Goal: Task Accomplishment & Management: Use online tool/utility

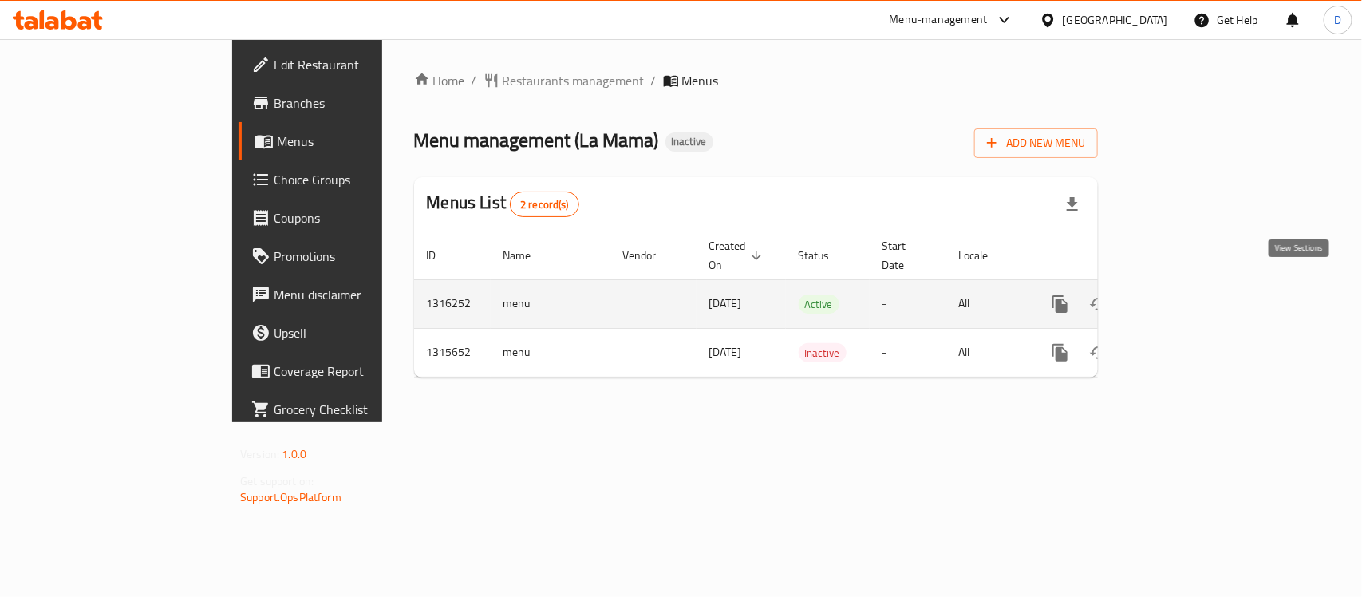
click at [1185, 294] on icon "enhanced table" at bounding box center [1174, 303] width 19 height 19
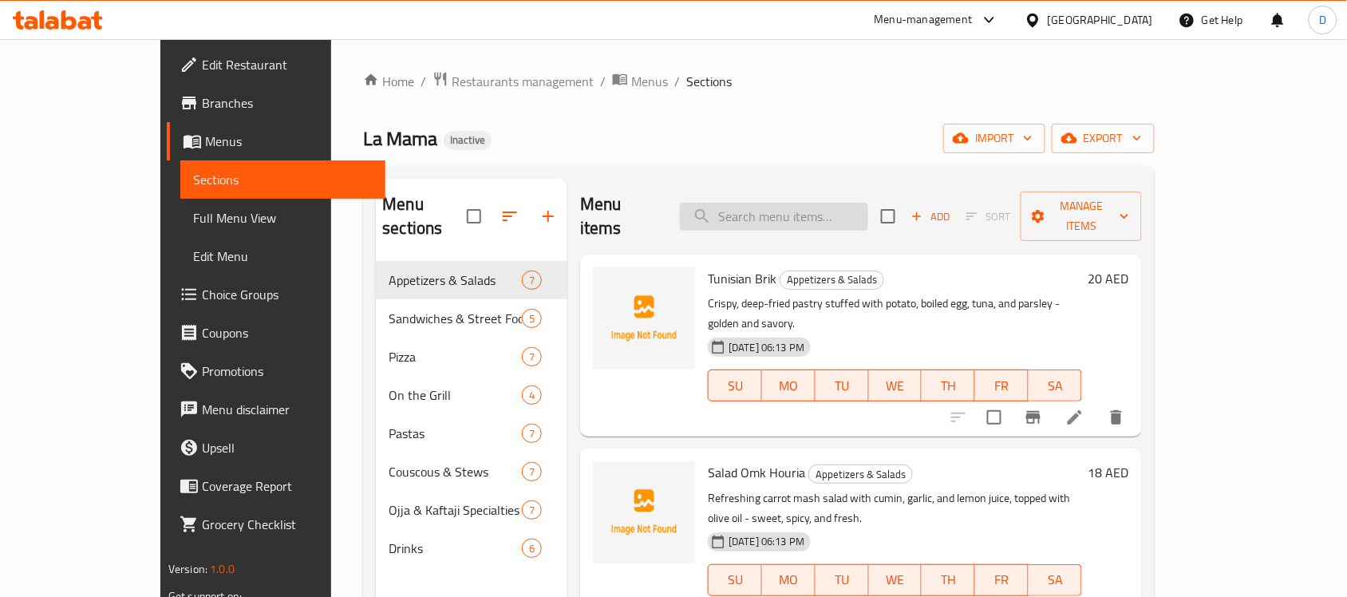
click at [864, 203] on input "search" at bounding box center [774, 217] width 188 height 28
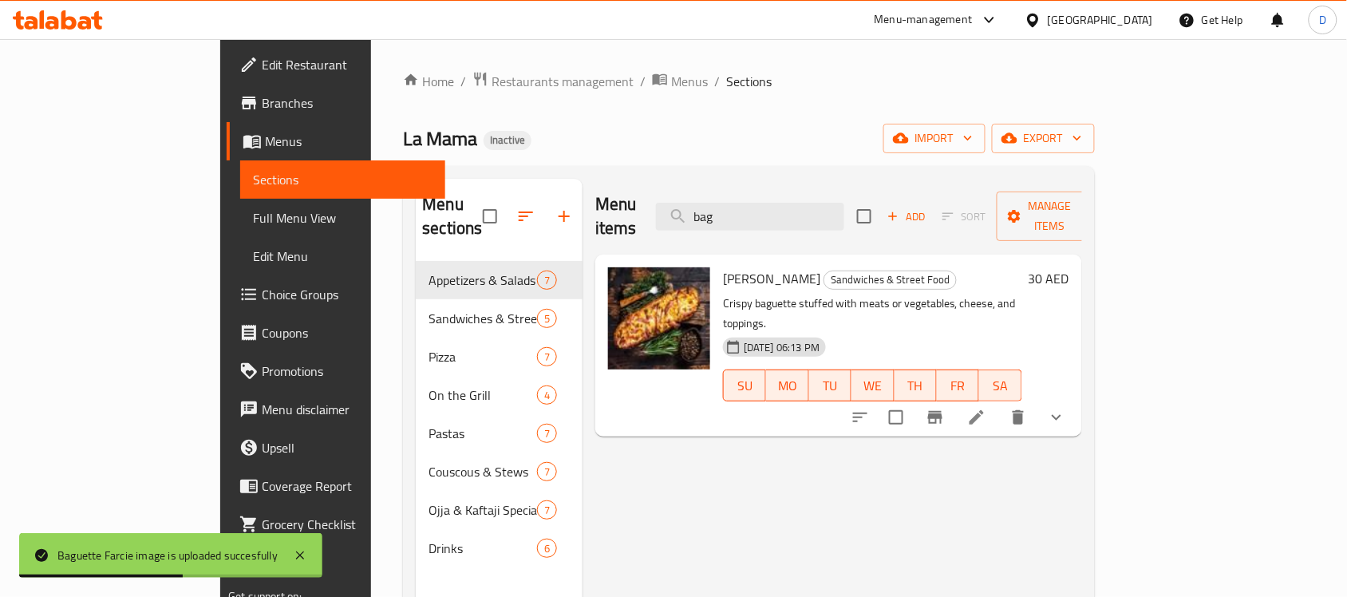
drag, startPoint x: 803, startPoint y: 202, endPoint x: 722, endPoint y: 212, distance: 82.0
click at [722, 212] on div "Menu items bag Add Sort Manage items" at bounding box center [838, 217] width 487 height 76
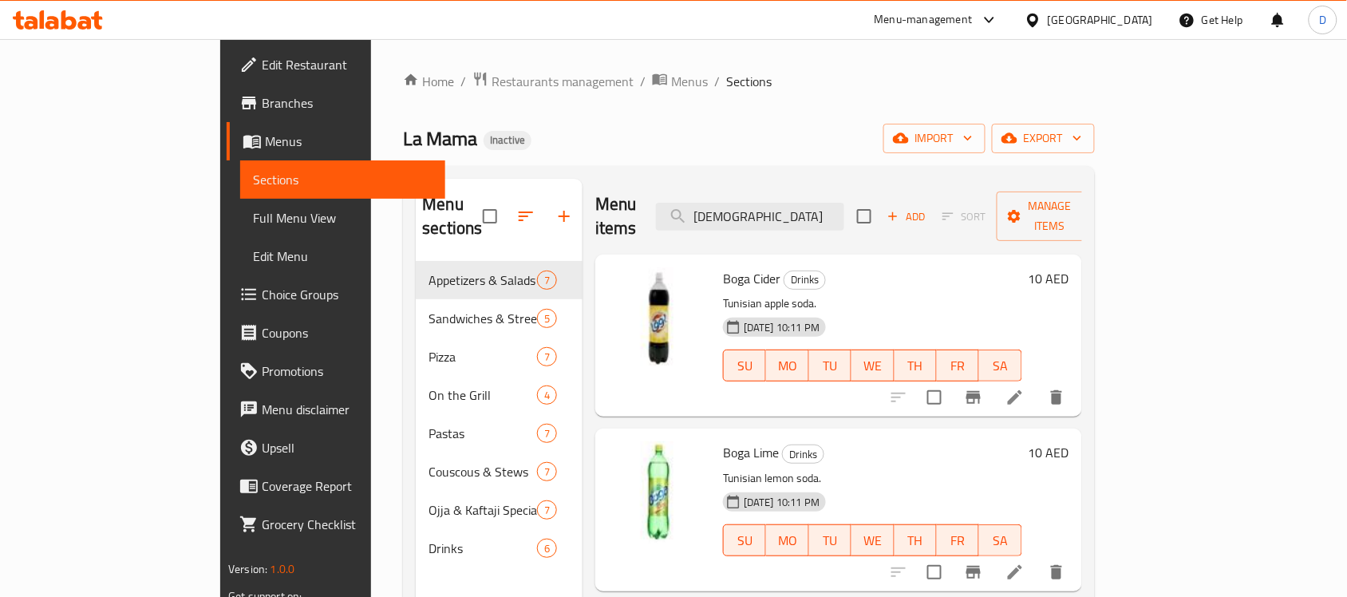
drag, startPoint x: 826, startPoint y: 206, endPoint x: 720, endPoint y: 217, distance: 105.9
click at [720, 217] on div "Menu items boga Add Sort Manage items" at bounding box center [838, 217] width 487 height 76
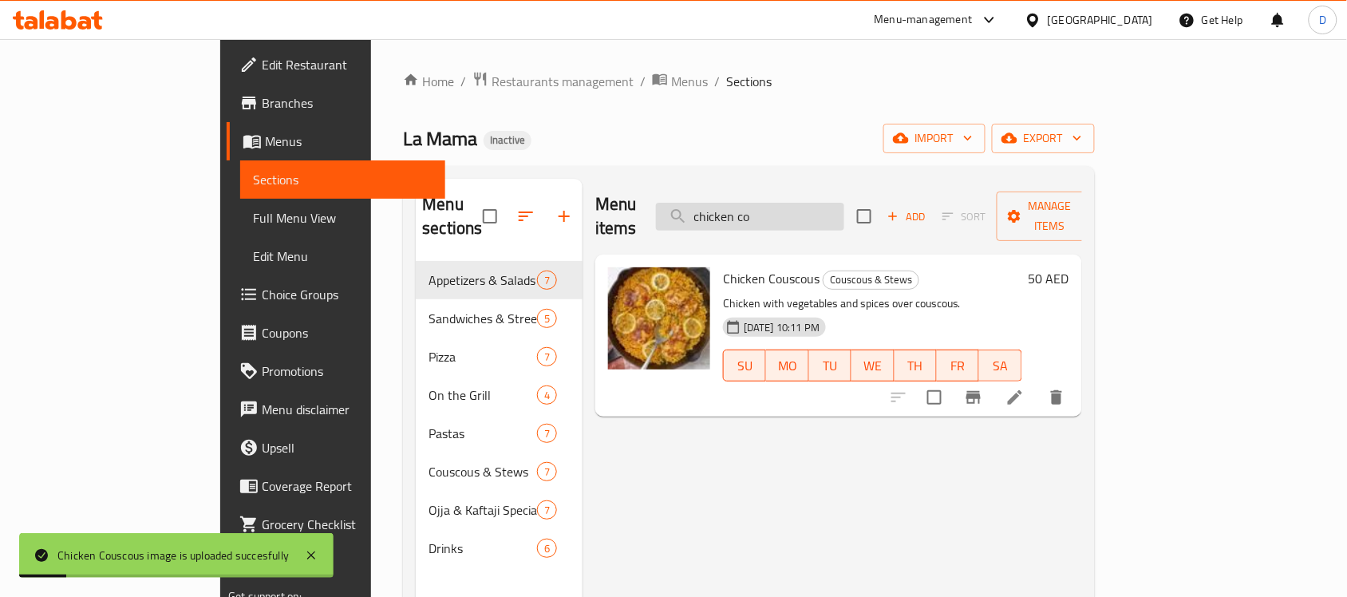
click at [844, 209] on input "chicken co" at bounding box center [750, 217] width 188 height 28
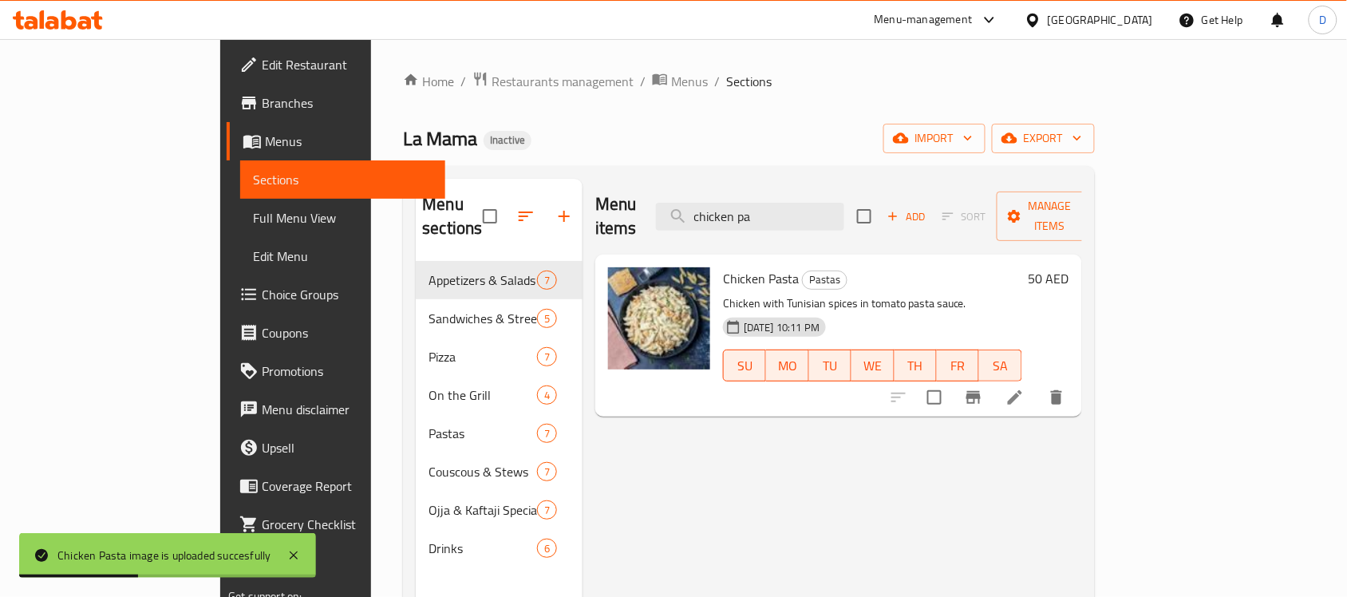
drag, startPoint x: 851, startPoint y: 208, endPoint x: 731, endPoint y: 206, distance: 119.7
click at [731, 206] on div "Menu items chicken pa Add Sort Manage items" at bounding box center [838, 217] width 487 height 76
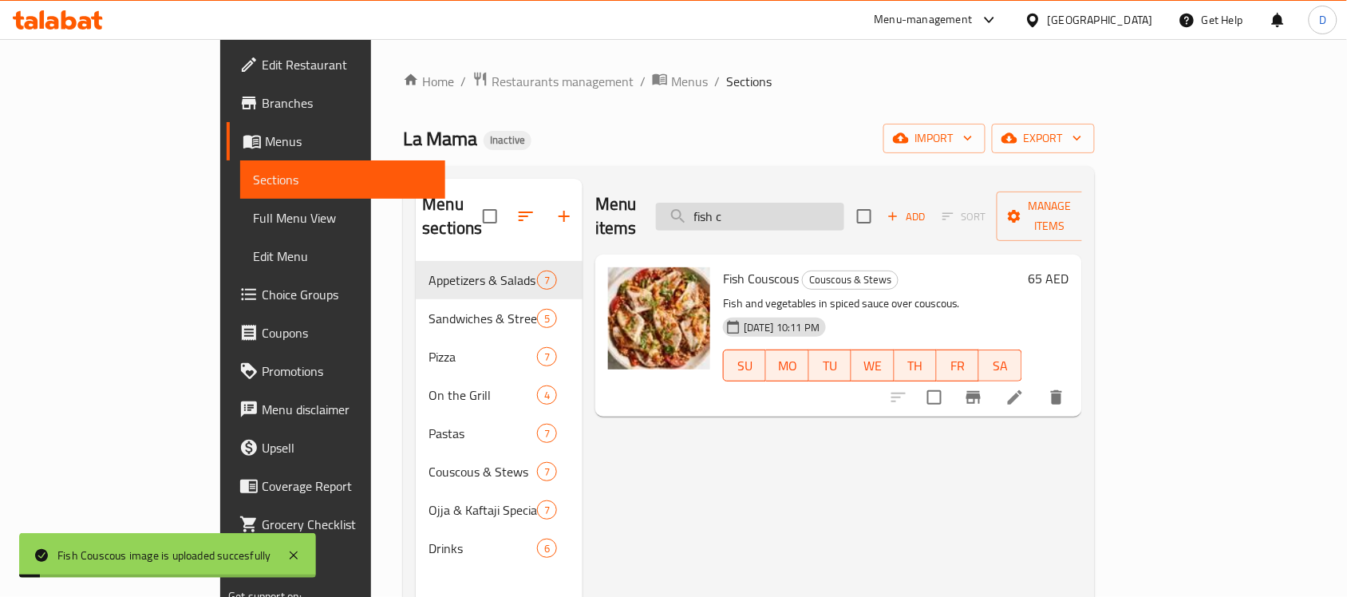
click at [844, 210] on input "fish c" at bounding box center [750, 217] width 188 height 28
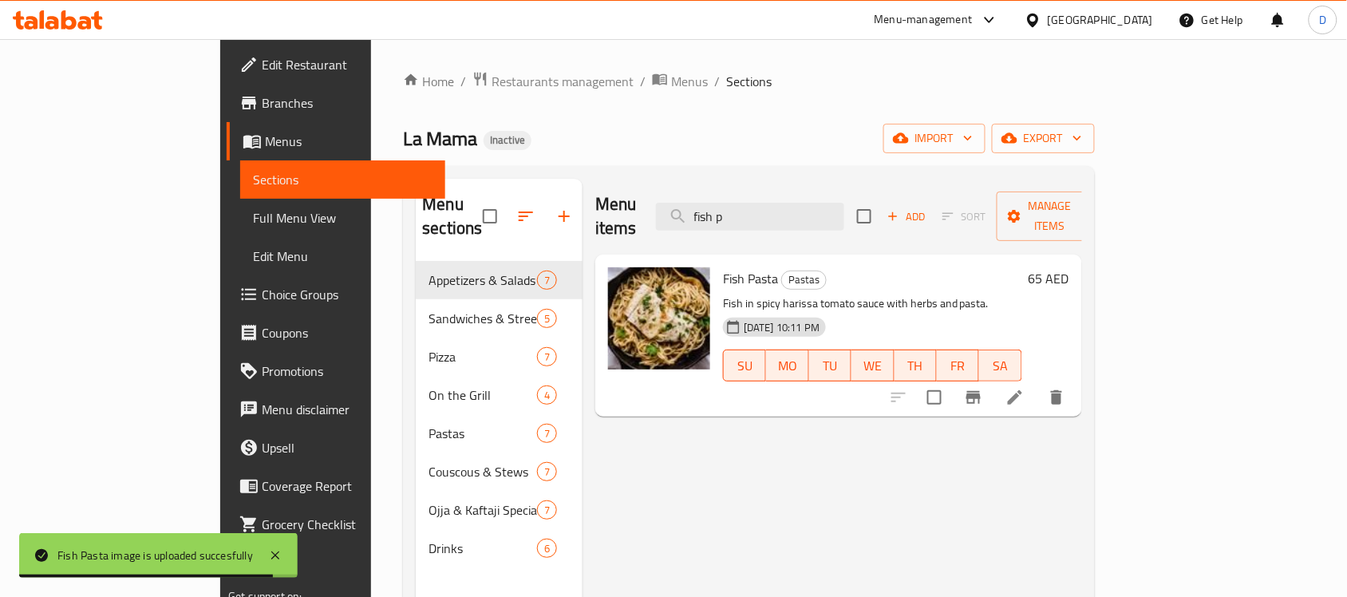
drag, startPoint x: 816, startPoint y: 206, endPoint x: 702, endPoint y: 233, distance: 117.3
click at [702, 233] on div "Menu items fish p Add Sort Manage items Fish Pasta Pastas Fish in spicy harissa…" at bounding box center [831, 477] width 499 height 597
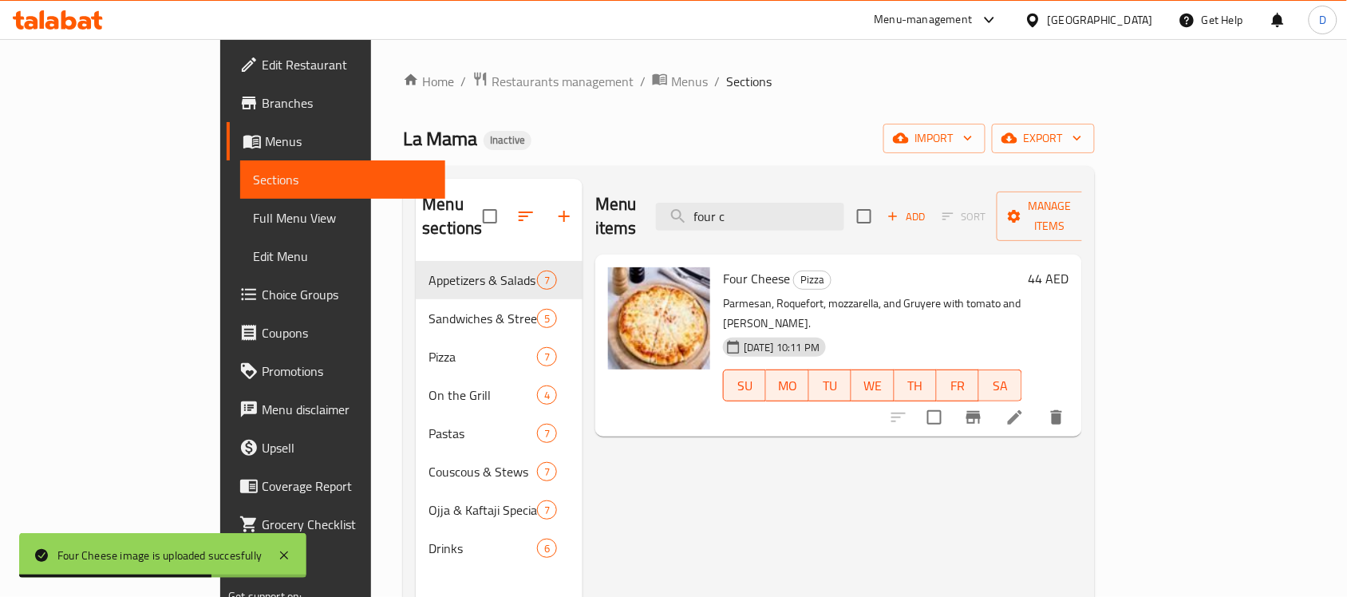
drag, startPoint x: 818, startPoint y: 203, endPoint x: 694, endPoint y: 194, distance: 124.8
click at [694, 194] on div "Menu items four c Add Sort Manage items" at bounding box center [838, 217] width 487 height 76
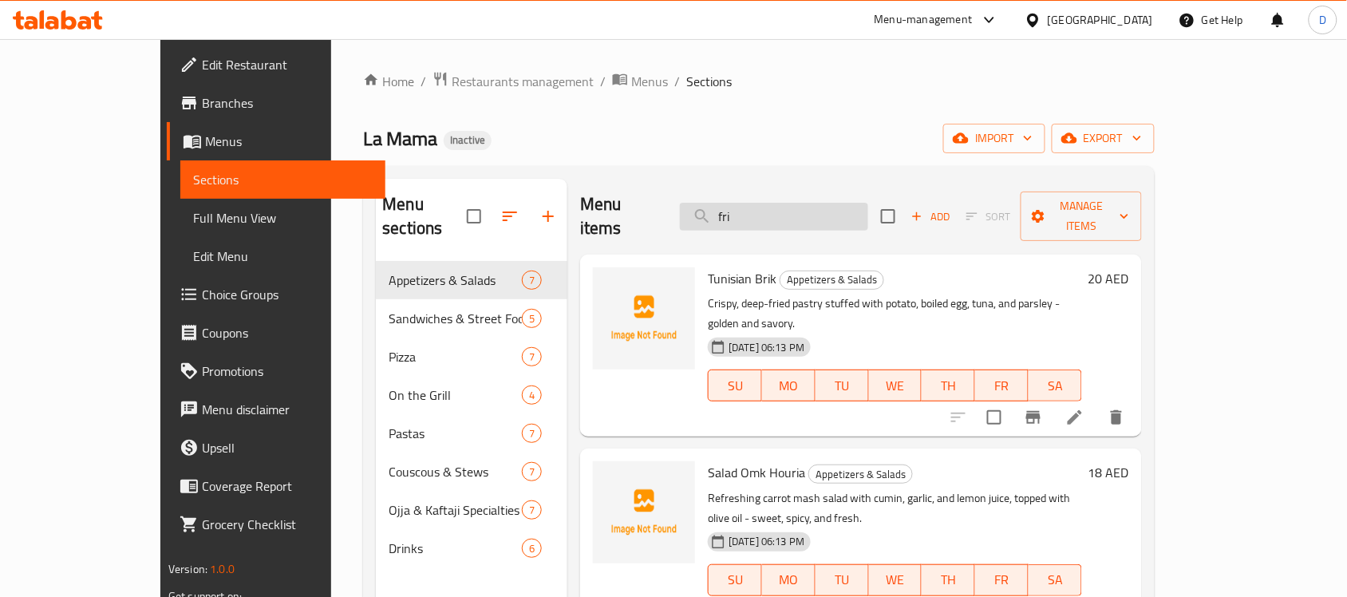
click at [802, 212] on input "fri" at bounding box center [774, 217] width 188 height 28
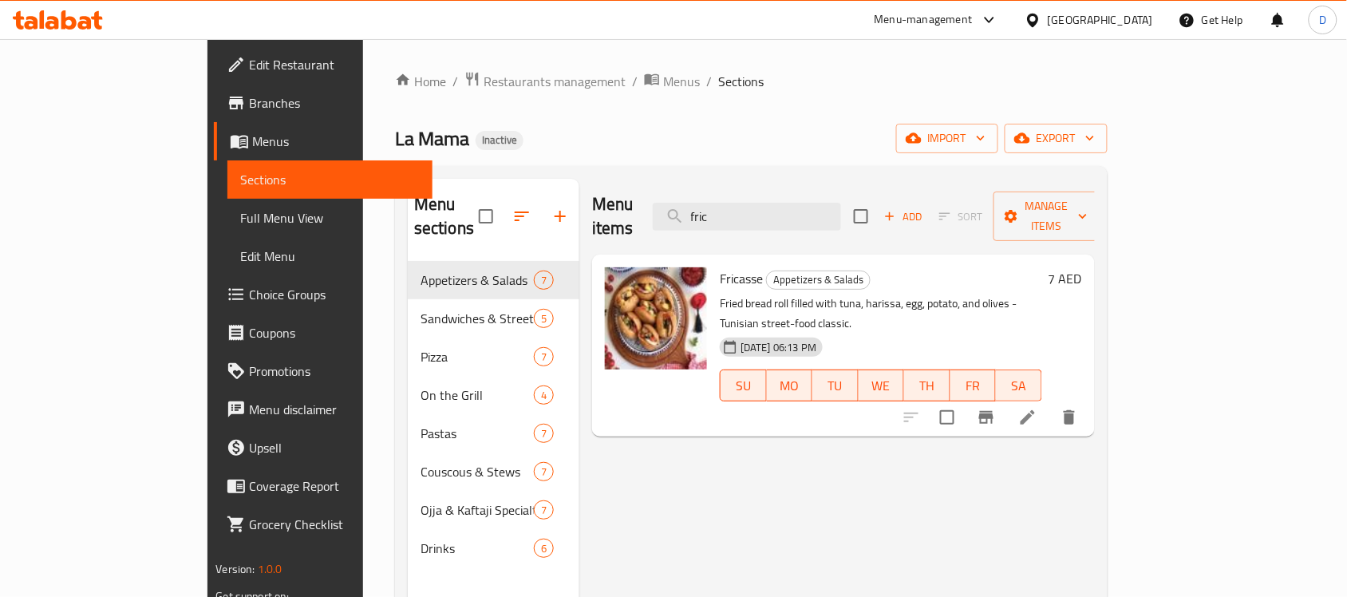
drag, startPoint x: 804, startPoint y: 208, endPoint x: 664, endPoint y: 206, distance: 139.6
click at [664, 206] on div "Menu items fric Add Sort Manage items" at bounding box center [843, 217] width 502 height 76
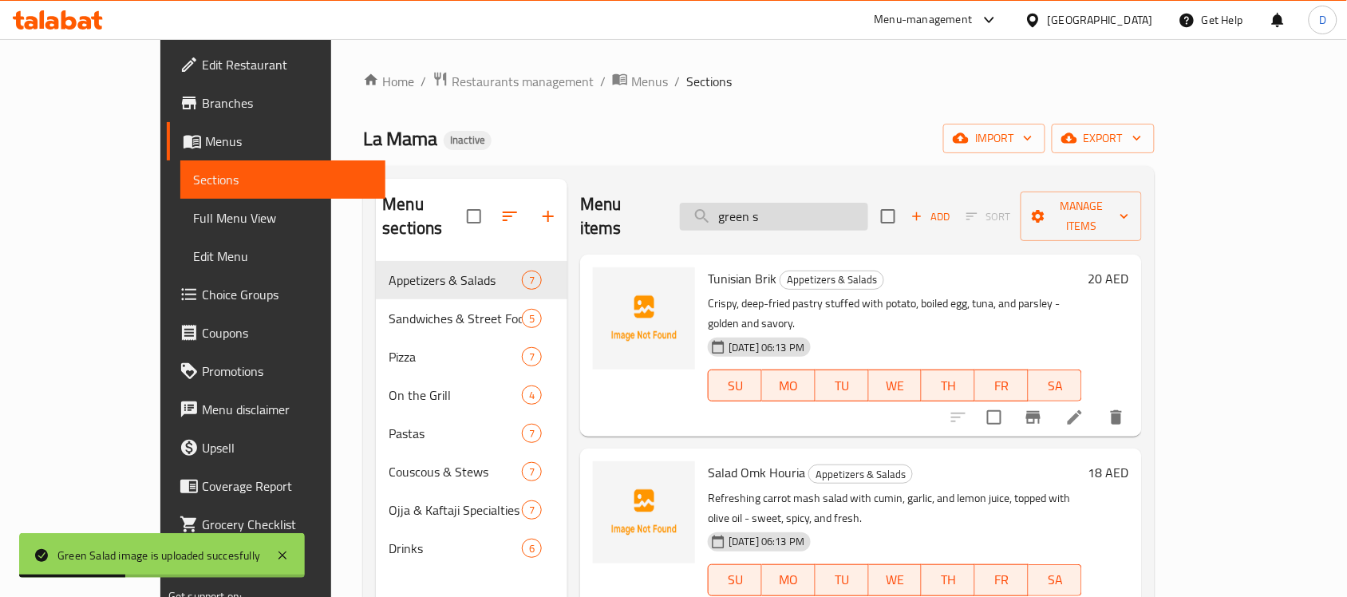
click at [835, 210] on input "green s" at bounding box center [774, 217] width 188 height 28
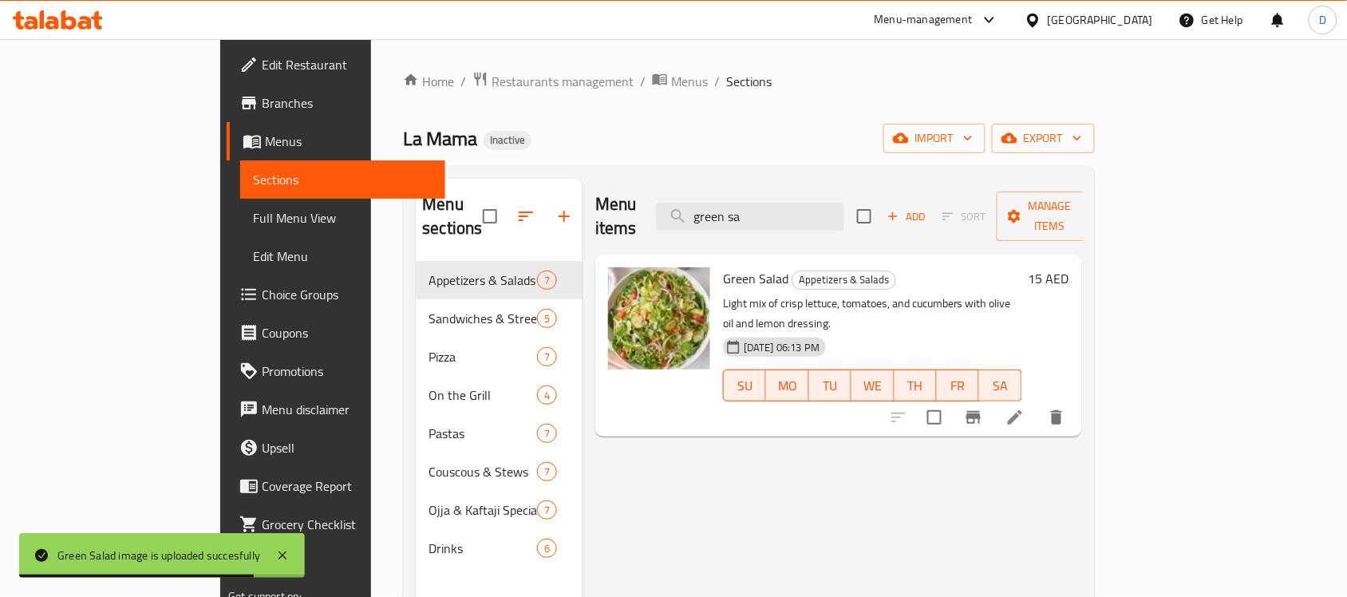
drag, startPoint x: 835, startPoint y: 210, endPoint x: 674, endPoint y: 210, distance: 161.1
click at [674, 210] on div "Menu items green sa Add Sort Manage items" at bounding box center [838, 217] width 487 height 76
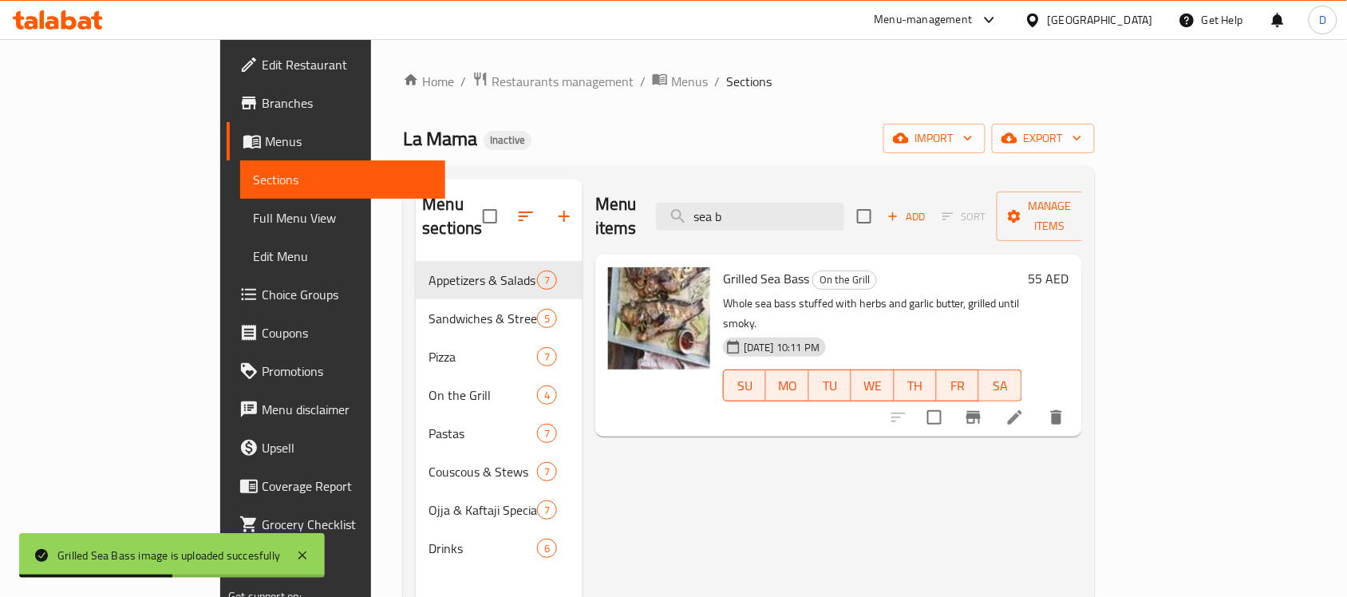
drag, startPoint x: 814, startPoint y: 213, endPoint x: 651, endPoint y: 225, distance: 163.2
click at [651, 225] on div "Menu items sea b Add Sort Manage items" at bounding box center [838, 217] width 487 height 76
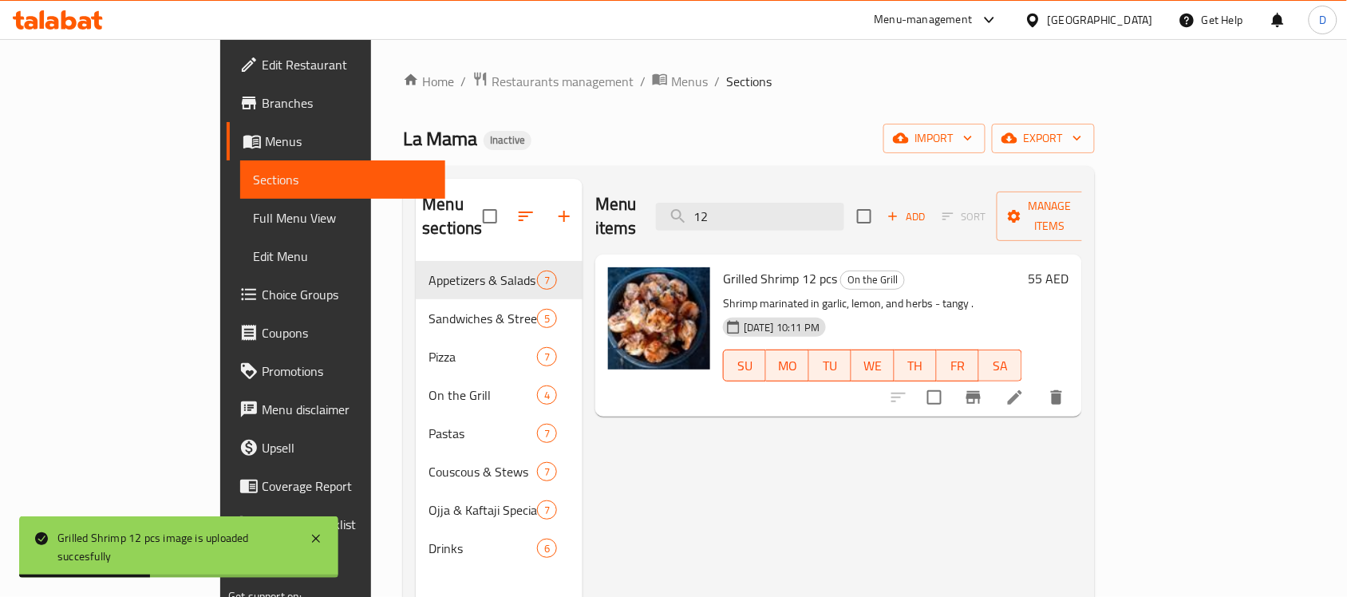
drag, startPoint x: 807, startPoint y: 210, endPoint x: 668, endPoint y: 208, distance: 139.6
click at [668, 208] on div "Menu items 12 Add Sort Manage items" at bounding box center [838, 217] width 487 height 76
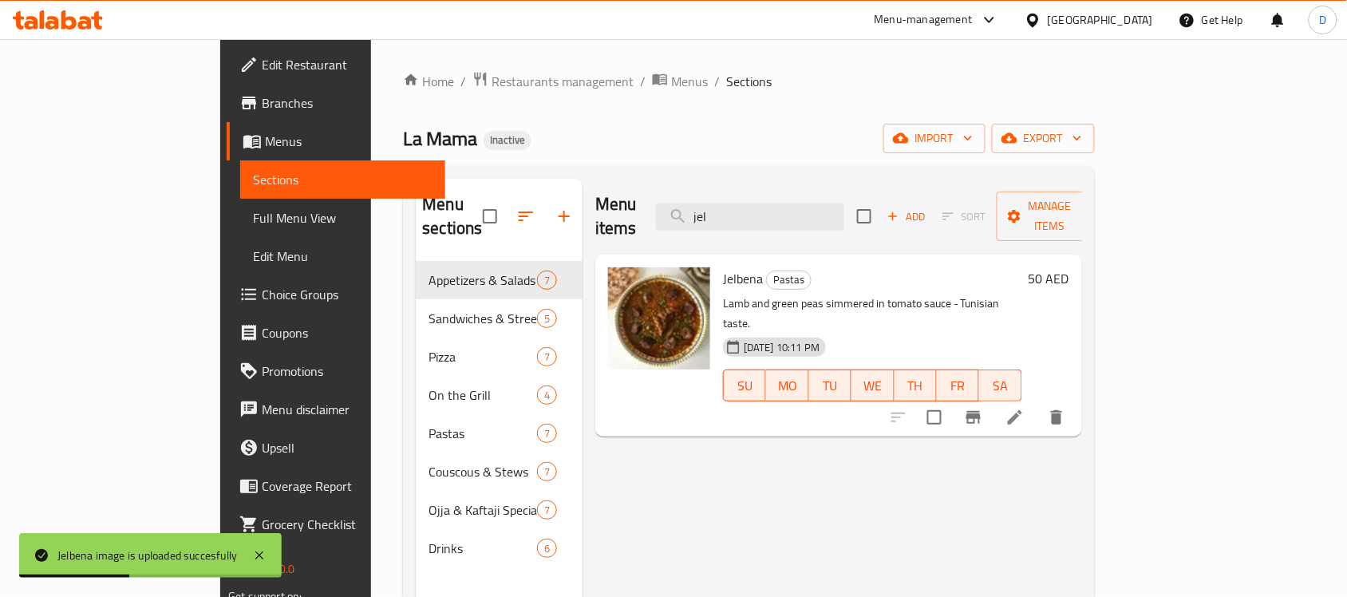
drag, startPoint x: 806, startPoint y: 196, endPoint x: 643, endPoint y: 190, distance: 163.7
click at [643, 190] on div "Menu items jel Add Sort Manage items" at bounding box center [838, 217] width 487 height 76
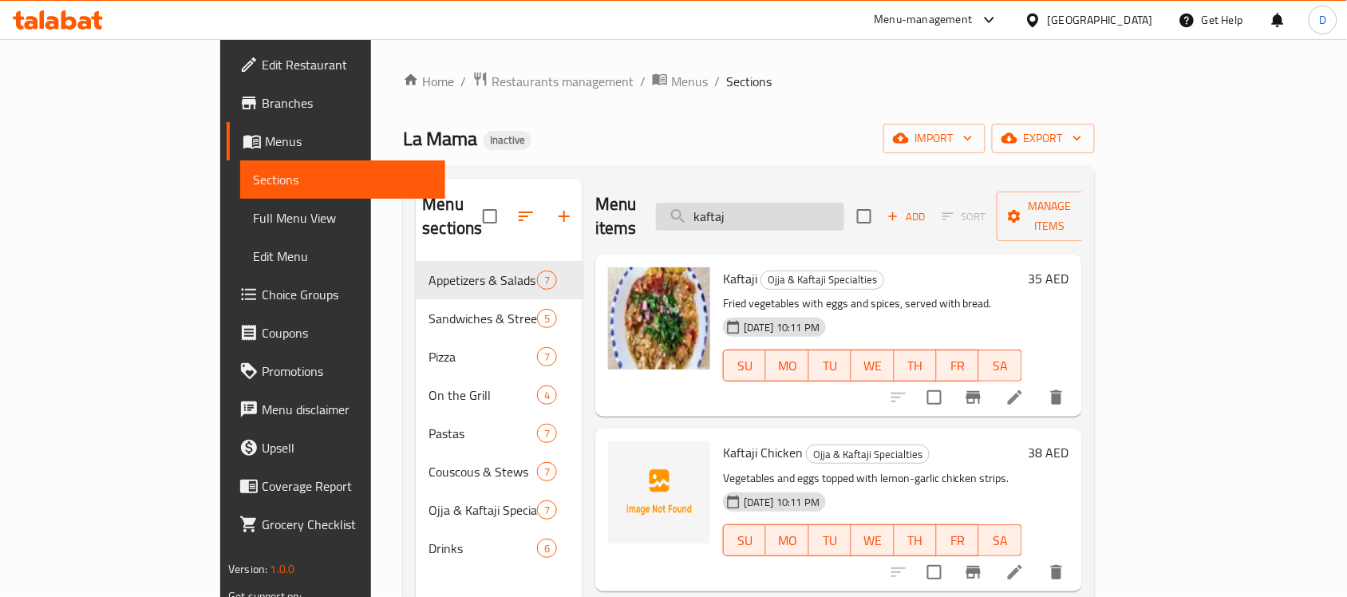
click at [824, 210] on input "kaftaj" at bounding box center [750, 217] width 188 height 28
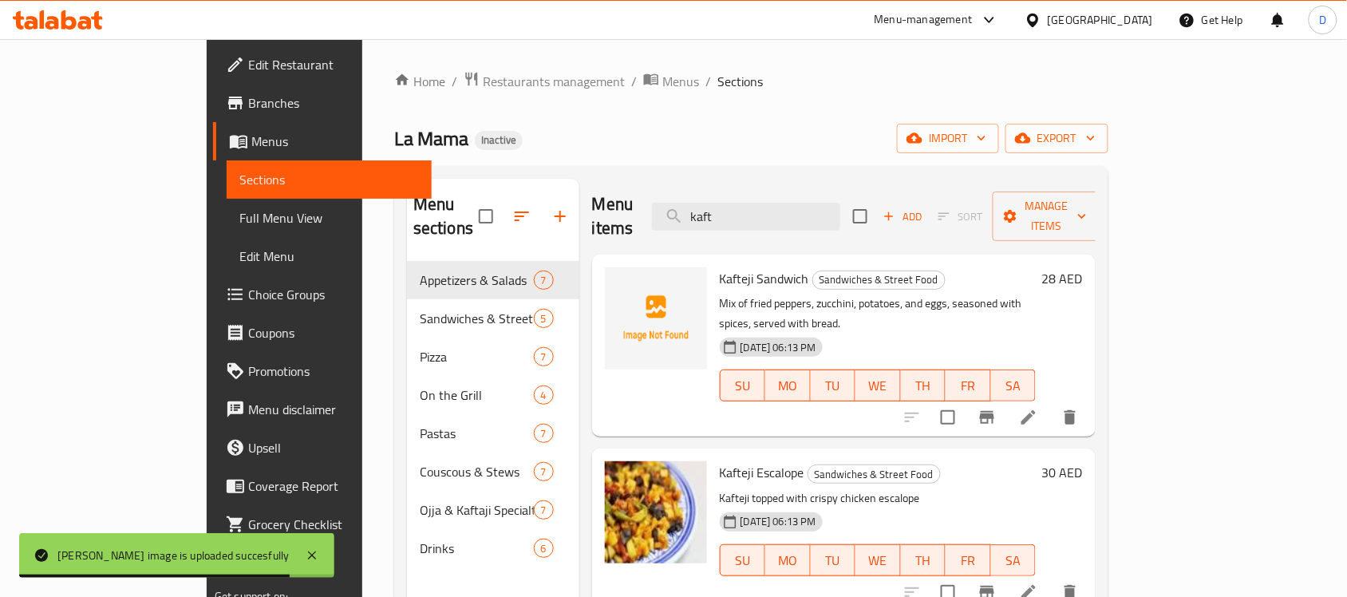
drag, startPoint x: 819, startPoint y: 206, endPoint x: 702, endPoint y: 203, distance: 117.3
click at [702, 203] on div "Menu items kaft Add Sort Manage items" at bounding box center [843, 217] width 503 height 76
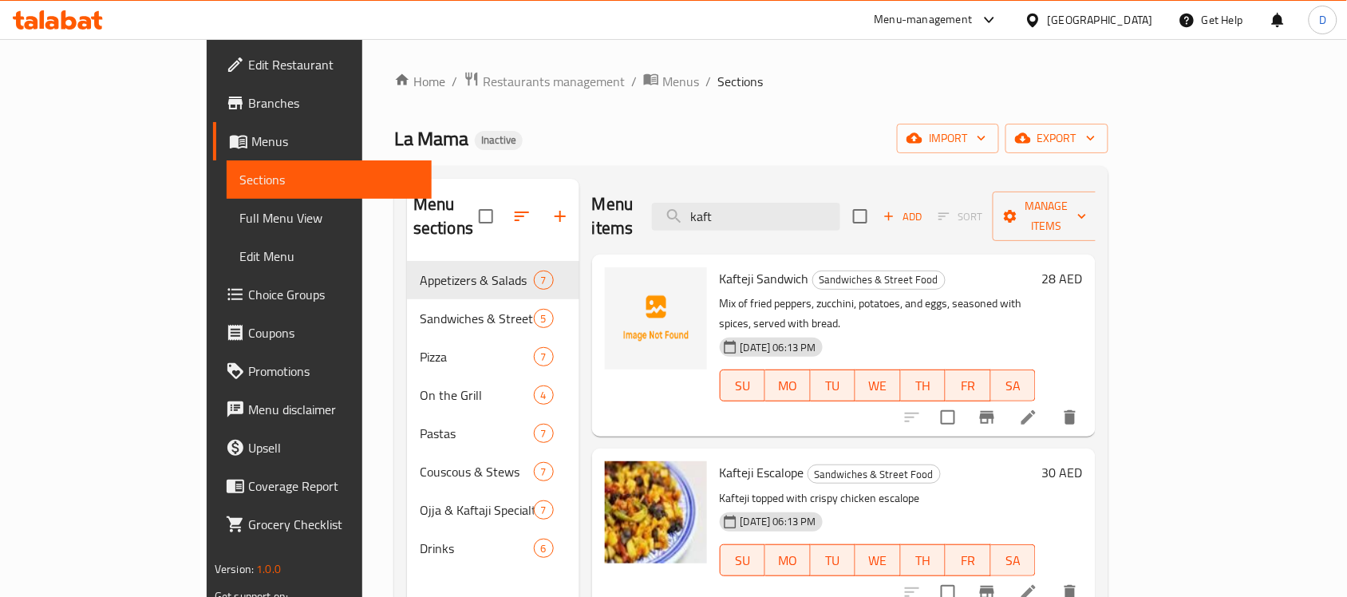
drag, startPoint x: 791, startPoint y: 205, endPoint x: 660, endPoint y: 209, distance: 130.1
click at [660, 209] on div "Menu items kaft Add Sort Manage items" at bounding box center [843, 217] width 503 height 76
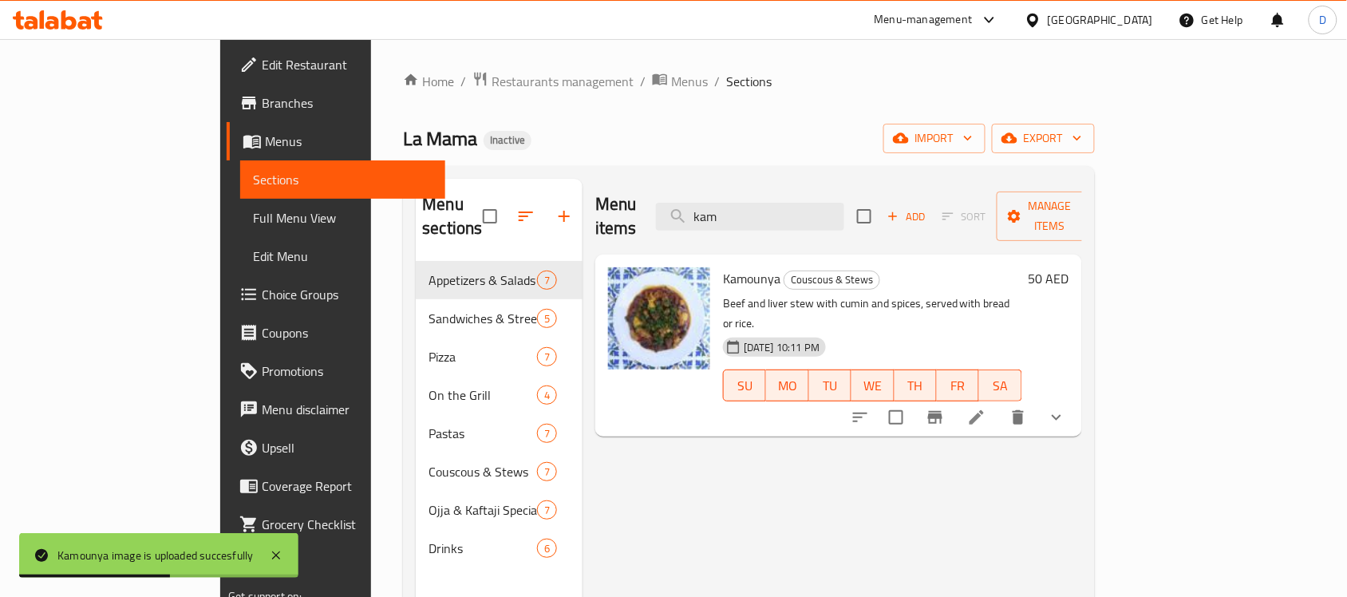
drag, startPoint x: 810, startPoint y: 211, endPoint x: 719, endPoint y: 205, distance: 91.2
click at [719, 205] on div "Menu items kam Add Sort Manage items" at bounding box center [838, 217] width 487 height 76
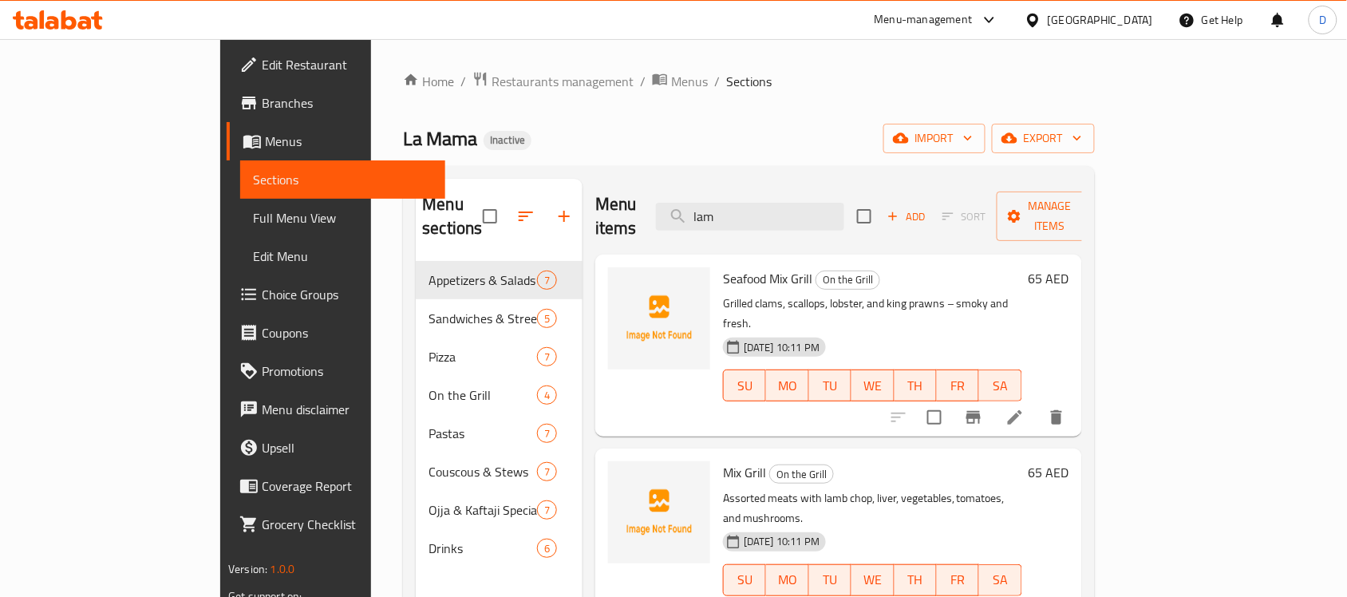
drag, startPoint x: 802, startPoint y: 197, endPoint x: 638, endPoint y: 175, distance: 165.7
click at [638, 175] on div "Menu sections Appetizers & Salads 7 Sandwiches & Street Food 5 Pizza 7 On the G…" at bounding box center [748, 477] width 691 height 622
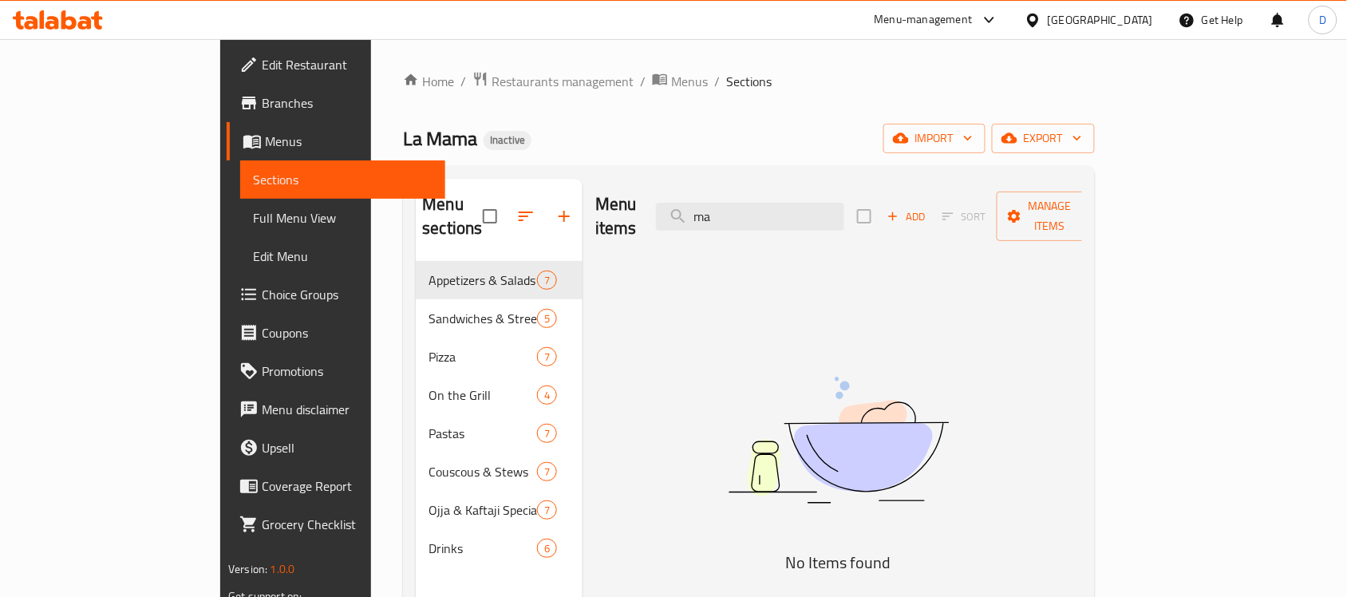
type input "m"
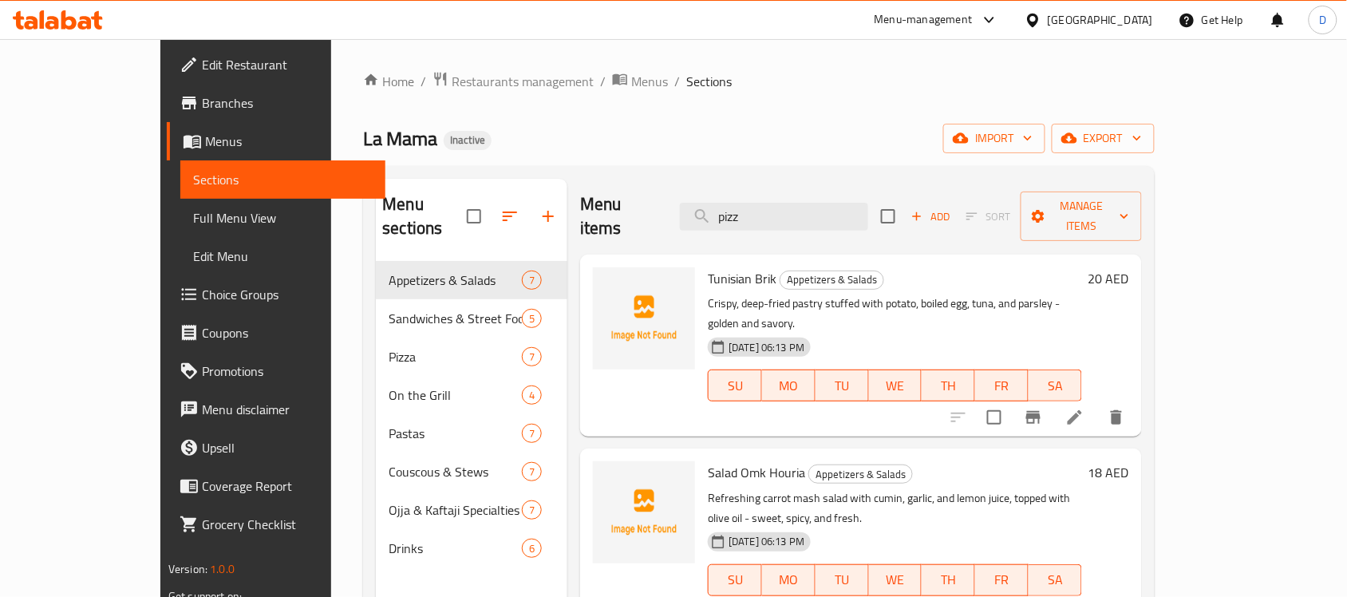
type input "pizza"
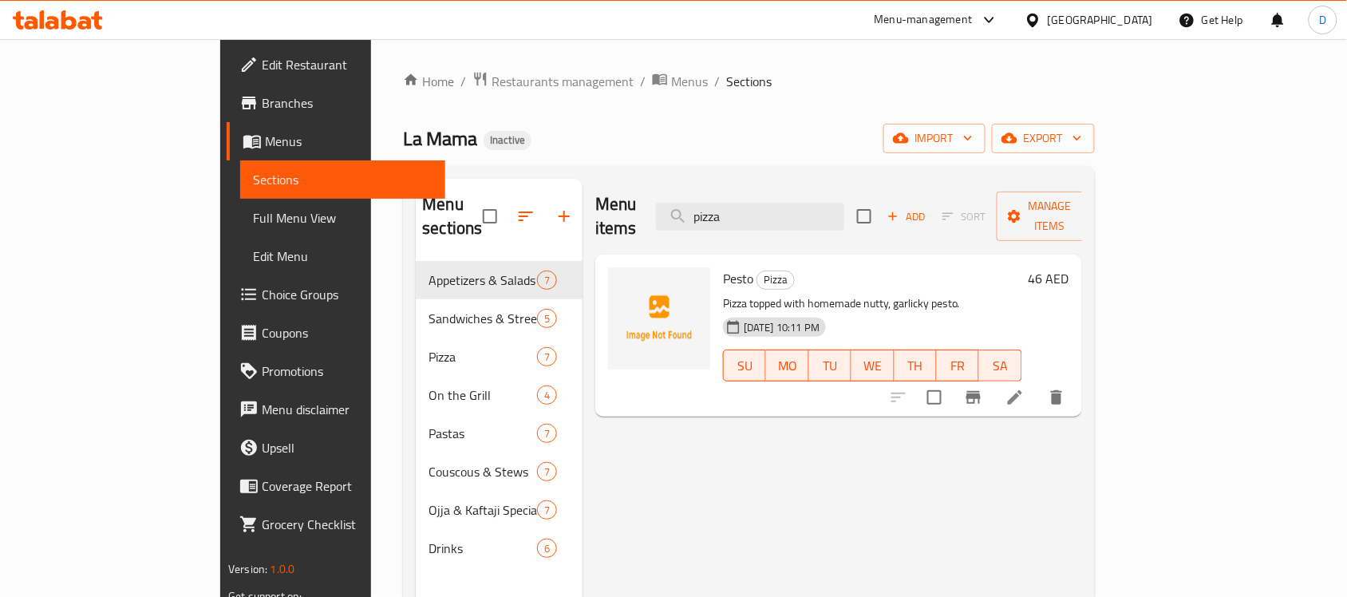
drag, startPoint x: 818, startPoint y: 214, endPoint x: 708, endPoint y: 210, distance: 110.2
click at [708, 210] on div "Menu items pizza Add Sort Manage items" at bounding box center [838, 217] width 487 height 76
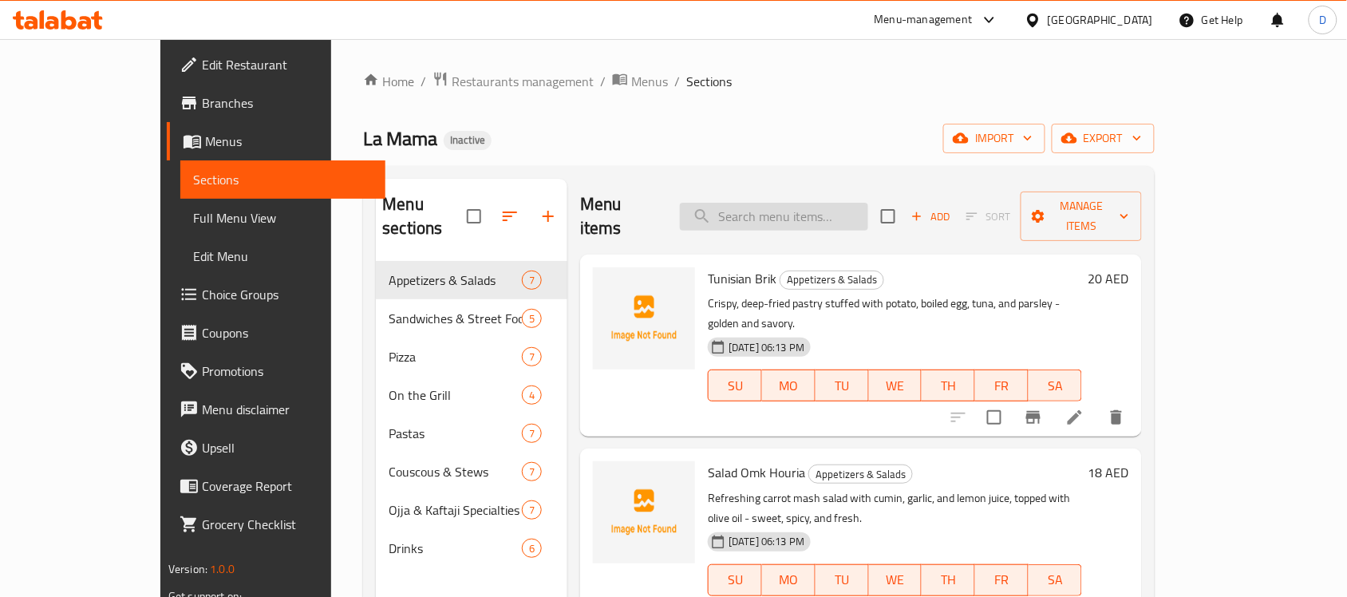
click at [787, 206] on input "search" at bounding box center [774, 217] width 188 height 28
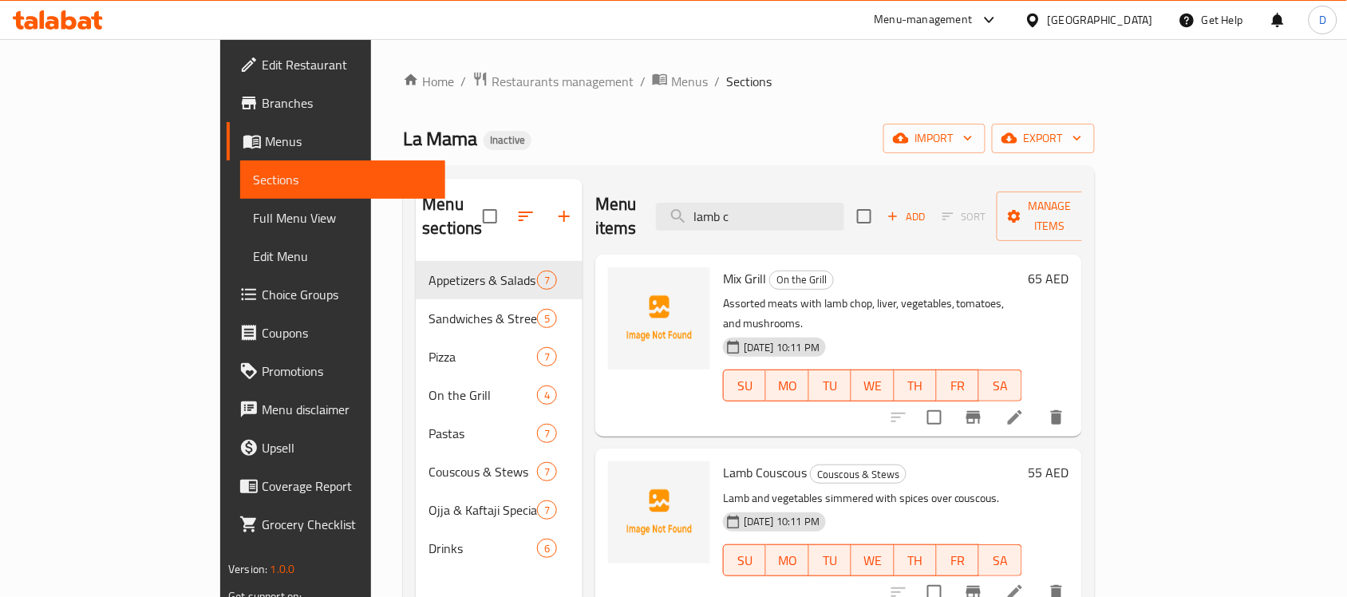
scroll to position [100, 0]
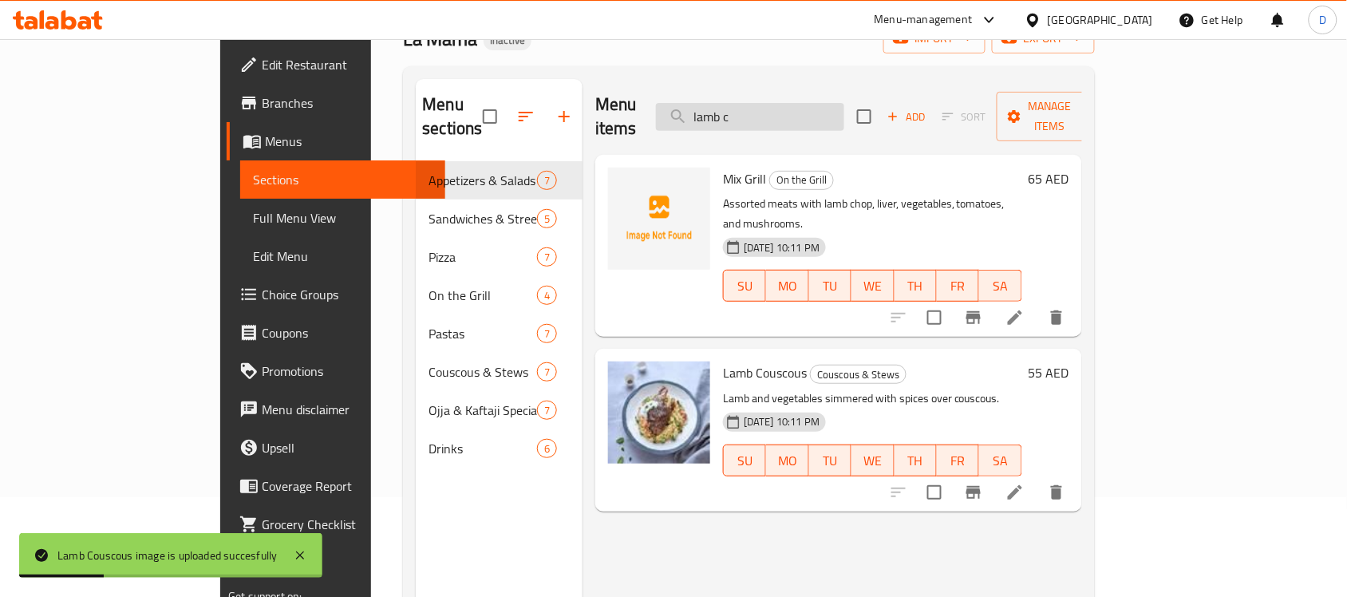
click at [830, 113] on input "lamb c" at bounding box center [750, 117] width 188 height 28
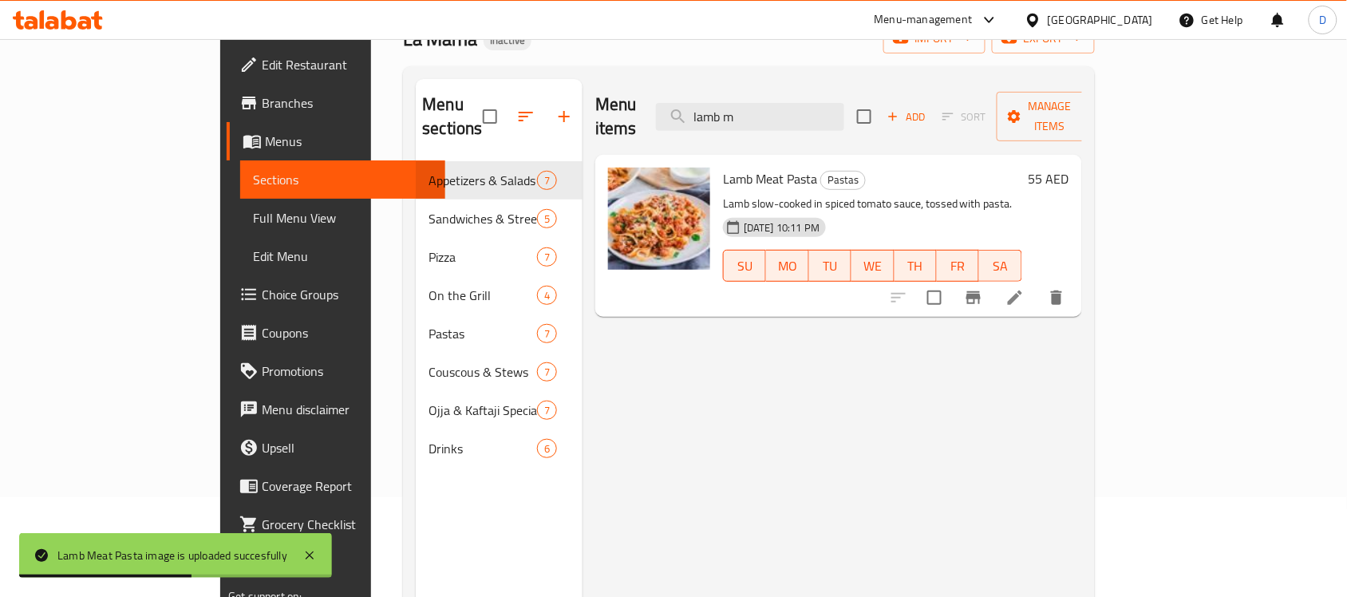
drag, startPoint x: 839, startPoint y: 108, endPoint x: 591, endPoint y: 94, distance: 248.5
click at [595, 94] on div "Menu items lamb m Add Sort Manage items" at bounding box center [838, 117] width 487 height 76
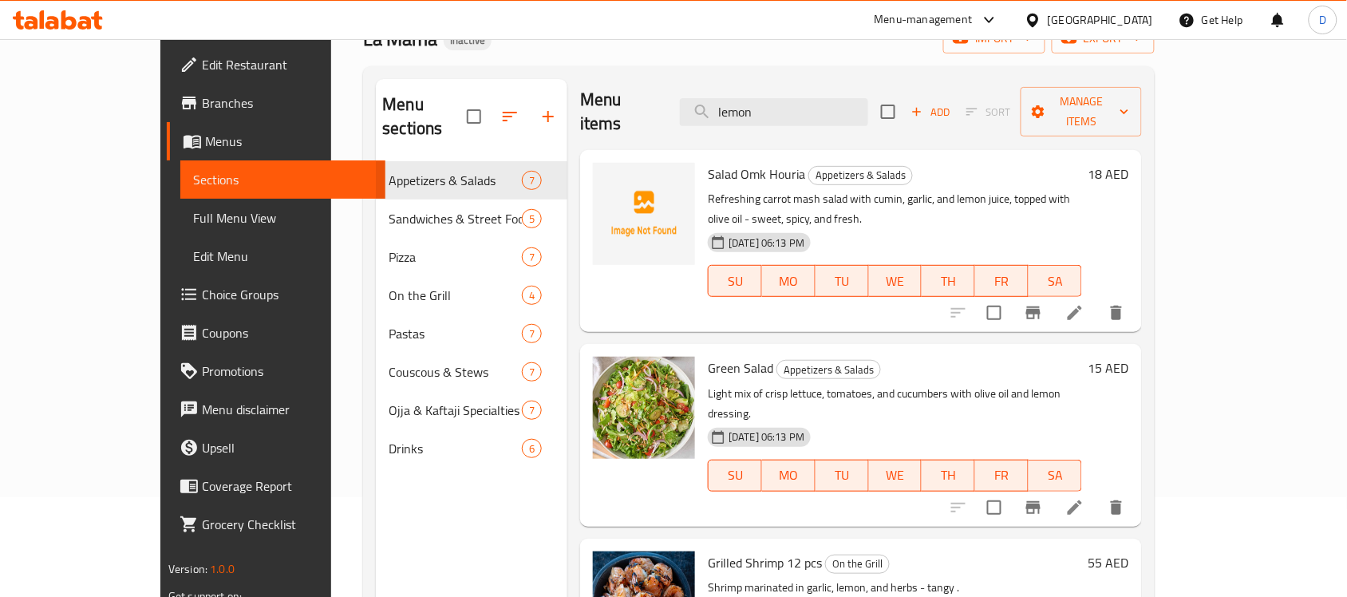
scroll to position [0, 0]
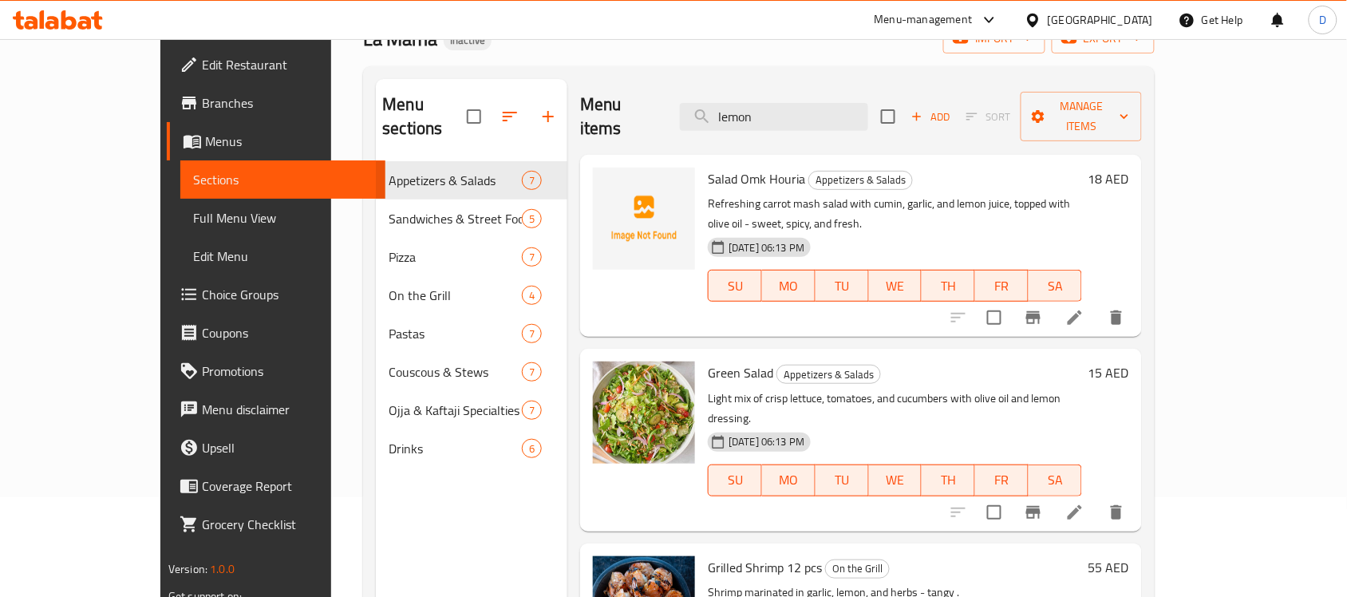
drag, startPoint x: 814, startPoint y: 108, endPoint x: 698, endPoint y: 114, distance: 115.8
click at [698, 114] on div "Menu items lemon Add Sort Manage items" at bounding box center [861, 117] width 562 height 76
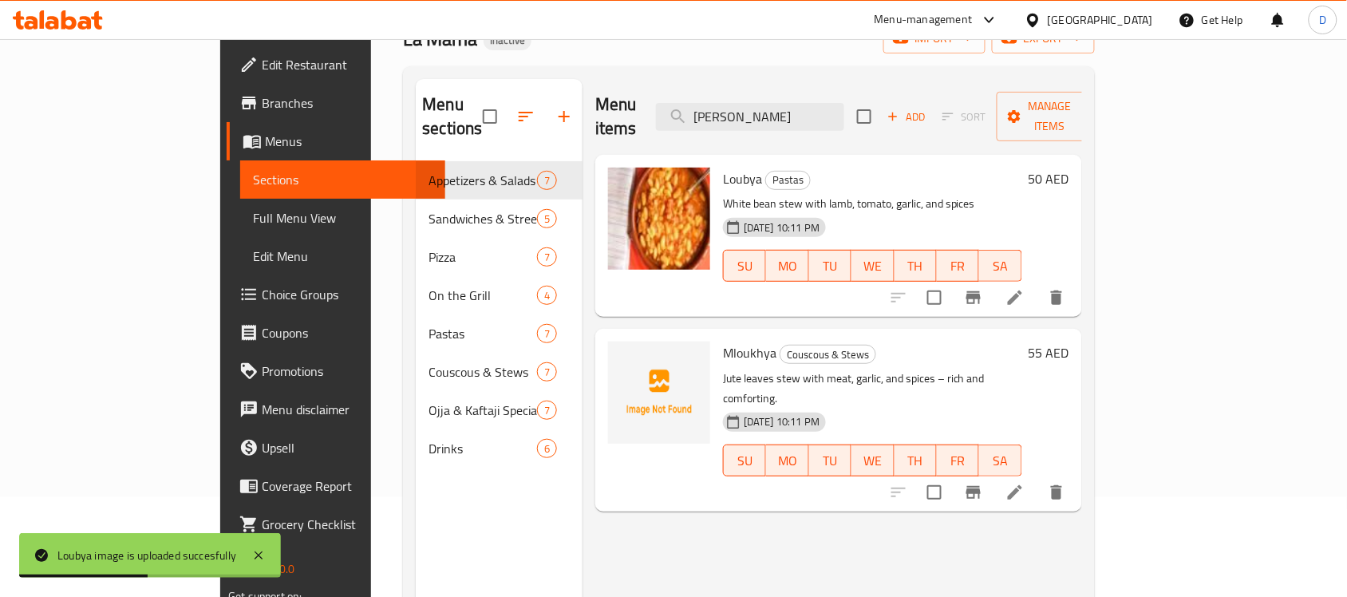
drag, startPoint x: 810, startPoint y: 113, endPoint x: 726, endPoint y: 100, distance: 85.6
click at [726, 100] on div "Menu items lou Add Sort Manage items" at bounding box center [838, 117] width 487 height 76
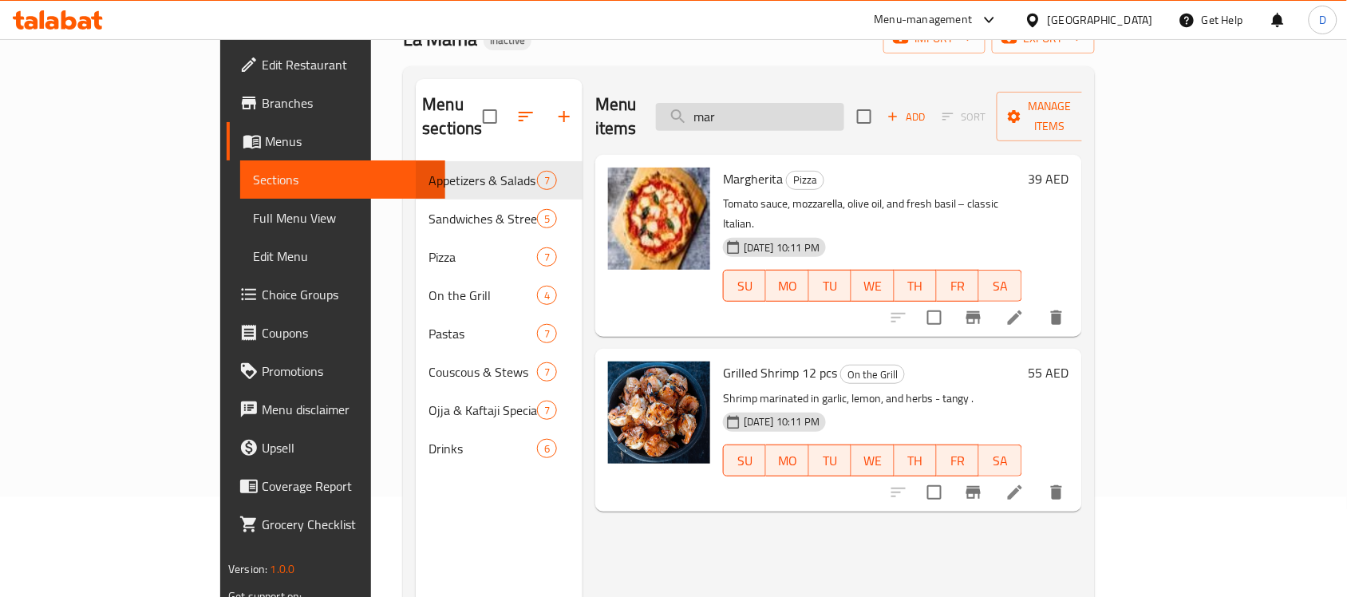
drag, startPoint x: 815, startPoint y: 104, endPoint x: 738, endPoint y: 114, distance: 78.1
click at [738, 114] on input "mar" at bounding box center [750, 117] width 188 height 28
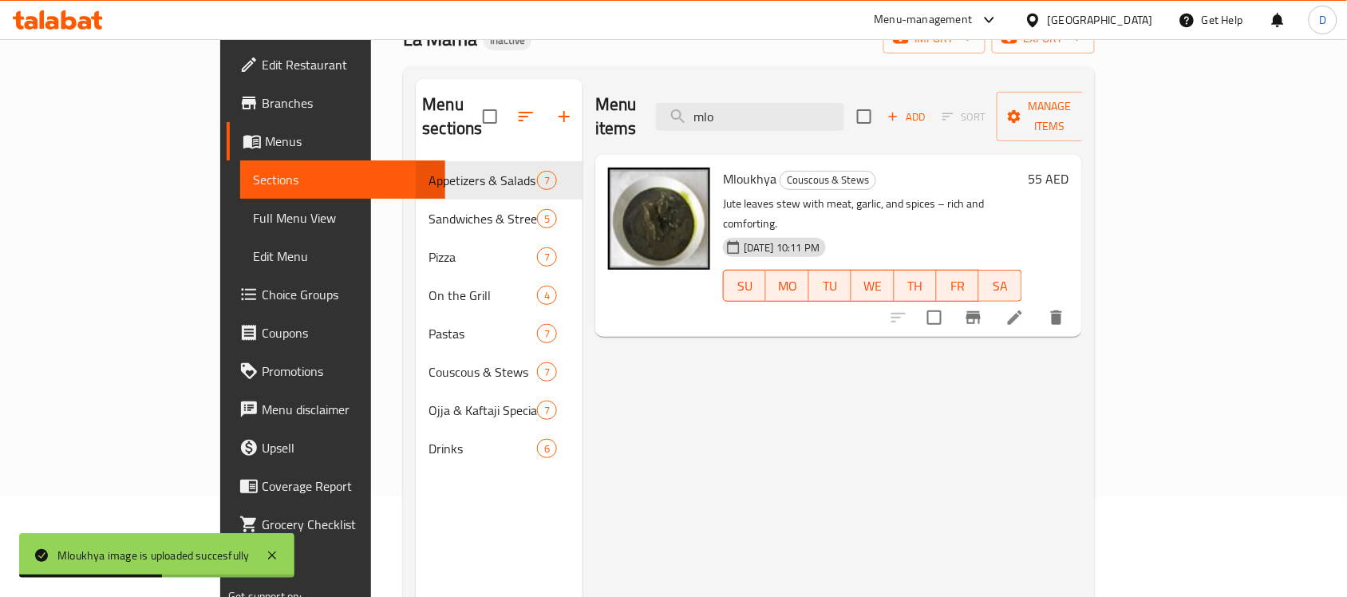
drag, startPoint x: 796, startPoint y: 105, endPoint x: 712, endPoint y: 104, distance: 83.8
click at [712, 104] on div "Menu items mlo Add Sort Manage items" at bounding box center [838, 117] width 487 height 76
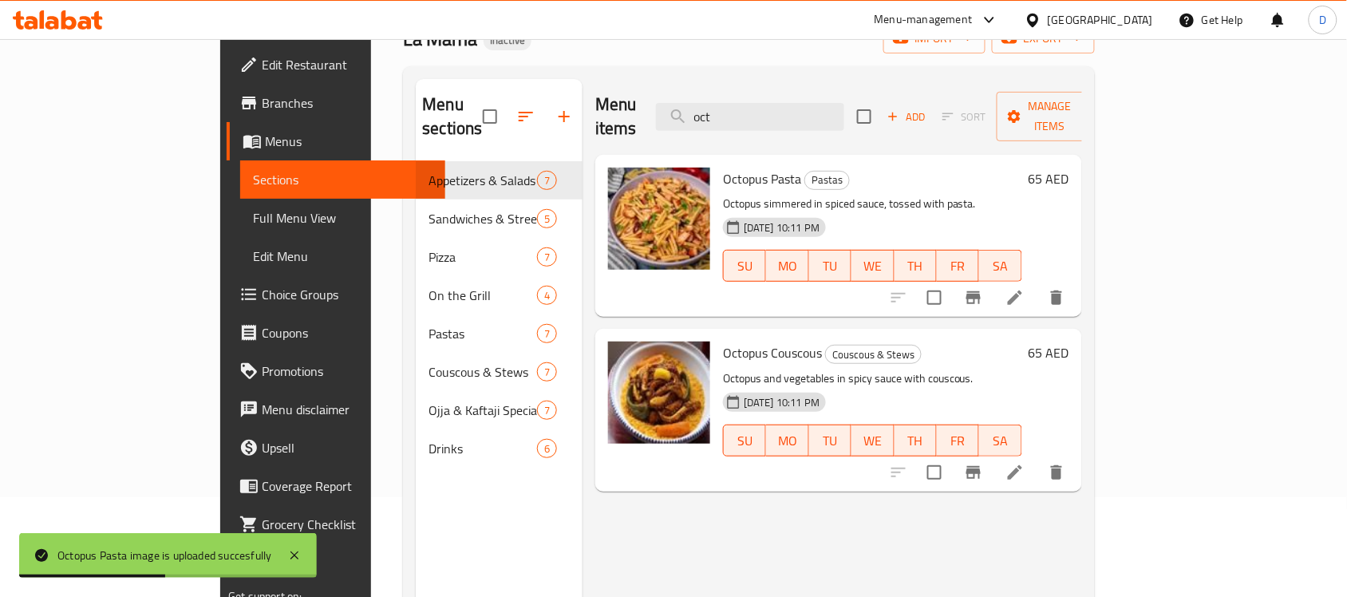
drag, startPoint x: 798, startPoint y: 112, endPoint x: 716, endPoint y: 121, distance: 81.8
click at [716, 121] on div "Menu items oct Add Sort Manage items" at bounding box center [838, 117] width 487 height 76
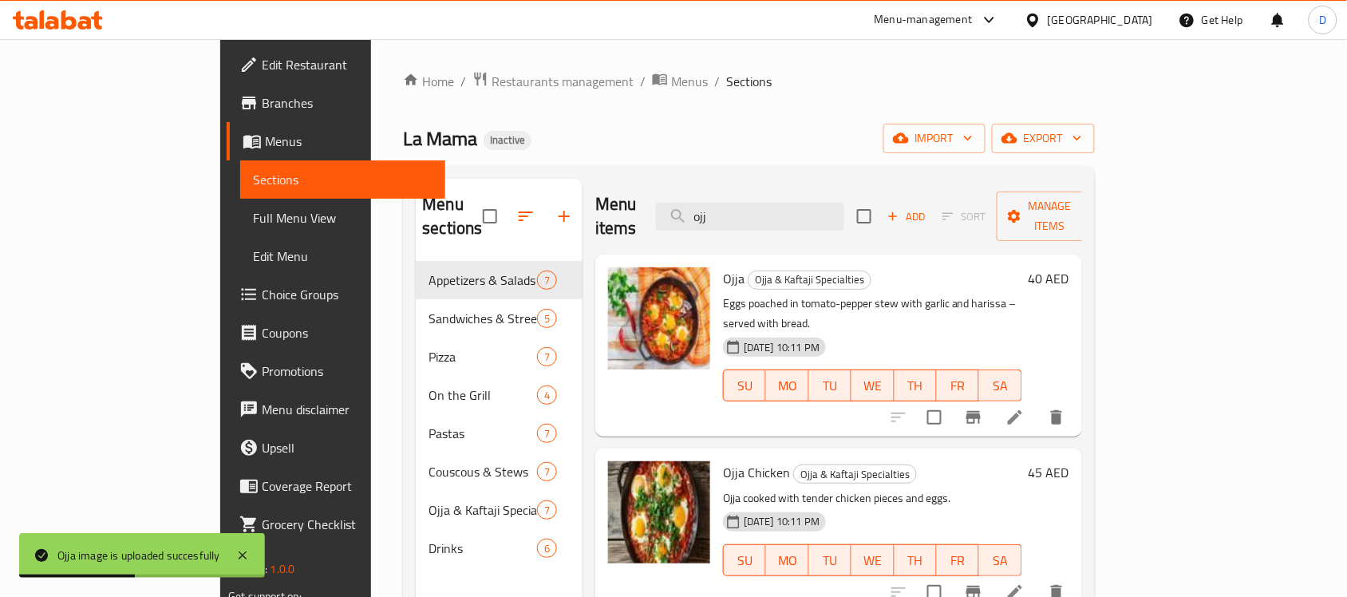
drag, startPoint x: 795, startPoint y: 221, endPoint x: 704, endPoint y: 222, distance: 90.9
click at [704, 222] on div "Menu items ojj Add Sort Manage items" at bounding box center [838, 217] width 487 height 76
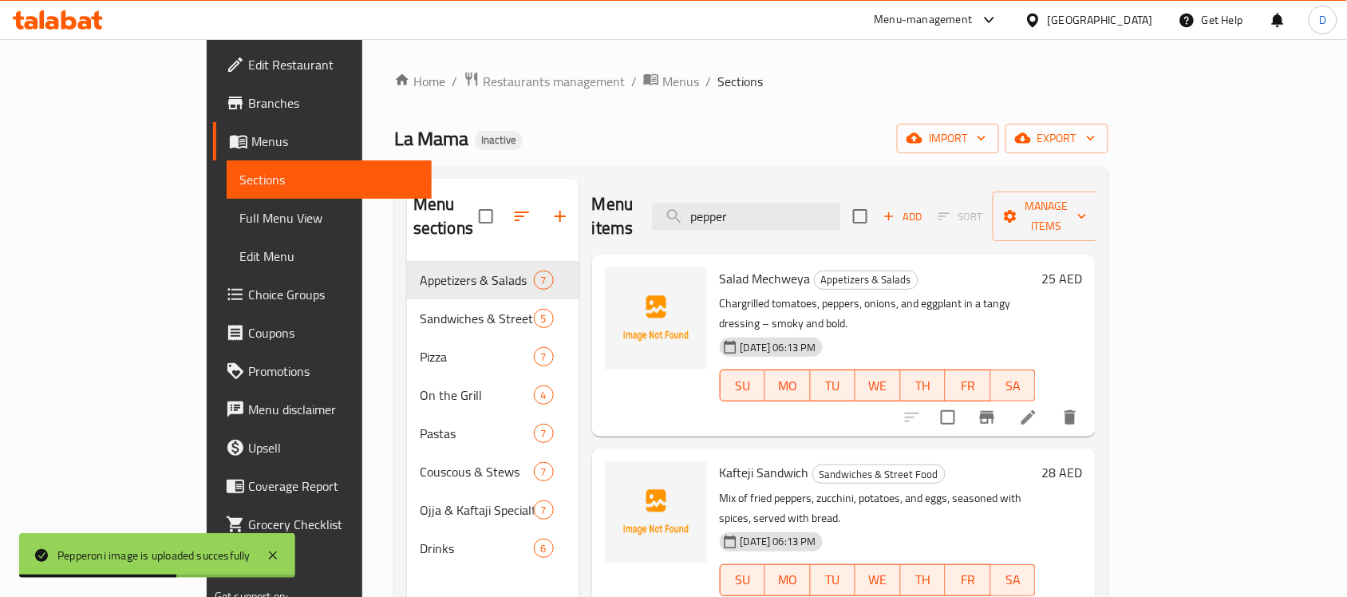
drag, startPoint x: 822, startPoint y: 211, endPoint x: 698, endPoint y: 210, distance: 124.5
click at [698, 210] on div "Menu items pepper Add Sort Manage items" at bounding box center [843, 217] width 503 height 76
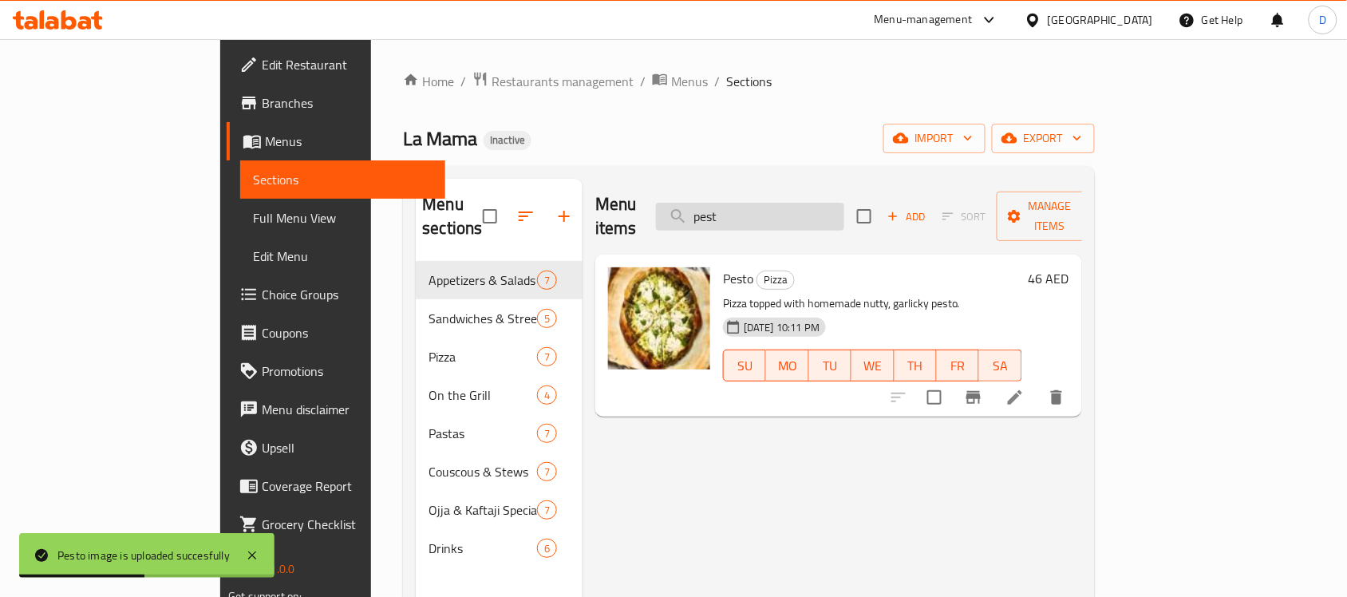
drag, startPoint x: 812, startPoint y: 205, endPoint x: 735, endPoint y: 194, distance: 77.4
click at [735, 203] on input "pest" at bounding box center [750, 217] width 188 height 28
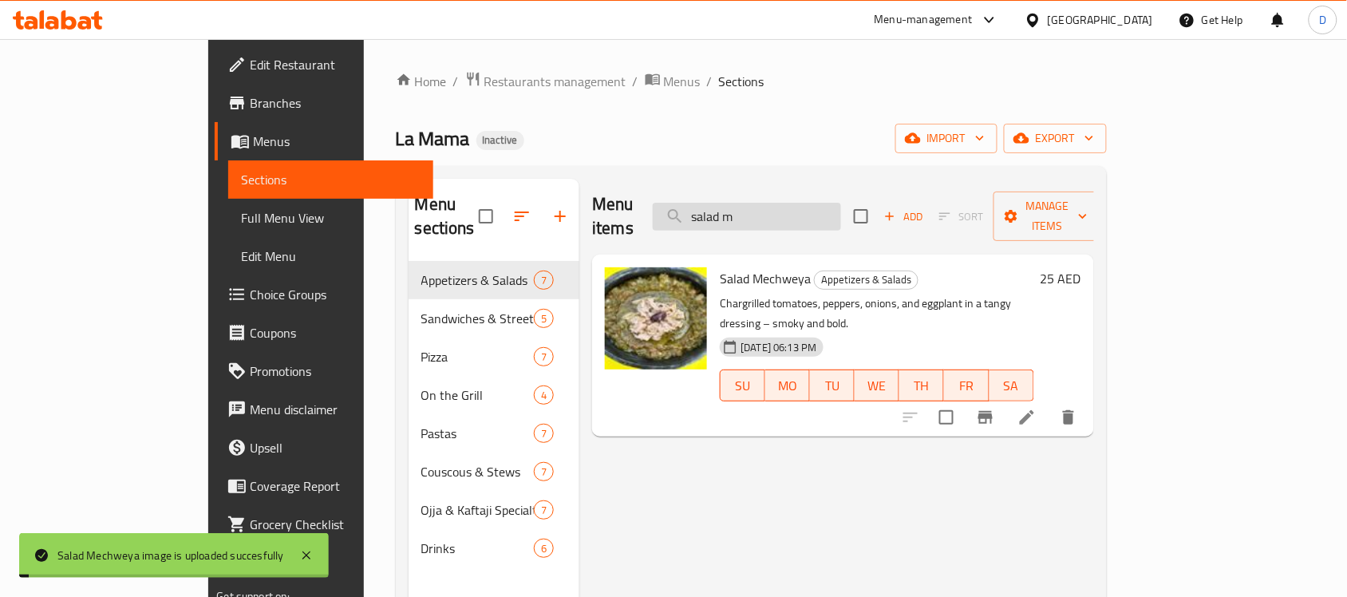
click at [841, 204] on input "salad m" at bounding box center [747, 217] width 188 height 28
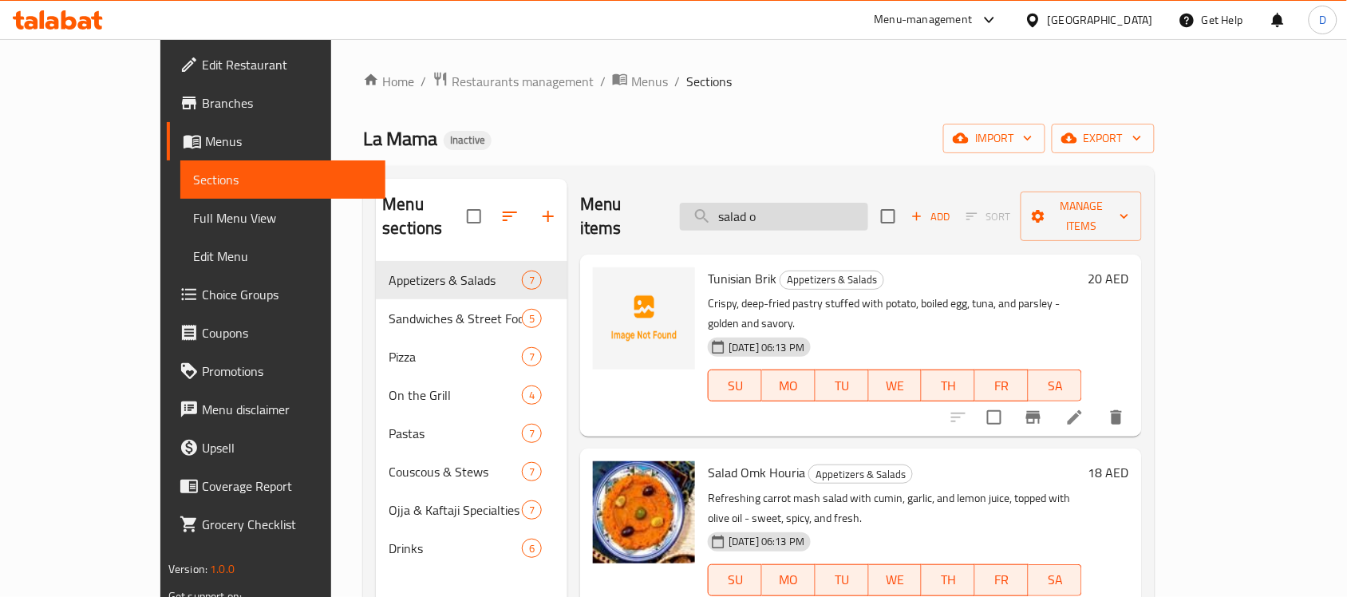
drag, startPoint x: 826, startPoint y: 202, endPoint x: 742, endPoint y: 204, distance: 84.6
click at [742, 204] on input "salad o" at bounding box center [774, 217] width 188 height 28
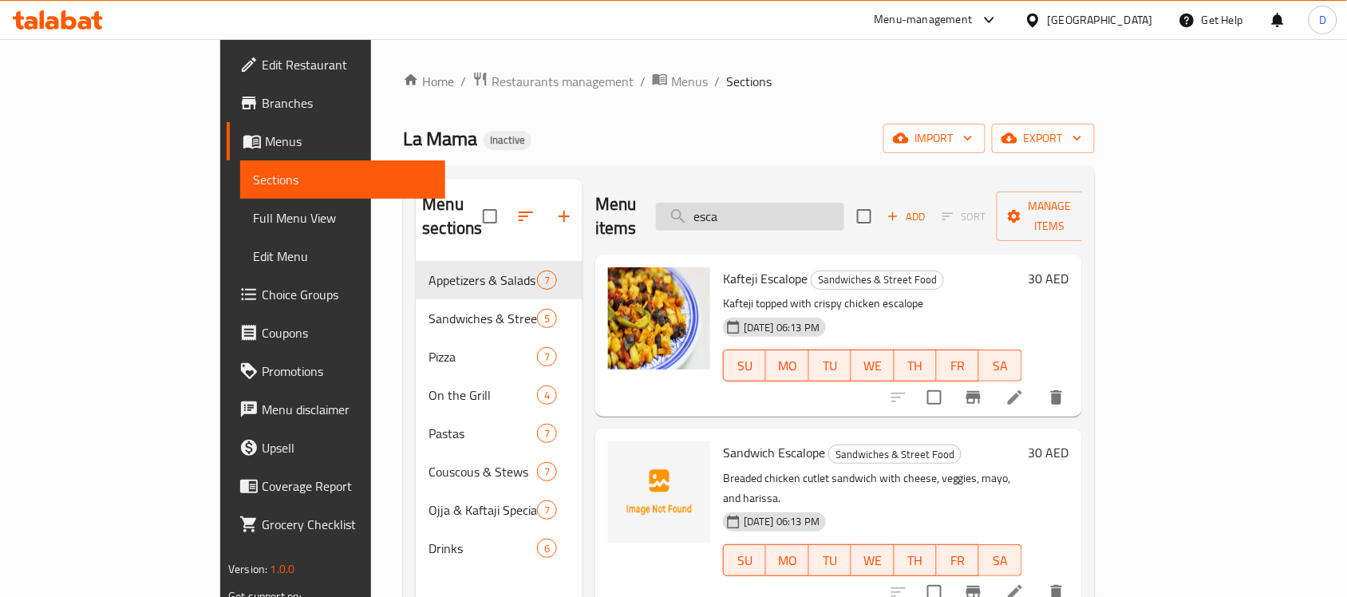
drag, startPoint x: 815, startPoint y: 195, endPoint x: 735, endPoint y: 204, distance: 81.0
click at [735, 204] on input "esca" at bounding box center [750, 217] width 188 height 28
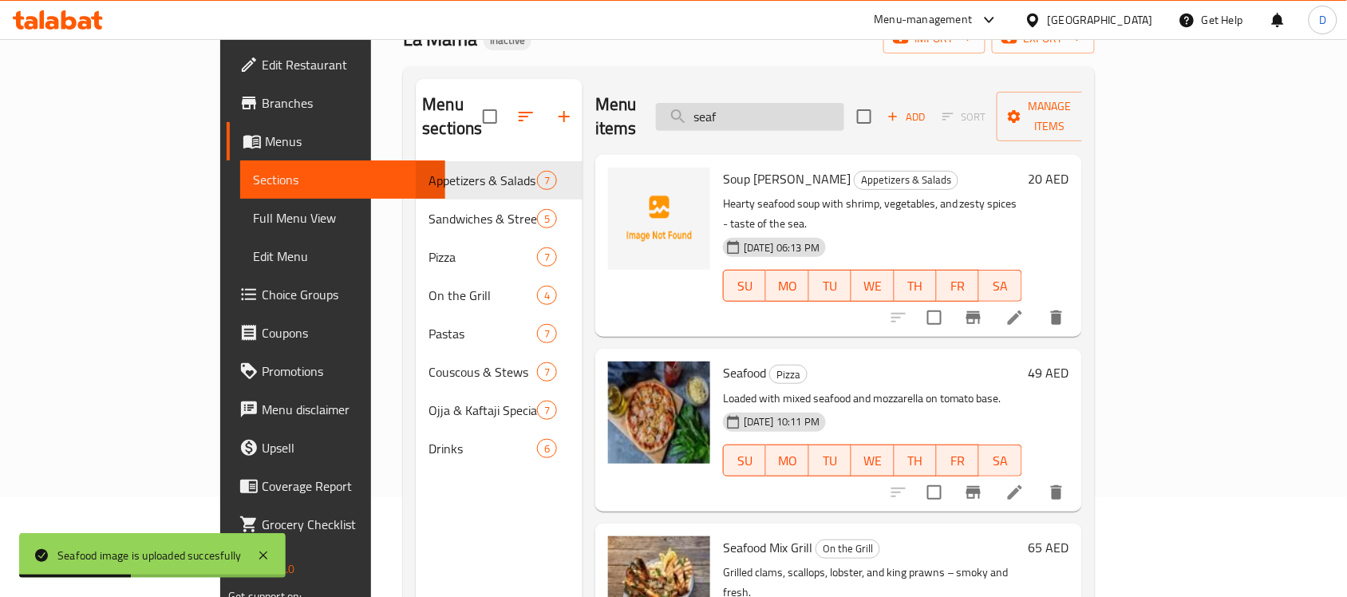
drag, startPoint x: 807, startPoint y: 108, endPoint x: 732, endPoint y: 102, distance: 75.3
click at [732, 103] on input "seaf" at bounding box center [750, 117] width 188 height 28
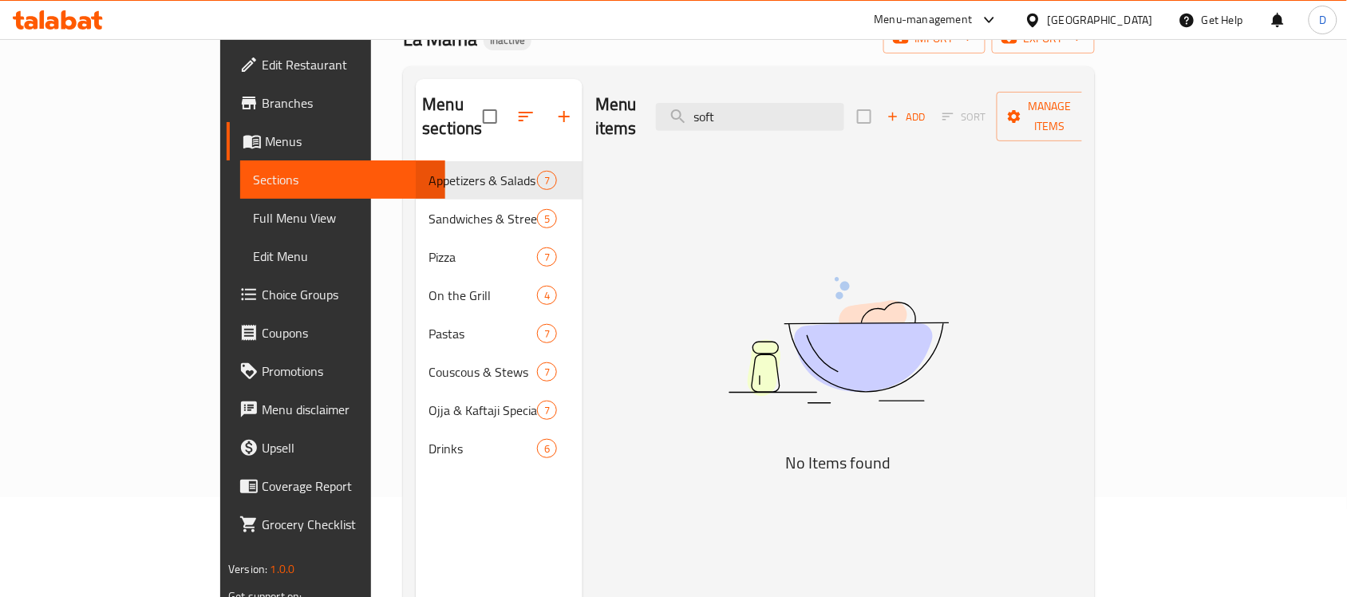
drag, startPoint x: 810, startPoint y: 108, endPoint x: 680, endPoint y: 125, distance: 130.3
click at [680, 125] on div "Menu items soft Add Sort Manage items" at bounding box center [838, 117] width 487 height 76
drag, startPoint x: 802, startPoint y: 106, endPoint x: 722, endPoint y: 97, distance: 80.3
click at [722, 97] on div "Menu items dri Add Sort Manage items" at bounding box center [838, 117] width 487 height 76
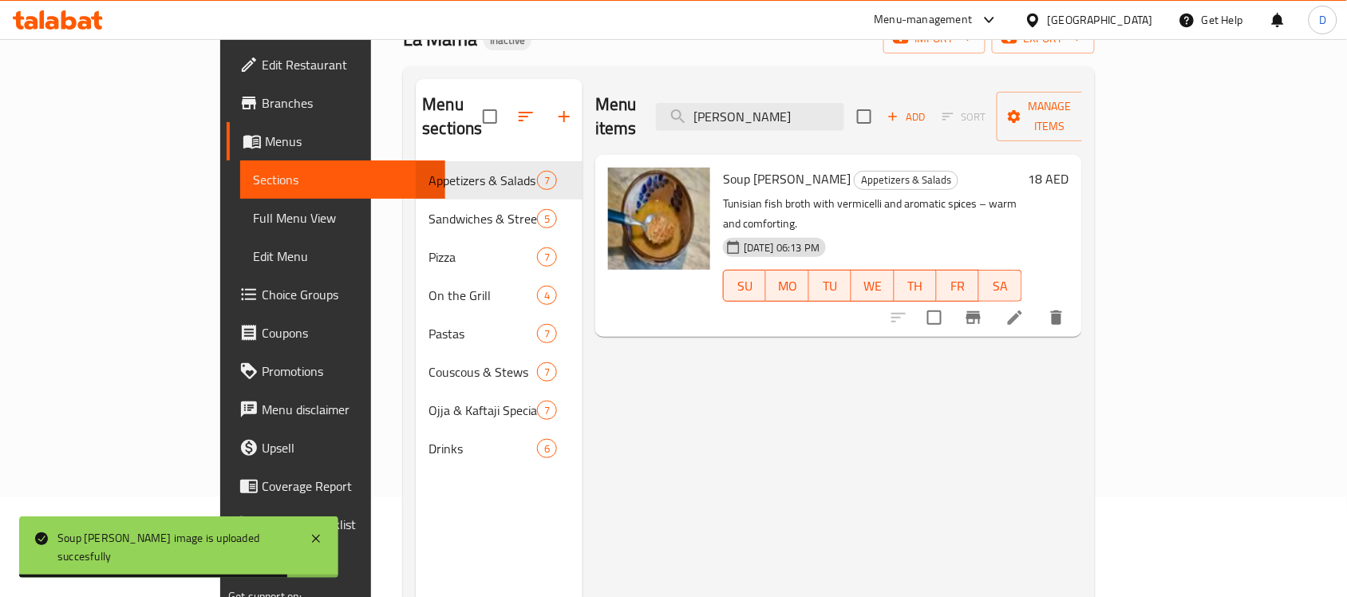
drag, startPoint x: 730, startPoint y: 102, endPoint x: 699, endPoint y: 101, distance: 31.1
click at [699, 101] on div "Menu items lesa Add Sort Manage items" at bounding box center [838, 117] width 487 height 76
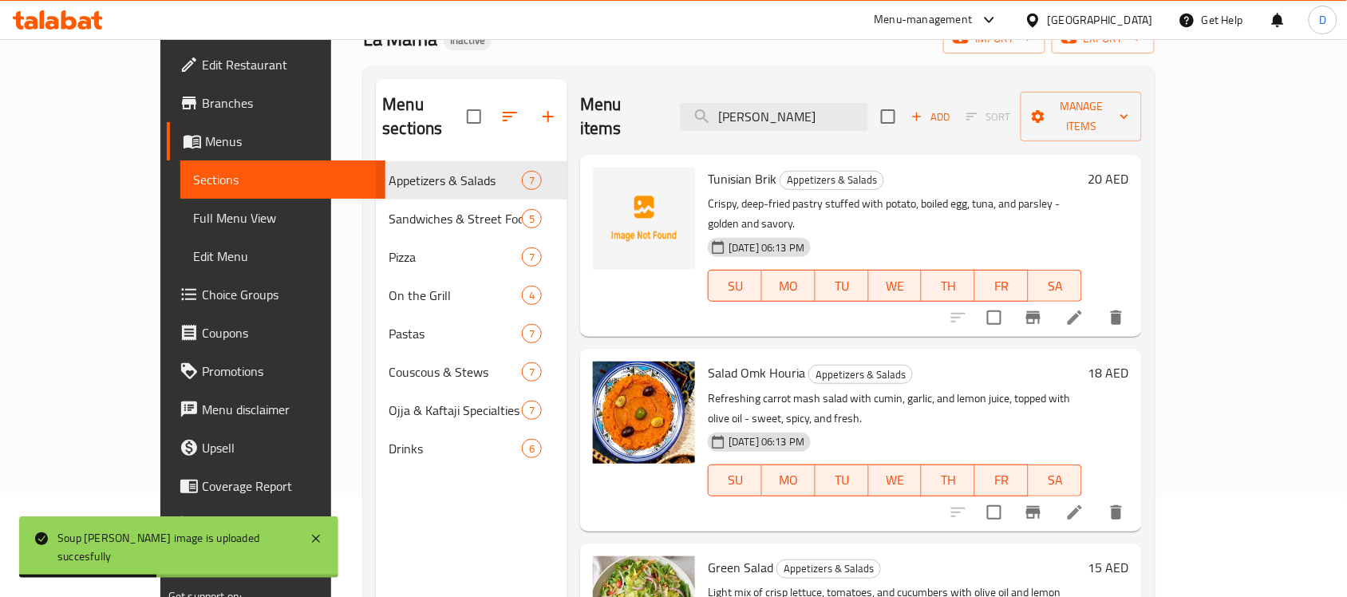
drag, startPoint x: 810, startPoint y: 98, endPoint x: 724, endPoint y: 116, distance: 88.1
click at [724, 116] on div "Menu items roby Add Sort Manage items" at bounding box center [861, 117] width 562 height 76
click at [814, 103] on input "roby" at bounding box center [774, 117] width 188 height 28
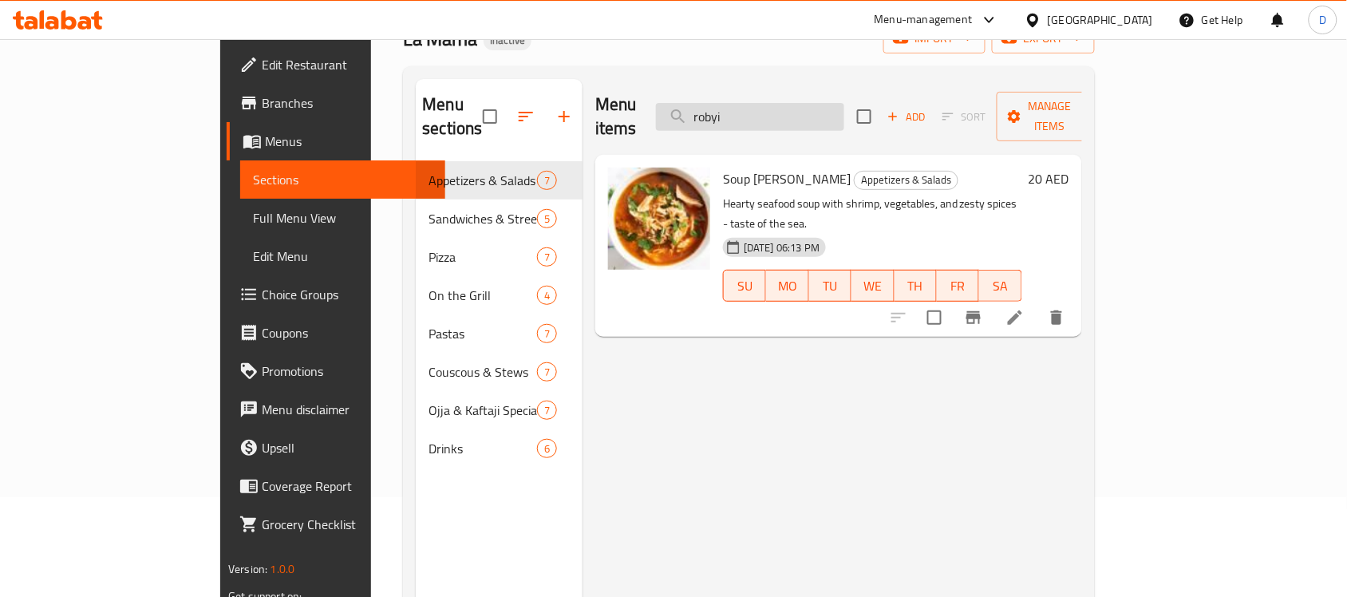
drag, startPoint x: 811, startPoint y: 108, endPoint x: 738, endPoint y: 110, distance: 73.4
click at [738, 110] on input "robyi" at bounding box center [750, 117] width 188 height 28
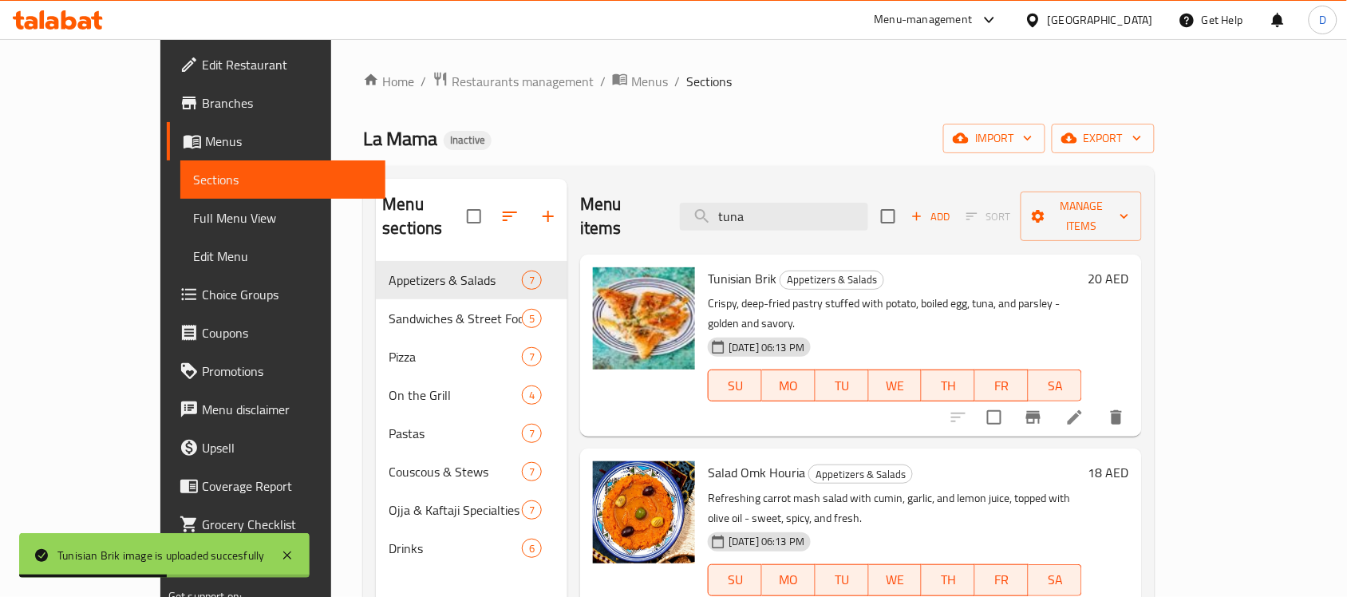
drag, startPoint x: 810, startPoint y: 206, endPoint x: 708, endPoint y: 227, distance: 104.4
click at [708, 227] on div "Menu items tuna Add Sort Manage items" at bounding box center [861, 217] width 562 height 76
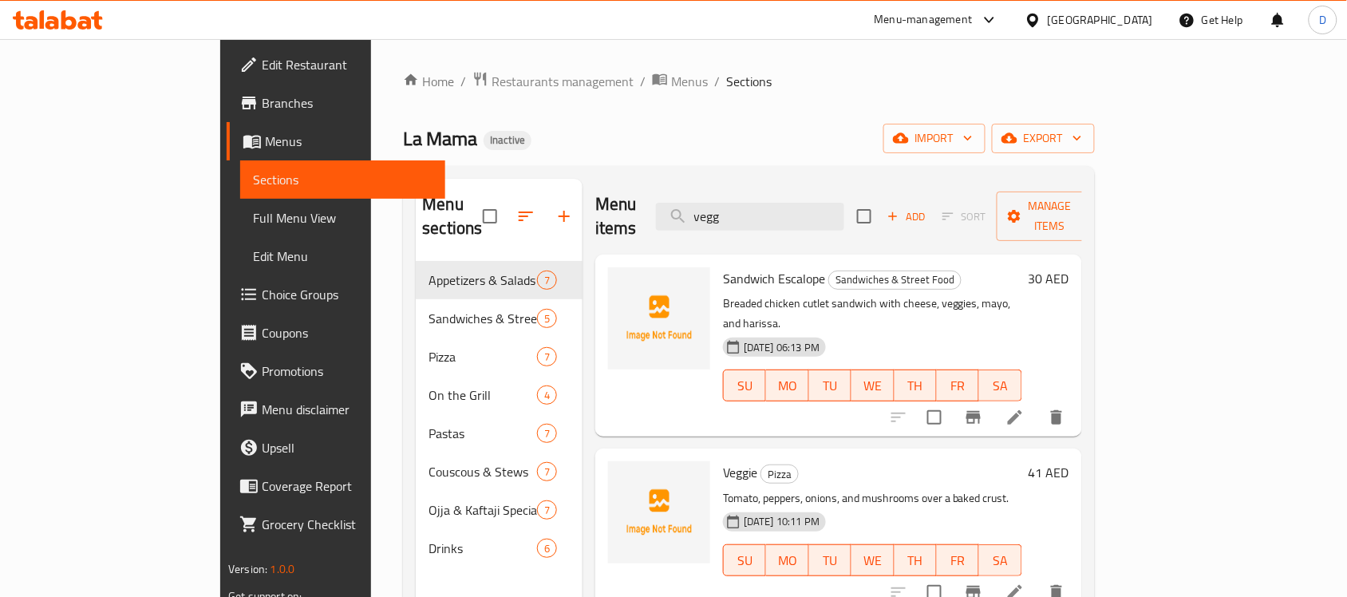
scroll to position [100, 0]
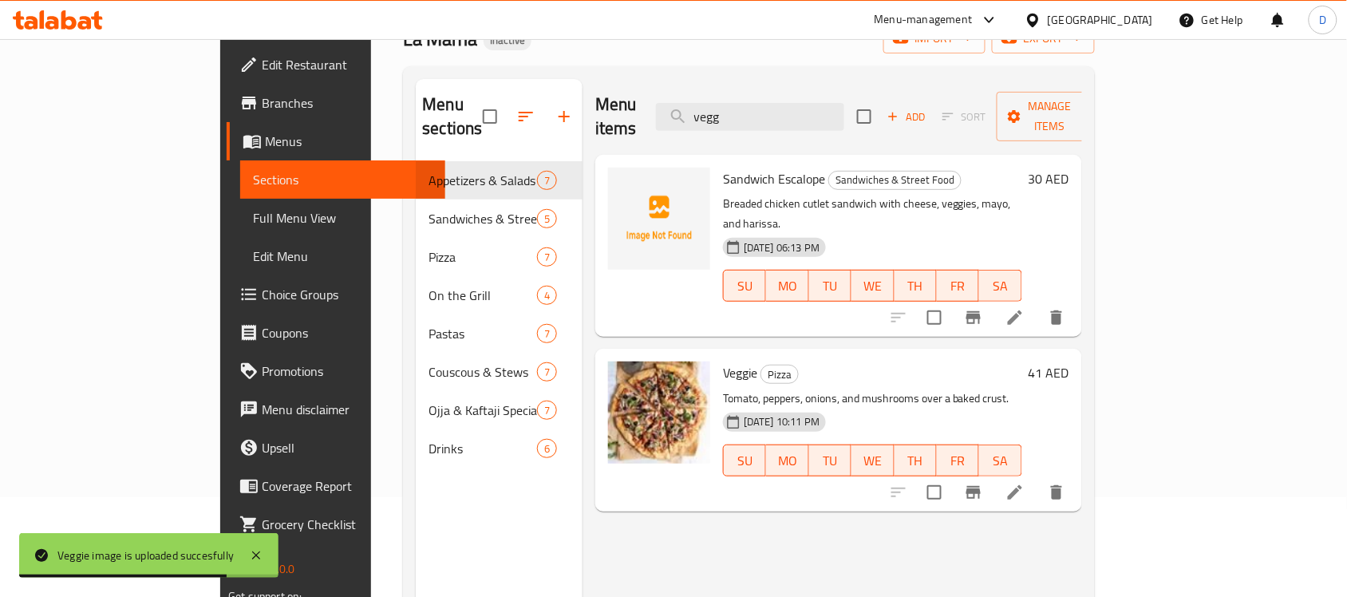
drag, startPoint x: 842, startPoint y: 108, endPoint x: 720, endPoint y: 113, distance: 122.2
click at [720, 113] on div "Menu items vegg Add Sort Manage items" at bounding box center [838, 117] width 487 height 76
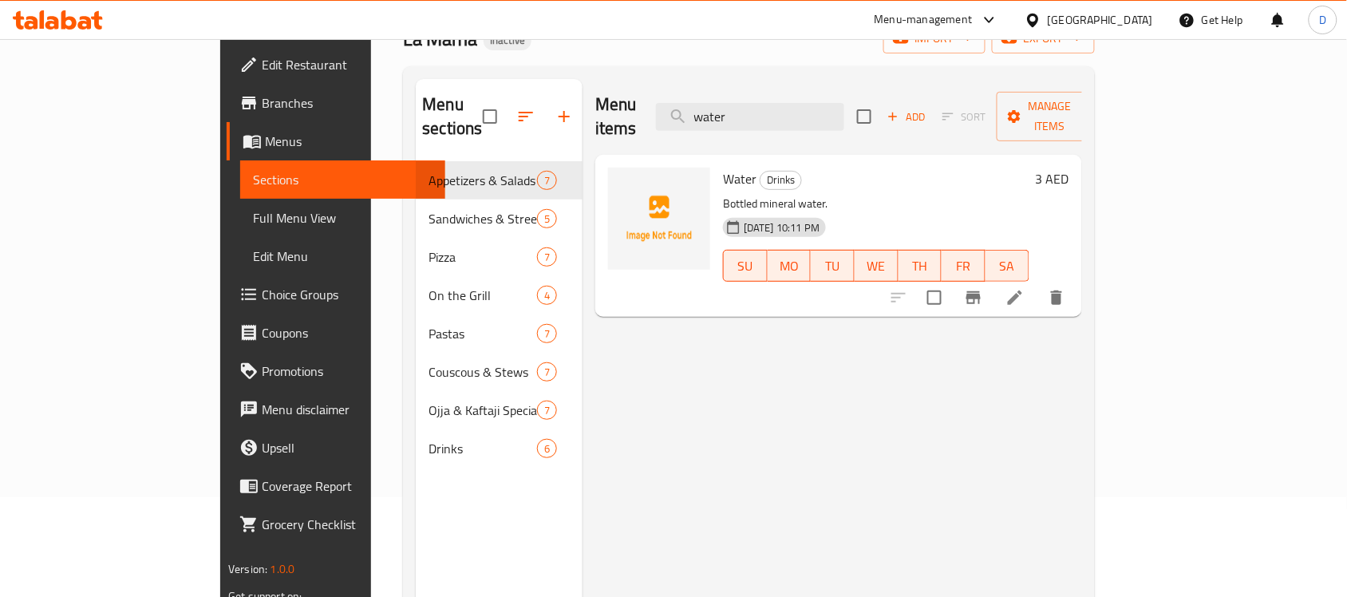
type input "water"
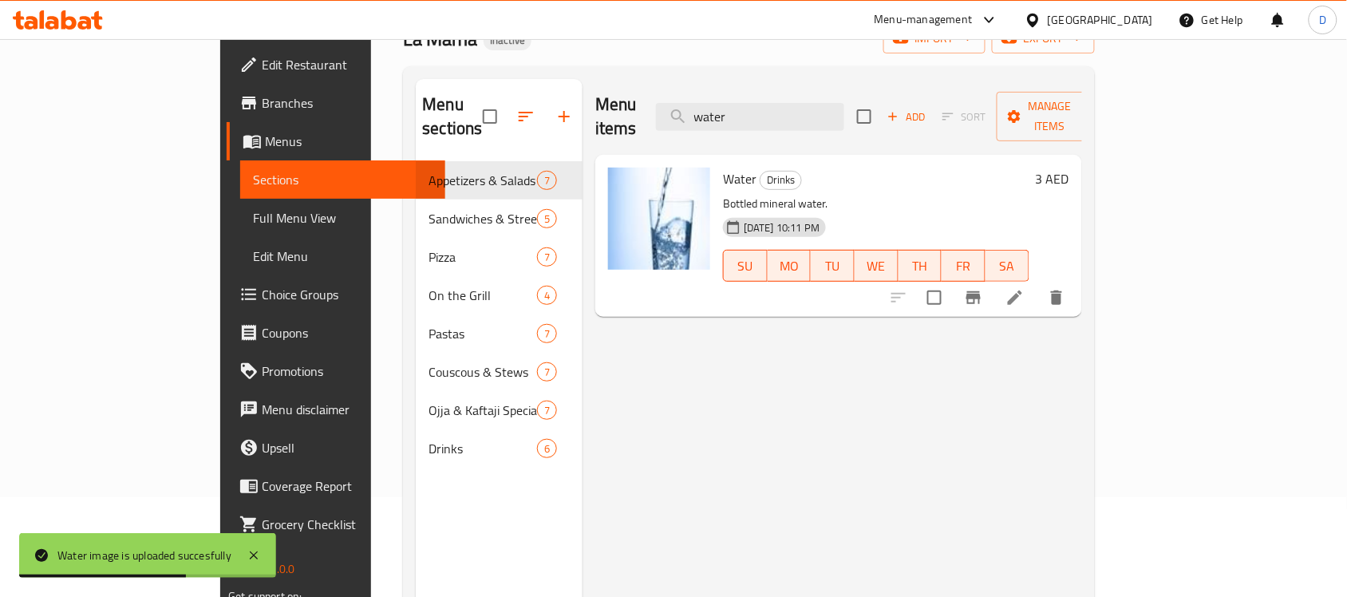
drag, startPoint x: 106, startPoint y: 210, endPoint x: 227, endPoint y: 276, distance: 138.1
click at [253, 210] on span "Full Menu View" at bounding box center [342, 217] width 179 height 19
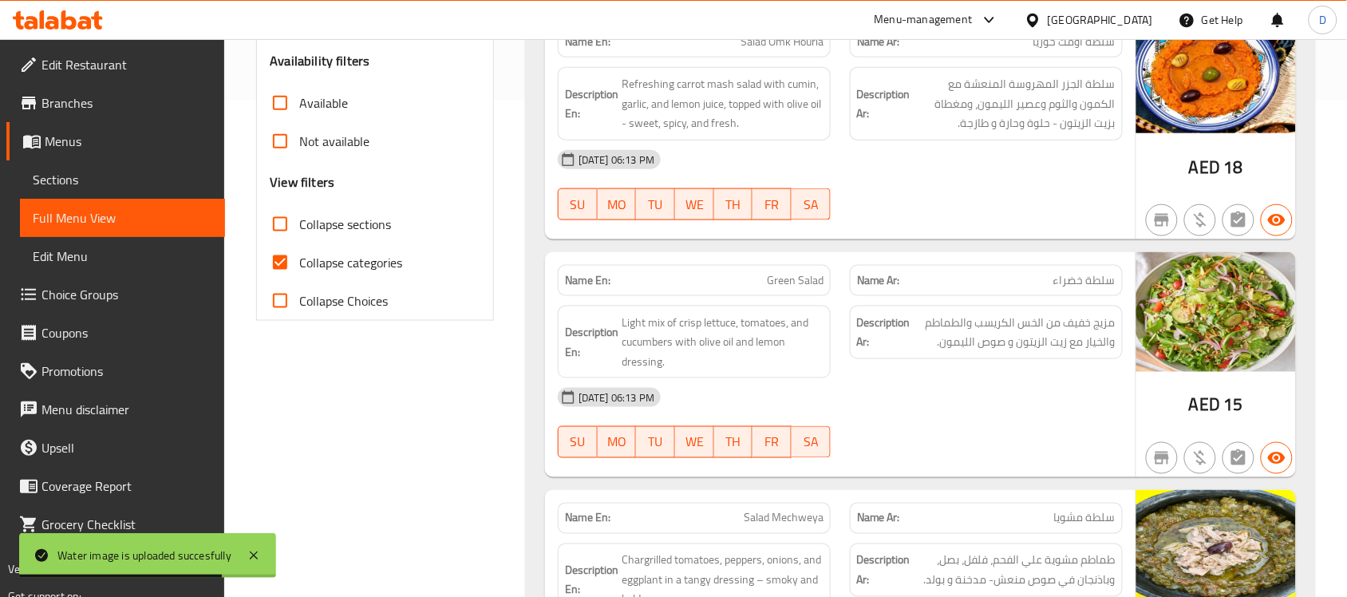
scroll to position [499, 0]
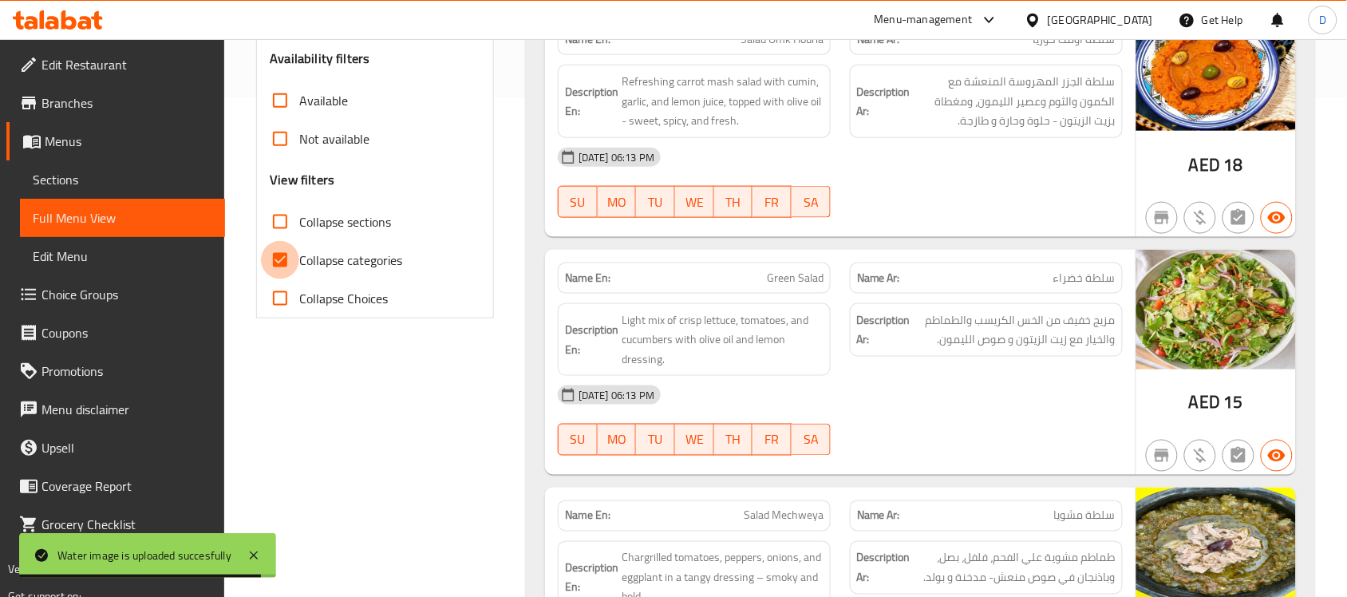
click at [282, 256] on input "Collapse categories" at bounding box center [280, 260] width 38 height 38
checkbox input "false"
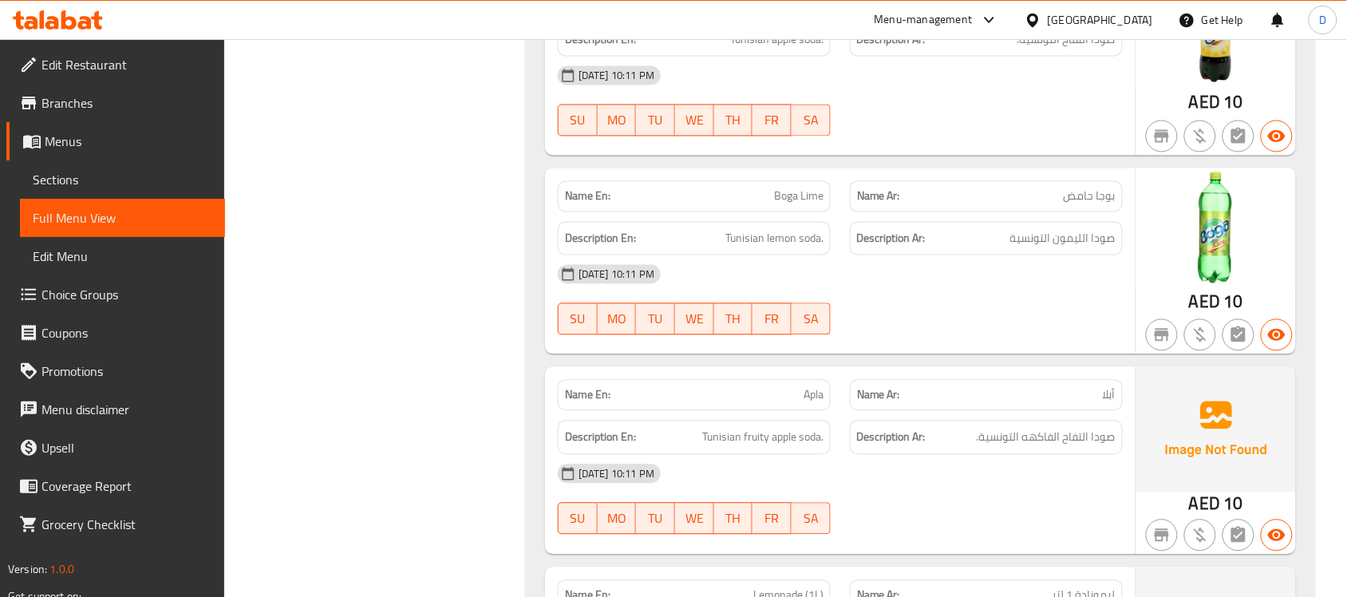
scroll to position [11464, 0]
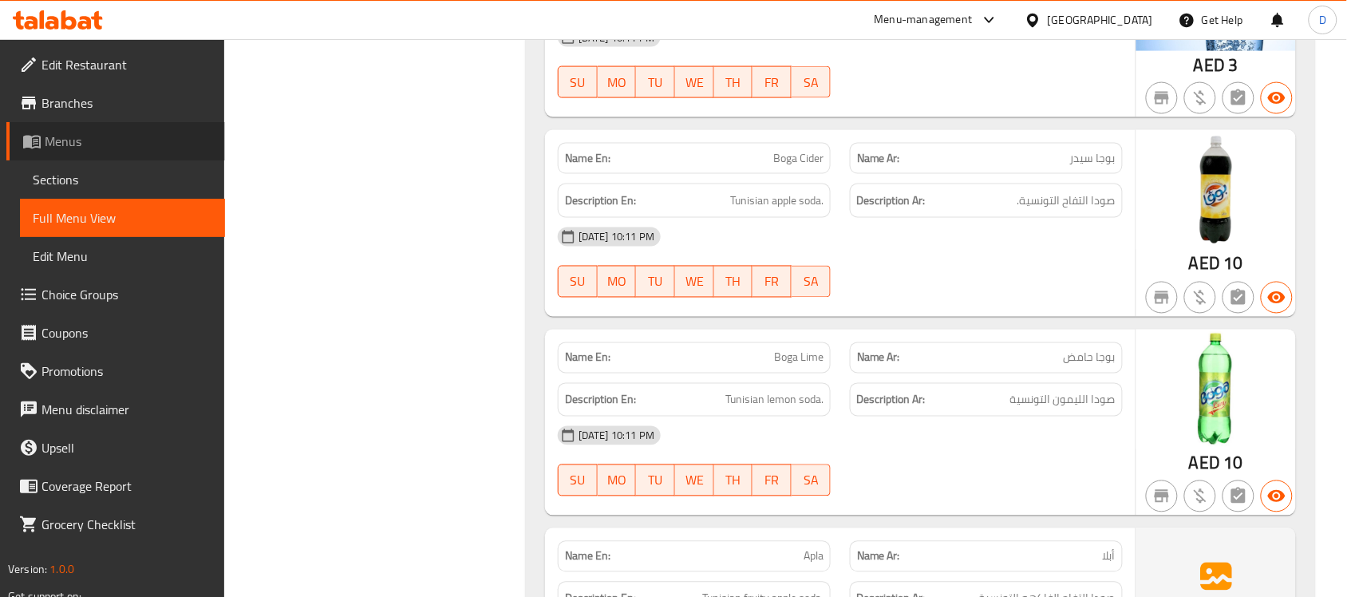
click at [89, 152] on link "Menus" at bounding box center [115, 141] width 219 height 38
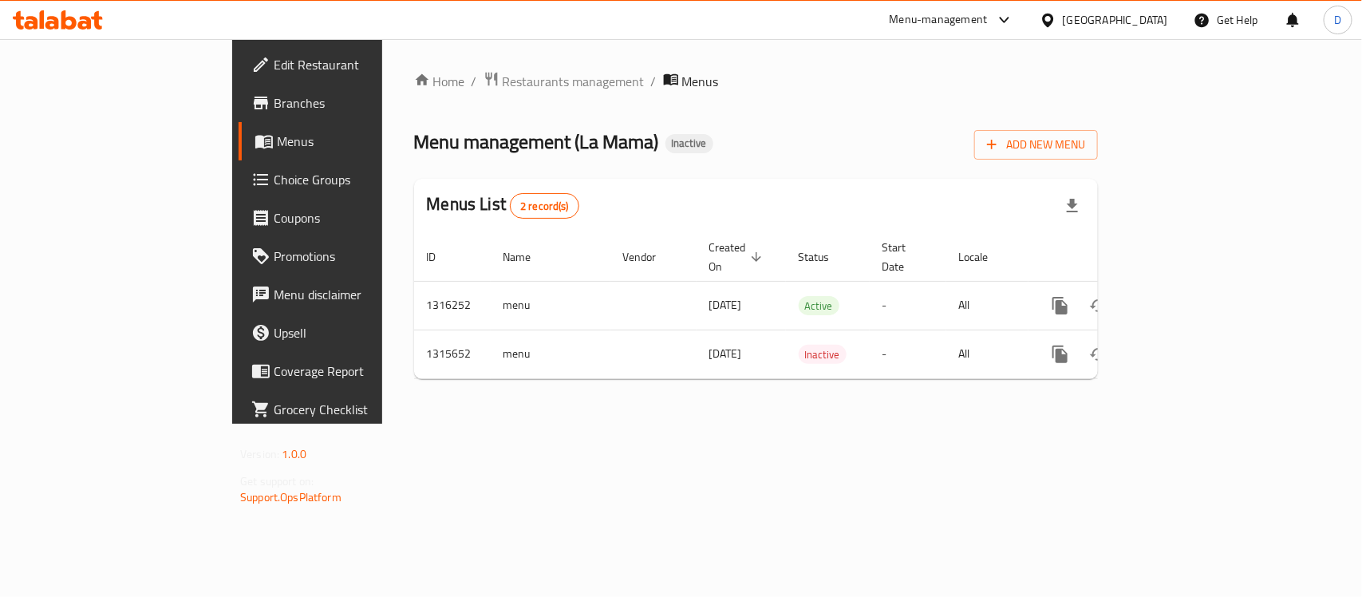
click at [1126, 21] on div "[GEOGRAPHIC_DATA]" at bounding box center [1115, 20] width 105 height 18
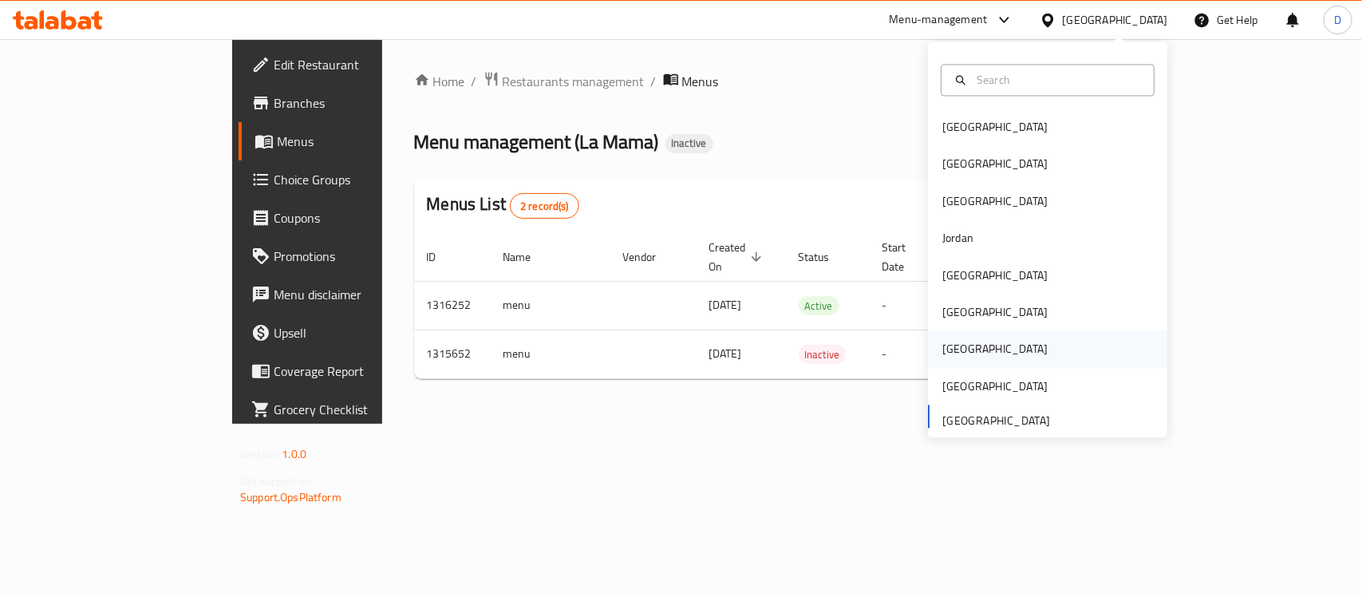
click at [942, 344] on div "Qatar" at bounding box center [994, 350] width 105 height 18
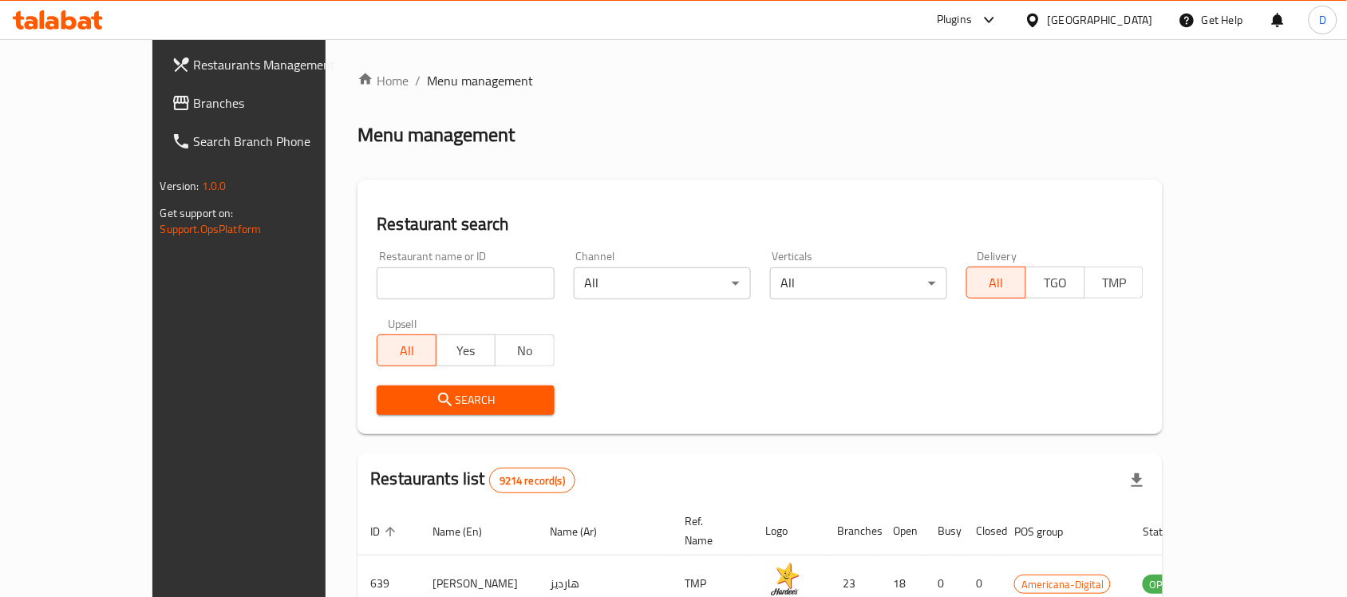
click at [194, 109] on span "Branches" at bounding box center [279, 102] width 171 height 19
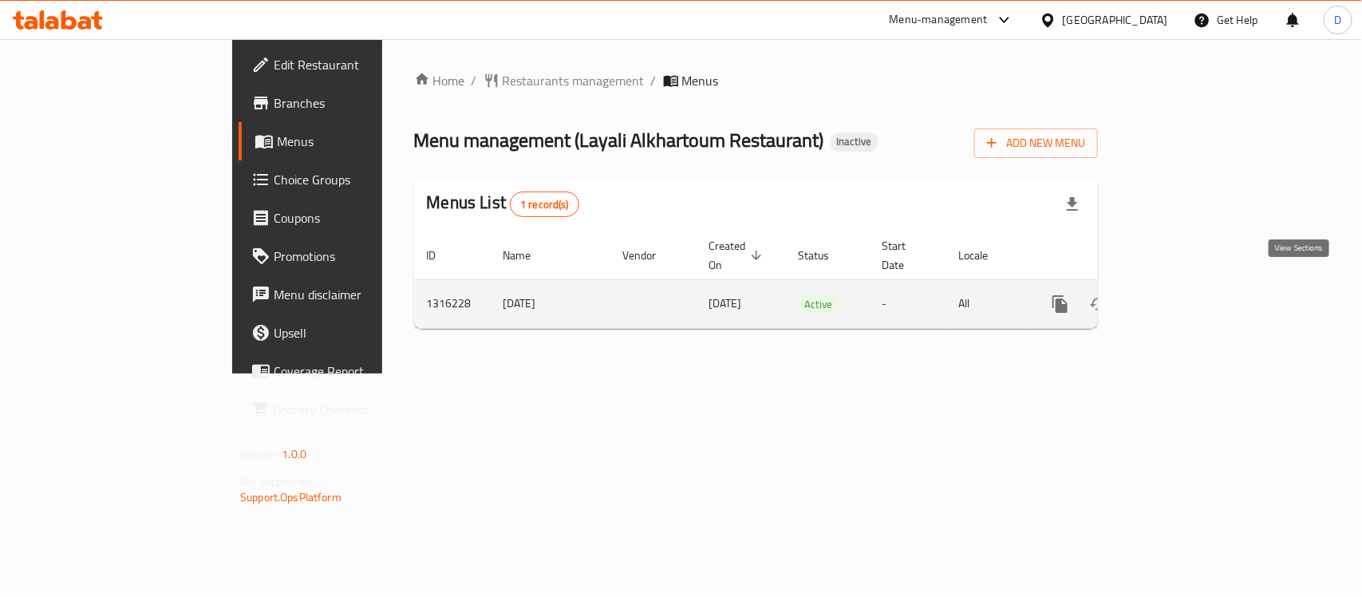
click at [1182, 297] on icon "enhanced table" at bounding box center [1175, 304] width 14 height 14
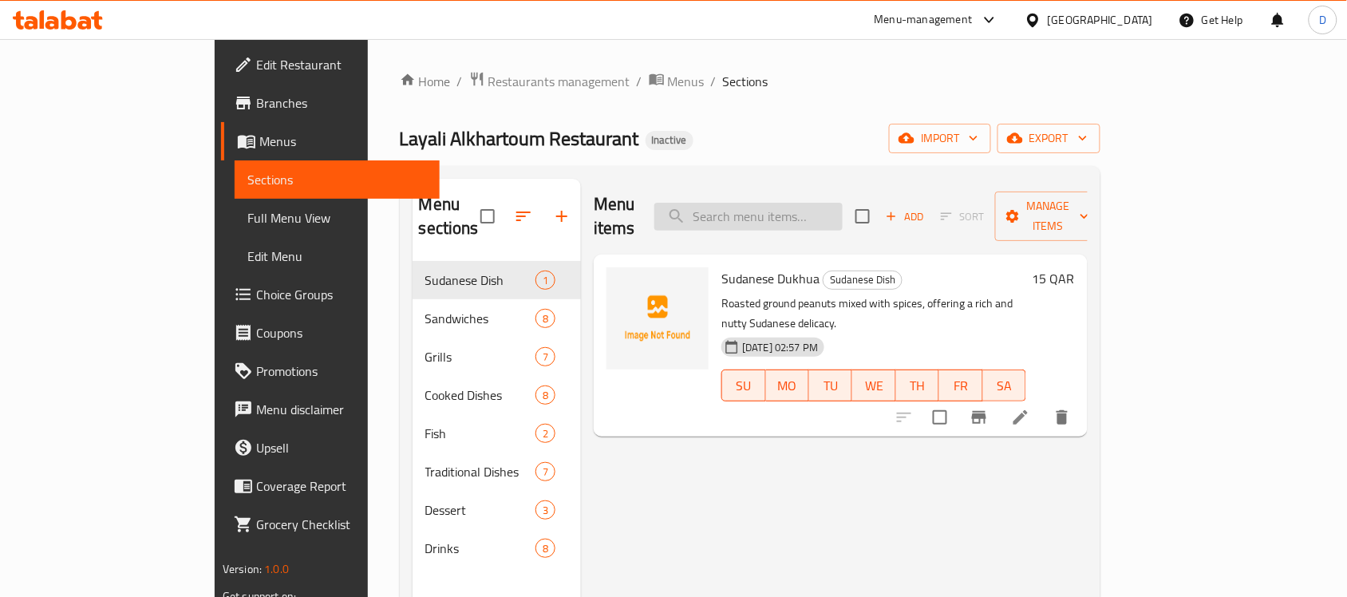
click at [834, 211] on input "search" at bounding box center [748, 217] width 188 height 28
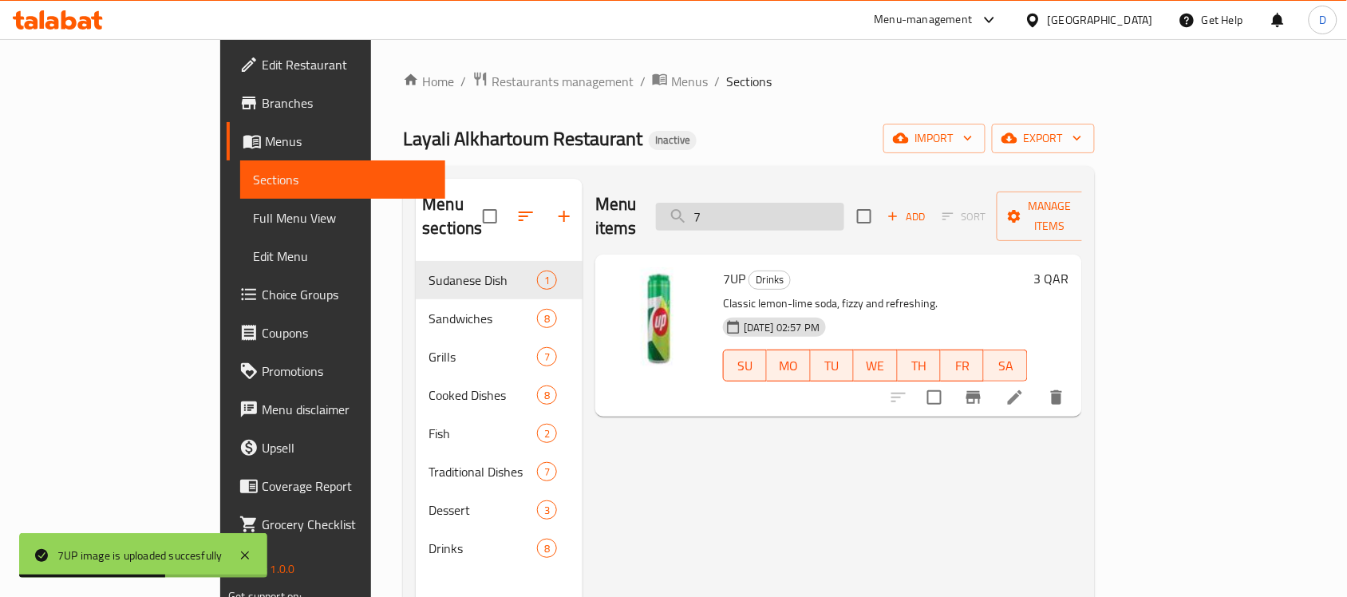
drag, startPoint x: 806, startPoint y: 201, endPoint x: 755, endPoint y: 213, distance: 52.4
click at [755, 213] on input "7" at bounding box center [750, 217] width 188 height 28
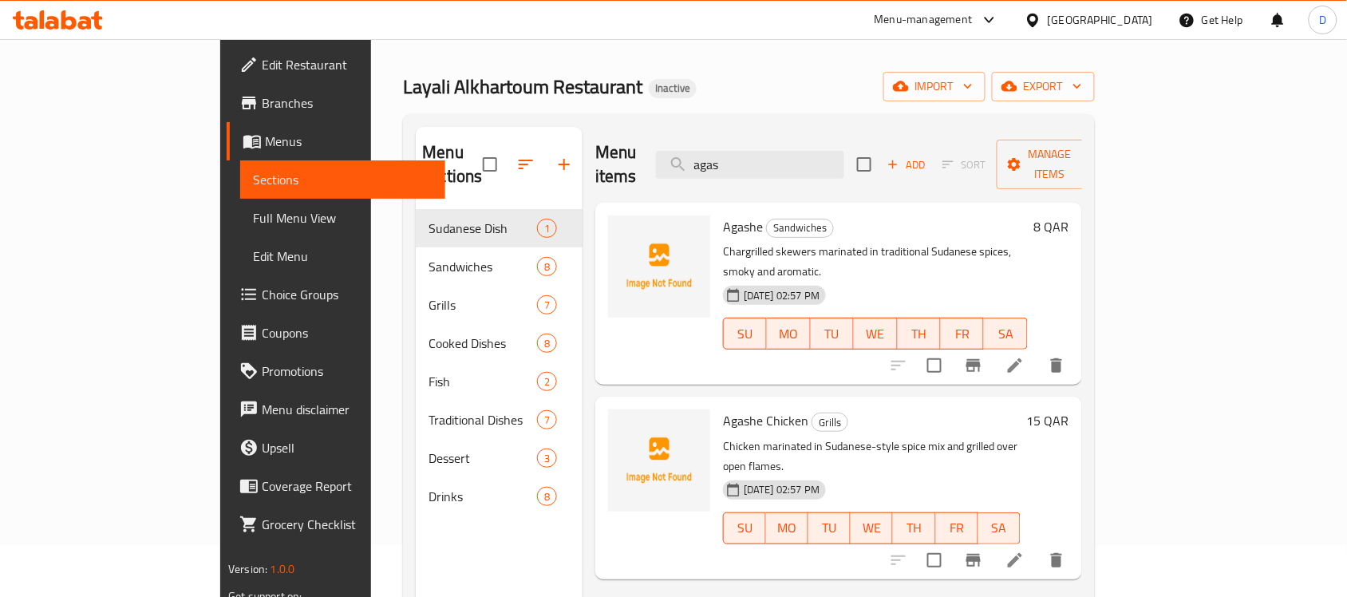
scroll to position [100, 0]
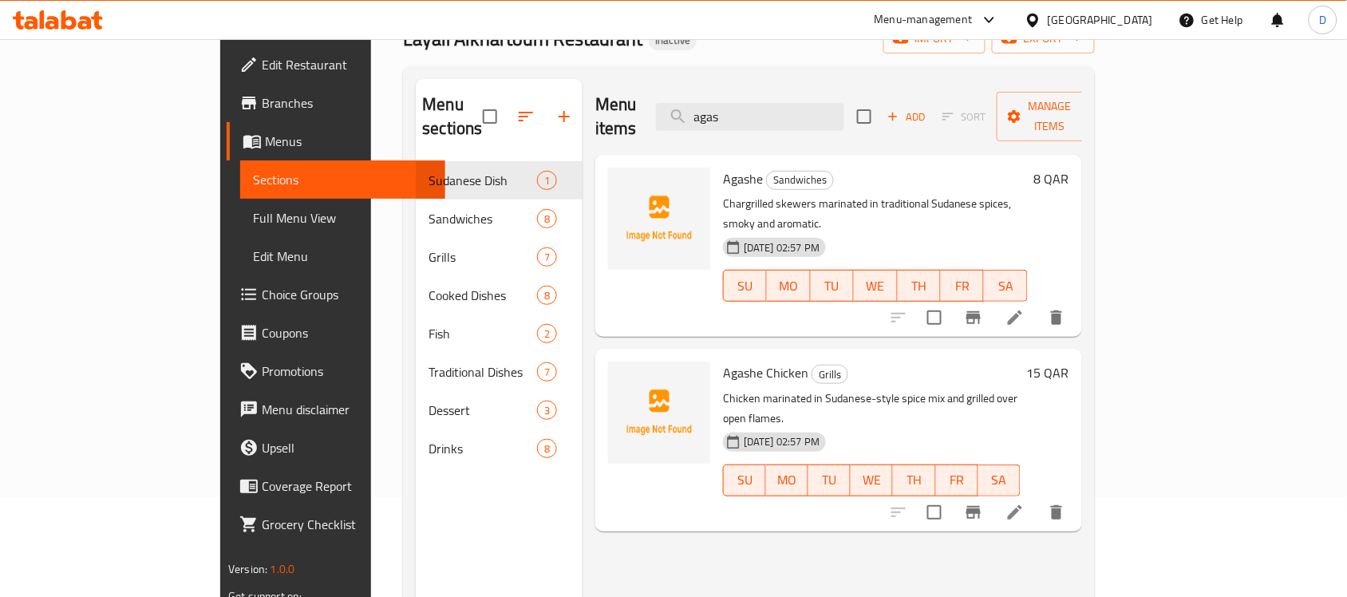
type input "agas"
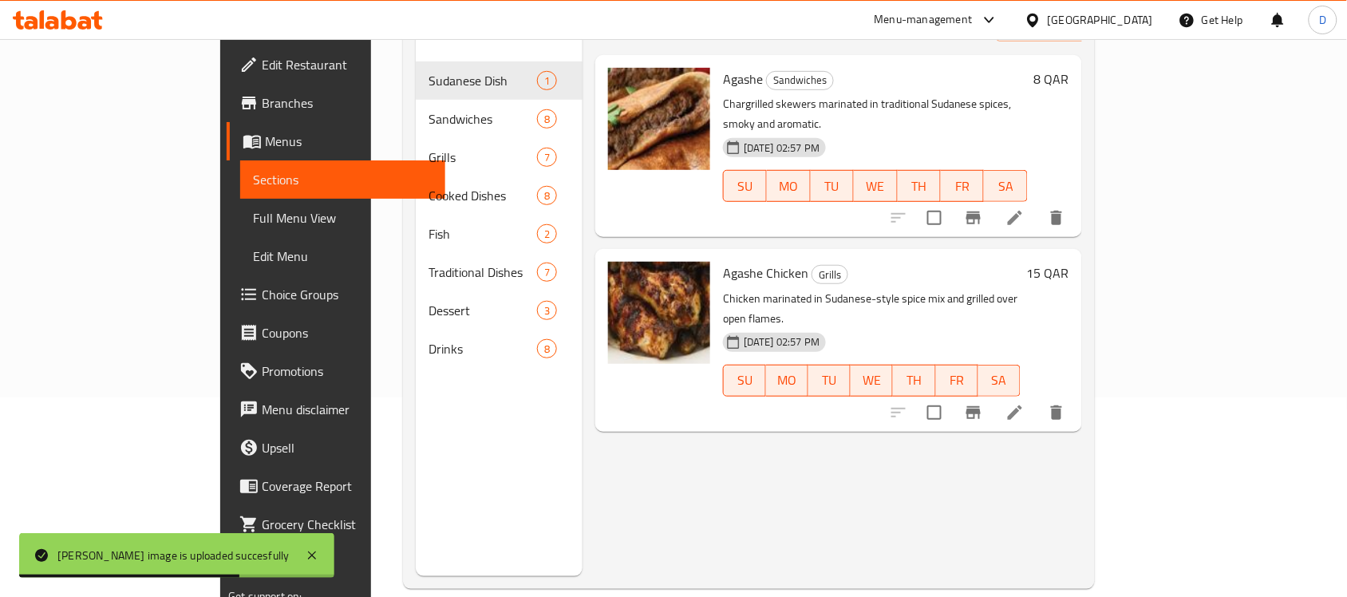
drag, startPoint x: 830, startPoint y: 104, endPoint x: 758, endPoint y: 114, distance: 73.3
click at [758, 114] on div "Menu items agas Add Sort Manage items Agashe Sandwiches Chargrilled skewers mar…" at bounding box center [831, 277] width 499 height 597
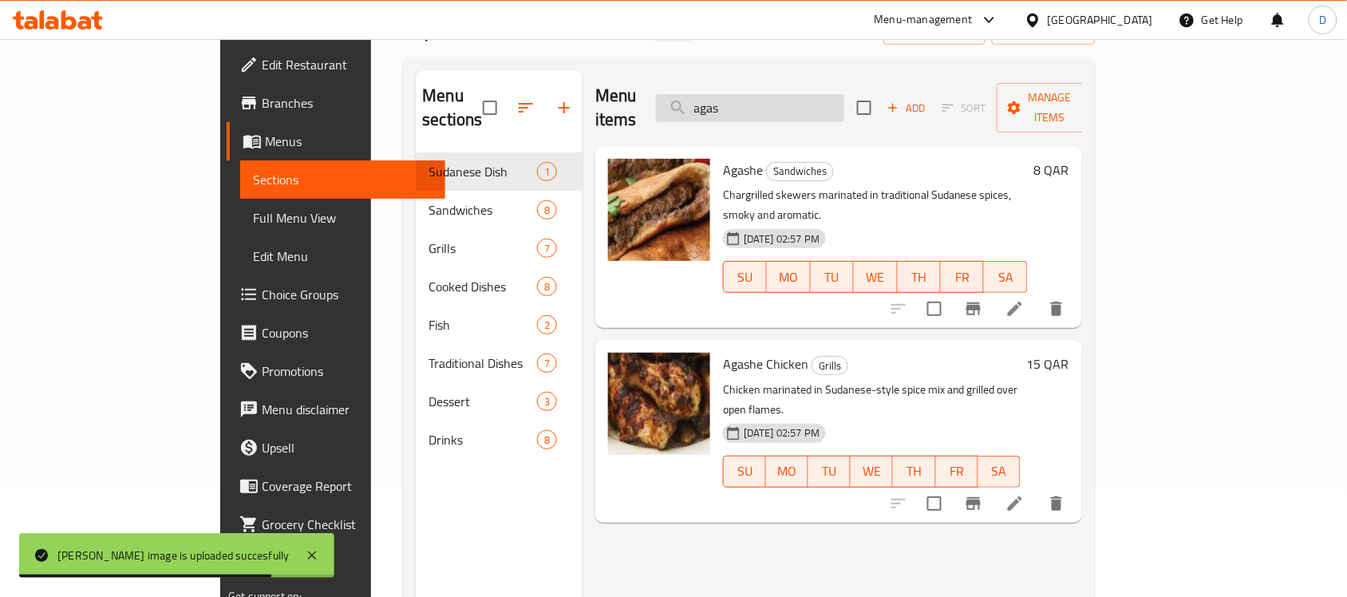
scroll to position [0, 0]
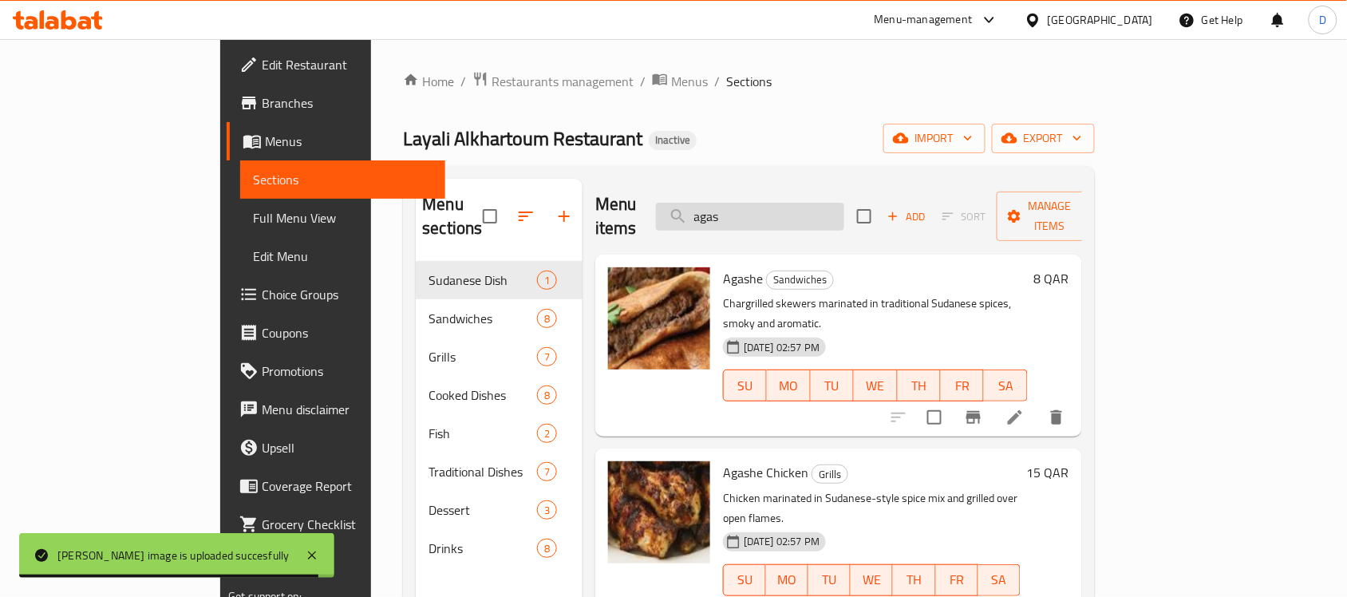
click at [802, 204] on input "agas" at bounding box center [750, 217] width 188 height 28
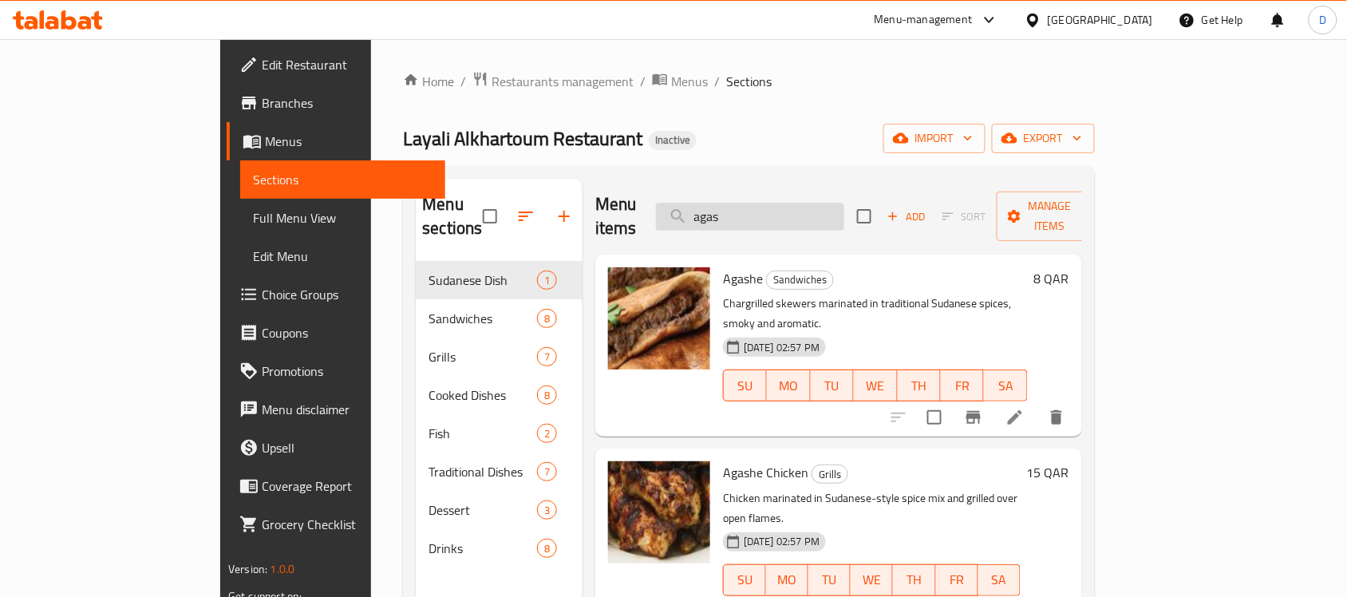
drag, startPoint x: 807, startPoint y: 206, endPoint x: 752, endPoint y: 208, distance: 55.1
click at [752, 208] on input "agas" at bounding box center [750, 217] width 188 height 28
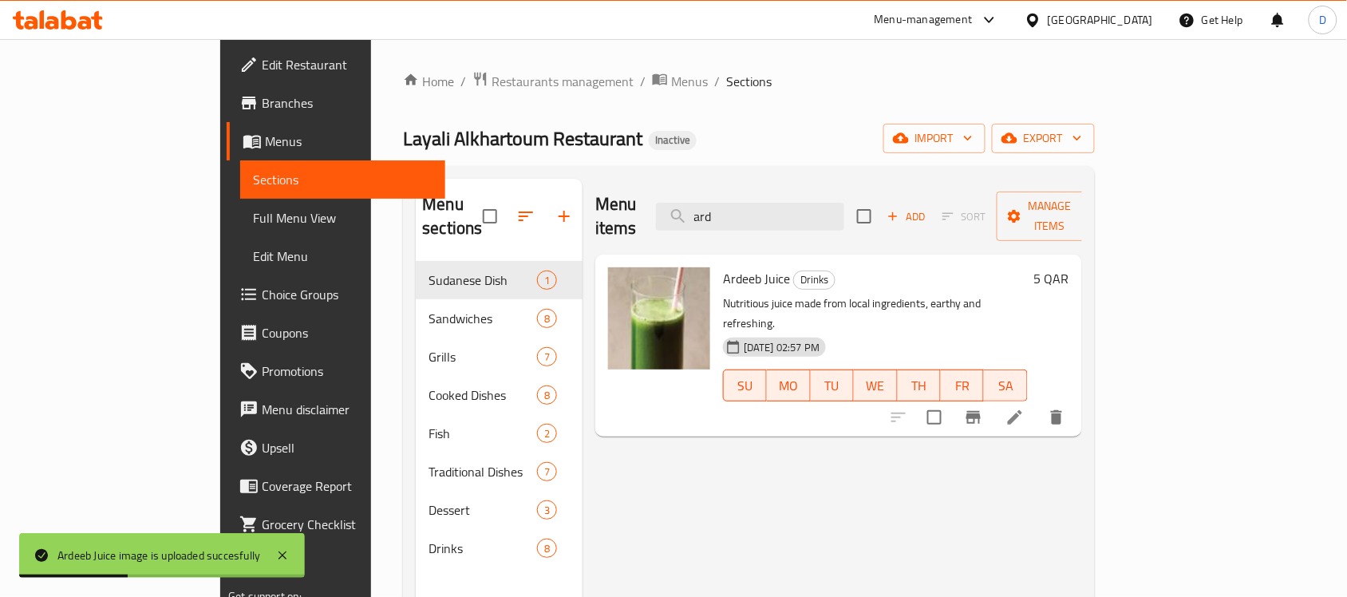
drag, startPoint x: 799, startPoint y: 212, endPoint x: 748, endPoint y: 224, distance: 52.4
click at [748, 224] on div "Menu items ard Add Sort Manage items" at bounding box center [838, 217] width 487 height 76
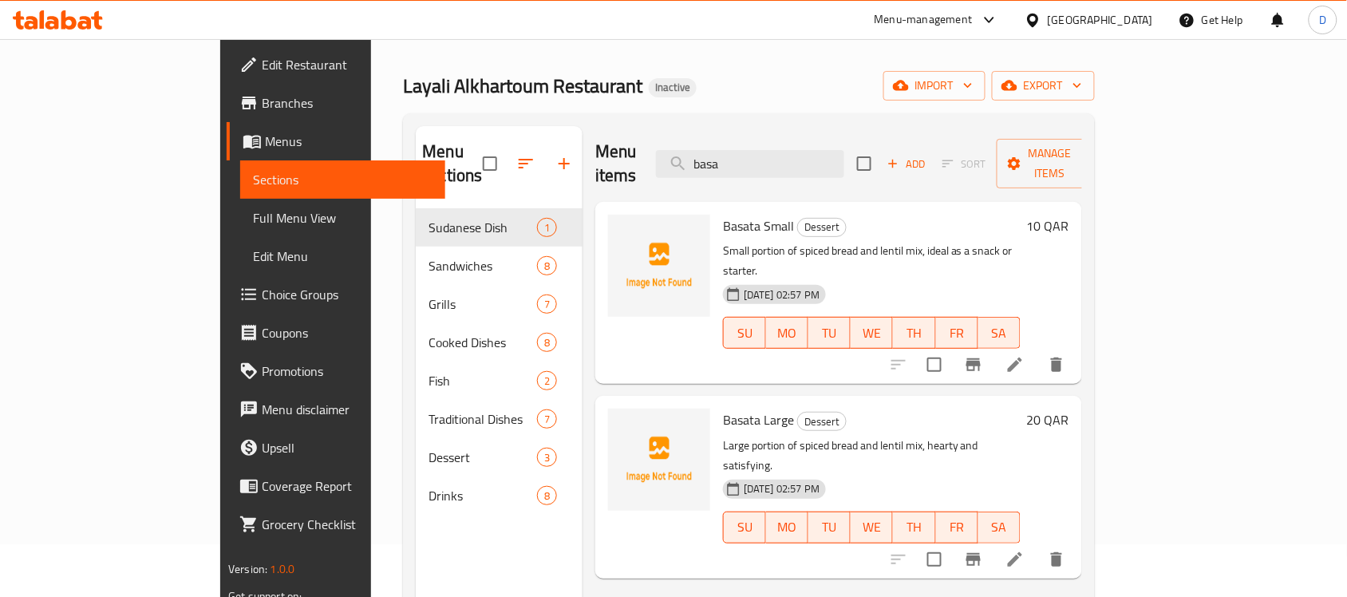
scroll to position [100, 0]
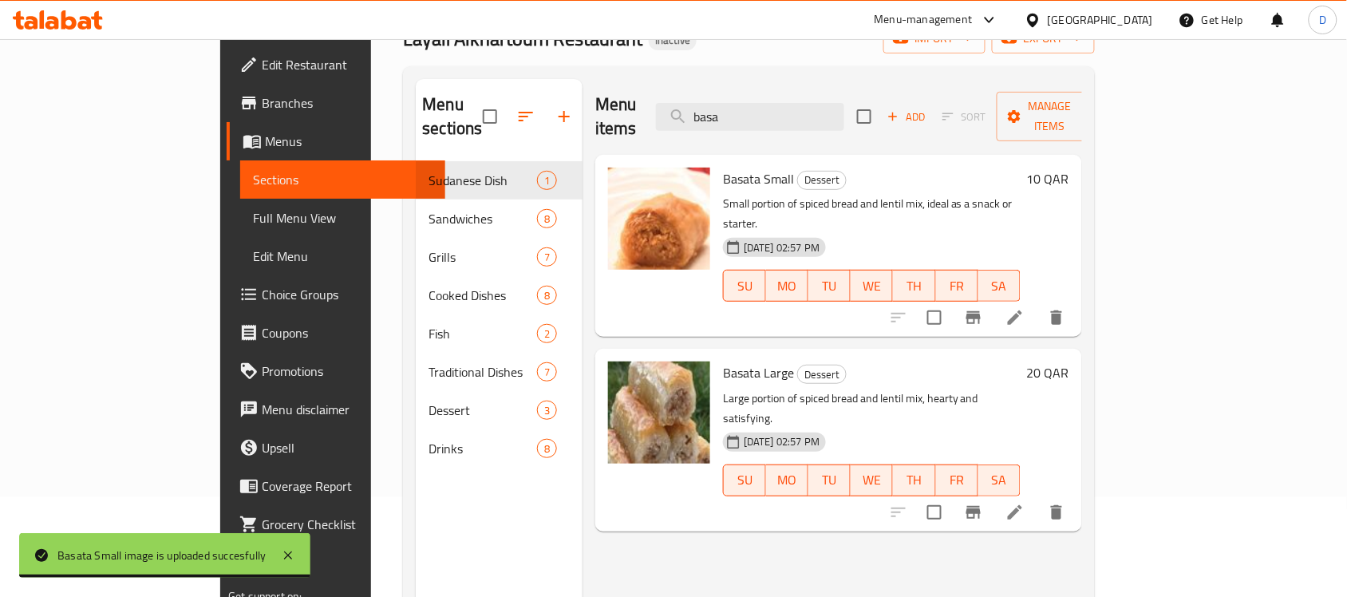
drag, startPoint x: 795, startPoint y: 109, endPoint x: 730, endPoint y: 113, distance: 65.5
click at [730, 113] on div "Menu items basa Add Sort Manage items" at bounding box center [838, 117] width 487 height 76
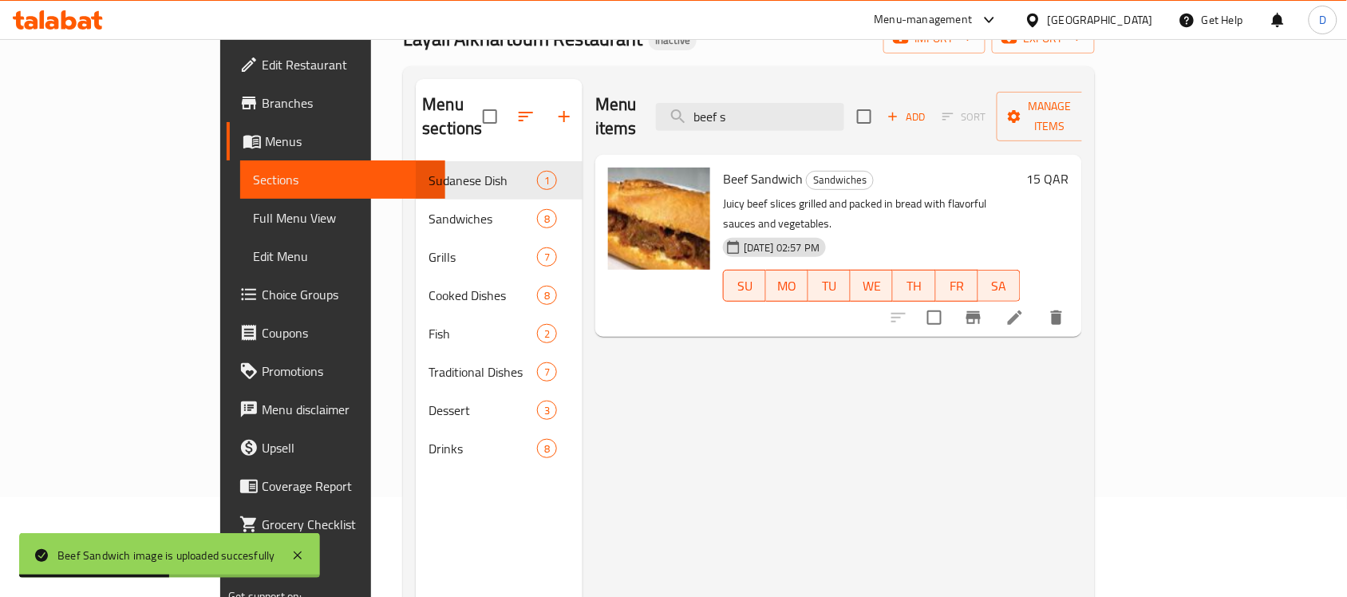
drag, startPoint x: 814, startPoint y: 104, endPoint x: 712, endPoint y: 106, distance: 102.9
click at [712, 106] on div "Menu items beef s Add Sort Manage items" at bounding box center [838, 117] width 487 height 76
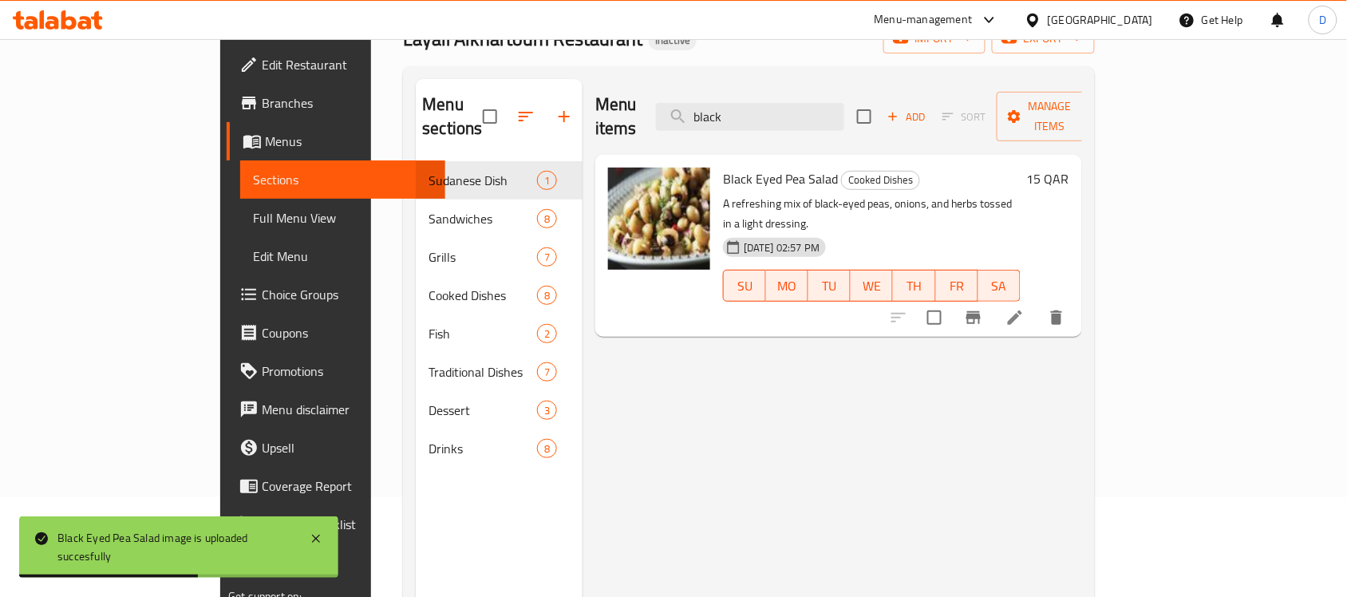
drag, startPoint x: 819, startPoint y: 105, endPoint x: 694, endPoint y: 112, distance: 125.4
click at [694, 112] on div "Menu items black Add Sort Manage items" at bounding box center [838, 117] width 487 height 76
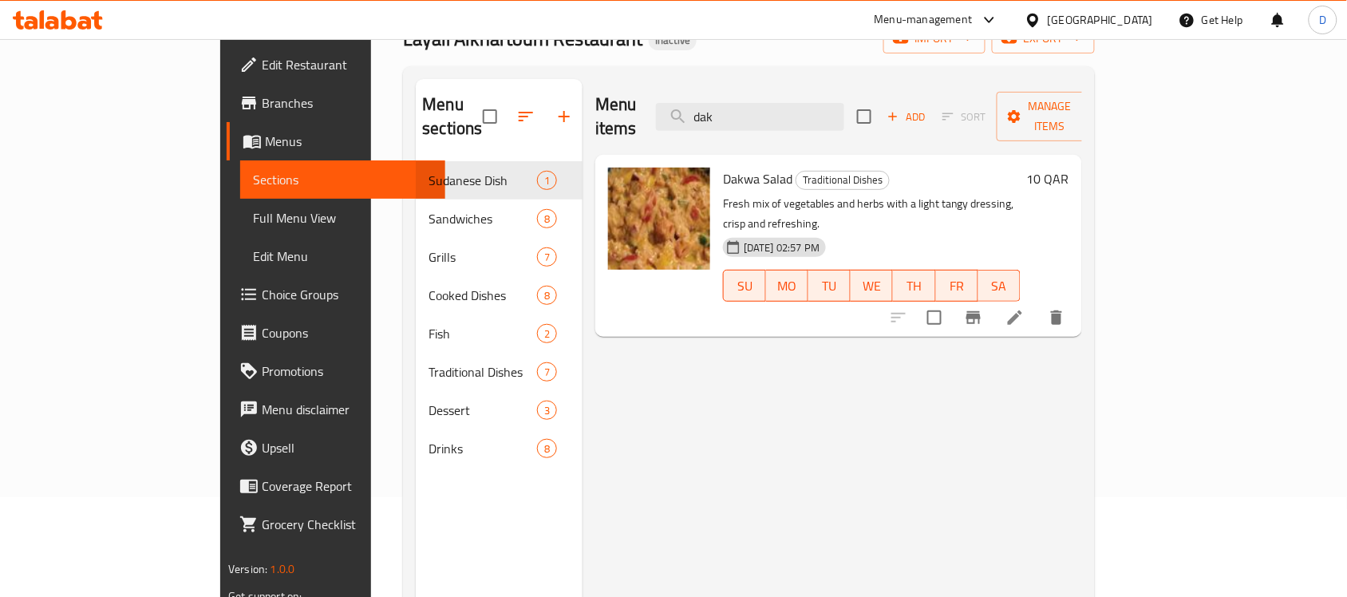
drag, startPoint x: 786, startPoint y: 113, endPoint x: 767, endPoint y: 122, distance: 20.3
click at [767, 122] on div "Menu items dak Add Sort Manage items" at bounding box center [838, 117] width 487 height 76
click at [804, 108] on input "dak" at bounding box center [750, 117] width 188 height 28
drag, startPoint x: 810, startPoint y: 106, endPoint x: 728, endPoint y: 114, distance: 81.8
click at [728, 114] on div "Menu items dak Add Sort Manage items" at bounding box center [838, 117] width 487 height 76
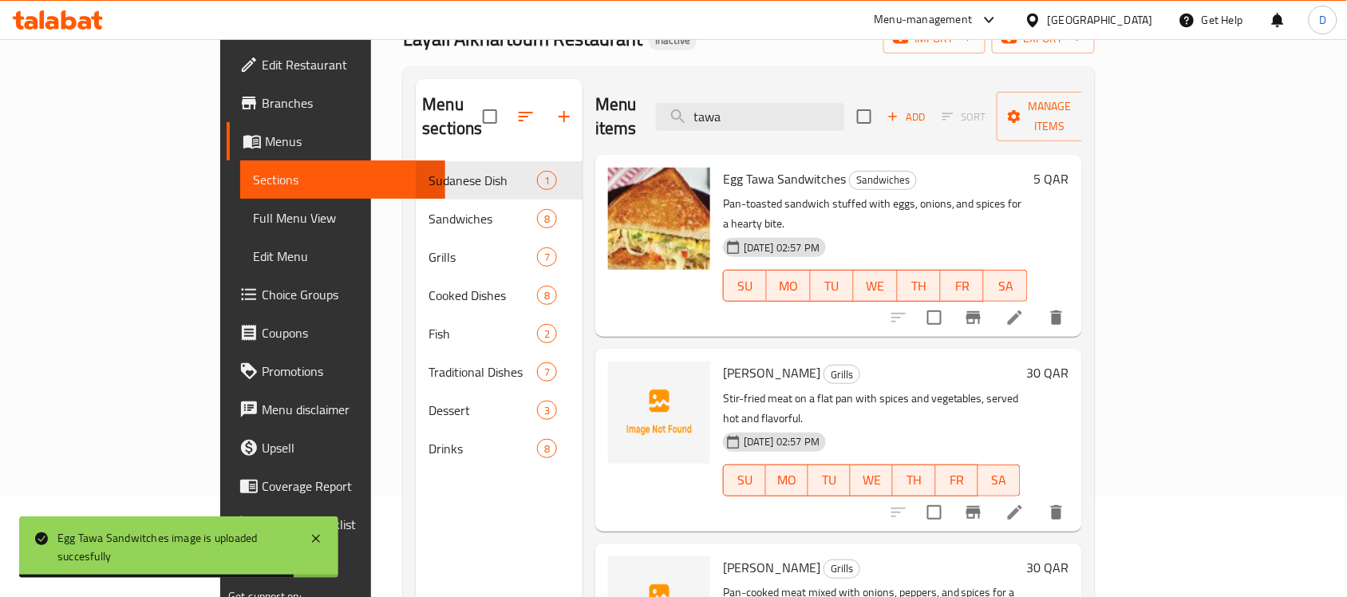
drag, startPoint x: 811, startPoint y: 106, endPoint x: 726, endPoint y: 112, distance: 85.6
click at [726, 112] on div "Menu items tawa Add Sort Manage items" at bounding box center [838, 117] width 487 height 76
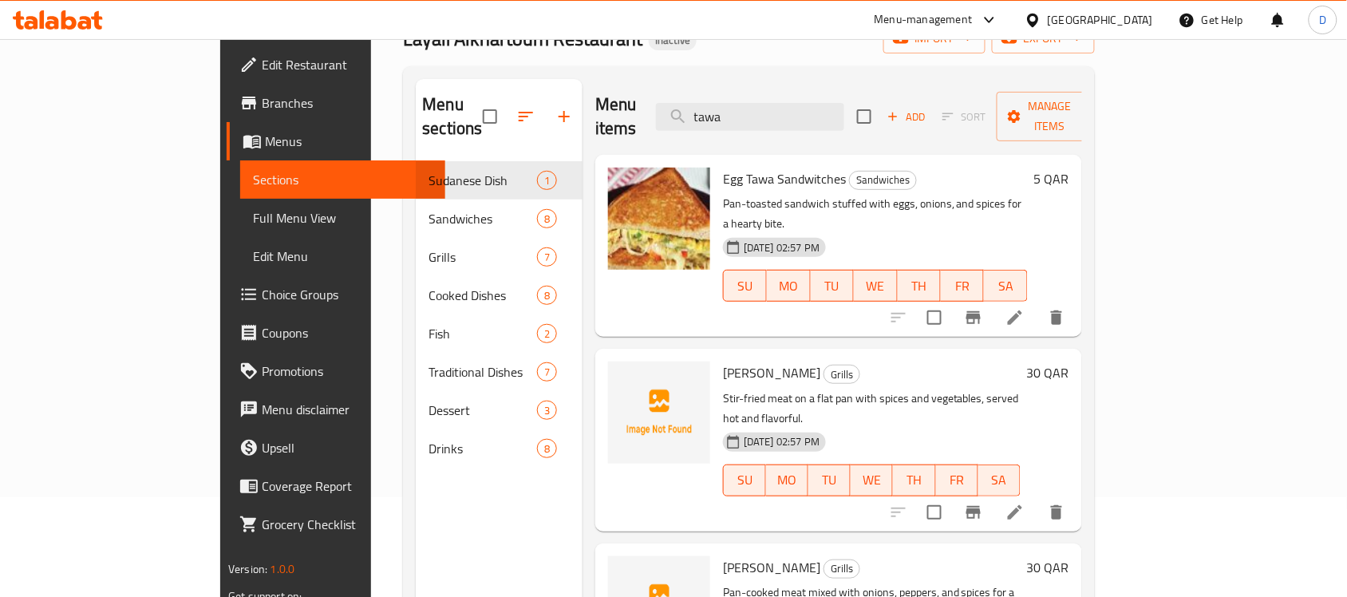
click at [816, 126] on div "Menu items tawa Add Sort Manage items" at bounding box center [838, 117] width 487 height 76
click at [812, 109] on input "tawa" at bounding box center [750, 117] width 188 height 28
drag, startPoint x: 815, startPoint y: 113, endPoint x: 724, endPoint y: 130, distance: 93.3
click at [724, 130] on div "Menu items tawa Add Sort Manage items Egg Tawa Sandwitches Sandwiches Pan-toast…" at bounding box center [831, 377] width 499 height 597
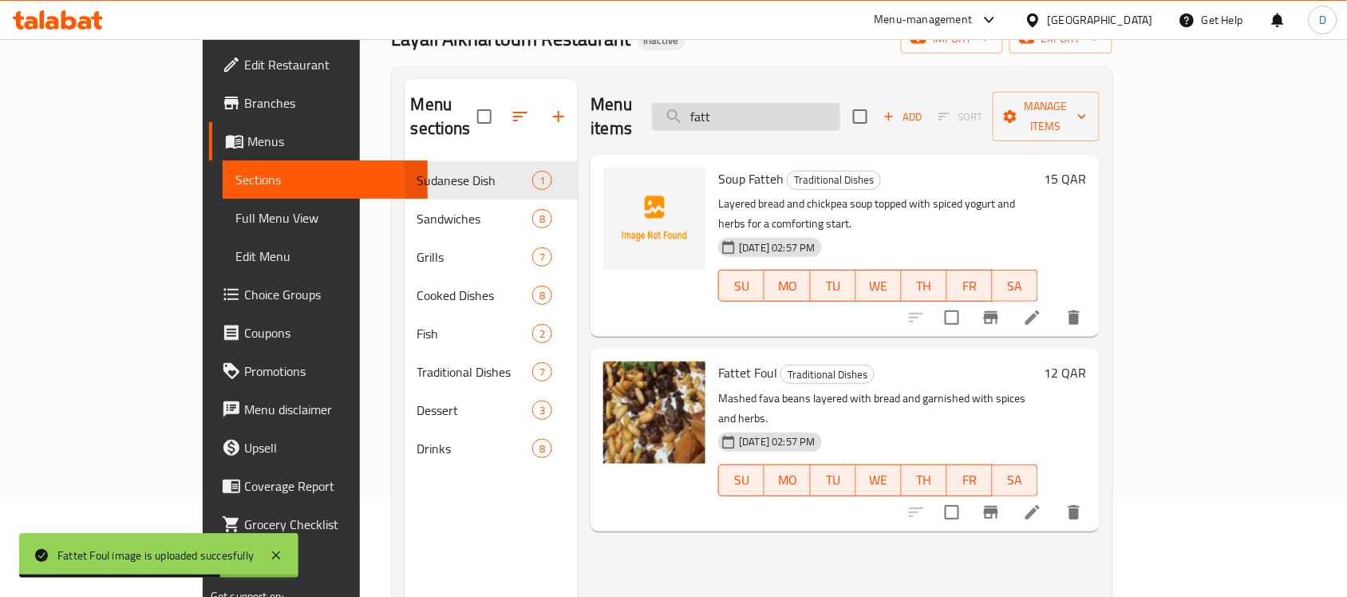
drag, startPoint x: 802, startPoint y: 104, endPoint x: 751, endPoint y: 109, distance: 51.3
click at [751, 109] on input "fatt" at bounding box center [746, 117] width 188 height 28
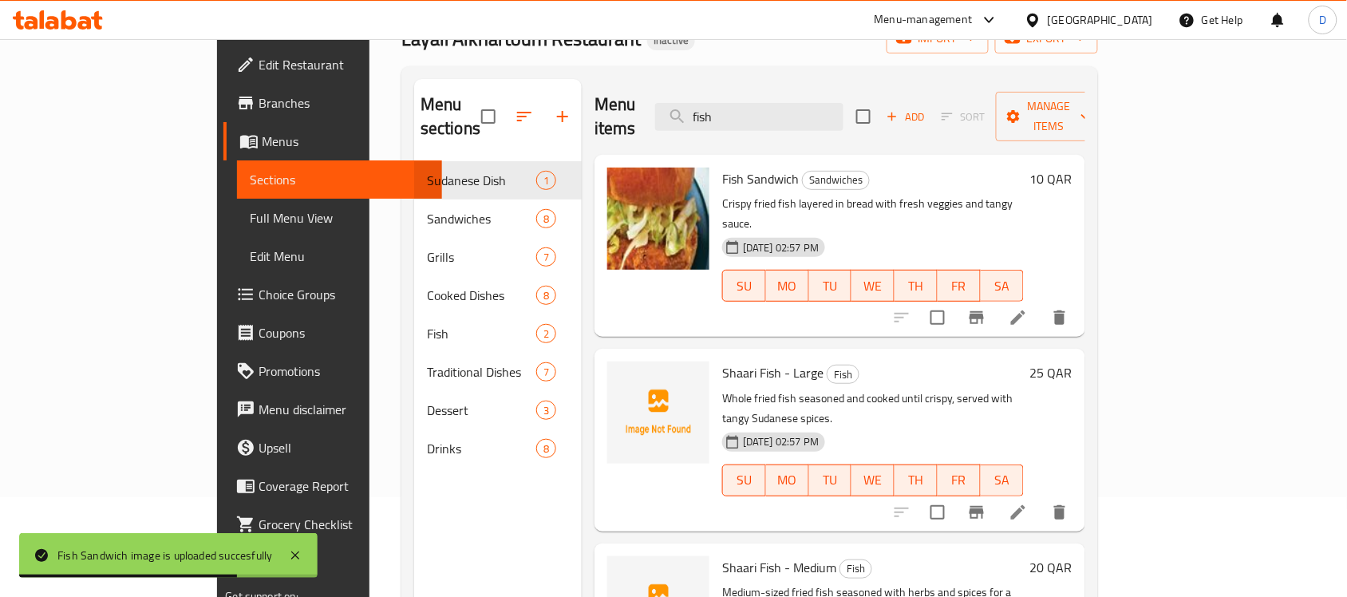
drag, startPoint x: 822, startPoint y: 106, endPoint x: 718, endPoint y: 129, distance: 106.3
click at [718, 129] on div "Menu items fish Add Sort Manage items" at bounding box center [839, 117] width 490 height 76
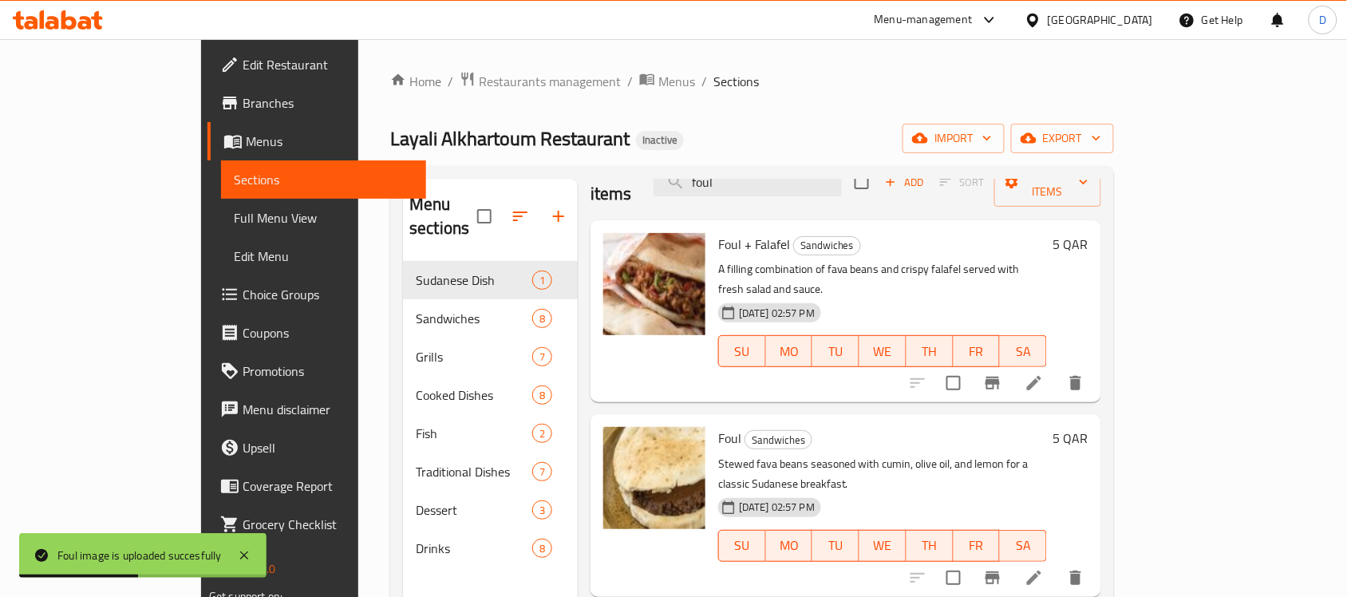
scroll to position [0, 0]
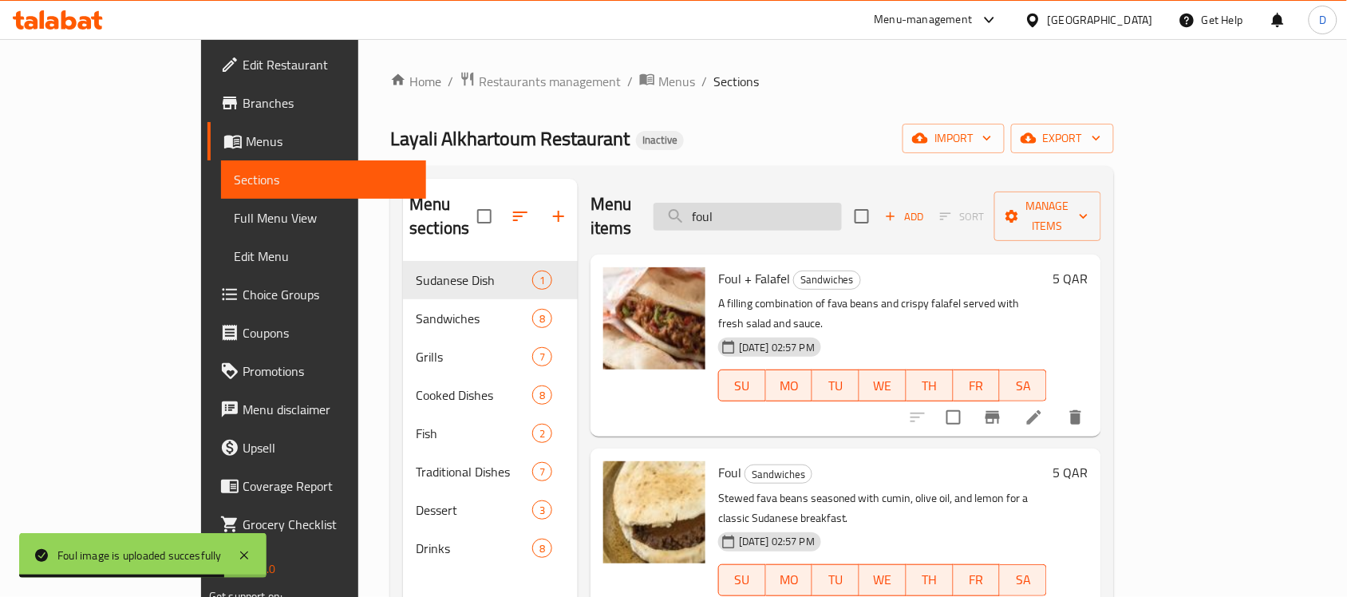
click at [842, 204] on input "foul" at bounding box center [747, 217] width 188 height 28
drag, startPoint x: 795, startPoint y: 204, endPoint x: 712, endPoint y: 218, distance: 83.3
click at [712, 218] on div "Menu items foul Add Sort Manage items" at bounding box center [845, 217] width 511 height 76
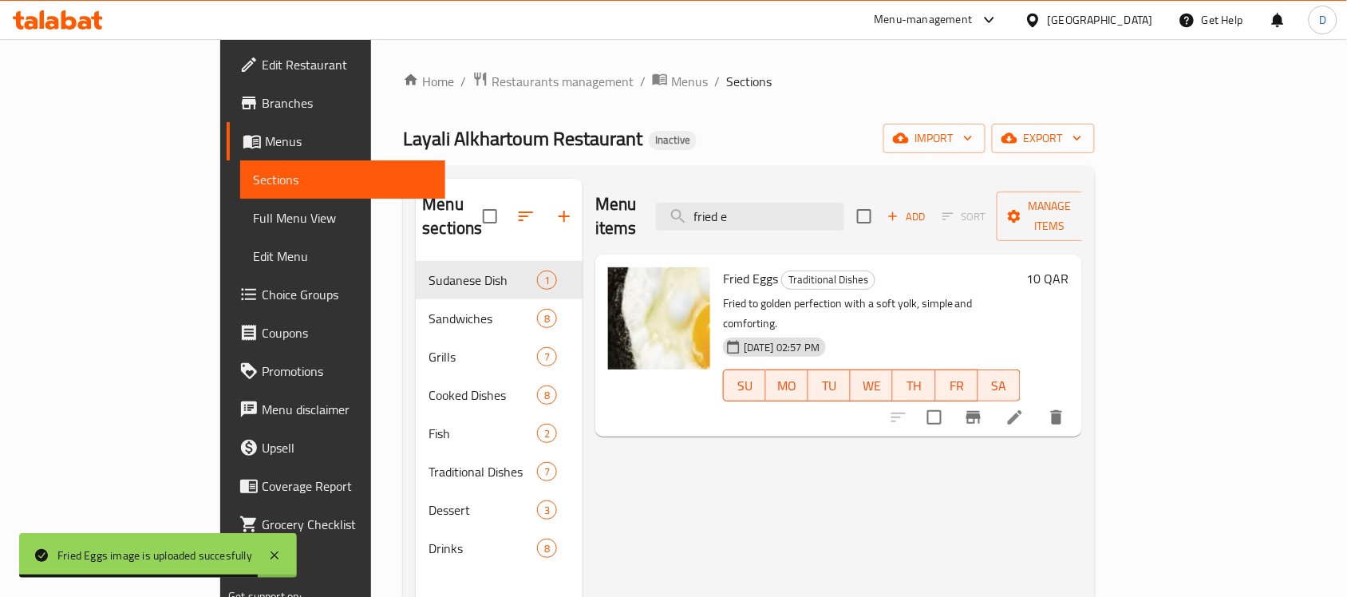
drag, startPoint x: 827, startPoint y: 210, endPoint x: 731, endPoint y: 206, distance: 95.8
click at [731, 206] on div "Menu items fried e Add Sort Manage items" at bounding box center [838, 217] width 487 height 76
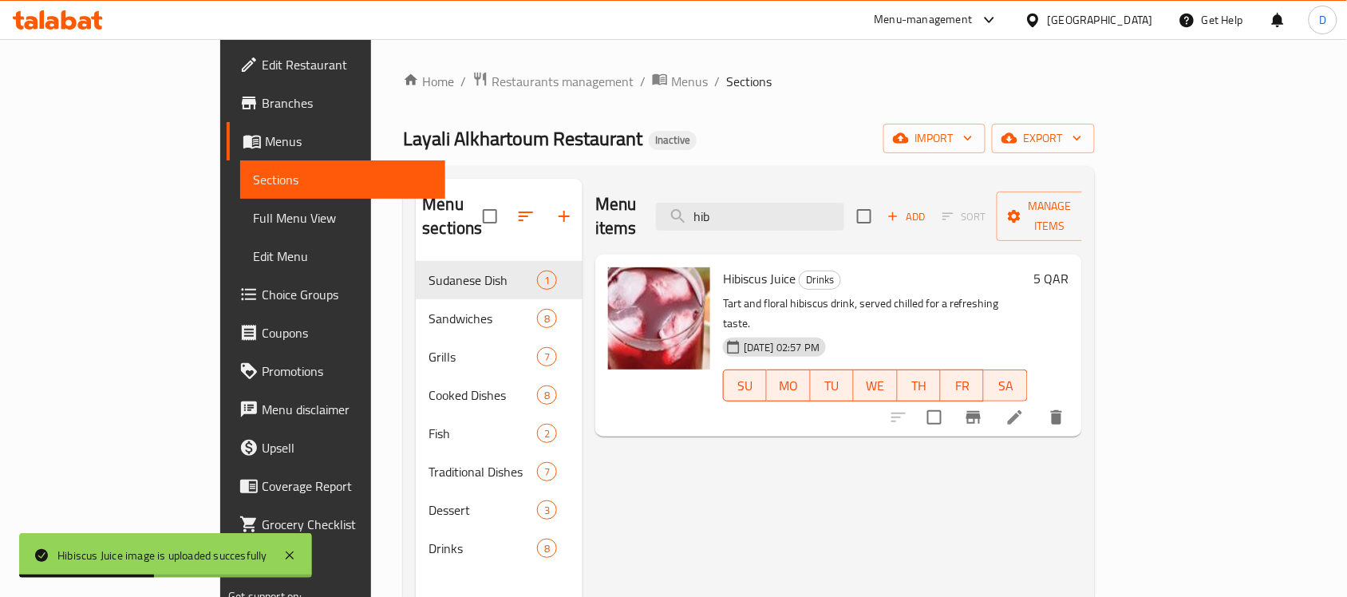
drag, startPoint x: 800, startPoint y: 205, endPoint x: 723, endPoint y: 210, distance: 77.5
click at [723, 210] on div "Menu items hib Add Sort Manage items" at bounding box center [838, 217] width 487 height 76
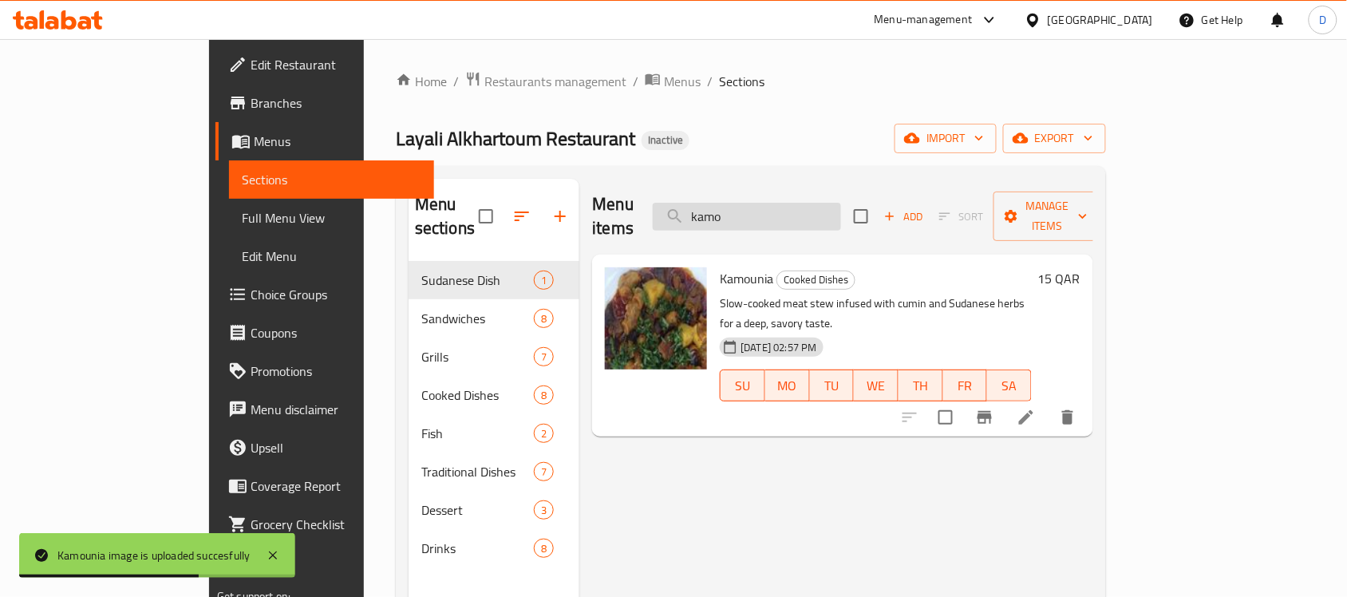
click at [822, 203] on input "kamo" at bounding box center [747, 217] width 188 height 28
drag, startPoint x: 822, startPoint y: 208, endPoint x: 728, endPoint y: 206, distance: 95.0
click at [728, 206] on div "Menu items kamo Add Sort Manage items" at bounding box center [842, 217] width 501 height 76
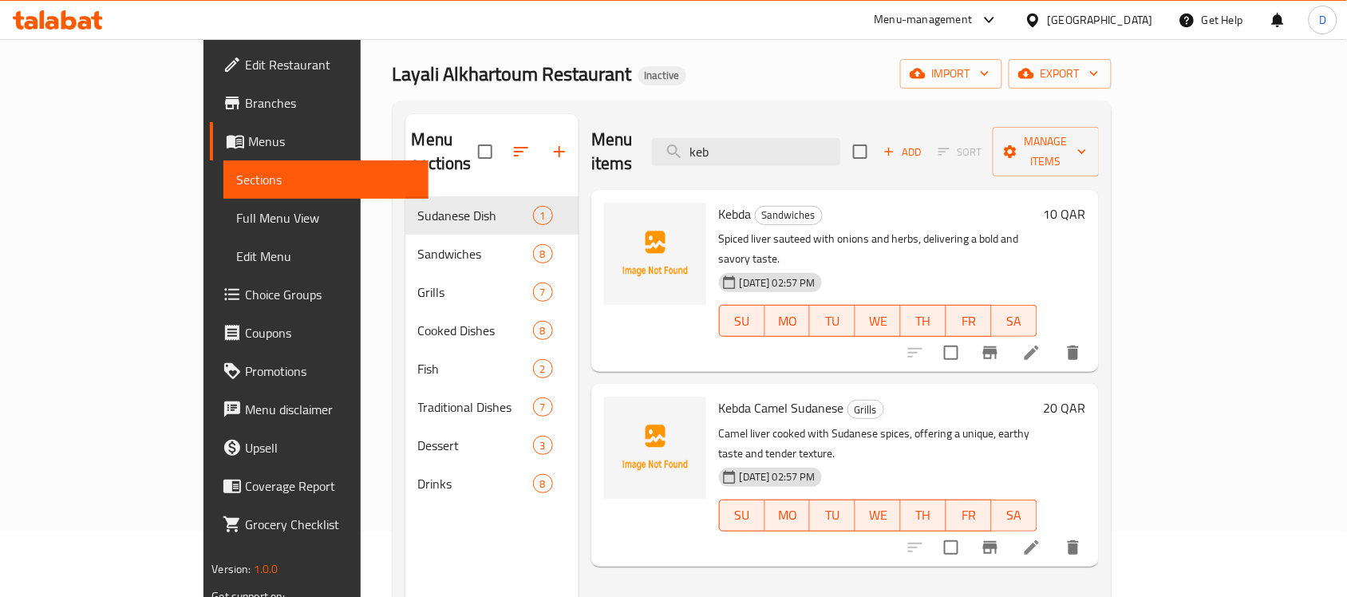
scroll to position [100, 0]
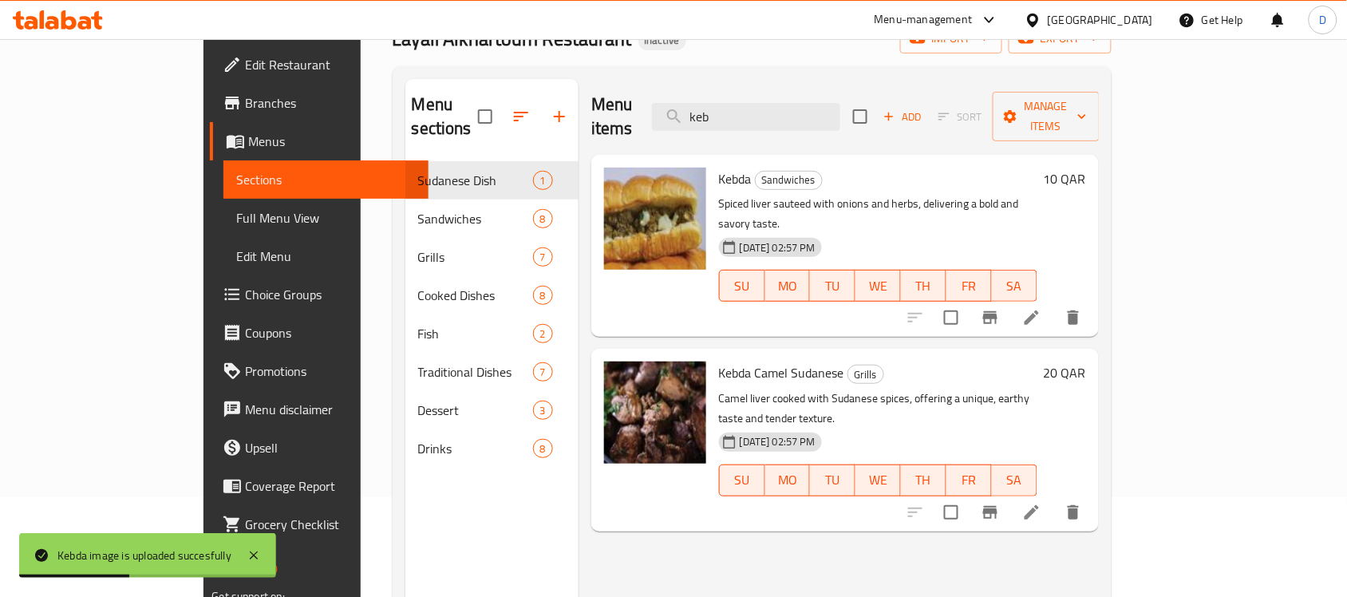
drag, startPoint x: 803, startPoint y: 101, endPoint x: 704, endPoint y: 101, distance: 99.7
click at [704, 101] on div "Menu items keb Add Sort Manage items" at bounding box center [844, 117] width 507 height 76
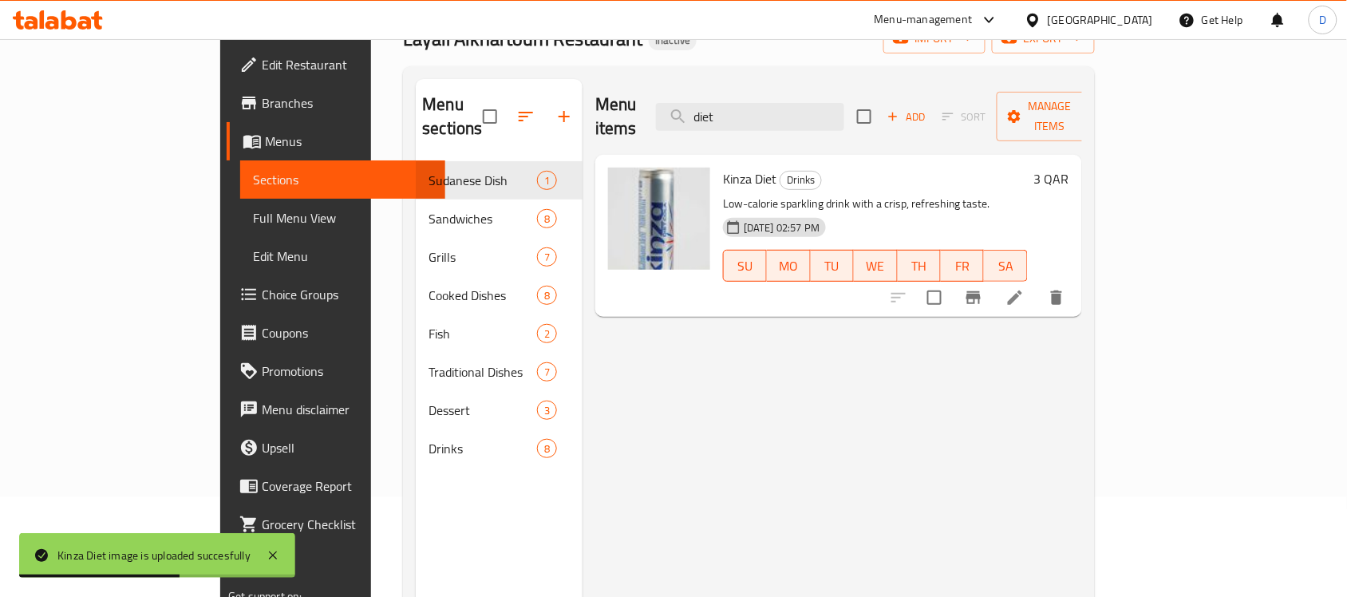
drag, startPoint x: 814, startPoint y: 113, endPoint x: 724, endPoint y: 116, distance: 90.2
click at [724, 116] on div "Menu items diet Add Sort Manage items" at bounding box center [838, 117] width 487 height 76
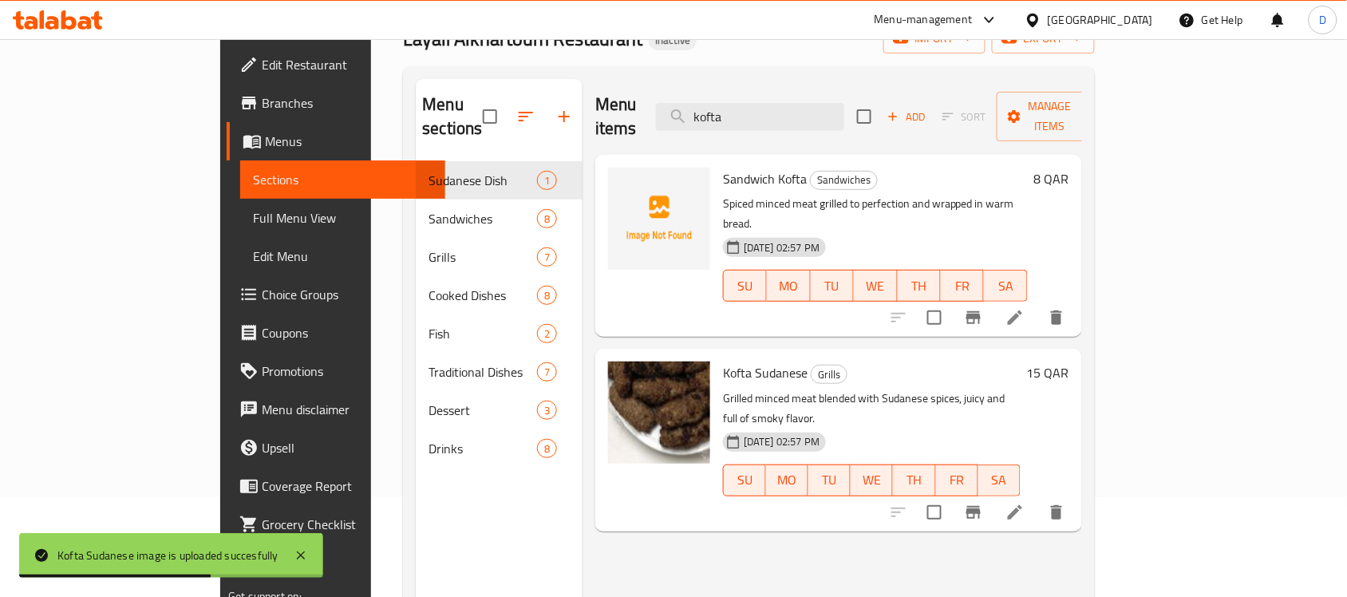
drag, startPoint x: 818, startPoint y: 104, endPoint x: 692, endPoint y: 106, distance: 126.9
click at [692, 106] on div "Menu items kofta Add Sort Manage items" at bounding box center [838, 117] width 487 height 76
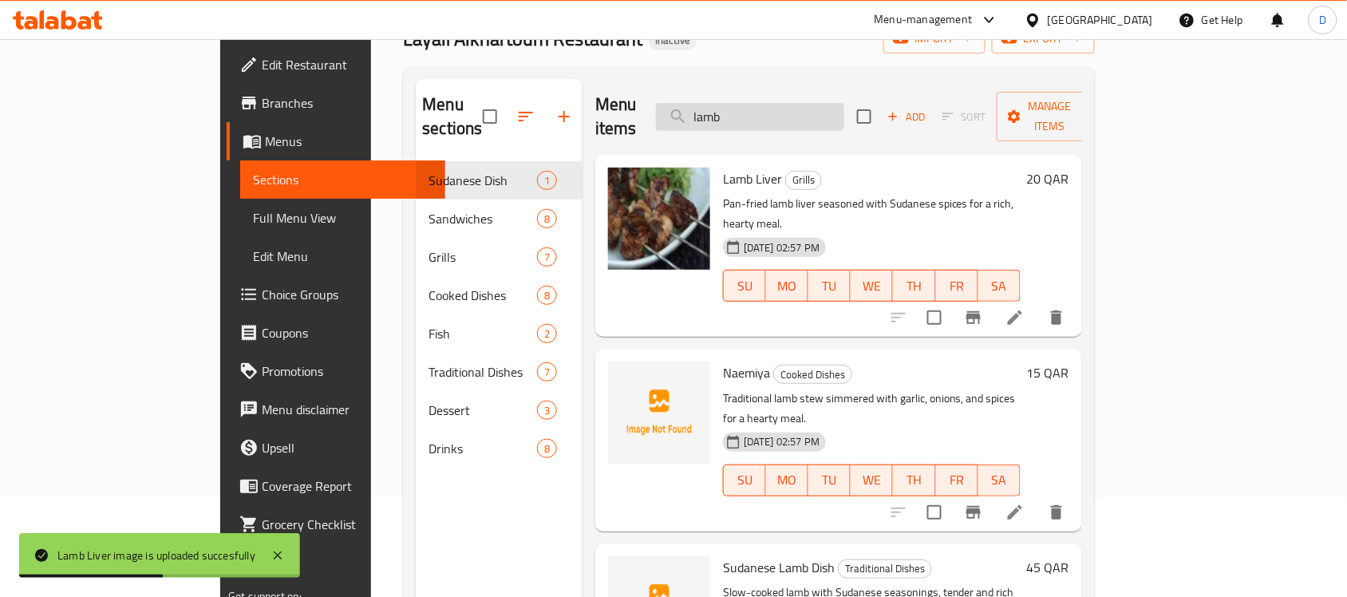
drag, startPoint x: 846, startPoint y: 105, endPoint x: 740, endPoint y: 116, distance: 105.9
click at [740, 116] on input "lamb" at bounding box center [750, 117] width 188 height 28
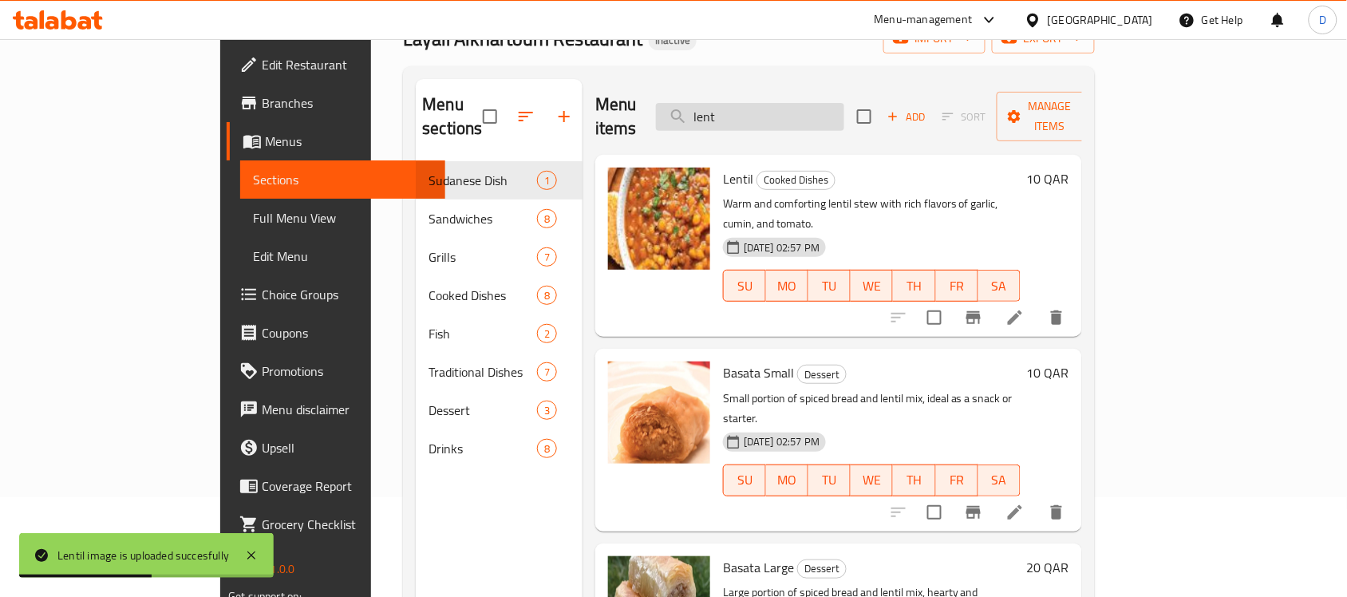
drag, startPoint x: 806, startPoint y: 109, endPoint x: 742, endPoint y: 109, distance: 63.8
click at [742, 109] on input "lent" at bounding box center [750, 117] width 188 height 28
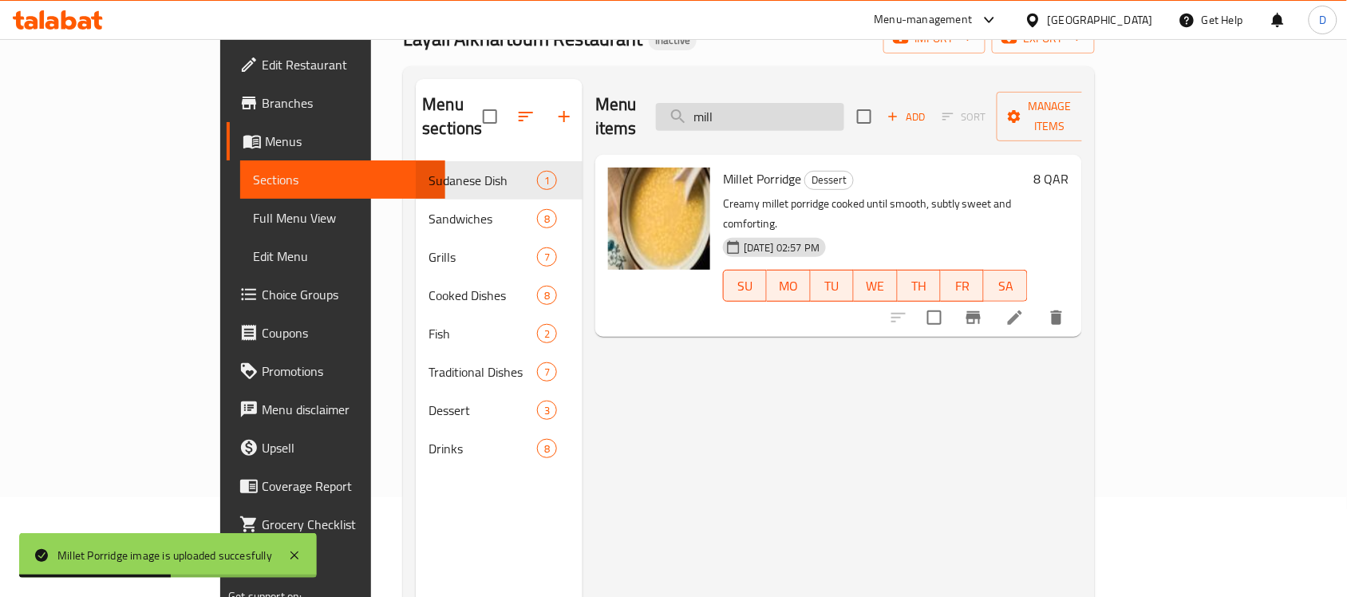
drag, startPoint x: 826, startPoint y: 105, endPoint x: 735, endPoint y: 110, distance: 91.1
click at [735, 110] on input "mill" at bounding box center [750, 117] width 188 height 28
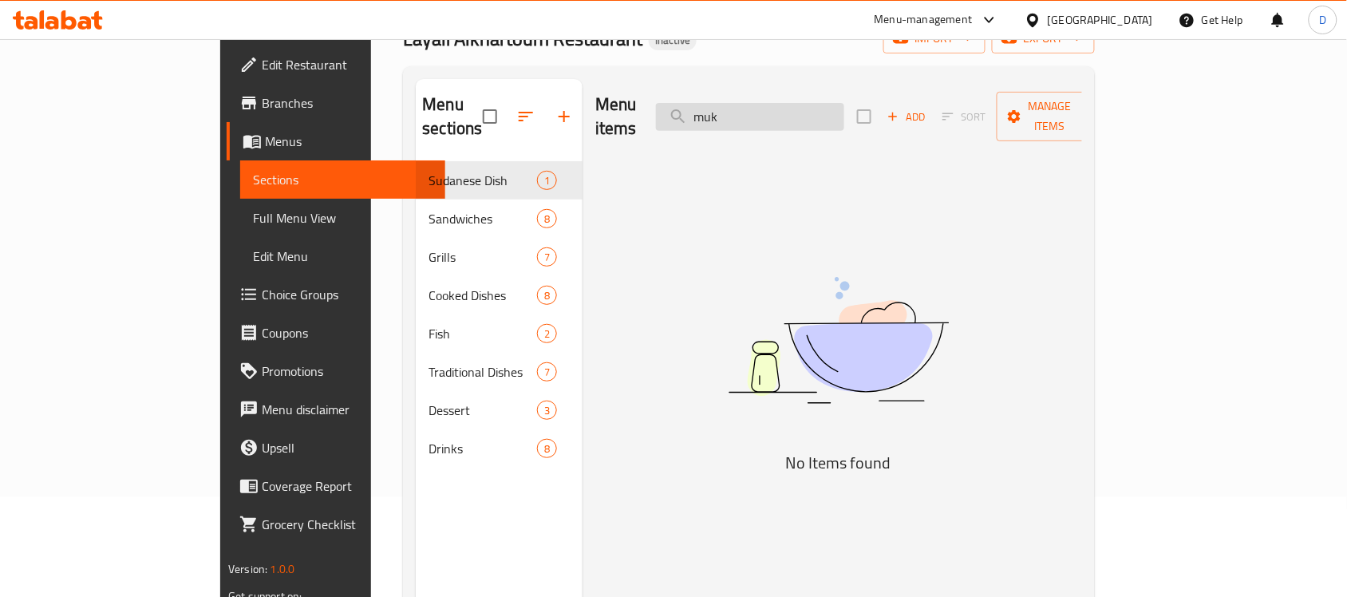
drag, startPoint x: 826, startPoint y: 104, endPoint x: 732, endPoint y: 108, distance: 94.2
click at [732, 108] on input "muk" at bounding box center [750, 117] width 188 height 28
drag, startPoint x: 812, startPoint y: 105, endPoint x: 744, endPoint y: 116, distance: 68.6
click at [744, 116] on input "baz" at bounding box center [750, 117] width 188 height 28
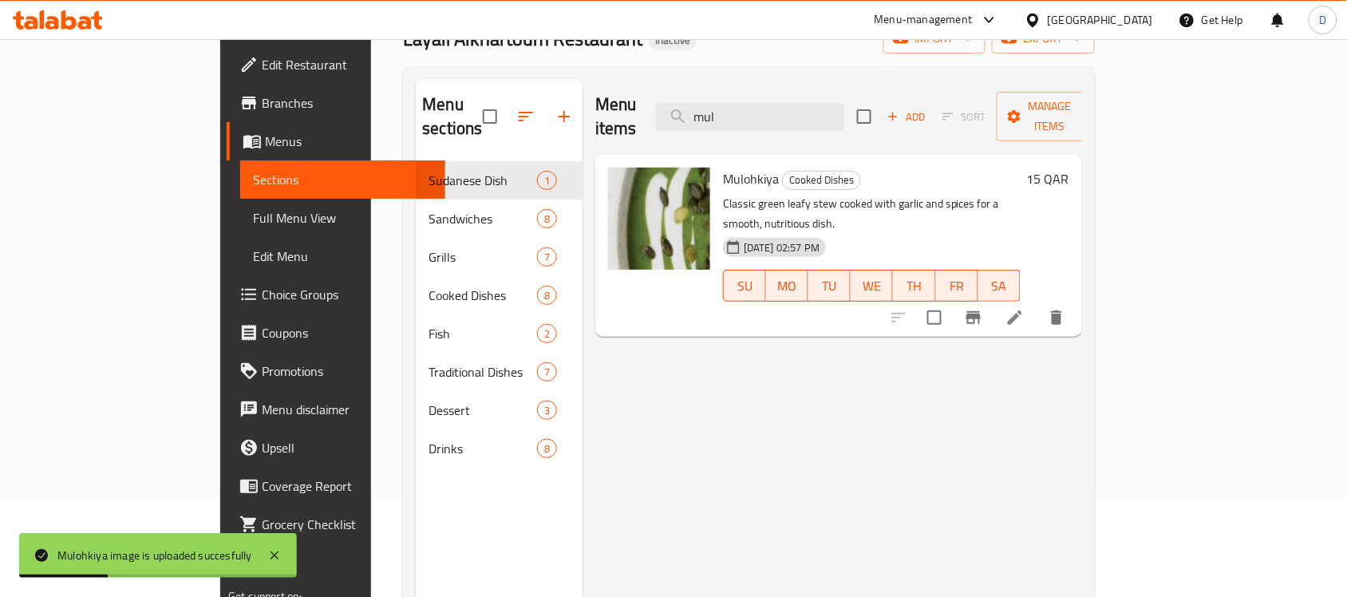
drag, startPoint x: 814, startPoint y: 102, endPoint x: 700, endPoint y: 108, distance: 114.2
click at [700, 108] on div "Menu items mul Add Sort Manage items" at bounding box center [838, 117] width 487 height 76
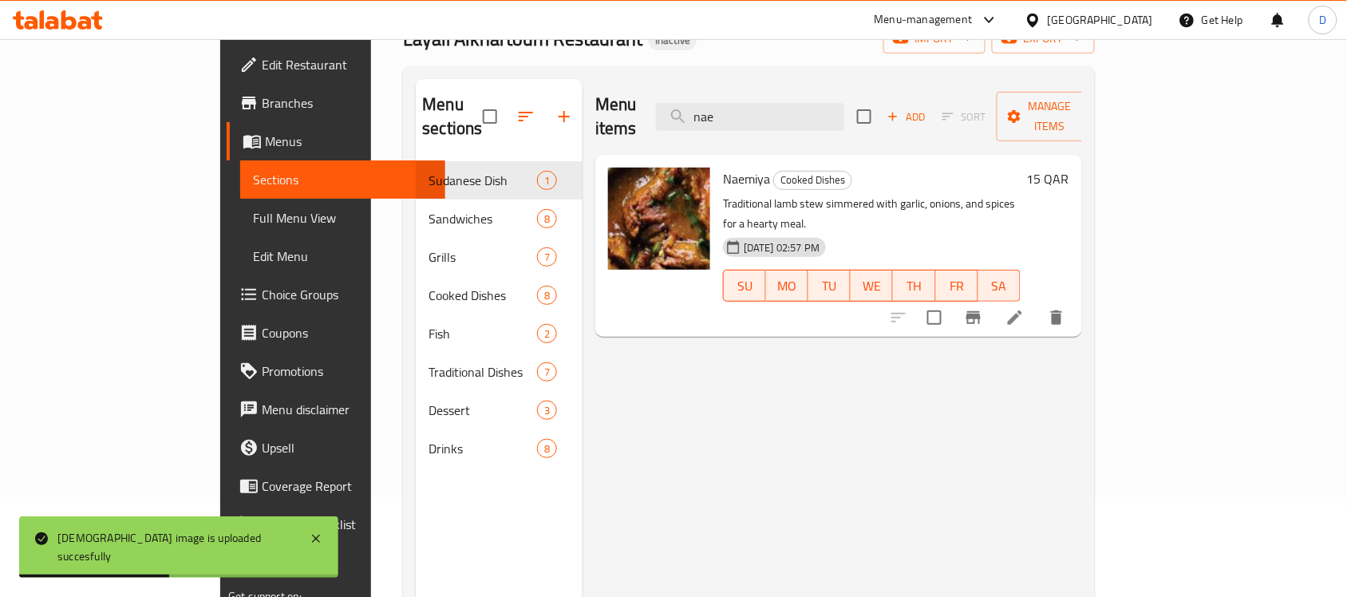
drag, startPoint x: 807, startPoint y: 102, endPoint x: 655, endPoint y: 105, distance: 152.4
click at [655, 105] on div "Menu items nae Add Sort Manage items" at bounding box center [838, 117] width 487 height 76
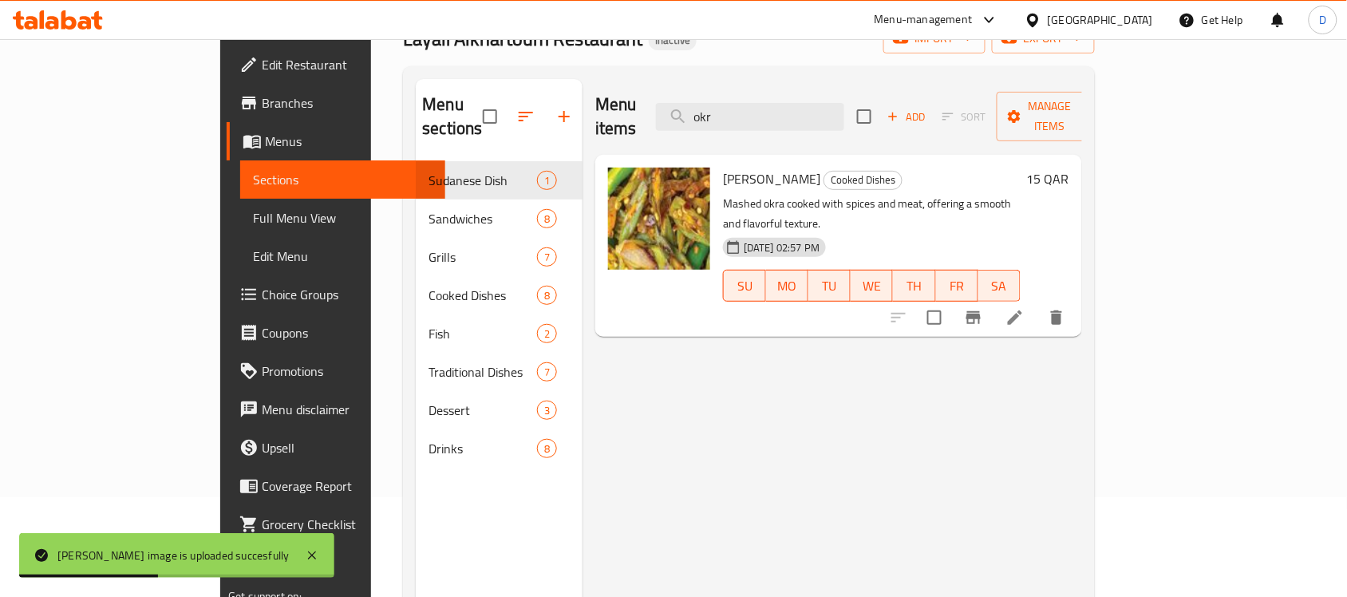
drag, startPoint x: 798, startPoint y: 105, endPoint x: 727, endPoint y: 113, distance: 71.4
click at [727, 113] on div "Menu items okr Add Sort Manage items" at bounding box center [838, 117] width 487 height 76
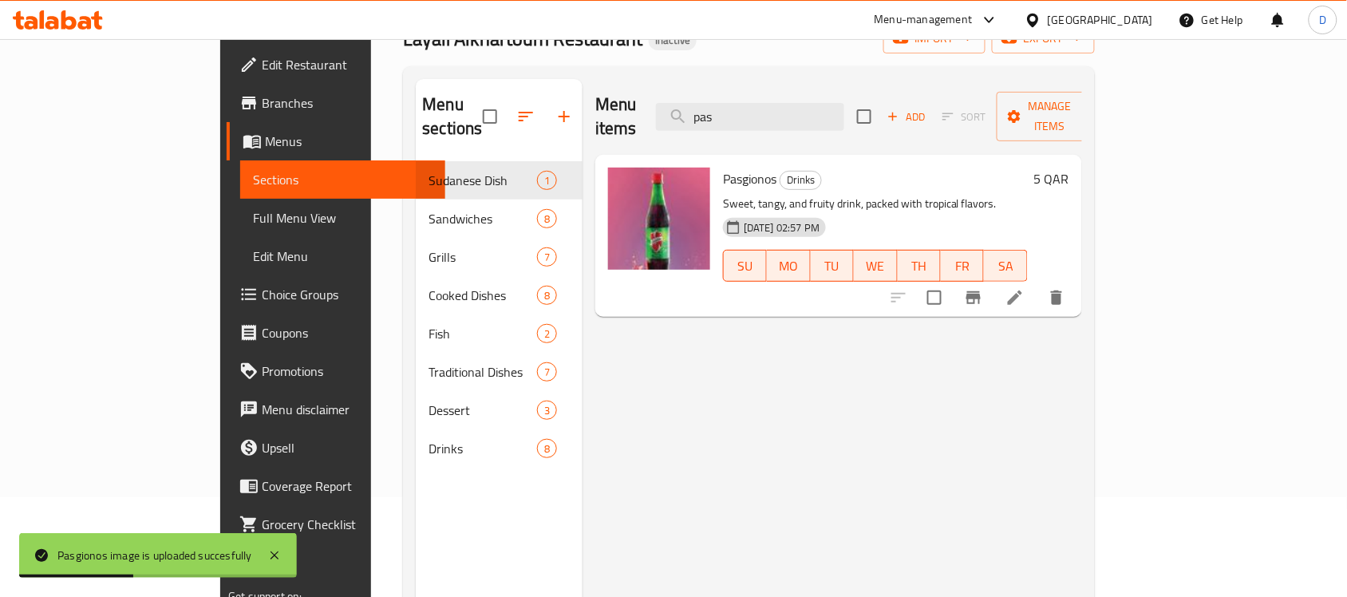
drag, startPoint x: 810, startPoint y: 104, endPoint x: 703, endPoint y: 124, distance: 109.5
click at [703, 124] on div "Menu items pas Add Sort Manage items" at bounding box center [838, 117] width 487 height 76
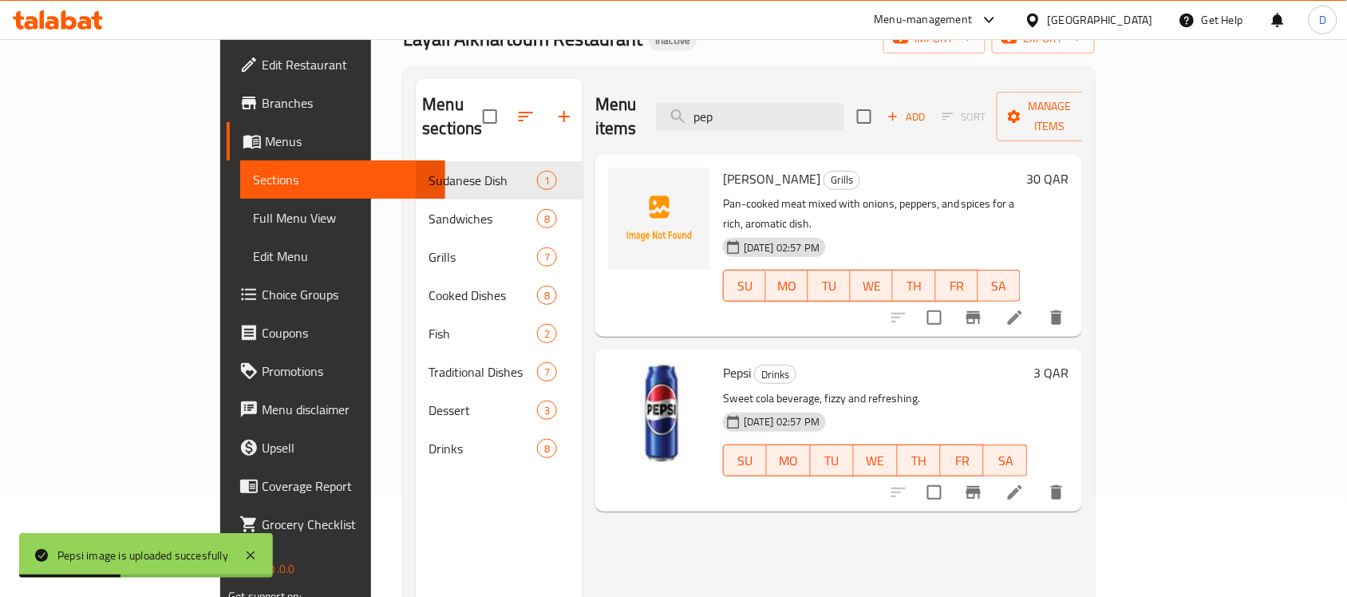
drag, startPoint x: 815, startPoint y: 106, endPoint x: 723, endPoint y: 105, distance: 92.5
click at [723, 105] on div "Menu items pep Add Sort Manage items" at bounding box center [838, 117] width 487 height 76
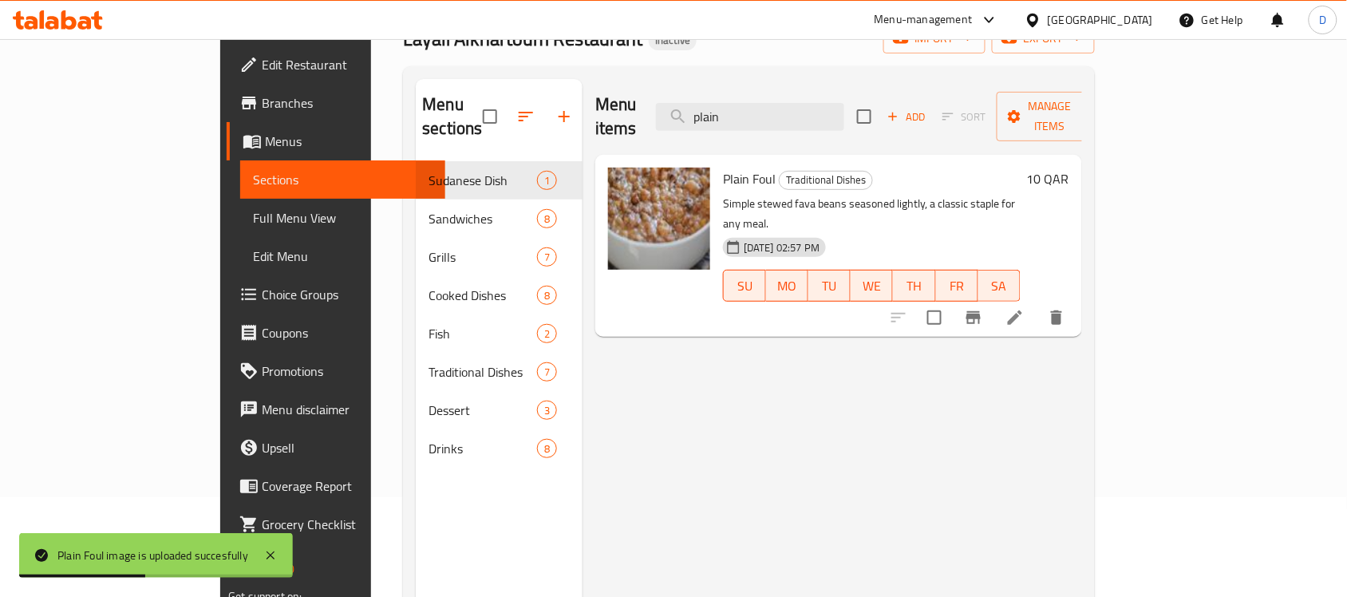
drag, startPoint x: 812, startPoint y: 109, endPoint x: 644, endPoint y: 104, distance: 168.4
click at [644, 104] on div "Menu items plain Add Sort Manage items" at bounding box center [838, 117] width 487 height 76
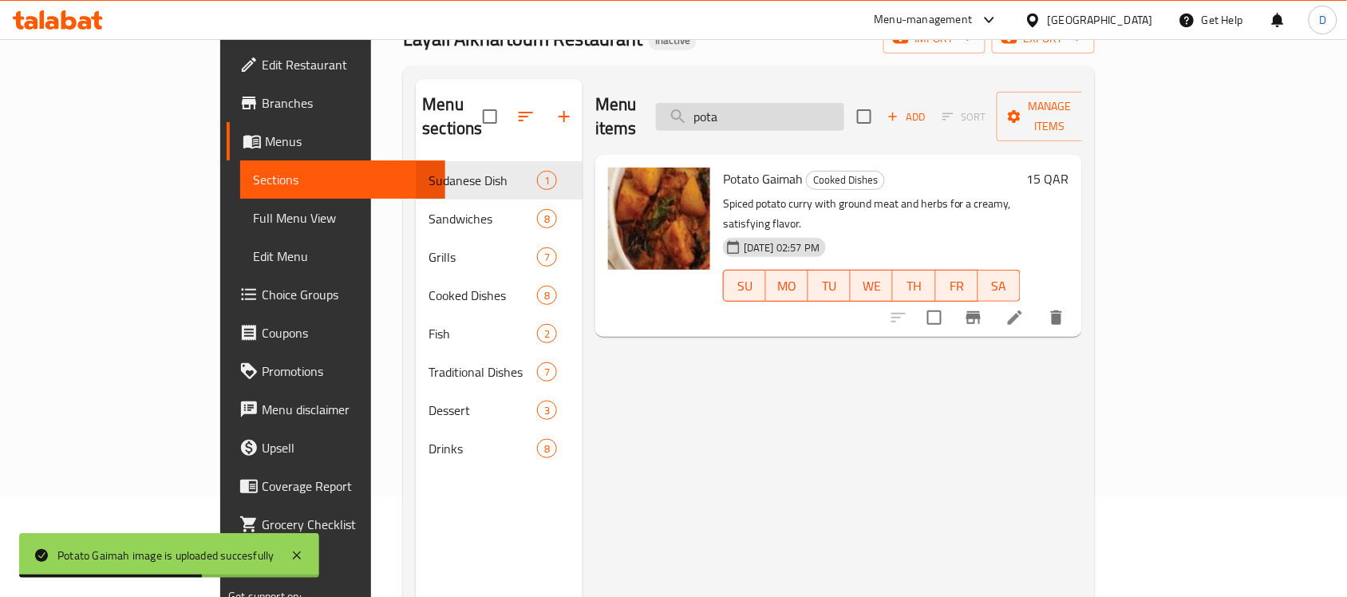
drag, startPoint x: 824, startPoint y: 112, endPoint x: 742, endPoint y: 112, distance: 82.2
click at [742, 112] on input "pota" at bounding box center [750, 117] width 188 height 28
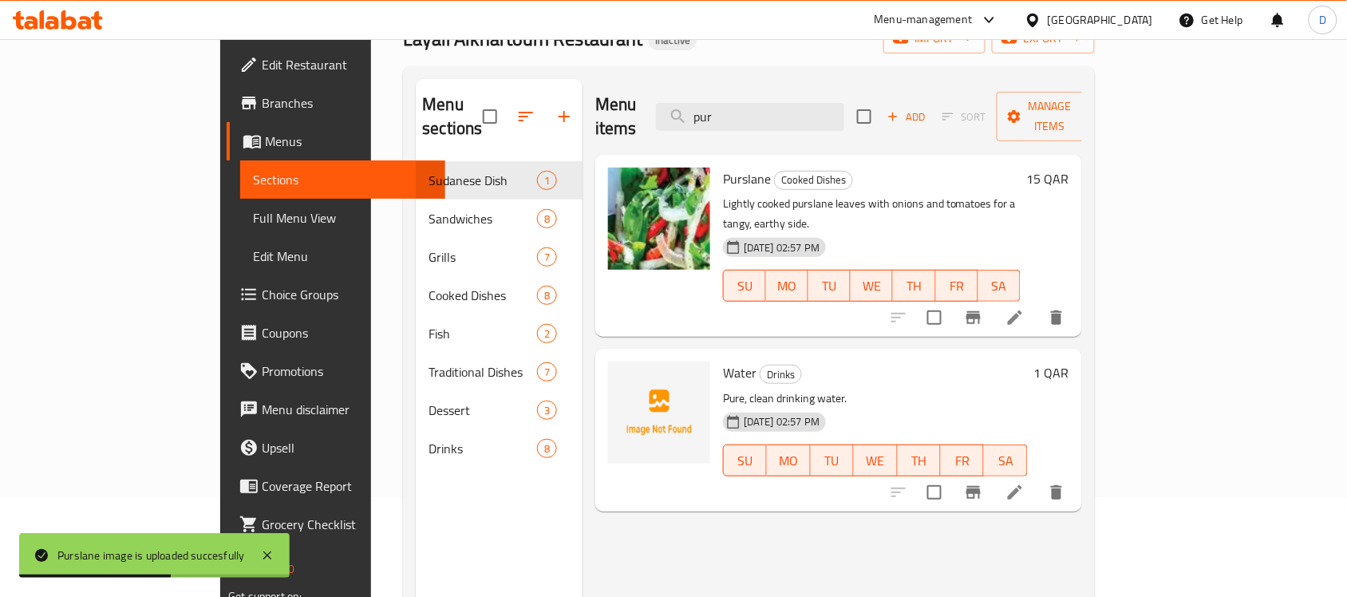
drag, startPoint x: 810, startPoint y: 100, endPoint x: 724, endPoint y: 113, distance: 87.2
click at [724, 113] on div "Menu items pur Add Sort Manage items" at bounding box center [838, 117] width 487 height 76
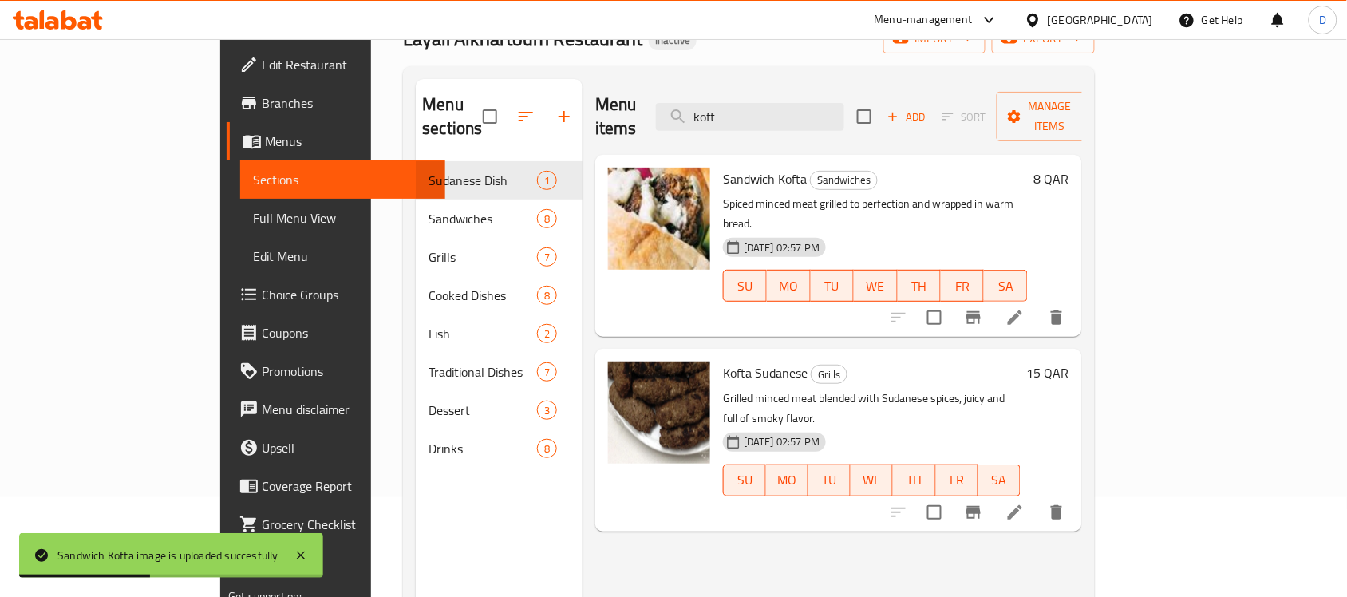
drag, startPoint x: 800, startPoint y: 101, endPoint x: 698, endPoint y: 106, distance: 102.2
click at [698, 106] on div "Menu items koft Add Sort Manage items" at bounding box center [838, 117] width 487 height 76
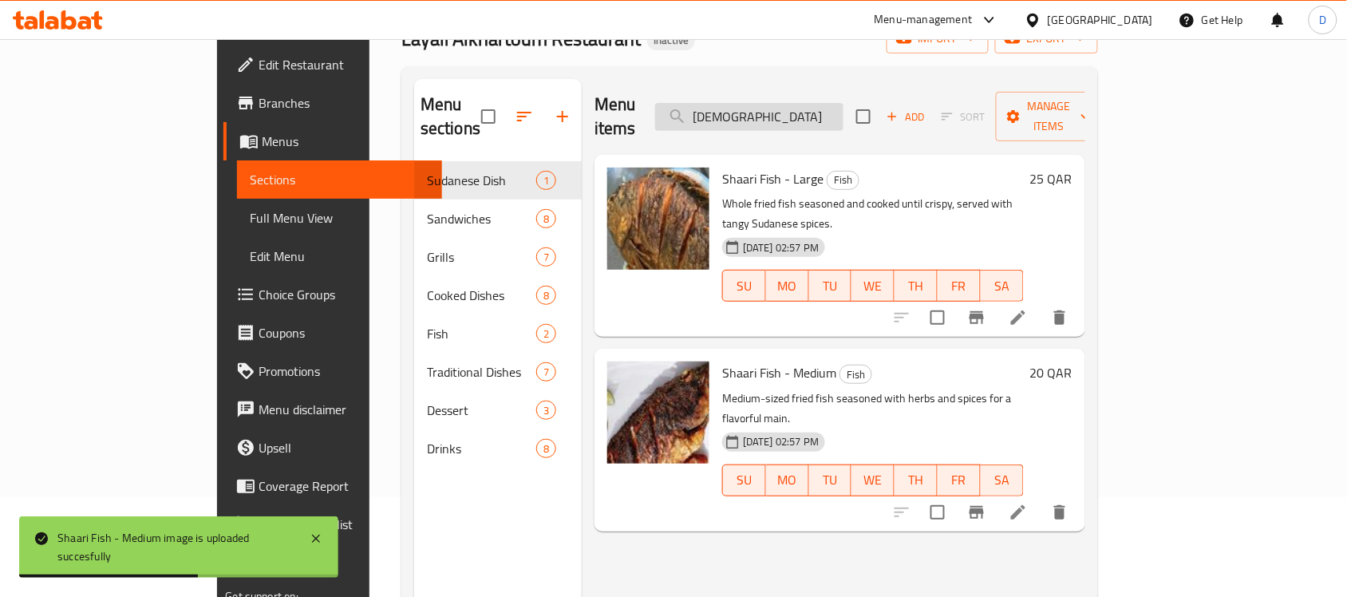
drag, startPoint x: 806, startPoint y: 106, endPoint x: 736, endPoint y: 108, distance: 70.2
click at [736, 108] on input "shaa" at bounding box center [749, 117] width 188 height 28
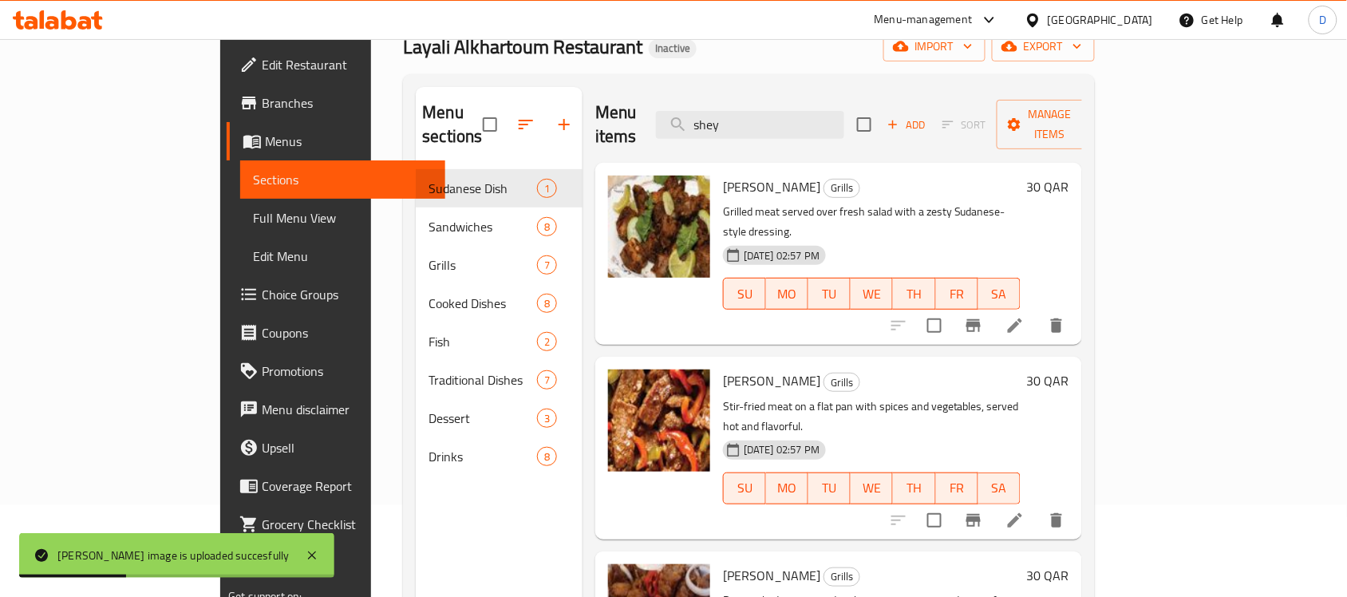
scroll to position [0, 0]
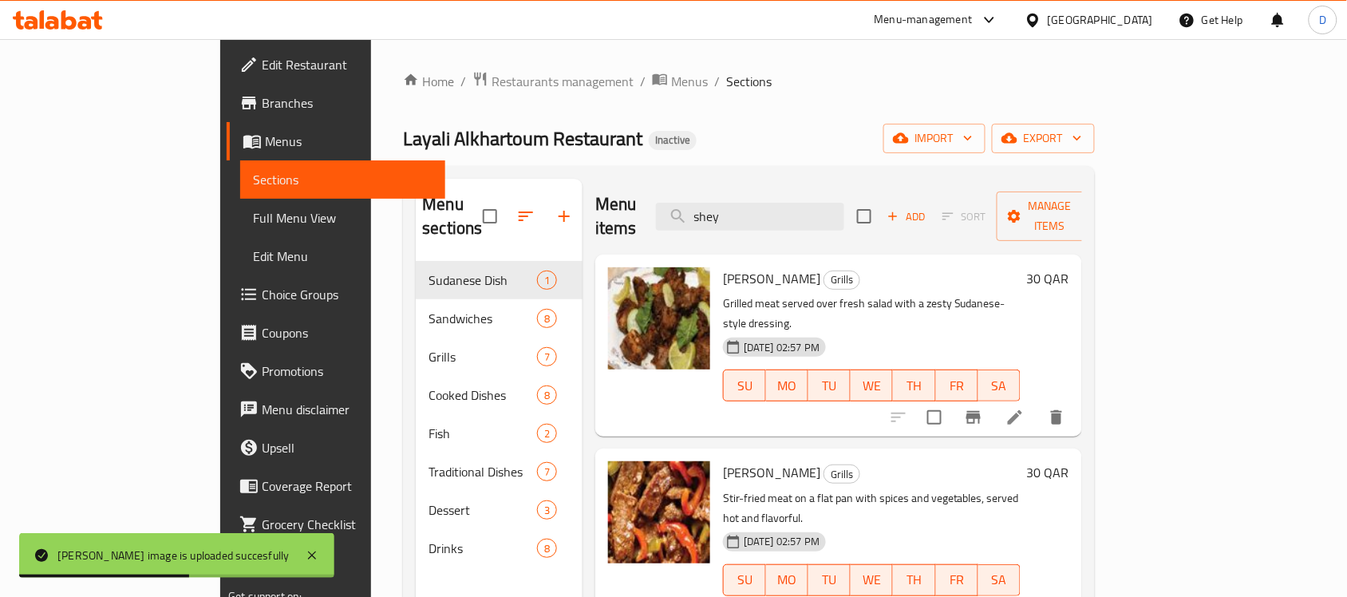
drag, startPoint x: 803, startPoint y: 200, endPoint x: 716, endPoint y: 202, distance: 87.0
click at [716, 202] on div "Menu items shey Add Sort Manage items" at bounding box center [838, 217] width 487 height 76
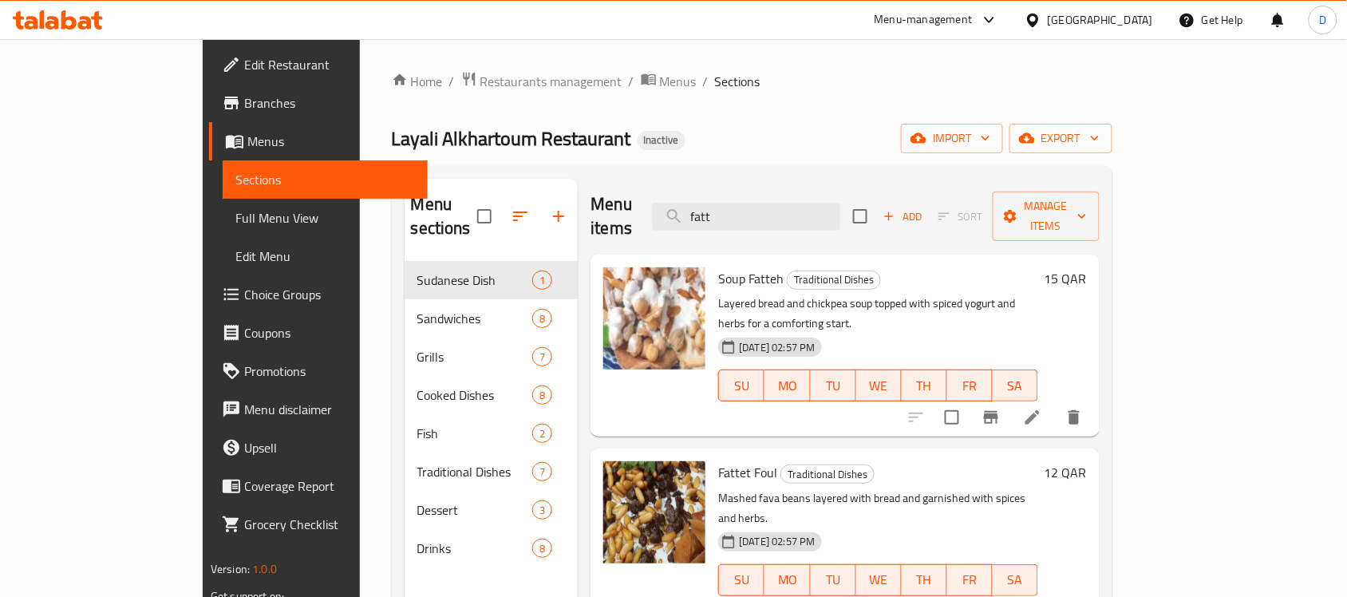
drag, startPoint x: 762, startPoint y: 204, endPoint x: 711, endPoint y: 200, distance: 51.2
click at [711, 200] on div "Menu items fatt Add Sort Manage items" at bounding box center [844, 217] width 509 height 76
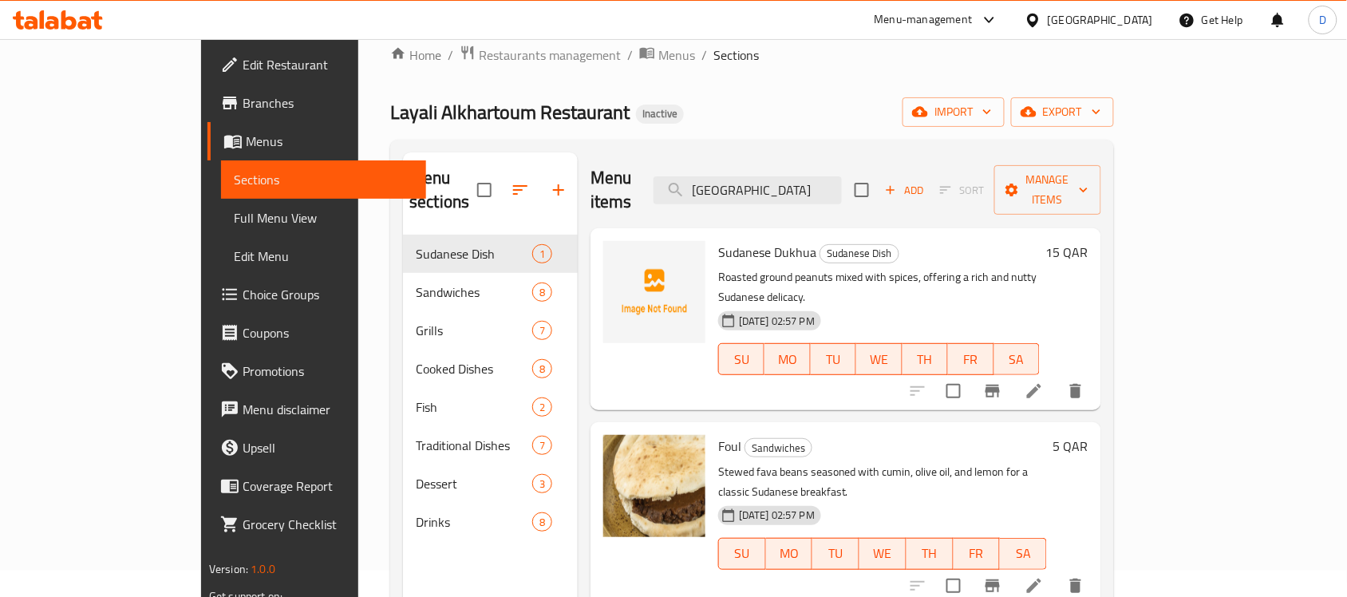
scroll to position [25, 0]
drag, startPoint x: 826, startPoint y: 180, endPoint x: 680, endPoint y: 168, distance: 145.7
click at [680, 168] on div "Menu items sudan Add Sort Manage items" at bounding box center [845, 192] width 511 height 76
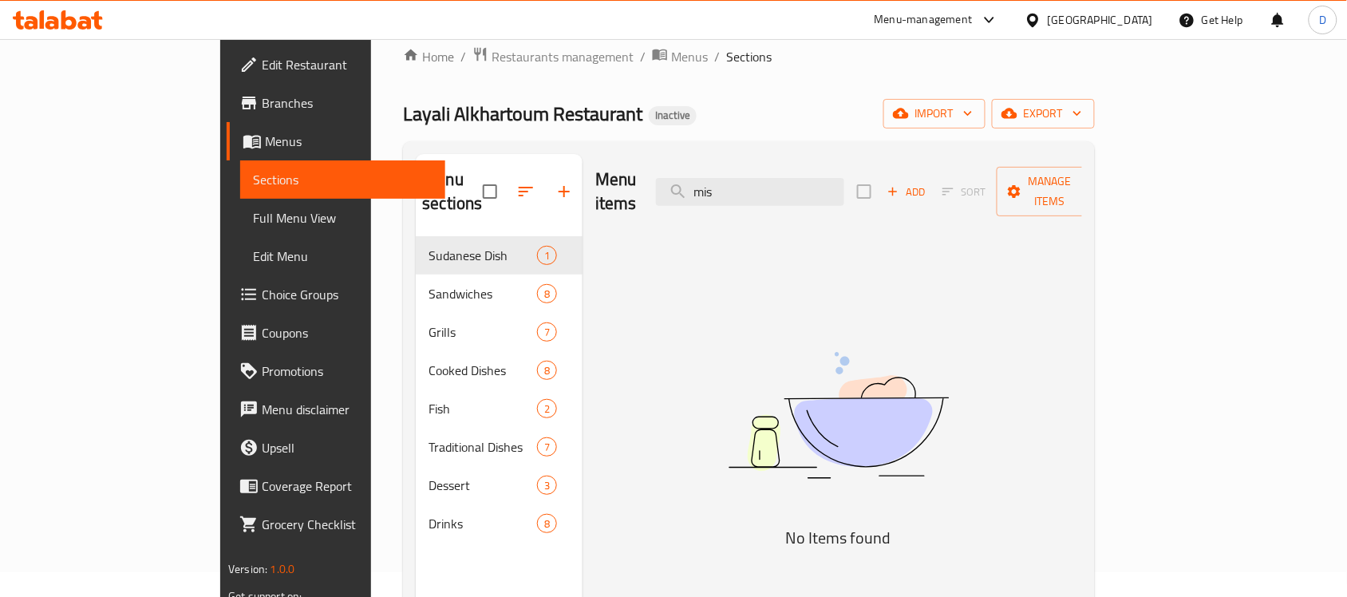
drag, startPoint x: 752, startPoint y: 188, endPoint x: 696, endPoint y: 188, distance: 55.8
click at [696, 188] on div "Menu items mis Add Sort Manage items" at bounding box center [838, 192] width 487 height 76
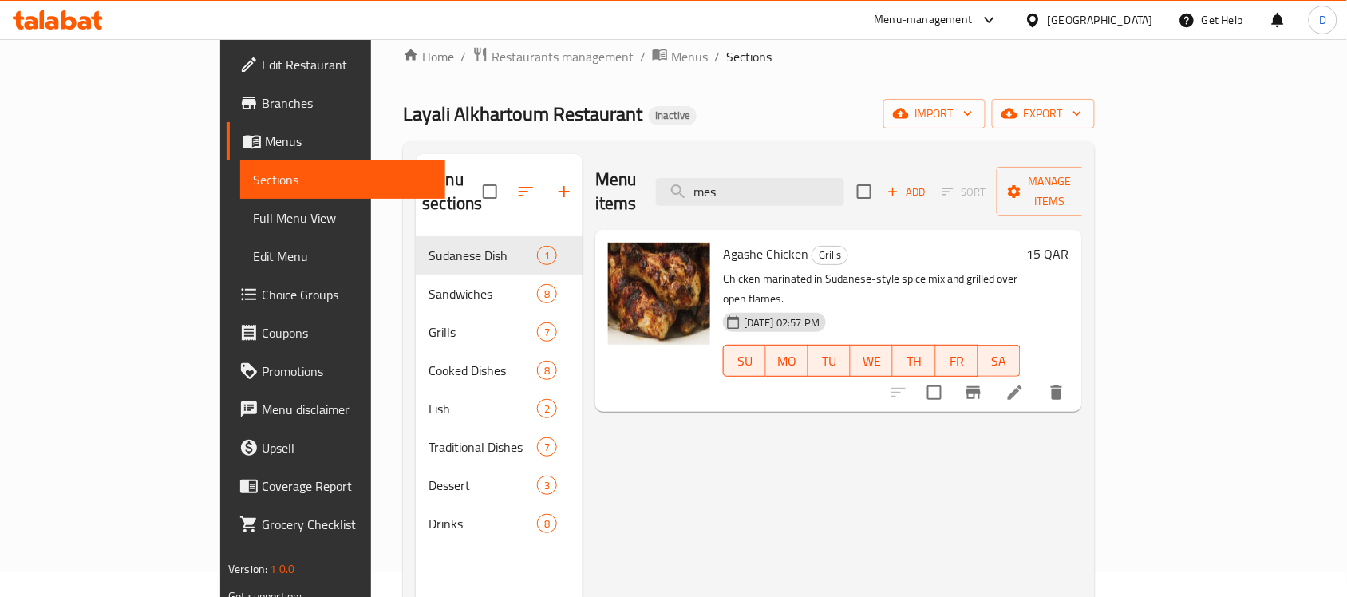
drag, startPoint x: 823, startPoint y: 180, endPoint x: 687, endPoint y: 180, distance: 136.4
click at [687, 180] on div "Menu items mes Add Sort Manage items" at bounding box center [838, 192] width 487 height 76
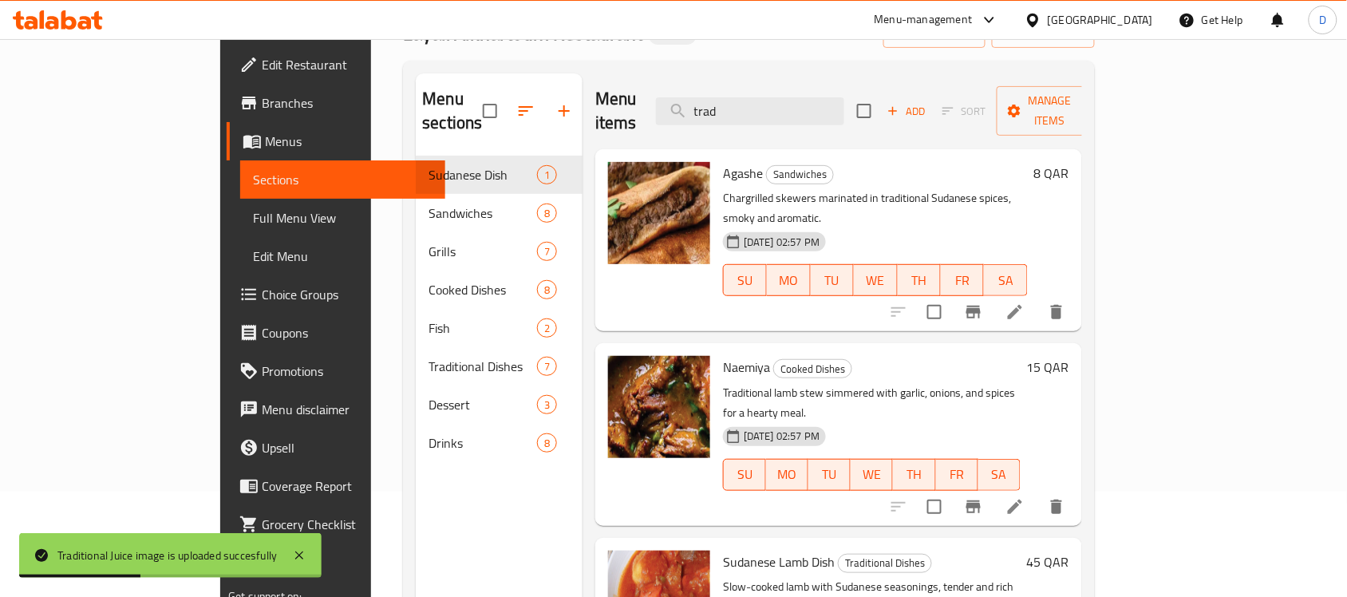
scroll to position [0, 0]
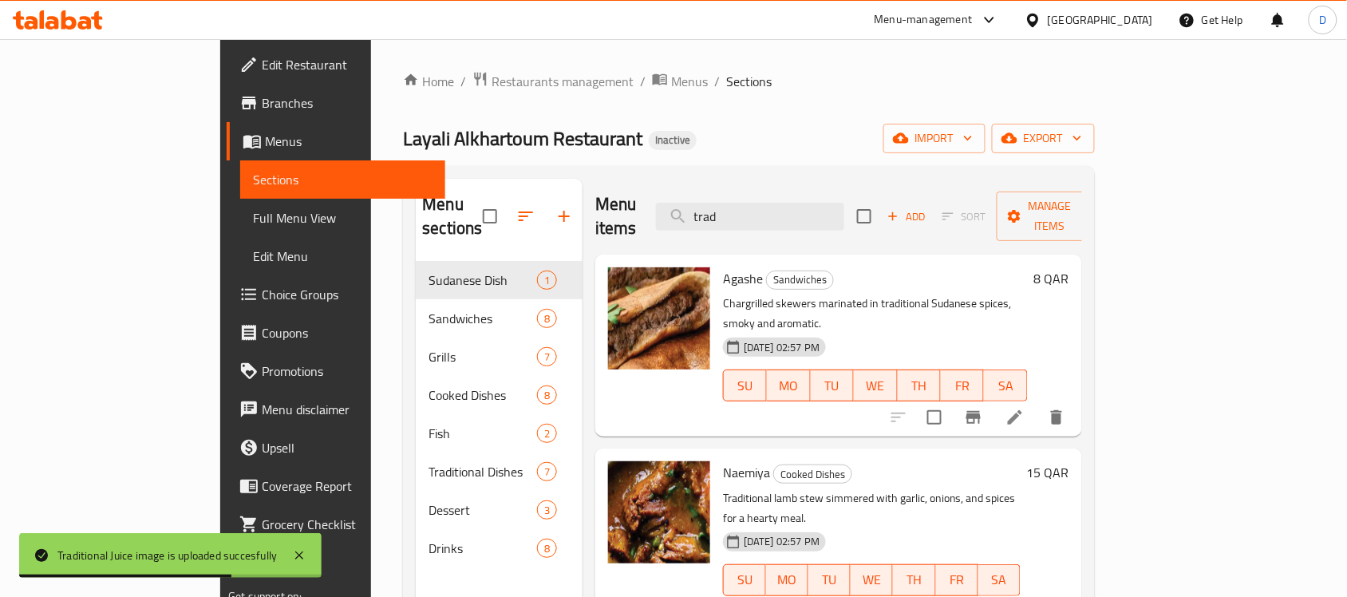
drag, startPoint x: 795, startPoint y: 204, endPoint x: 667, endPoint y: 226, distance: 129.4
click at [667, 226] on div "Menu items trad Add Sort Manage items" at bounding box center [838, 217] width 487 height 76
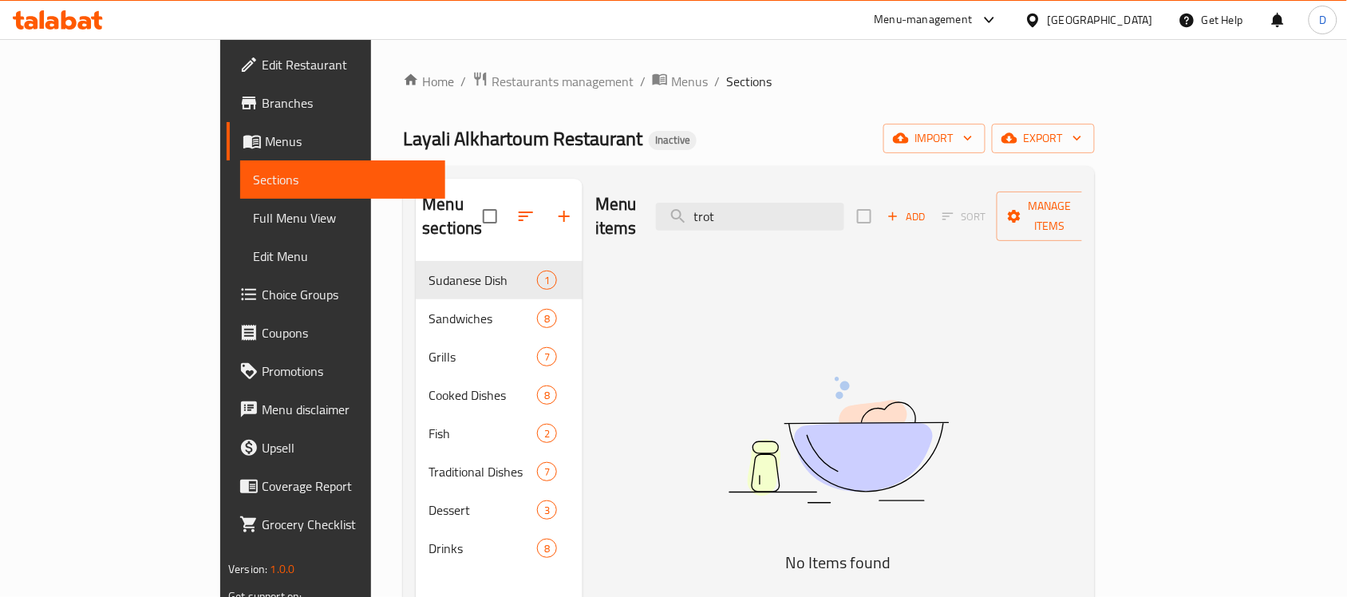
drag, startPoint x: 808, startPoint y: 203, endPoint x: 679, endPoint y: 204, distance: 129.2
click at [679, 204] on div "Menu items trot Add Sort Manage items" at bounding box center [838, 217] width 487 height 76
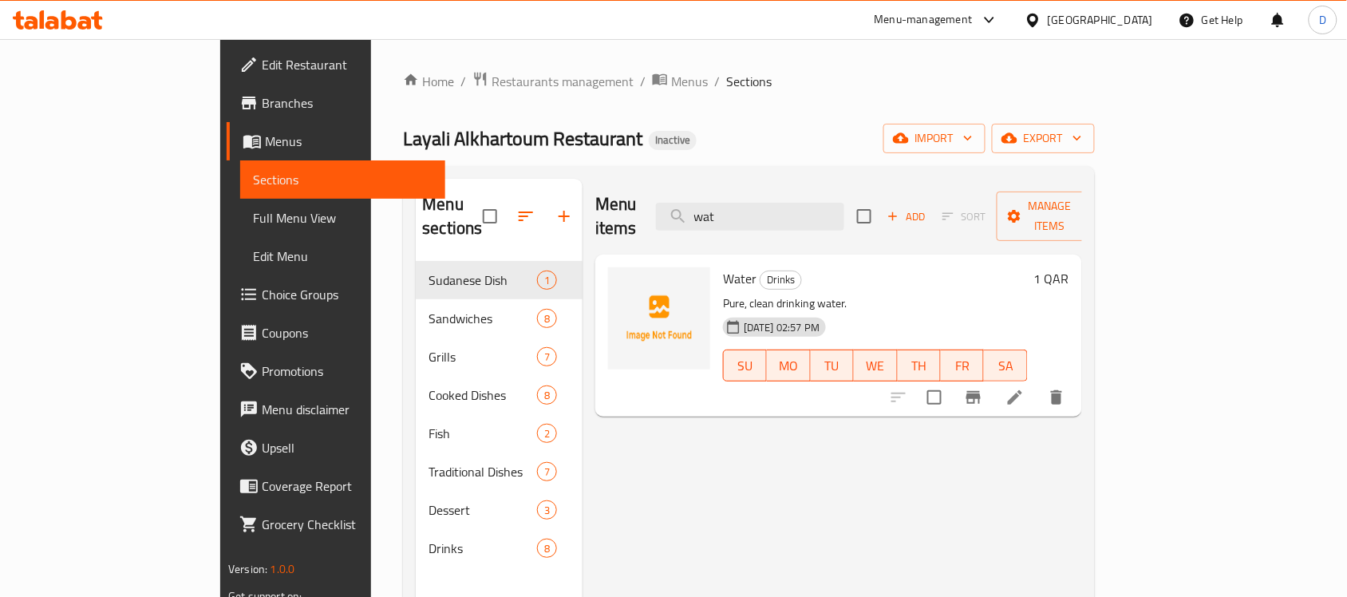
type input "wat"
drag, startPoint x: 58, startPoint y: 214, endPoint x: 121, endPoint y: 233, distance: 65.9
click at [253, 214] on span "Full Menu View" at bounding box center [342, 217] width 179 height 19
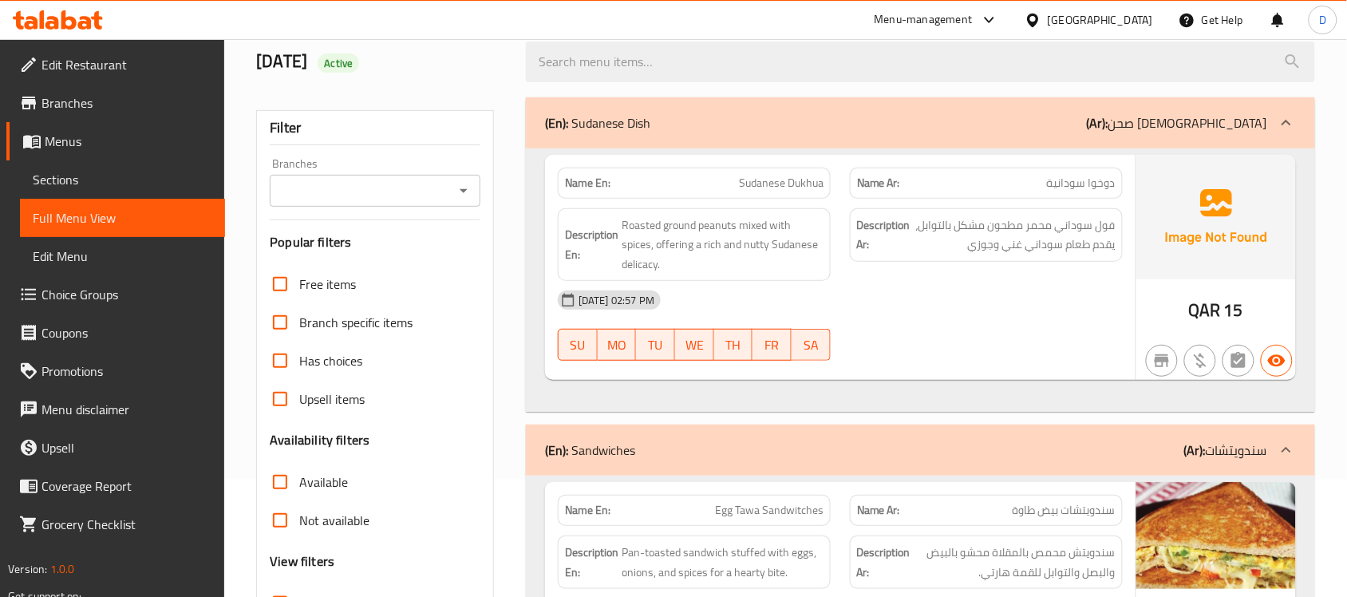
scroll to position [299, 0]
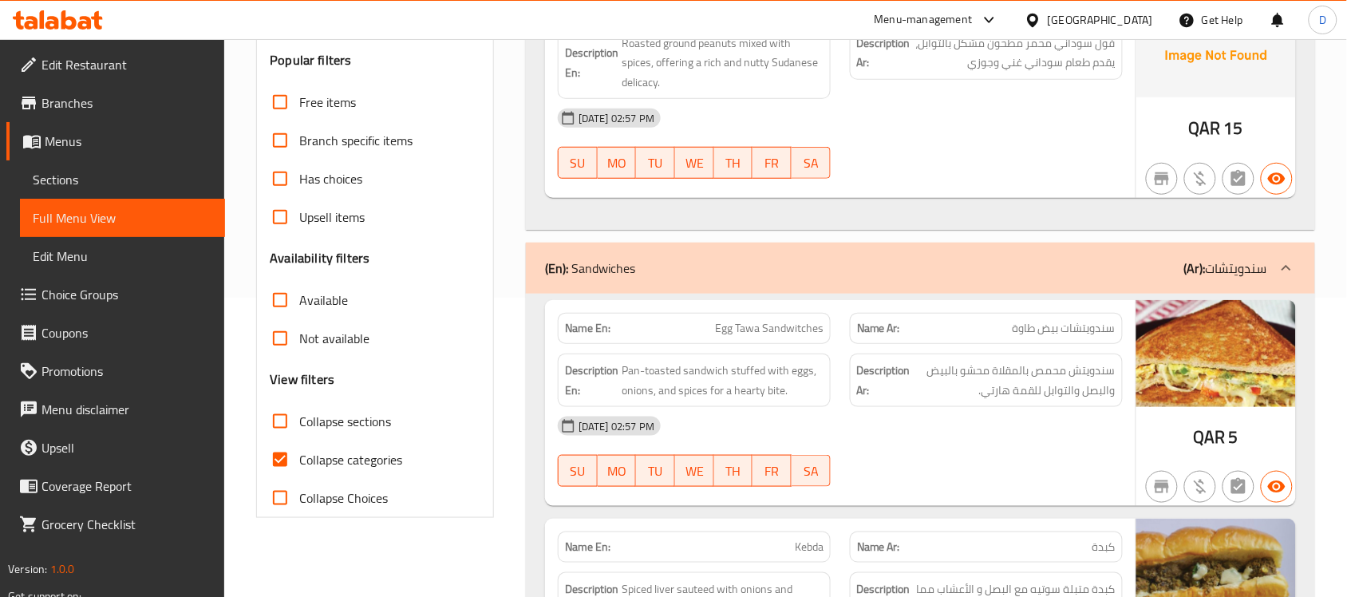
click at [279, 463] on input "Collapse categories" at bounding box center [280, 459] width 38 height 38
checkbox input "false"
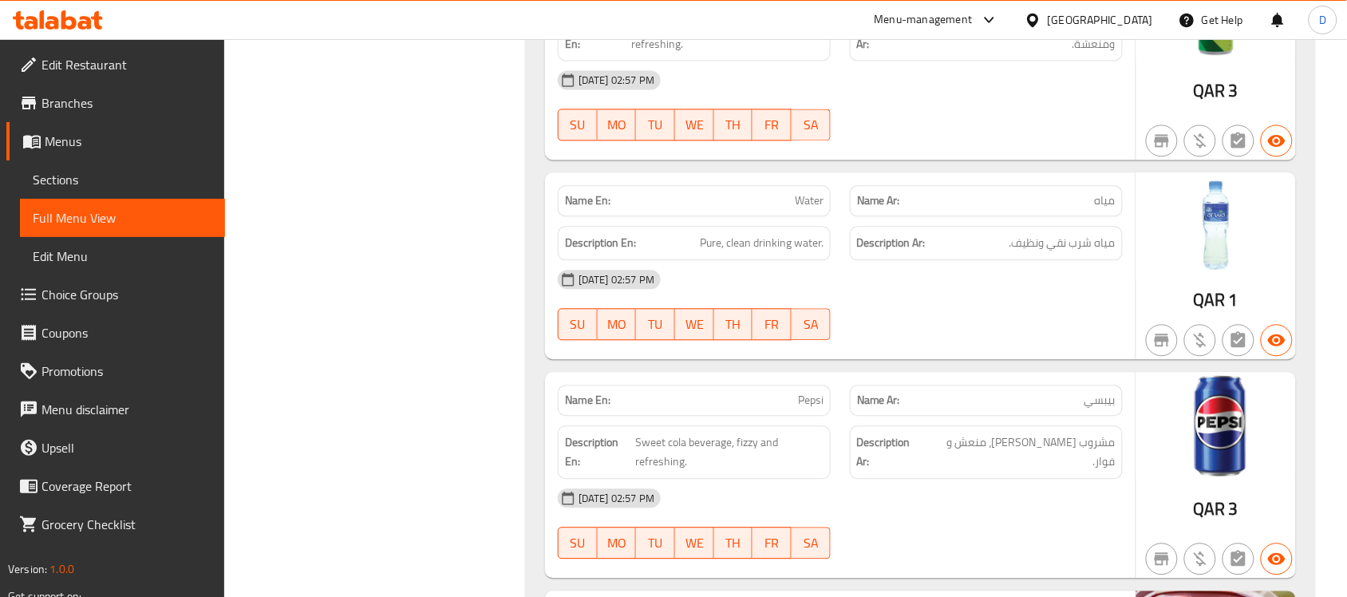
scroll to position [9936, 0]
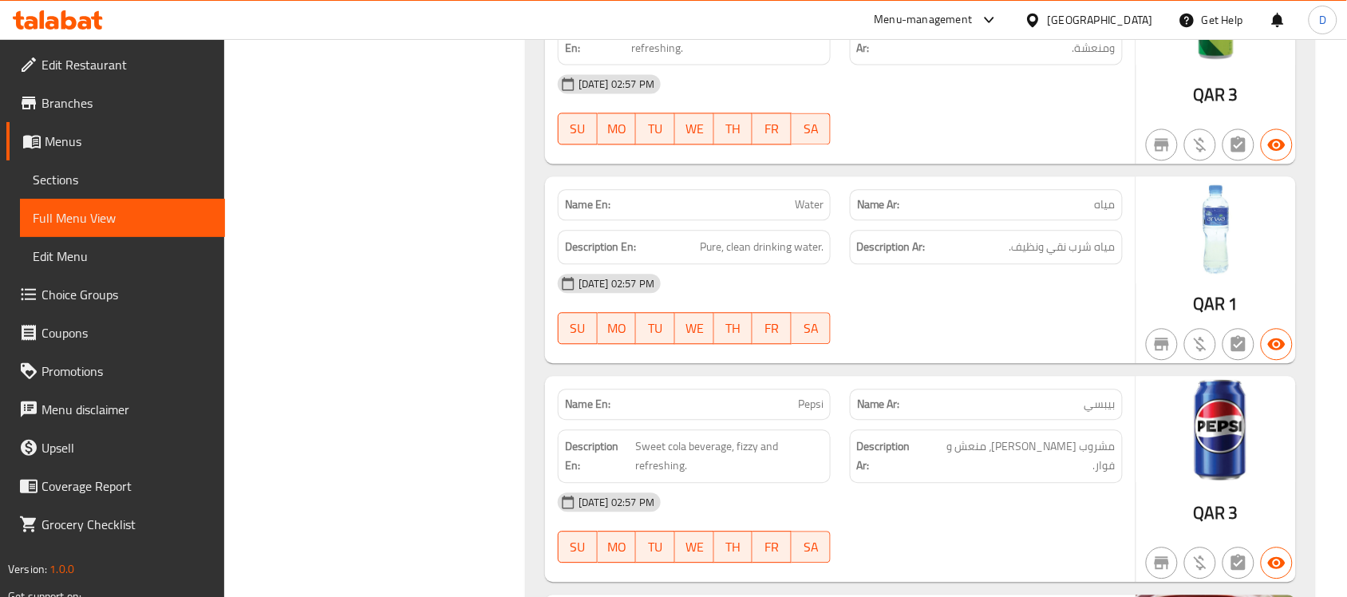
click at [97, 69] on span "Edit Restaurant" at bounding box center [126, 64] width 171 height 19
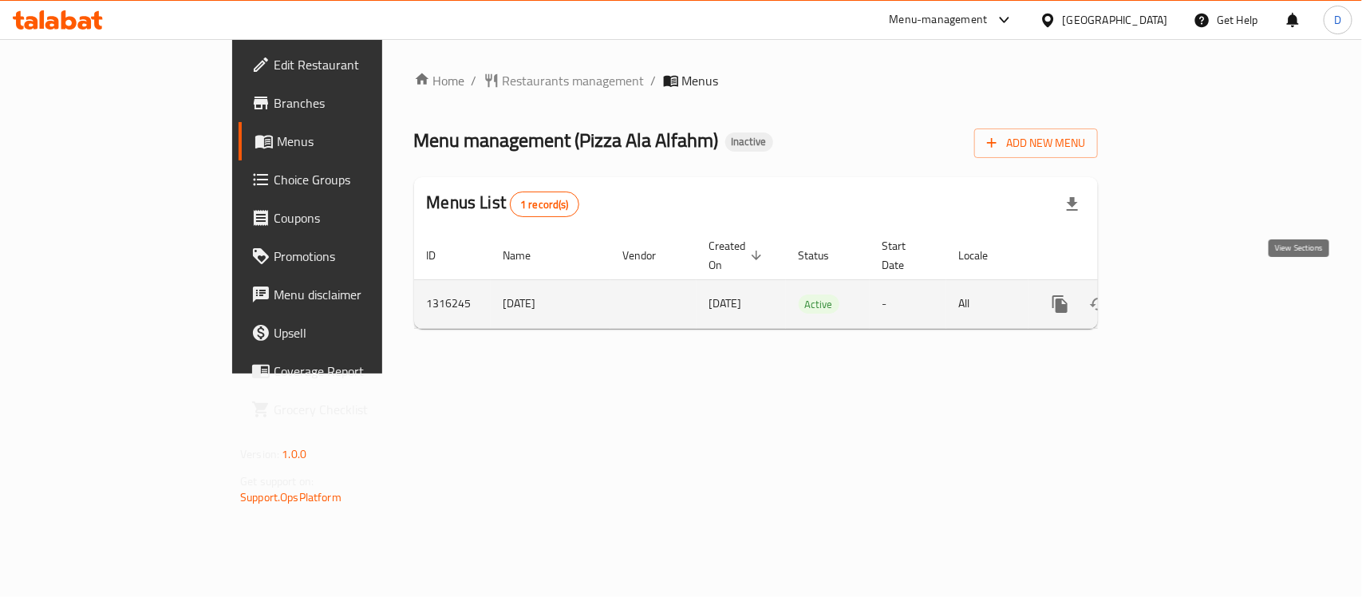
click at [1185, 294] on icon "enhanced table" at bounding box center [1174, 303] width 19 height 19
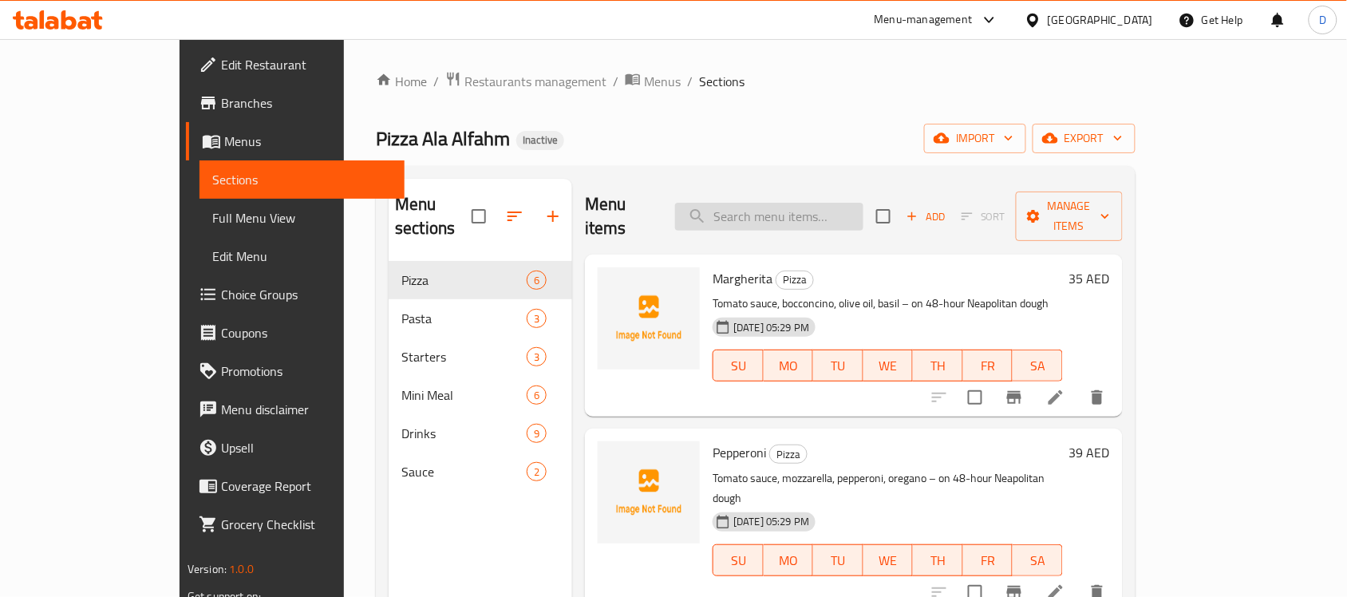
click at [783, 203] on input "search" at bounding box center [769, 217] width 188 height 28
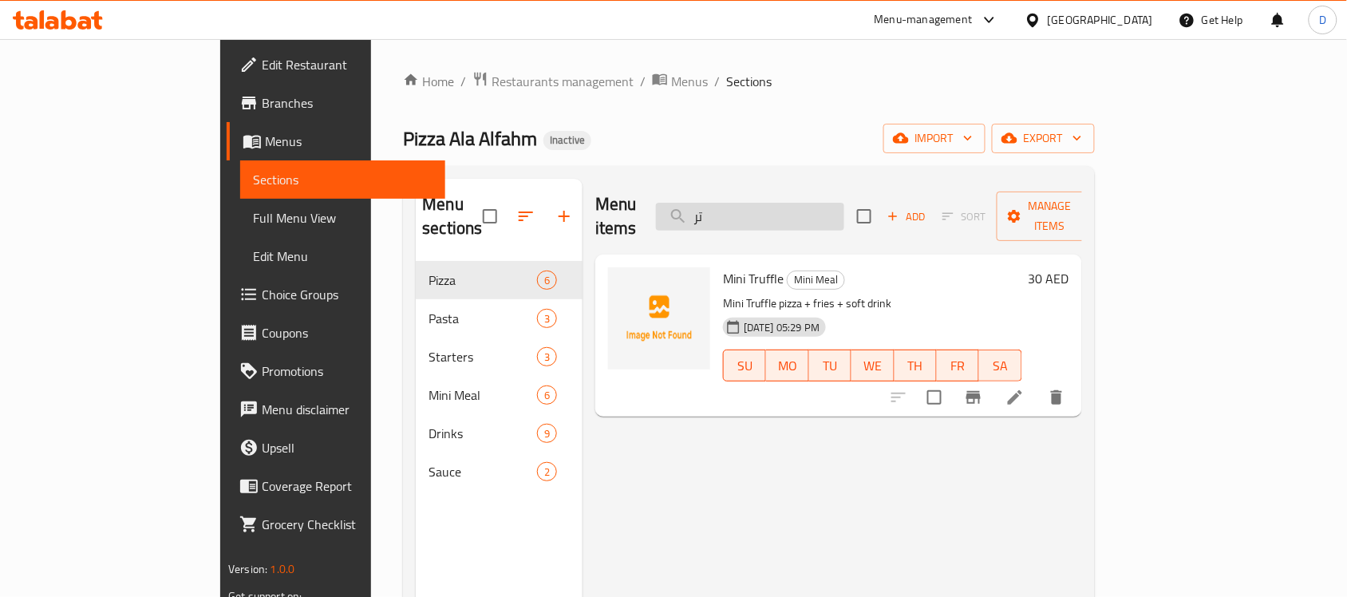
type input "ت"
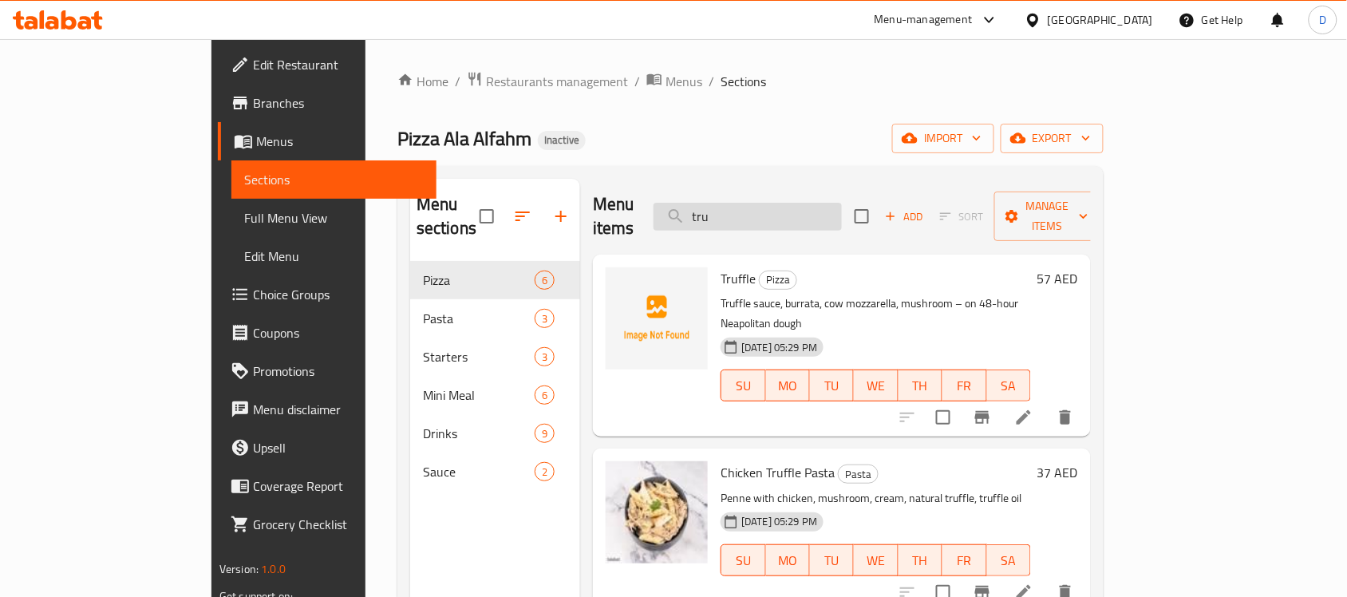
drag, startPoint x: 822, startPoint y: 193, endPoint x: 767, endPoint y: 216, distance: 60.4
click at [767, 216] on input "tru" at bounding box center [747, 217] width 188 height 28
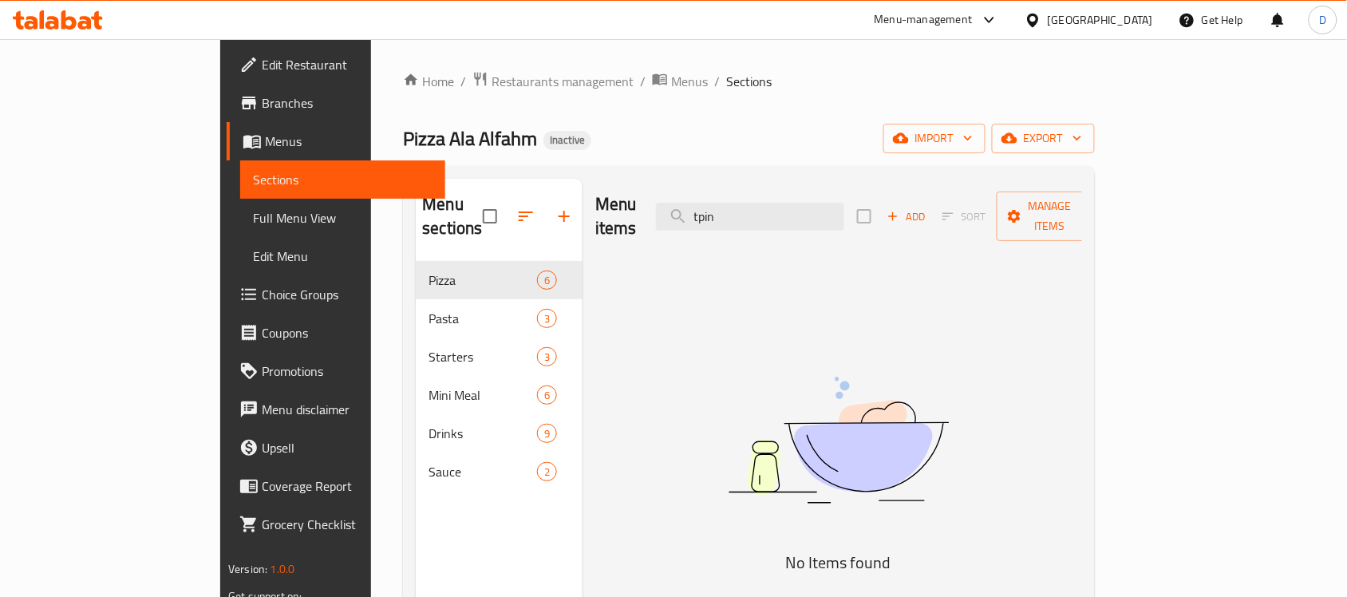
drag, startPoint x: 807, startPoint y: 210, endPoint x: 700, endPoint y: 220, distance: 108.2
click at [700, 220] on div "Menu items tpin Add Sort Manage items" at bounding box center [838, 217] width 487 height 76
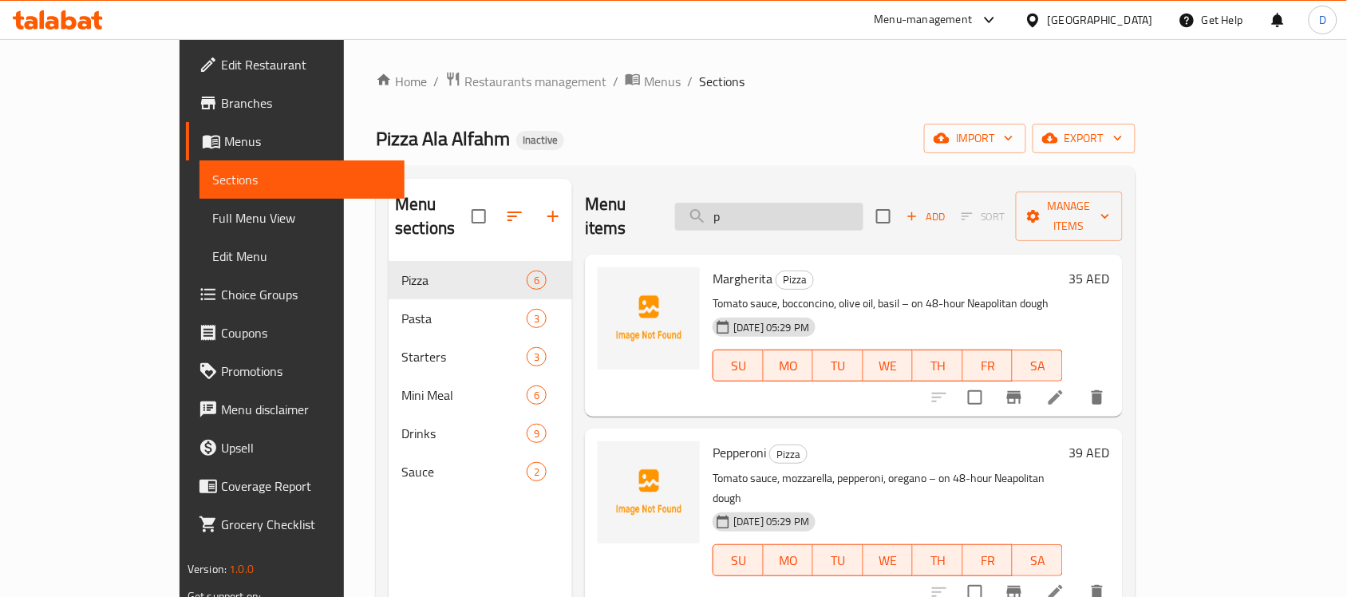
click at [788, 205] on input "p" at bounding box center [769, 217] width 188 height 28
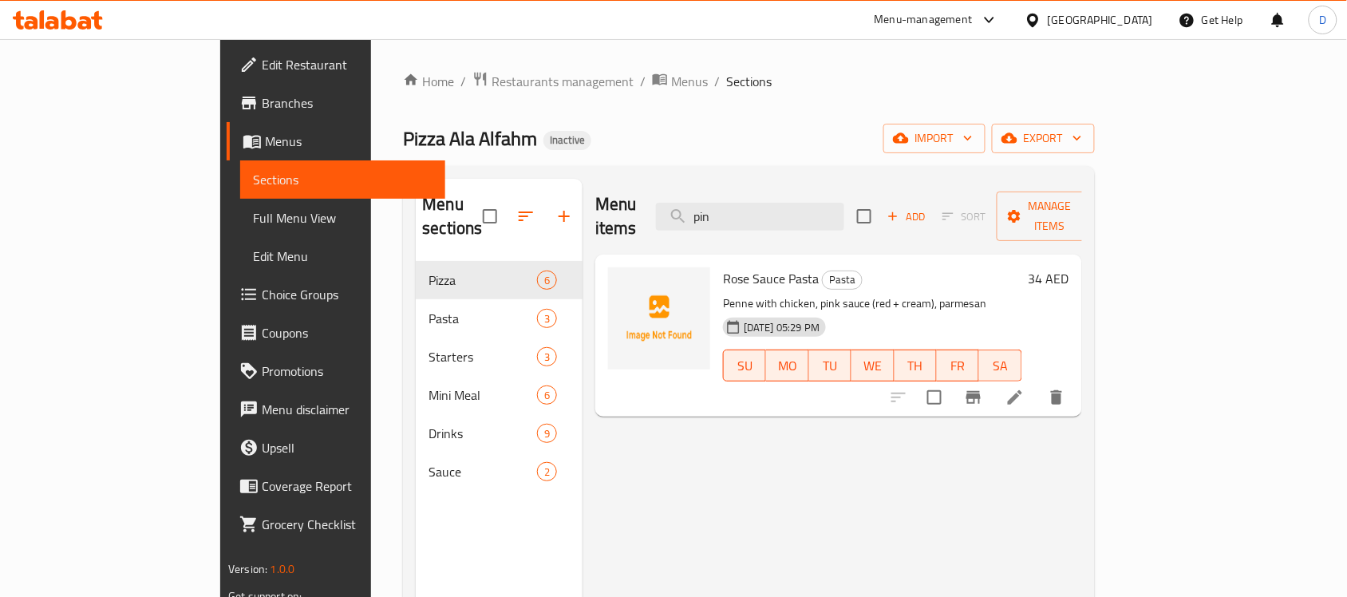
click at [762, 266] on span "Rose Sauce Pasta" at bounding box center [771, 278] width 96 height 24
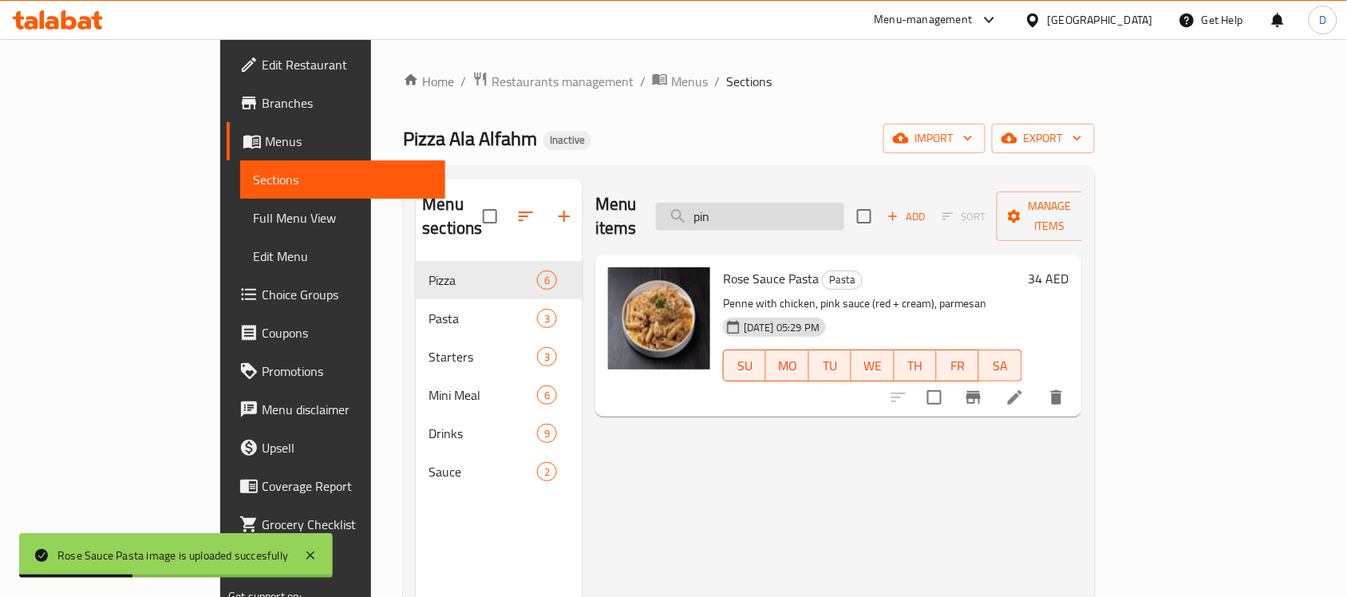
drag, startPoint x: 802, startPoint y: 204, endPoint x: 747, endPoint y: 217, distance: 56.5
click at [747, 217] on input "pin" at bounding box center [750, 217] width 188 height 28
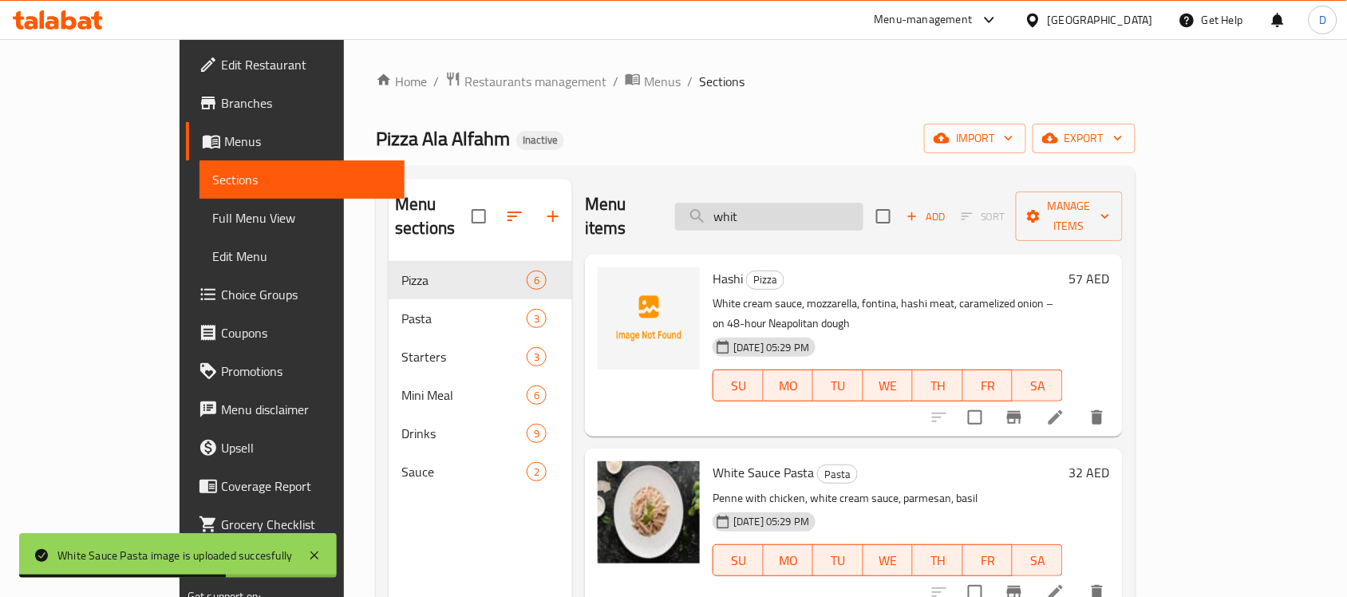
drag, startPoint x: 802, startPoint y: 204, endPoint x: 743, endPoint y: 206, distance: 58.3
click at [743, 206] on input "whit" at bounding box center [769, 217] width 188 height 28
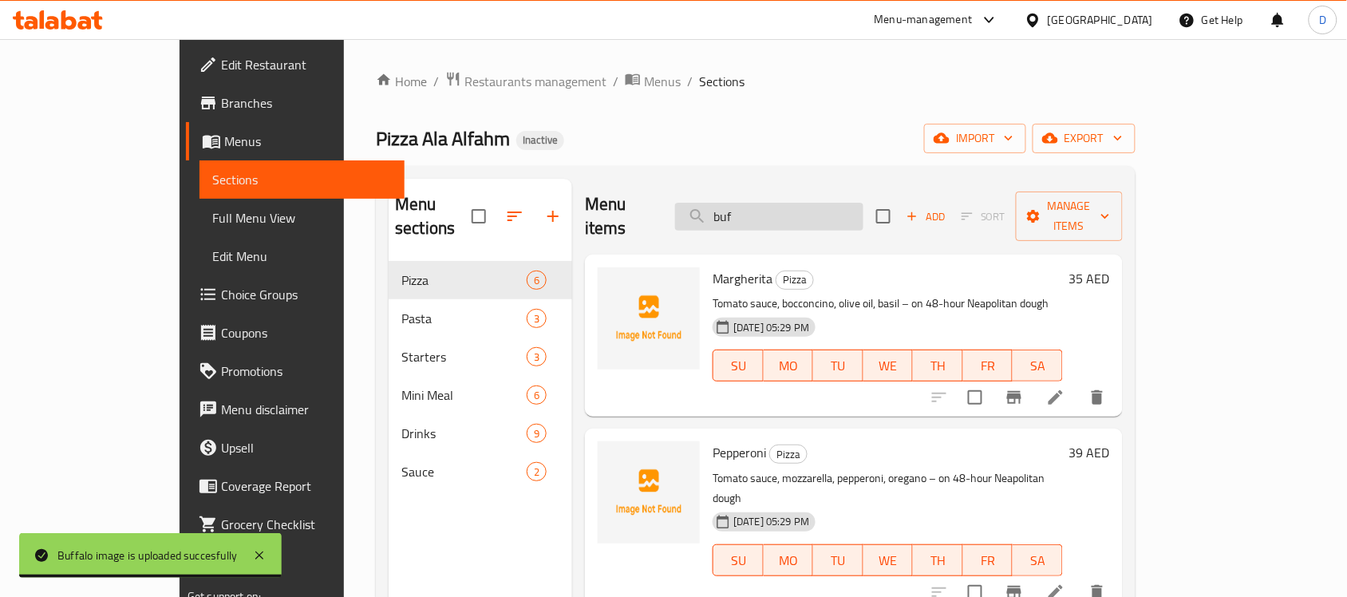
drag, startPoint x: 787, startPoint y: 196, endPoint x: 731, endPoint y: 214, distance: 58.5
click at [731, 214] on input "buf" at bounding box center [769, 217] width 188 height 28
drag, startPoint x: 792, startPoint y: 212, endPoint x: 699, endPoint y: 214, distance: 93.3
click at [699, 214] on div "Menu items bri Add Sort Manage items" at bounding box center [854, 217] width 538 height 76
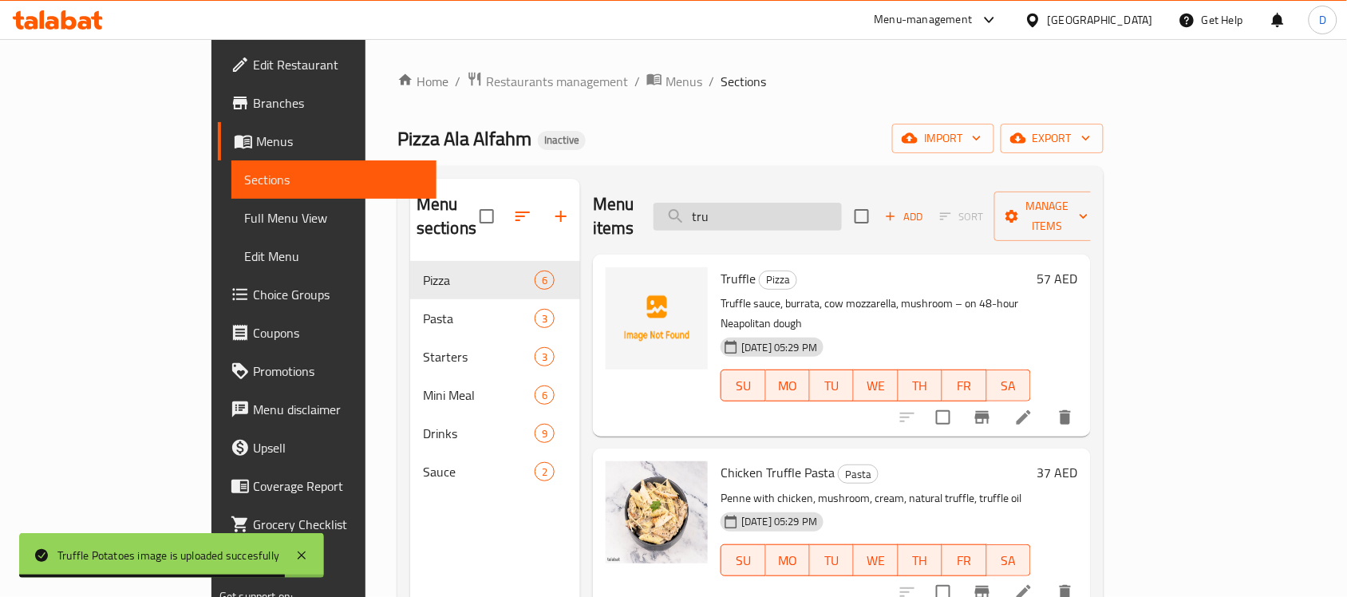
drag, startPoint x: 806, startPoint y: 205, endPoint x: 735, endPoint y: 216, distance: 71.1
click at [735, 216] on input "tru" at bounding box center [747, 217] width 188 height 28
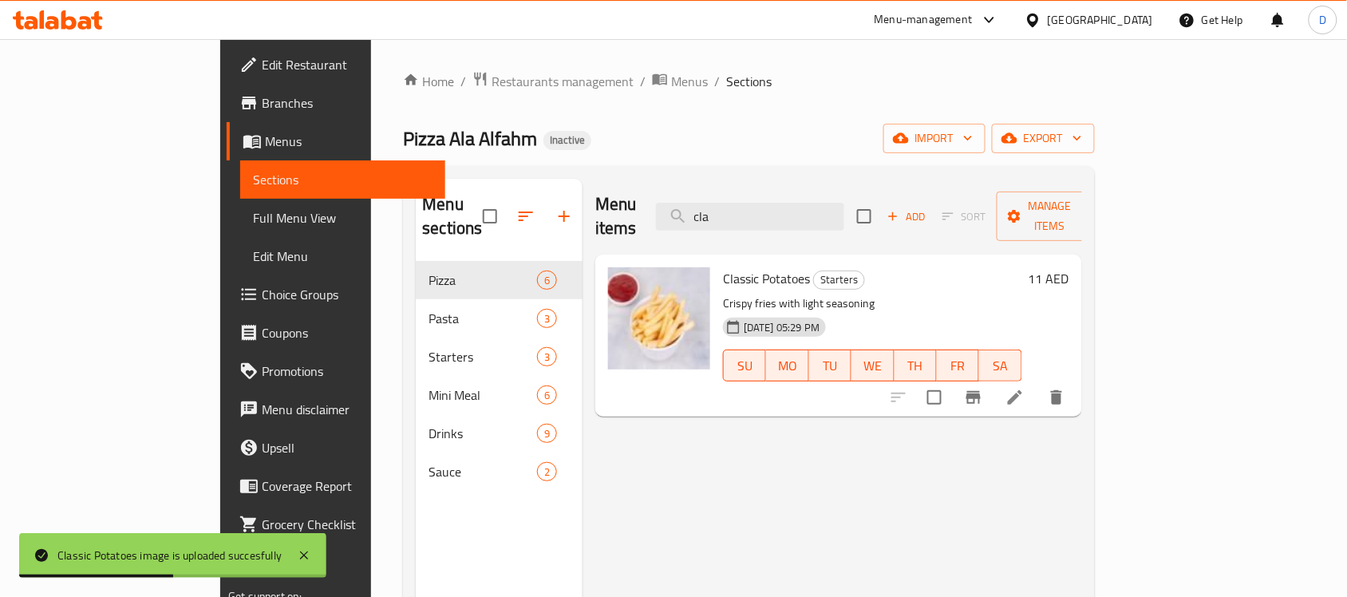
drag, startPoint x: 806, startPoint y: 201, endPoint x: 696, endPoint y: 204, distance: 110.9
click at [696, 204] on div "Menu items cla Add Sort Manage items" at bounding box center [838, 217] width 487 height 76
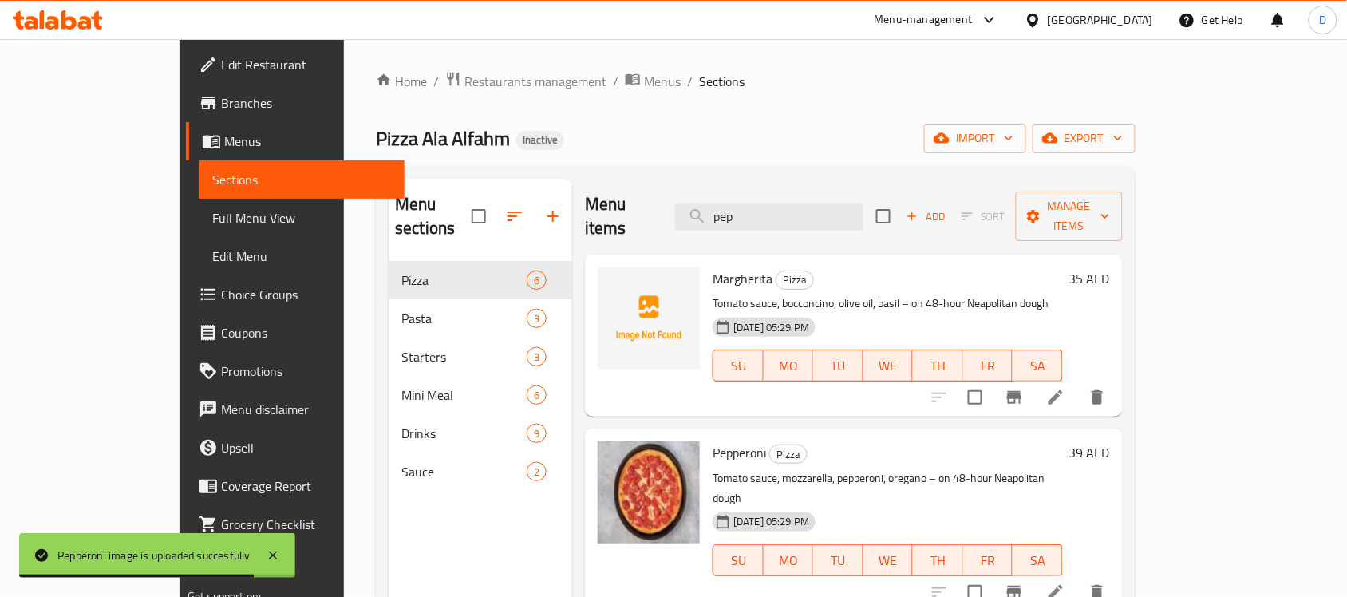
drag, startPoint x: 787, startPoint y: 205, endPoint x: 671, endPoint y: 228, distance: 118.7
click at [671, 228] on div "Menu items pep Add Sort Manage items" at bounding box center [854, 217] width 538 height 76
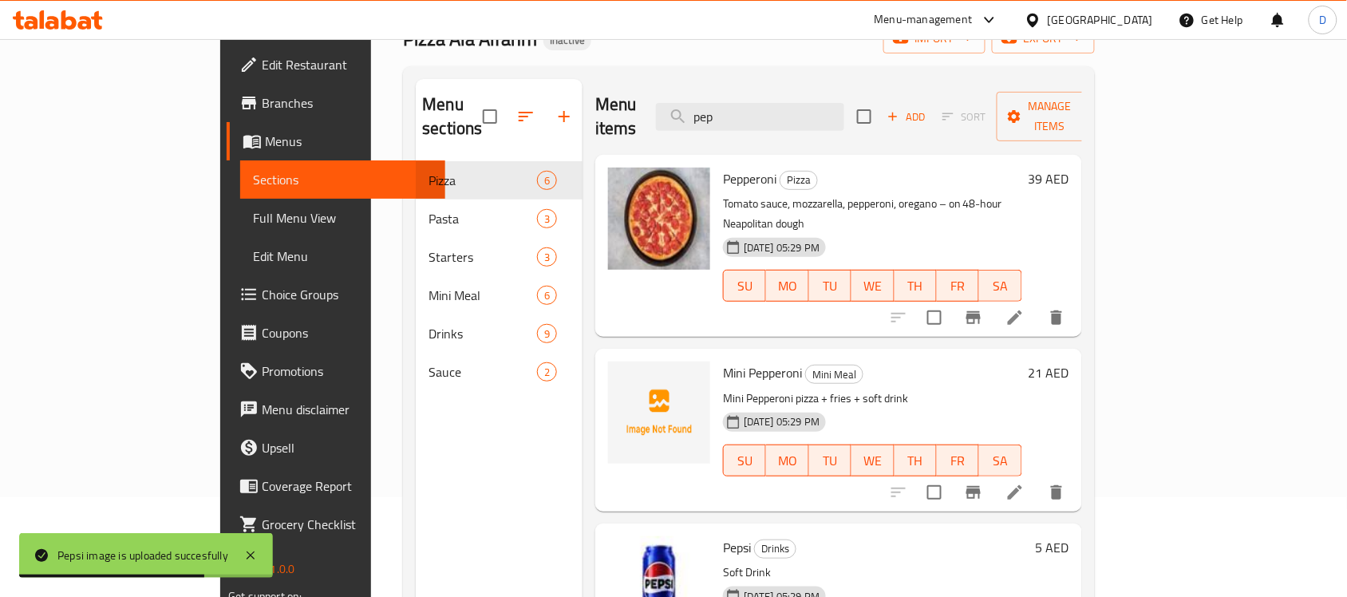
drag, startPoint x: 798, startPoint y: 104, endPoint x: 698, endPoint y: 120, distance: 101.8
click at [698, 120] on div "Menu items pep Add Sort Manage items" at bounding box center [838, 117] width 487 height 76
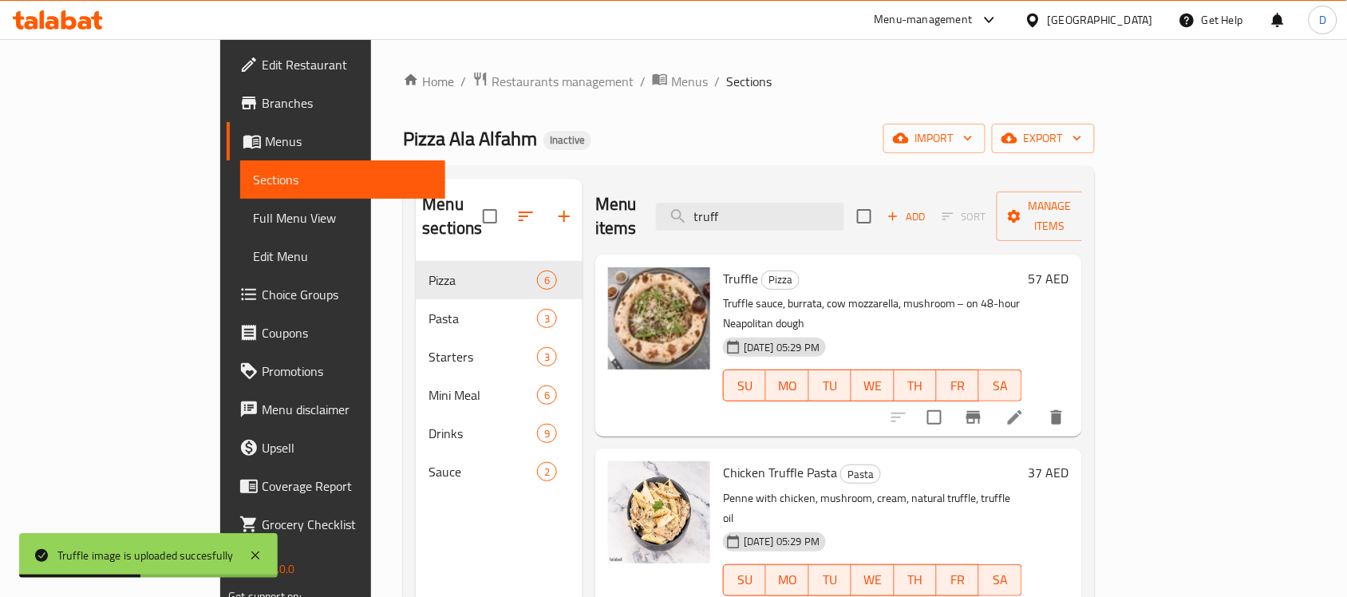
drag, startPoint x: 811, startPoint y: 203, endPoint x: 703, endPoint y: 202, distance: 108.5
click at [703, 202] on div "Menu items truff Add Sort Manage items" at bounding box center [838, 217] width 487 height 76
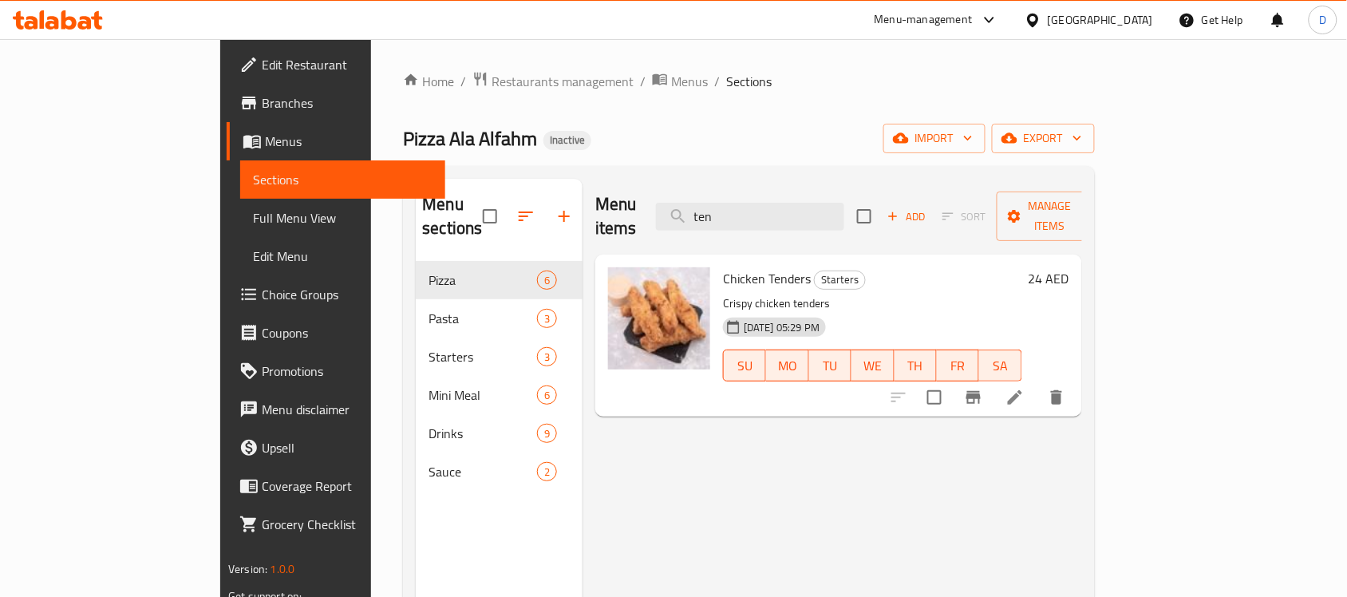
drag, startPoint x: 792, startPoint y: 213, endPoint x: 718, endPoint y: 225, distance: 75.1
click at [718, 225] on div "Menu items ten Add Sort Manage items" at bounding box center [838, 217] width 487 height 76
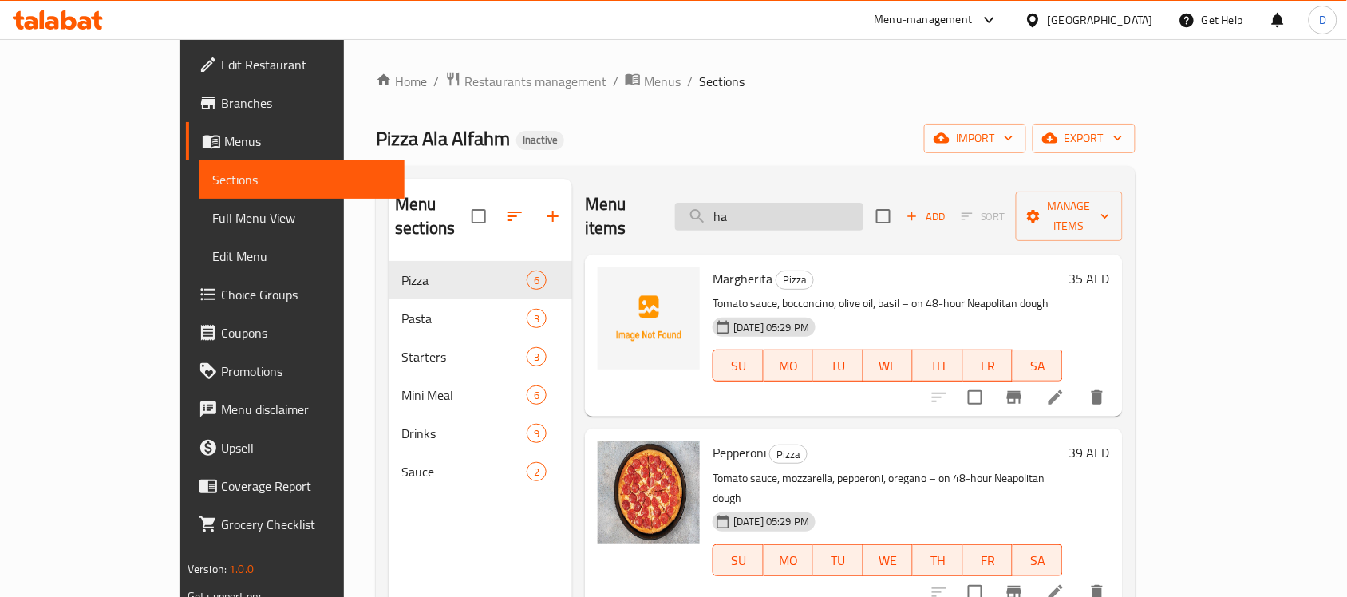
click at [807, 213] on input "ha" at bounding box center [769, 217] width 188 height 28
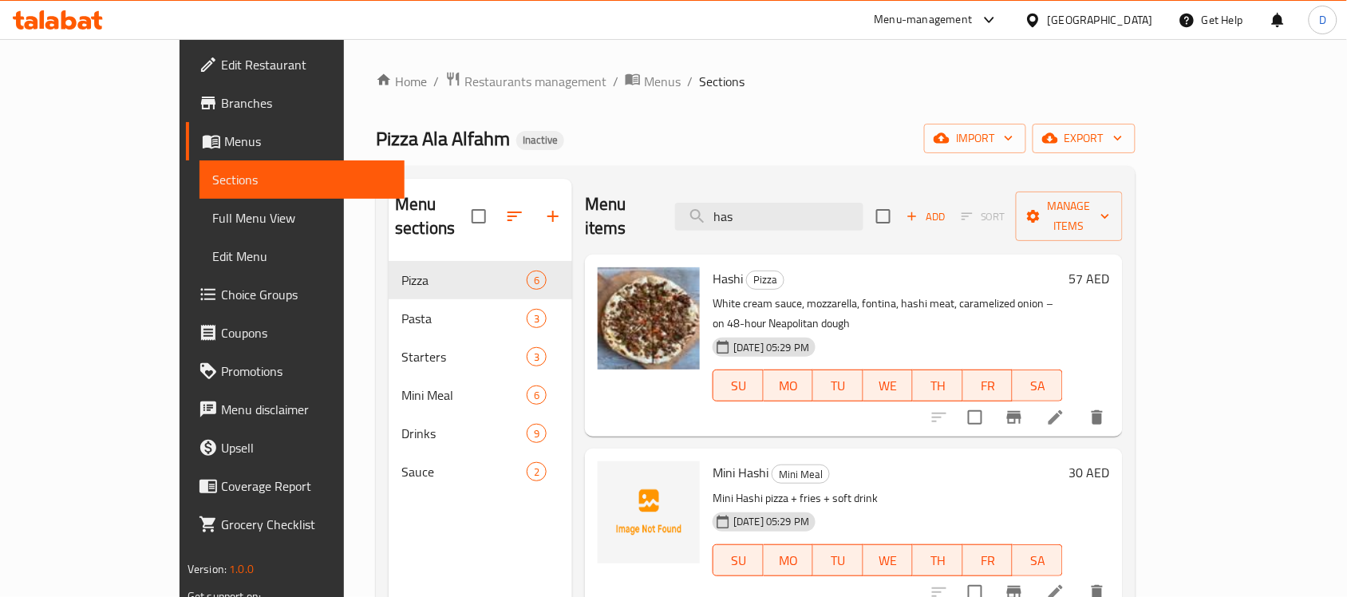
drag, startPoint x: 810, startPoint y: 207, endPoint x: 668, endPoint y: 210, distance: 142.0
click at [668, 210] on div "Menu items has Add Sort Manage items" at bounding box center [854, 217] width 538 height 76
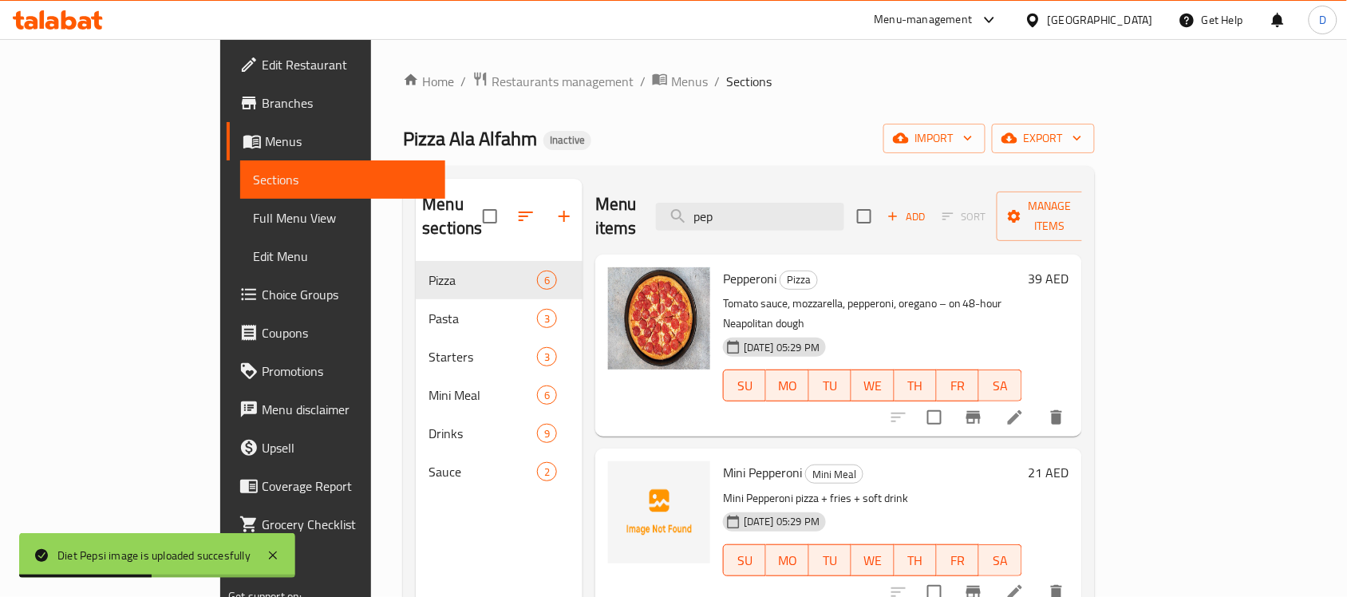
drag, startPoint x: 792, startPoint y: 204, endPoint x: 671, endPoint y: 211, distance: 121.5
click at [671, 211] on div "Menu items pep Add Sort Manage items" at bounding box center [838, 217] width 487 height 76
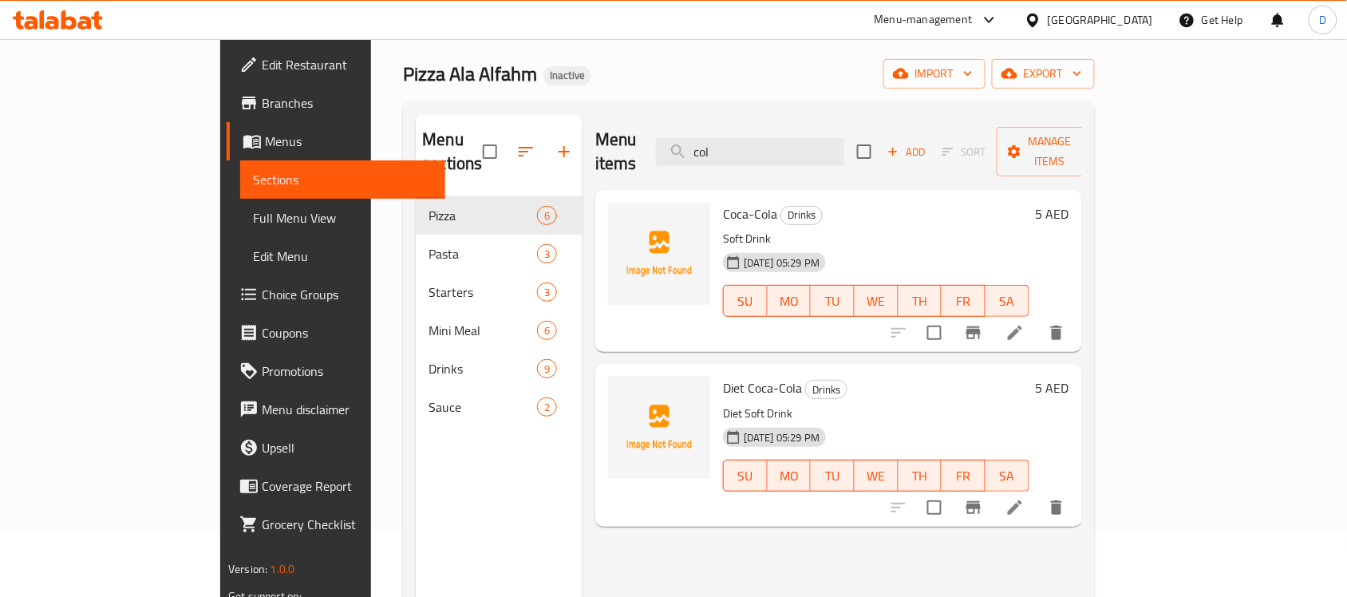
scroll to position [100, 0]
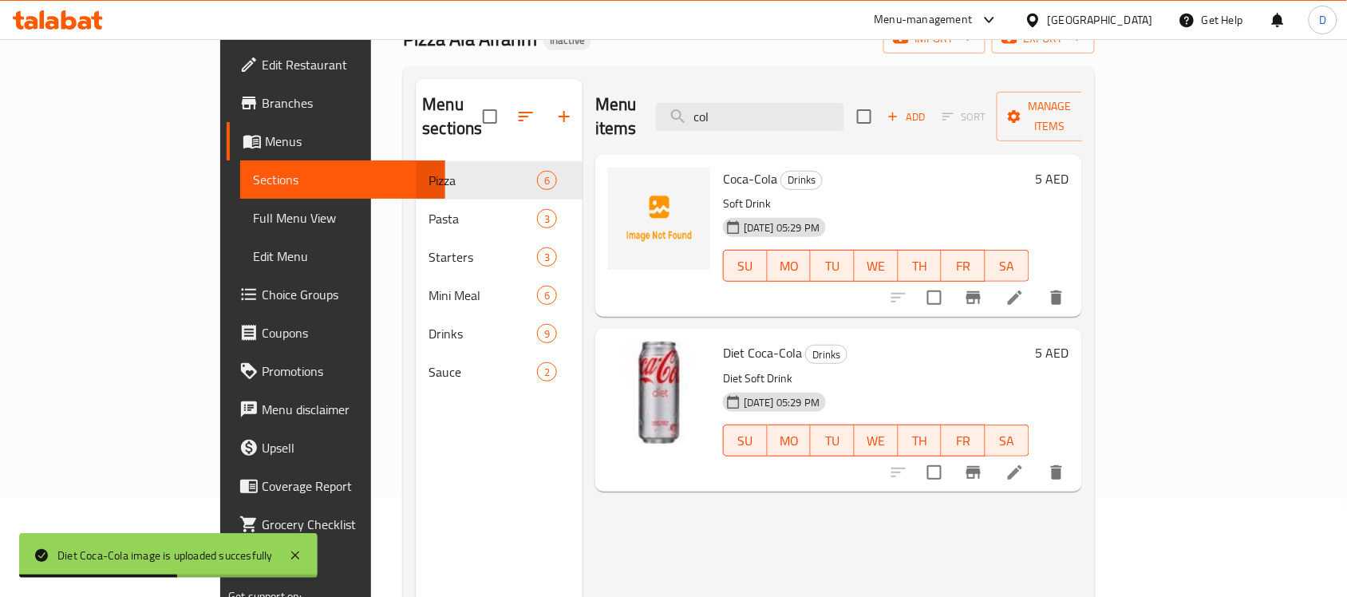
drag, startPoint x: 816, startPoint y: 104, endPoint x: 704, endPoint y: 116, distance: 112.2
click at [704, 116] on div "Menu items col Add Sort Manage items" at bounding box center [838, 117] width 487 height 76
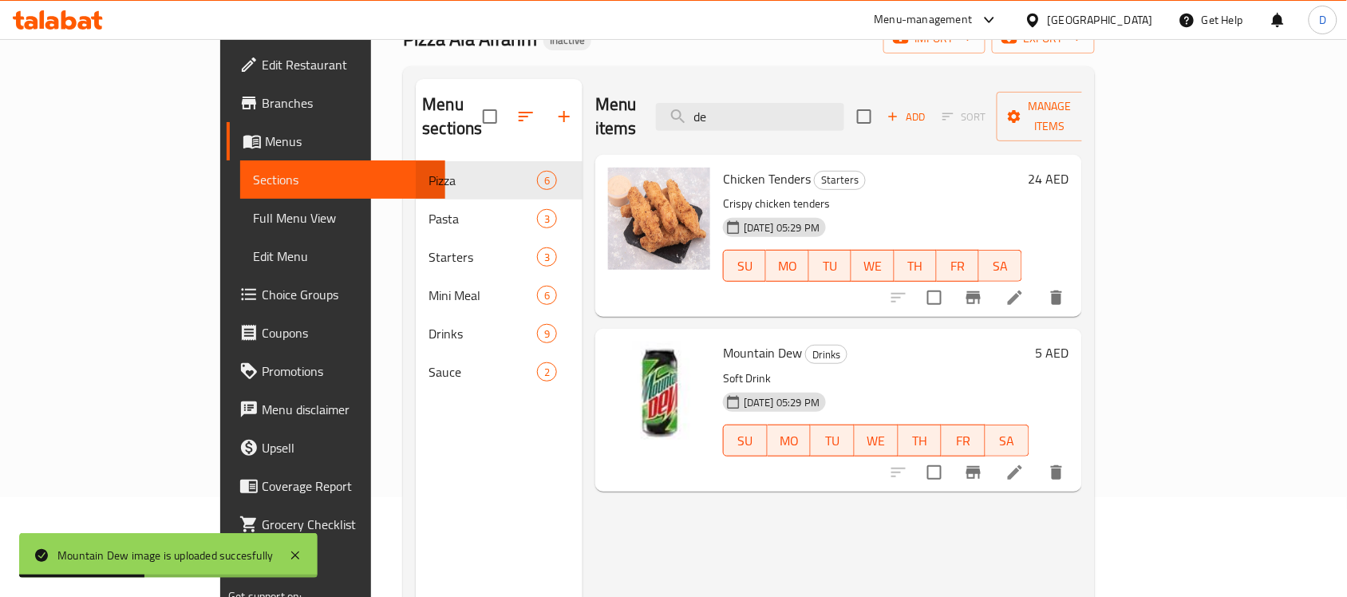
drag, startPoint x: 803, startPoint y: 106, endPoint x: 657, endPoint y: 112, distance: 146.9
click at [657, 112] on div "Menu items de Add Sort Manage items" at bounding box center [838, 117] width 487 height 76
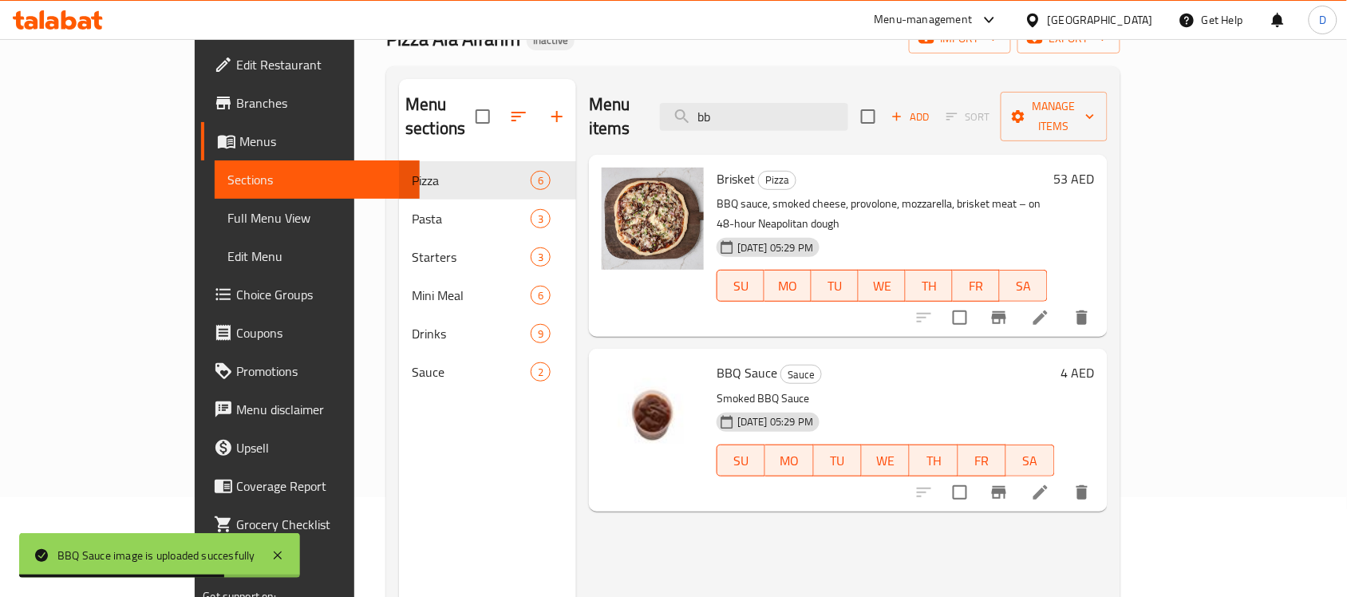
drag, startPoint x: 800, startPoint y: 106, endPoint x: 684, endPoint y: 104, distance: 116.5
click at [684, 104] on div "Menu items bb Add Sort Manage items" at bounding box center [848, 117] width 518 height 76
type input "r"
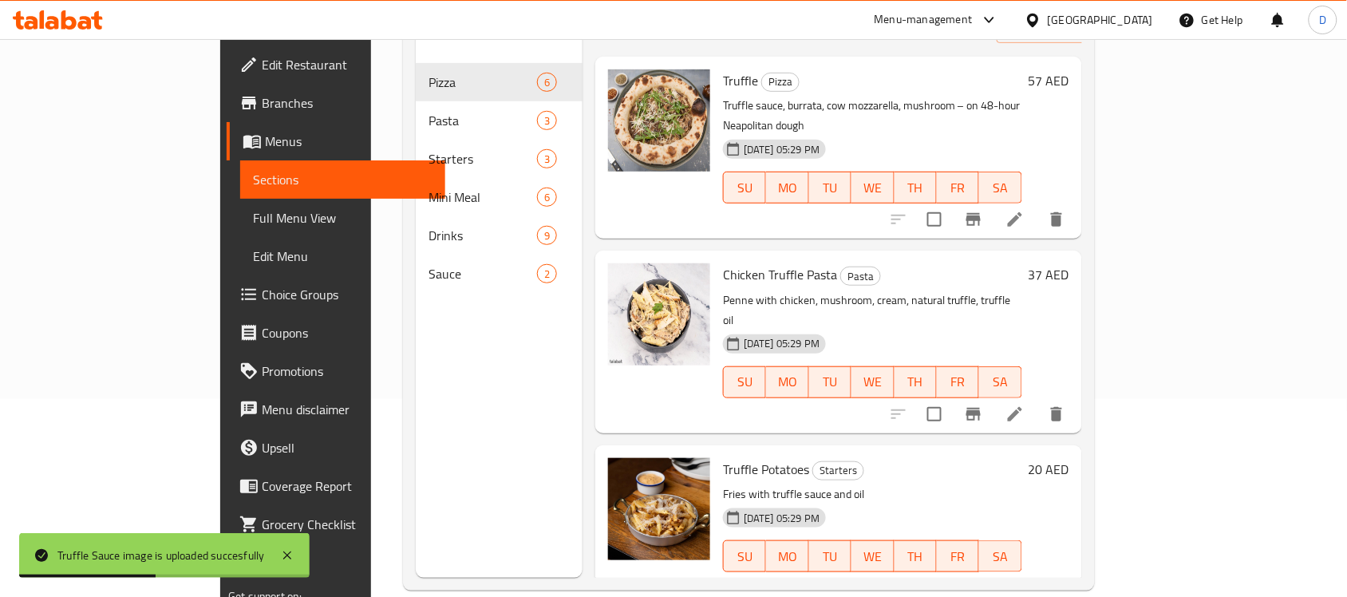
scroll to position [0, 0]
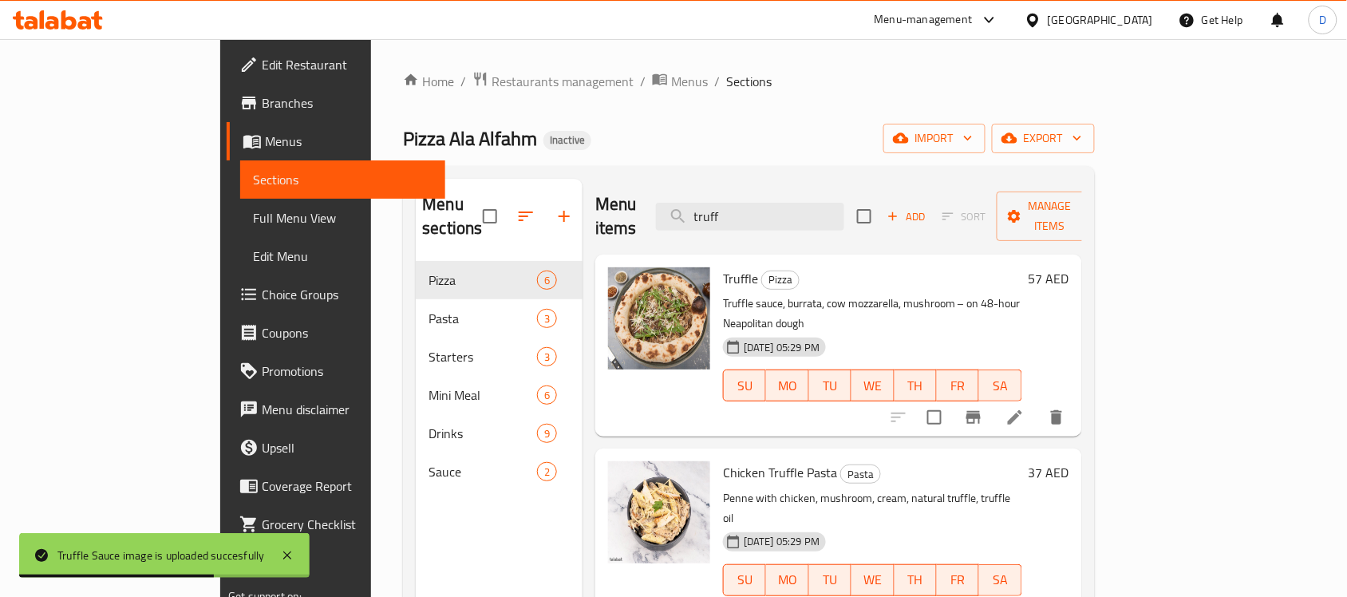
drag, startPoint x: 798, startPoint y: 194, endPoint x: 676, endPoint y: 205, distance: 122.6
click at [676, 205] on div "Menu items truff Add Sort Manage items" at bounding box center [838, 217] width 487 height 76
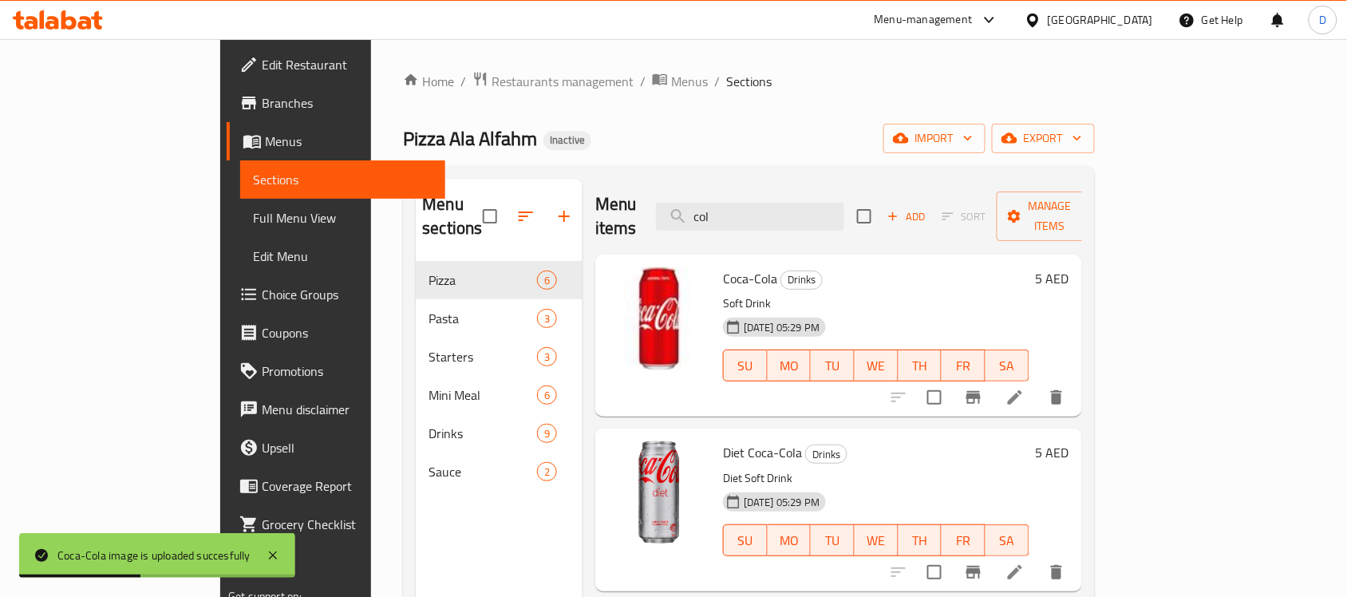
drag, startPoint x: 838, startPoint y: 206, endPoint x: 624, endPoint y: 204, distance: 213.8
click at [624, 204] on div "Menu items col Add Sort Manage items" at bounding box center [838, 217] width 487 height 76
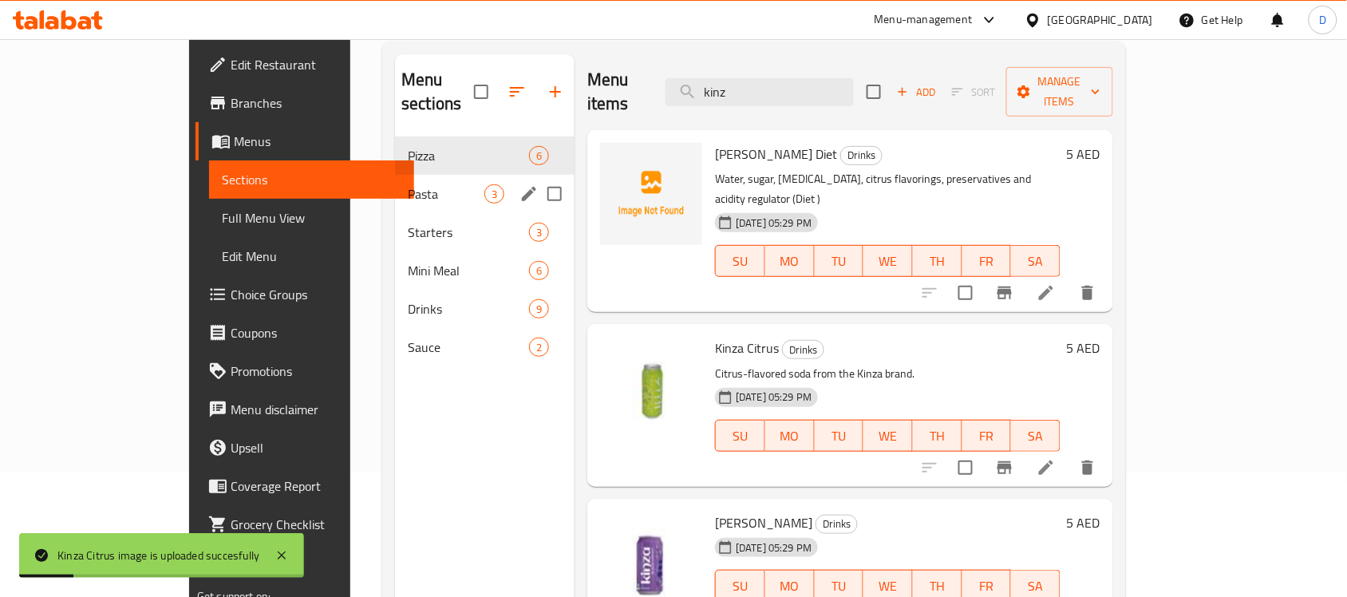
scroll to position [25, 0]
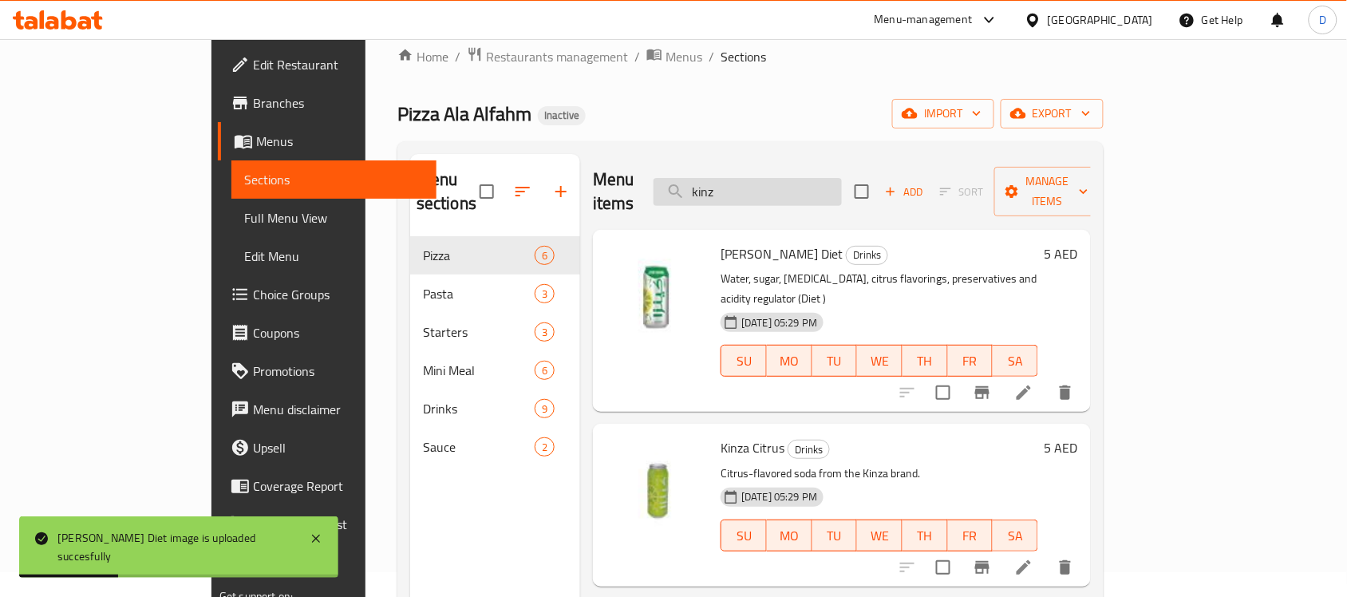
drag, startPoint x: 808, startPoint y: 178, endPoint x: 738, endPoint y: 180, distance: 70.2
click at [738, 180] on input "kinz" at bounding box center [747, 192] width 188 height 28
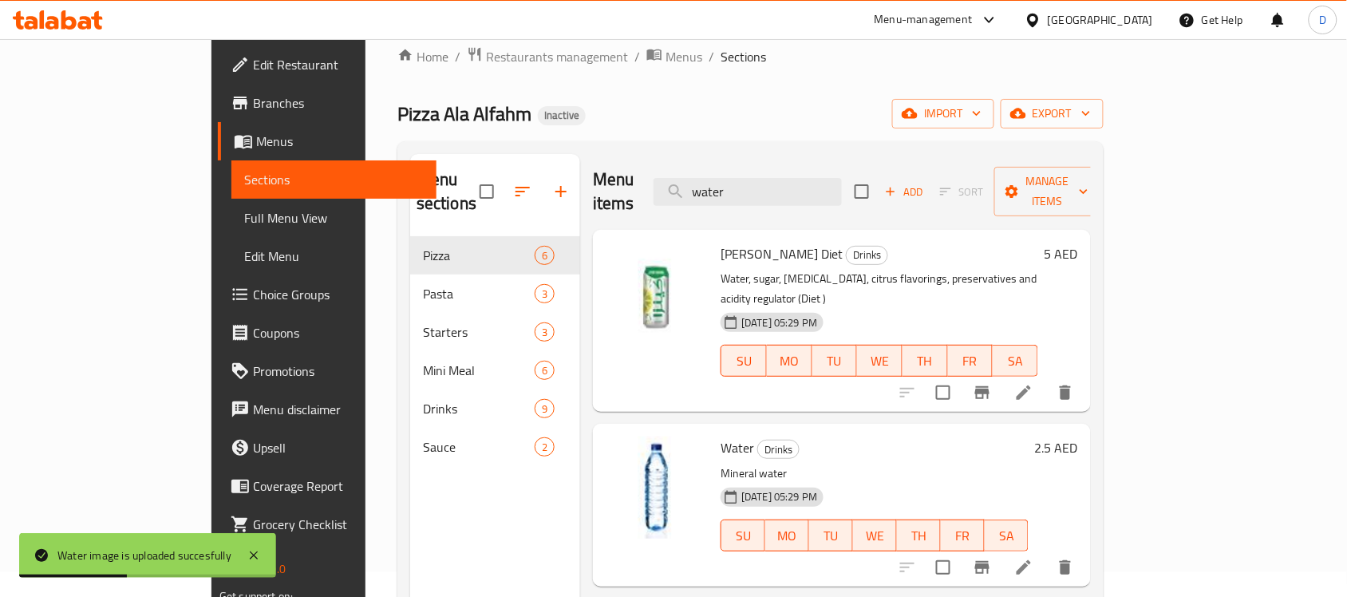
drag, startPoint x: 806, startPoint y: 176, endPoint x: 707, endPoint y: 183, distance: 99.2
click at [707, 183] on div "Menu items water Add Sort Manage items" at bounding box center [842, 192] width 498 height 76
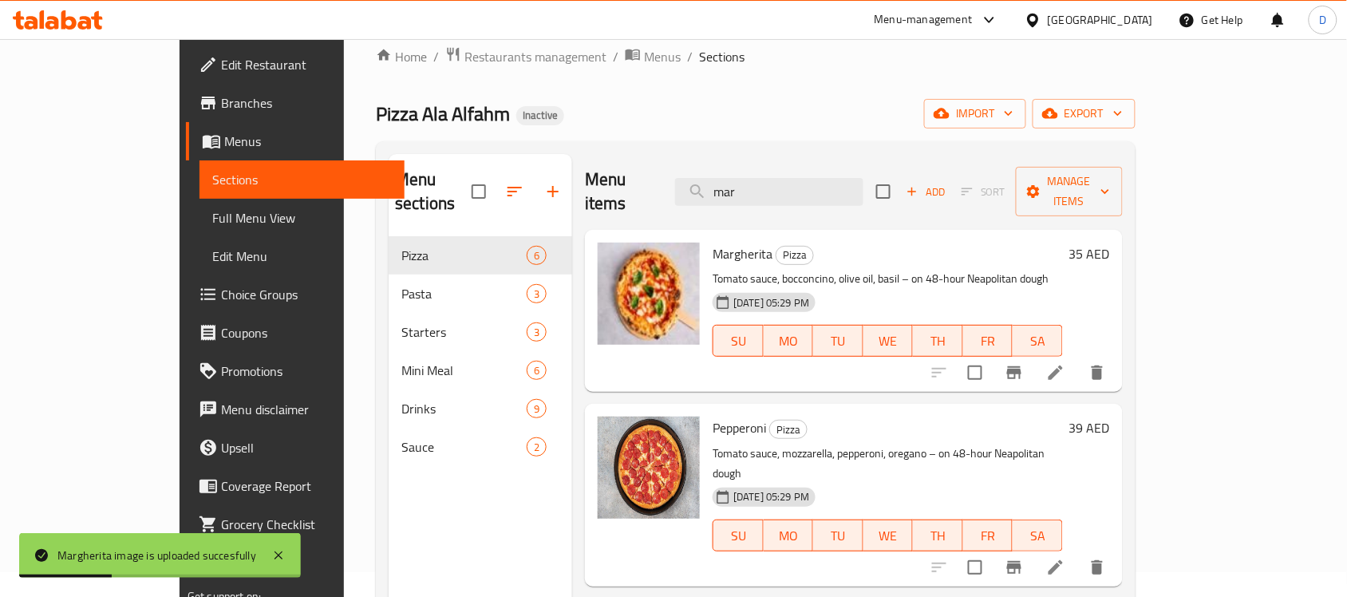
drag, startPoint x: 815, startPoint y: 185, endPoint x: 664, endPoint y: 184, distance: 150.8
click at [664, 184] on div "Menu items mar Add Sort Manage items" at bounding box center [854, 192] width 538 height 76
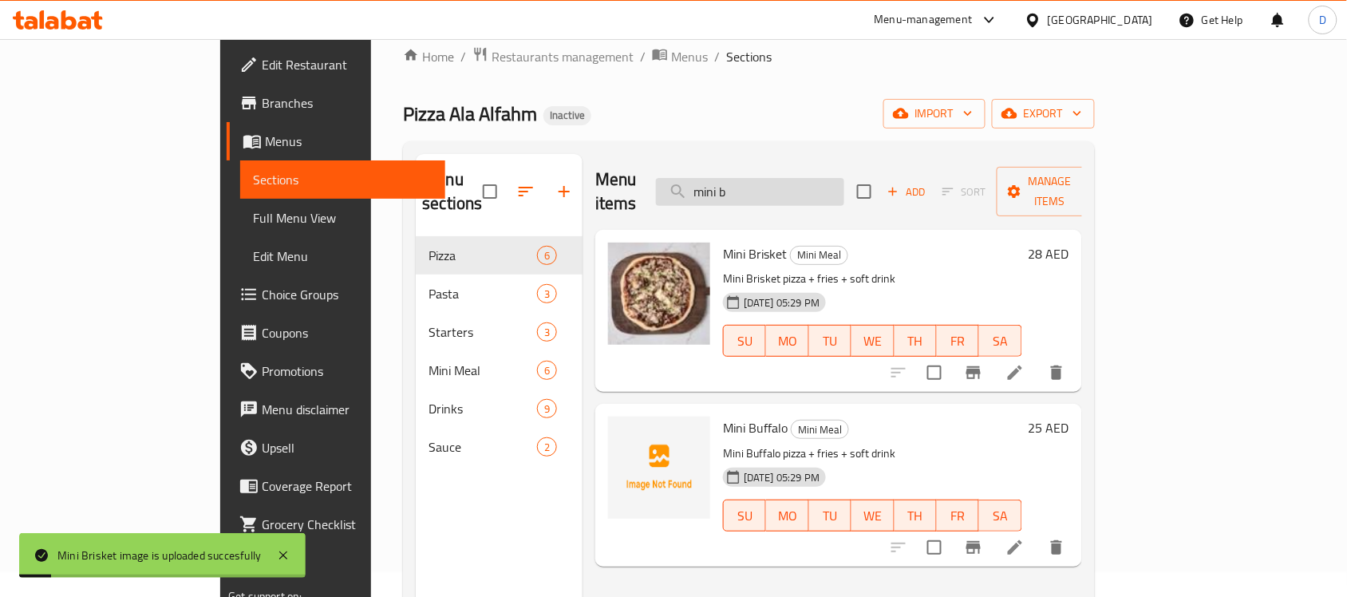
click at [836, 181] on input "mini b" at bounding box center [750, 192] width 188 height 28
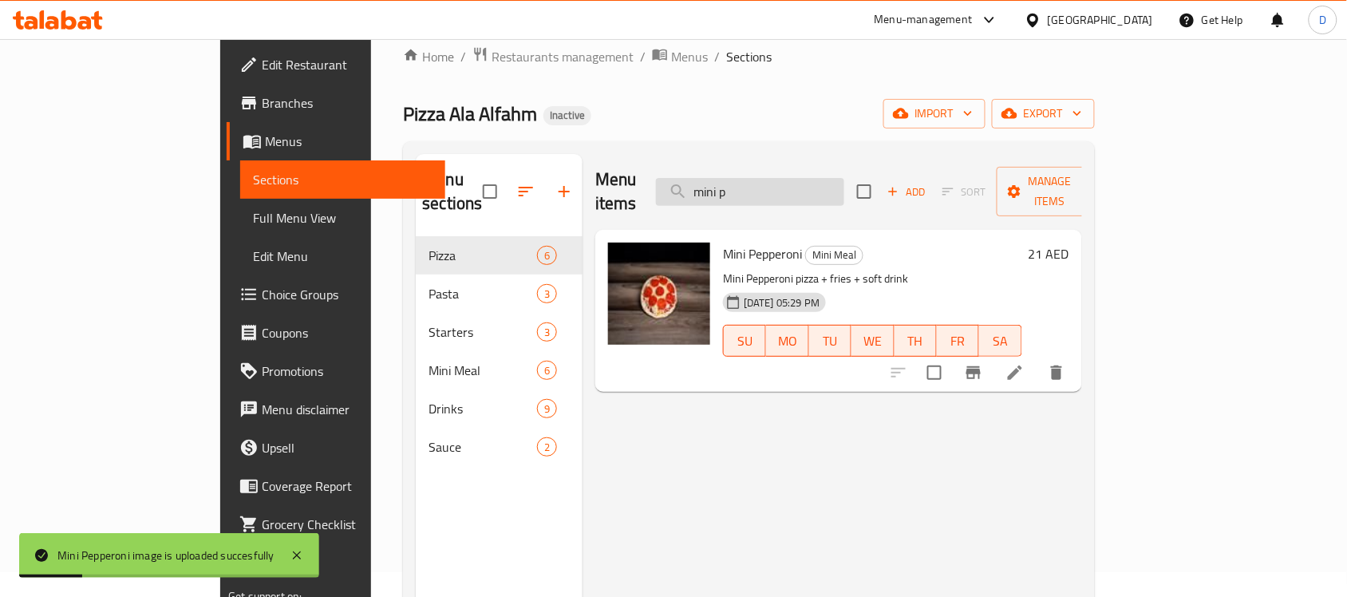
click at [844, 186] on input "mini p" at bounding box center [750, 192] width 188 height 28
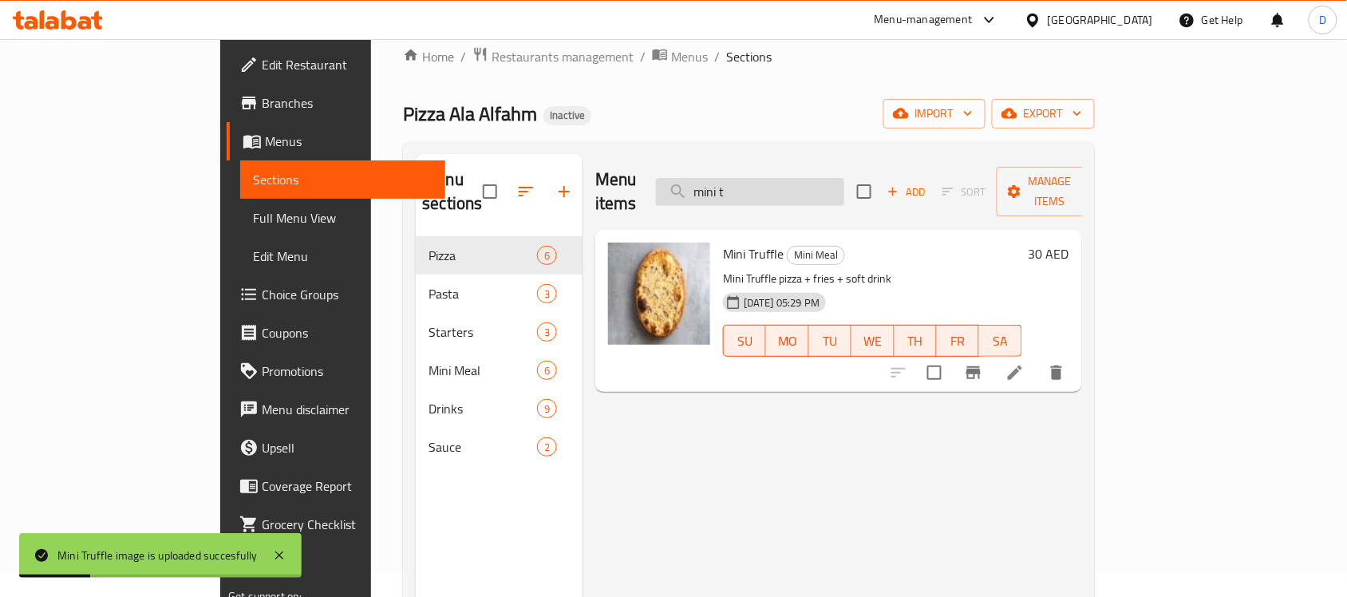
click at [822, 178] on input "mini t" at bounding box center [750, 192] width 188 height 28
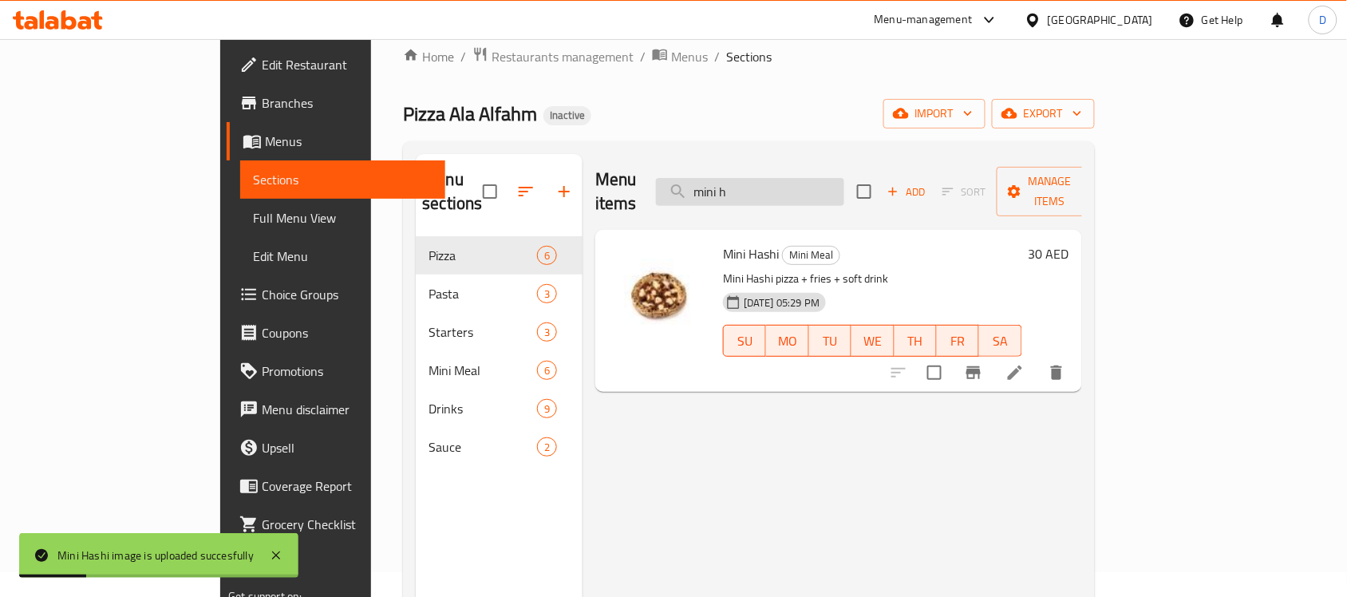
click at [844, 178] on input "mini h" at bounding box center [750, 192] width 188 height 28
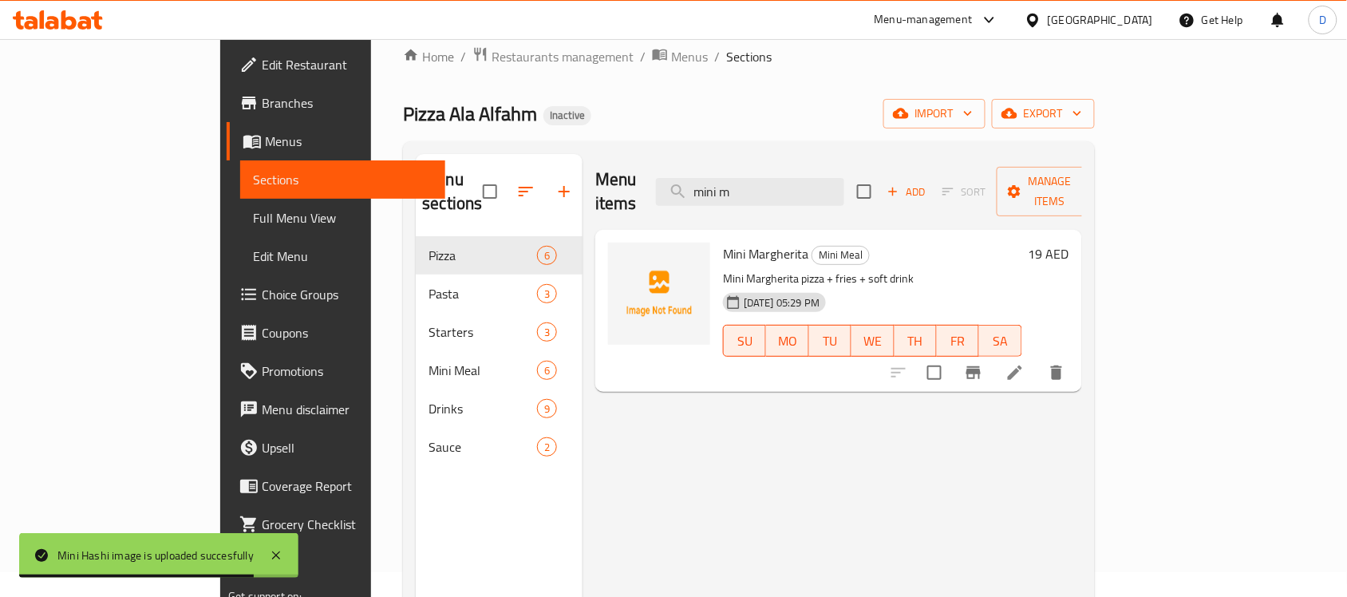
type input "mini m"
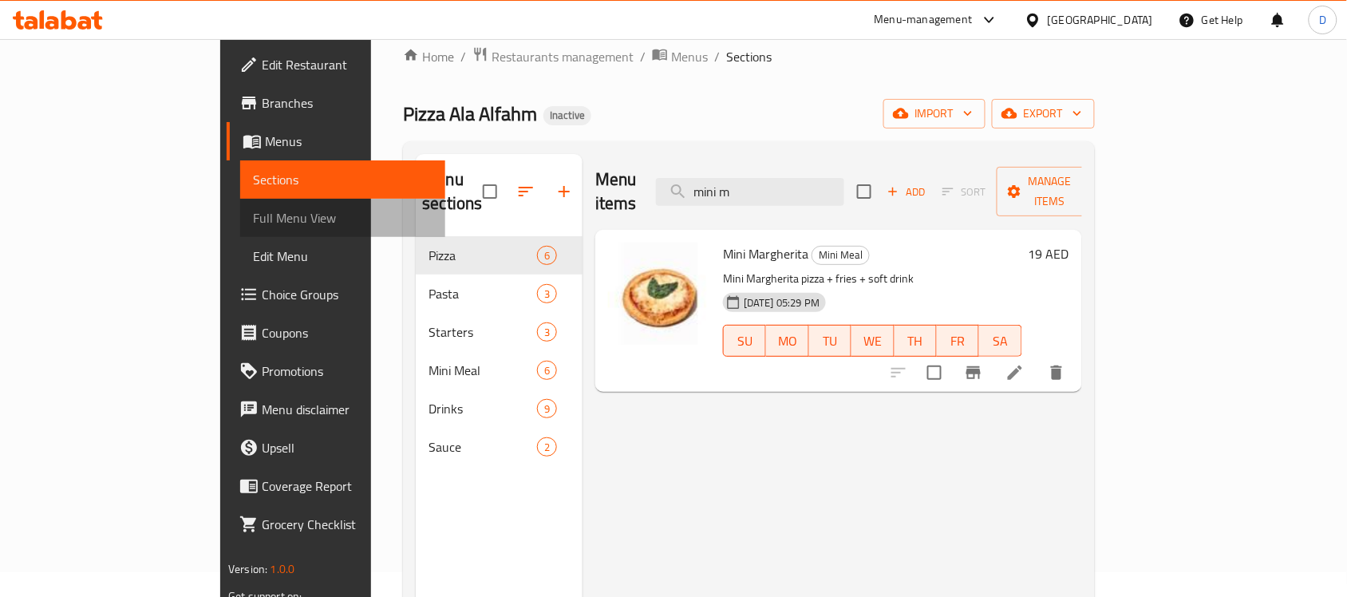
click at [253, 222] on span "Full Menu View" at bounding box center [342, 217] width 179 height 19
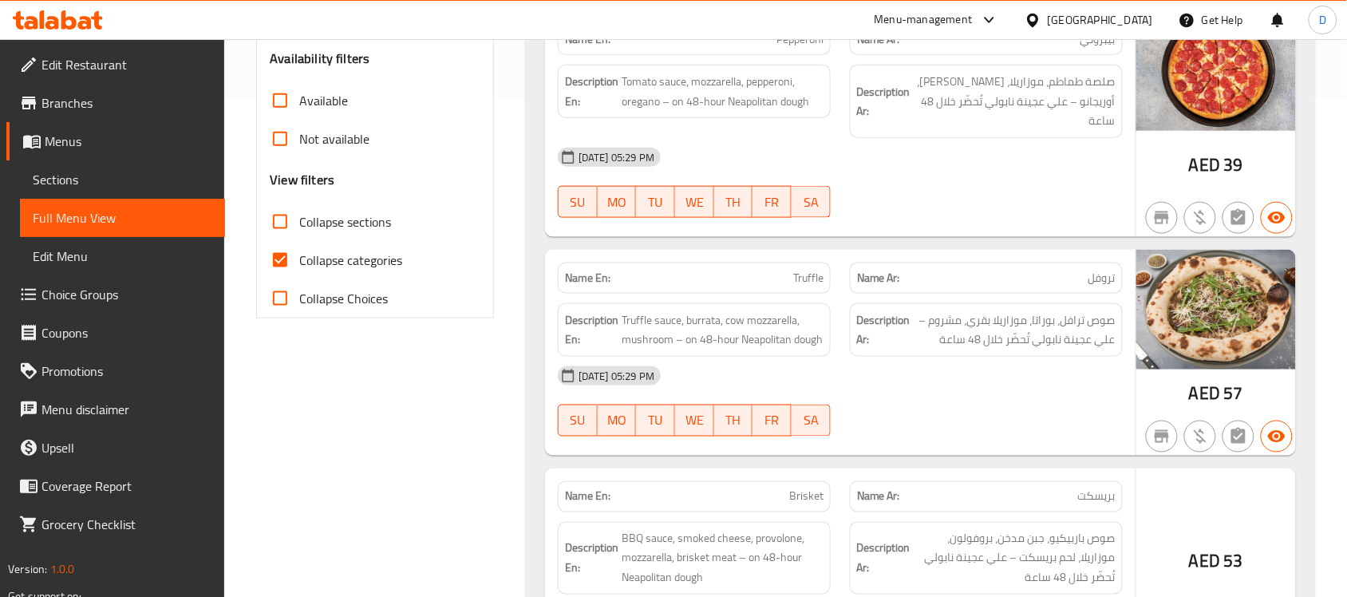
scroll to position [523, 0]
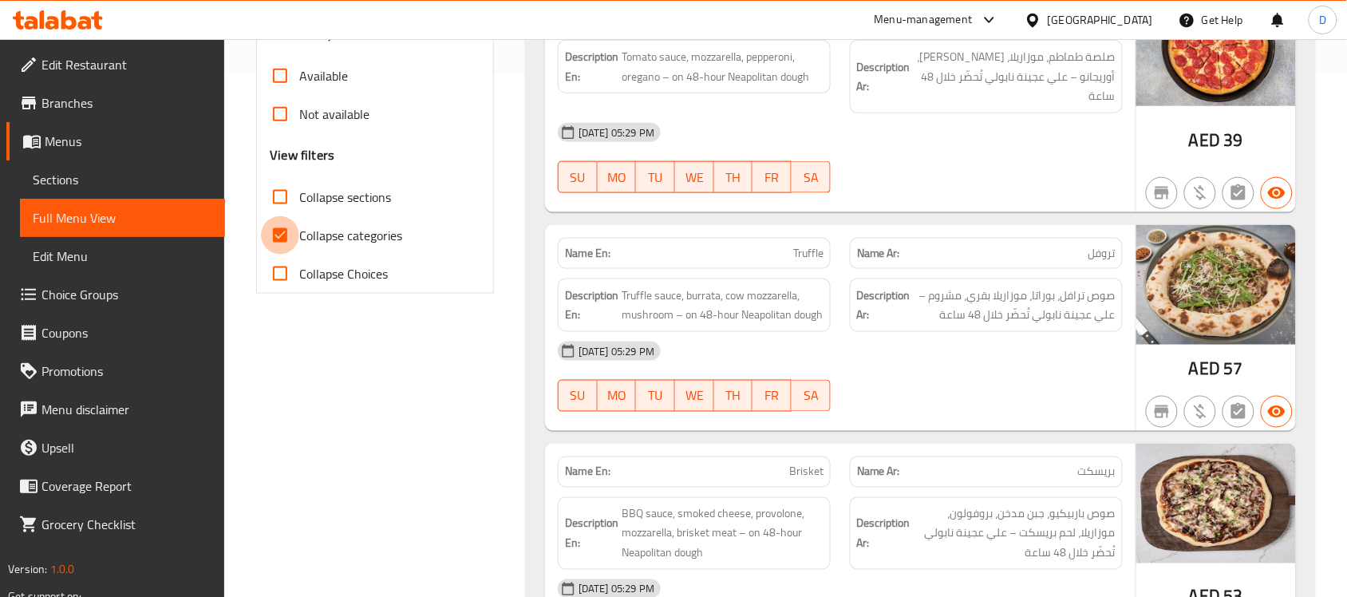
click at [283, 232] on input "Collapse categories" at bounding box center [280, 235] width 38 height 38
checkbox input "false"
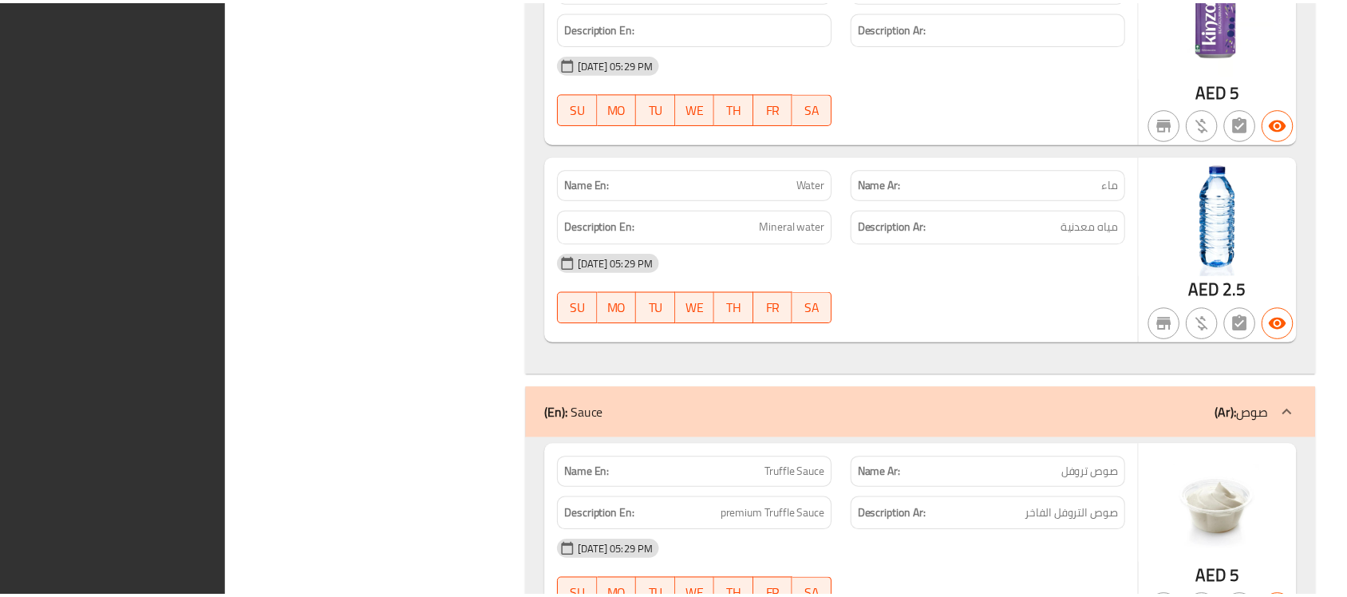
scroll to position [6375, 0]
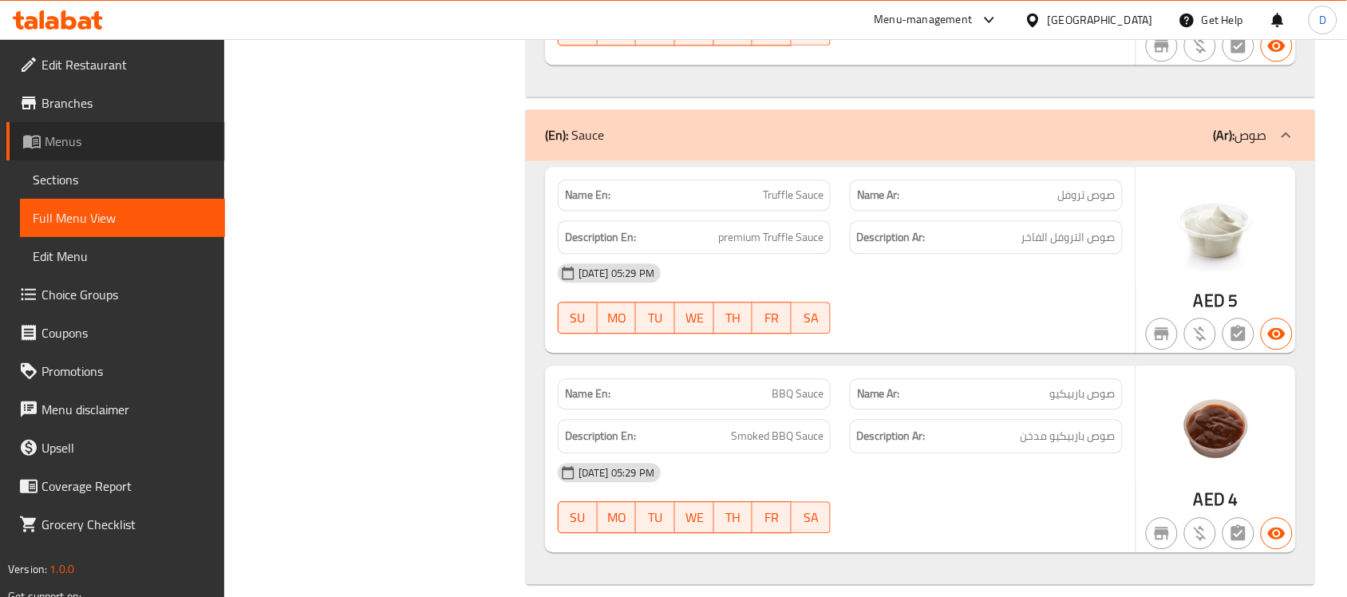
click at [69, 144] on span "Menus" at bounding box center [129, 141] width 168 height 19
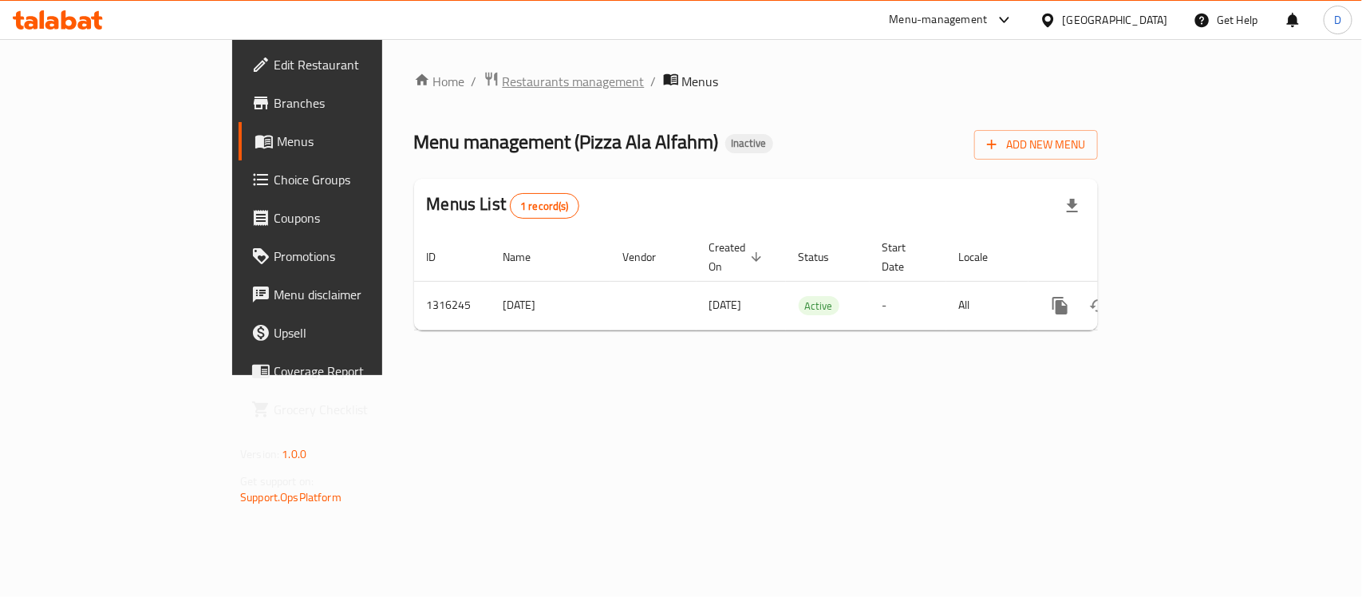
click at [503, 82] on span "Restaurants management" at bounding box center [574, 81] width 142 height 19
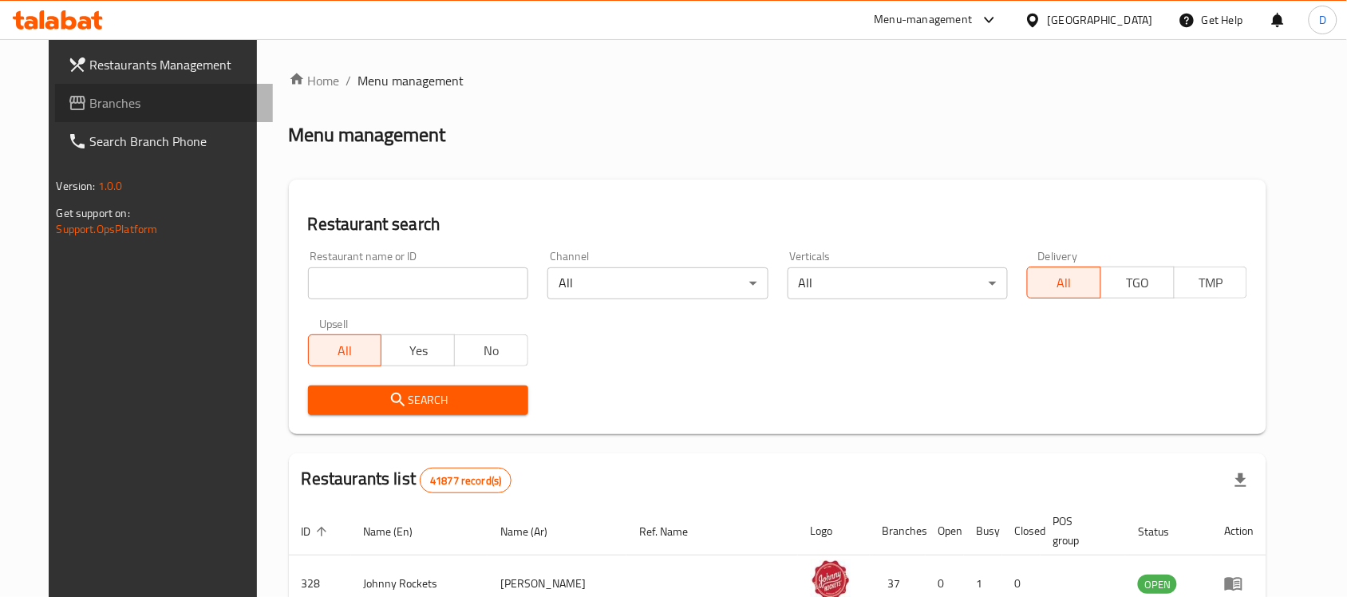
click at [90, 109] on span "Branches" at bounding box center [175, 102] width 171 height 19
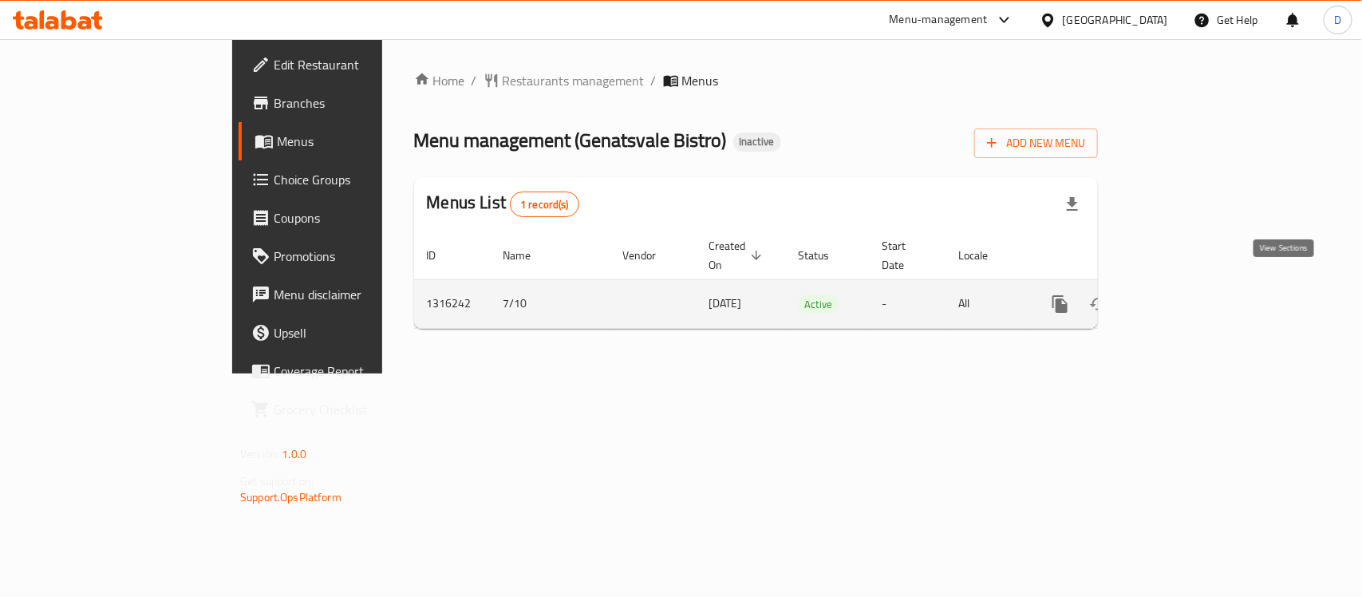
click at [1185, 294] on icon "enhanced table" at bounding box center [1174, 303] width 19 height 19
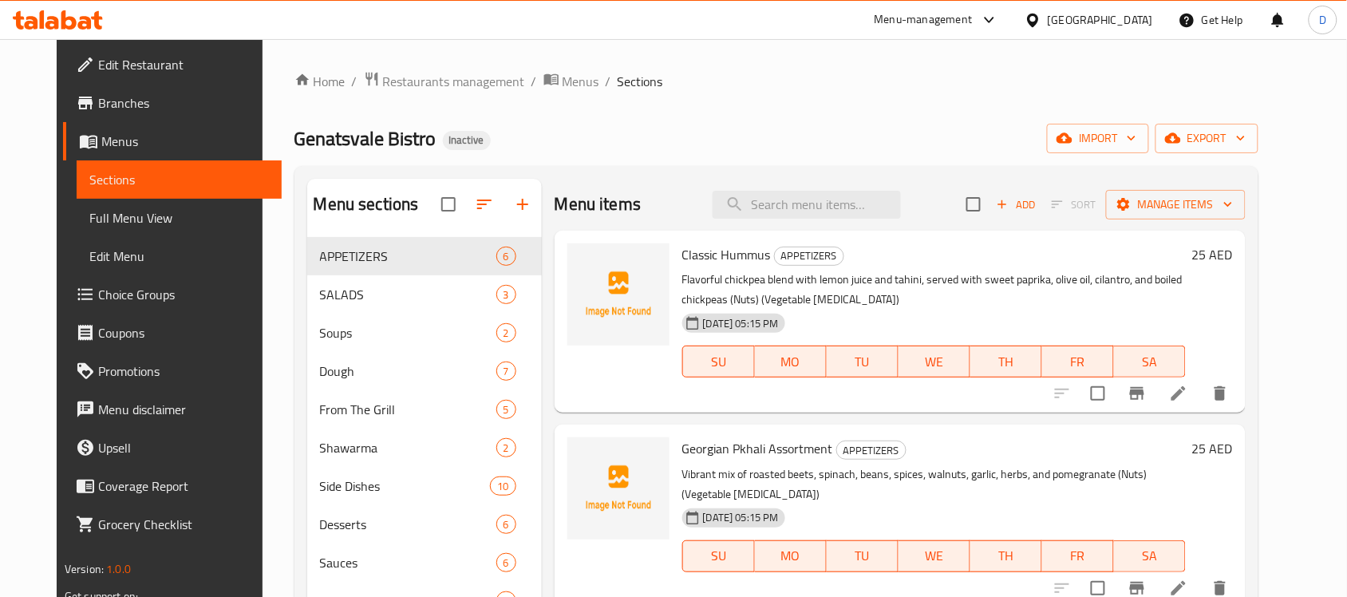
click at [811, 189] on div "Menu items Add Sort Manage items" at bounding box center [899, 205] width 691 height 52
click at [806, 201] on input "search" at bounding box center [806, 205] width 188 height 28
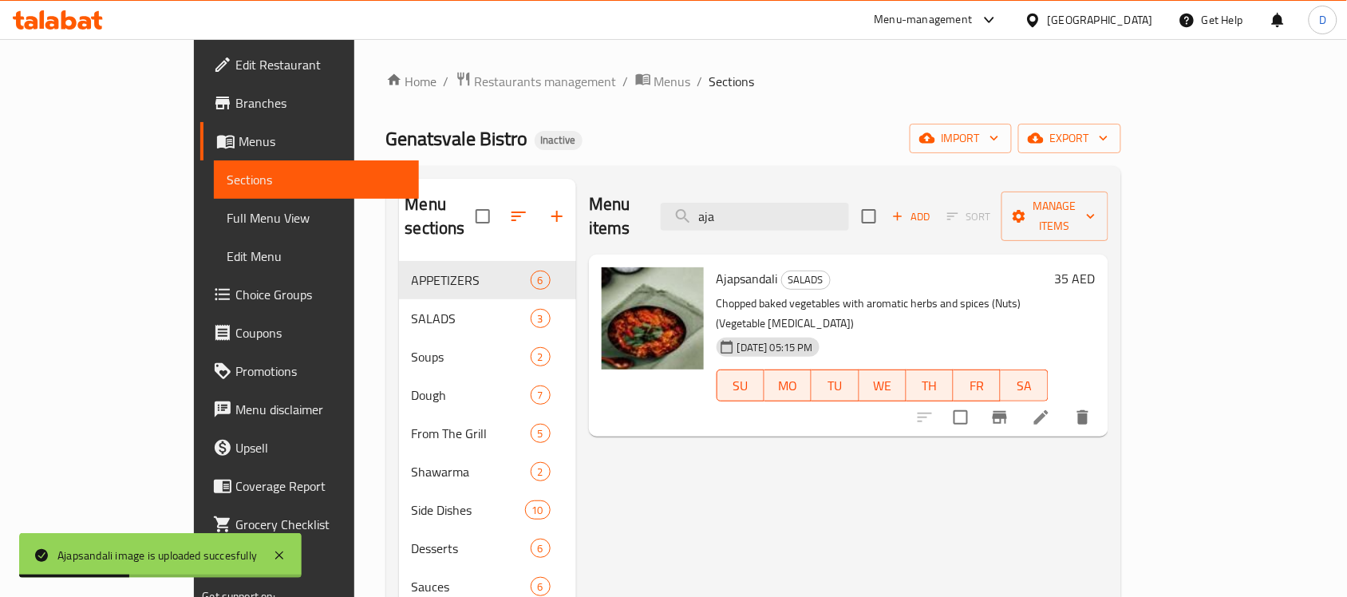
drag, startPoint x: 810, startPoint y: 212, endPoint x: 708, endPoint y: 218, distance: 103.1
click at [708, 218] on div "Menu items aja Add Sort Manage items" at bounding box center [848, 217] width 519 height 76
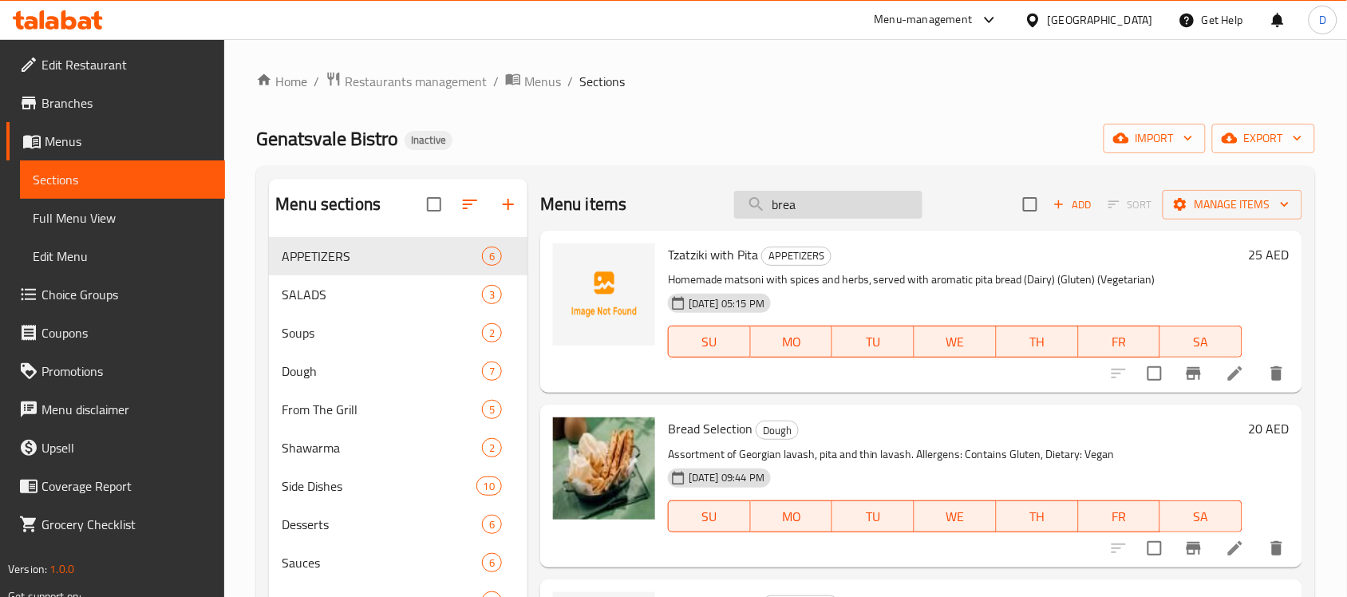
drag, startPoint x: 798, startPoint y: 204, endPoint x: 735, endPoint y: 211, distance: 63.4
click at [735, 211] on input "brea" at bounding box center [828, 205] width 188 height 28
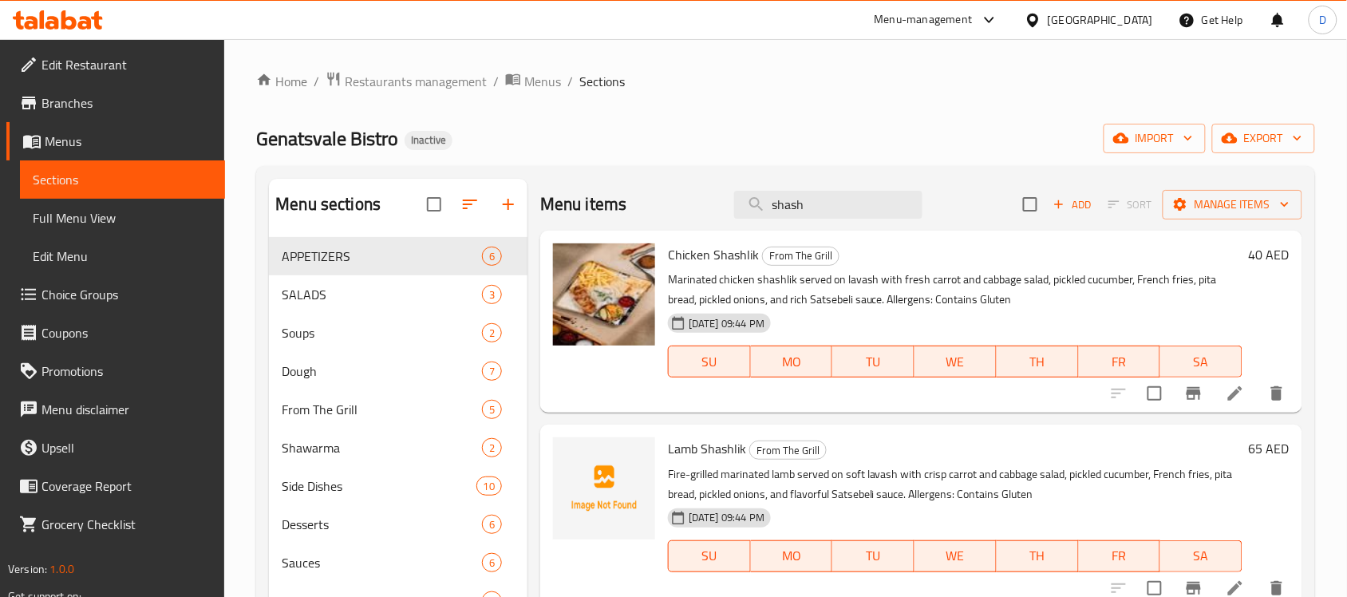
drag, startPoint x: 828, startPoint y: 207, endPoint x: 722, endPoint y: 204, distance: 106.1
click at [722, 204] on div "Menu items shash Add Sort Manage items" at bounding box center [921, 205] width 762 height 52
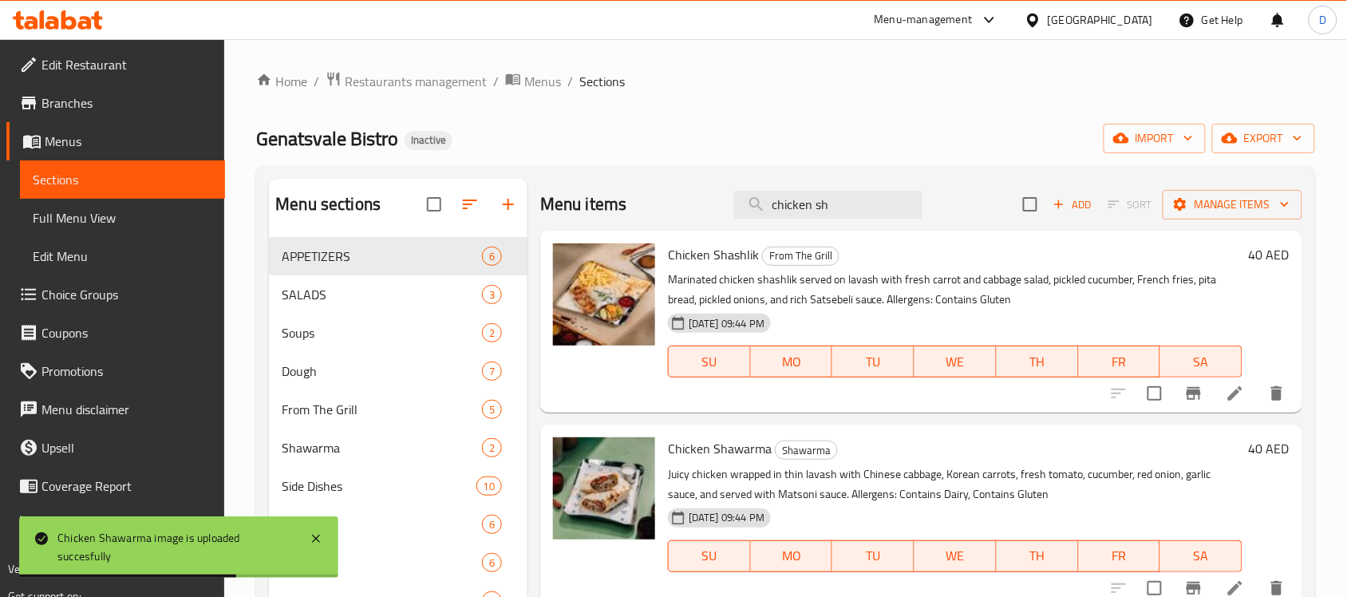
drag, startPoint x: 844, startPoint y: 203, endPoint x: 708, endPoint y: 203, distance: 136.4
click at [708, 203] on div "Menu items chicken sh Add Sort Manage items" at bounding box center [921, 205] width 762 height 52
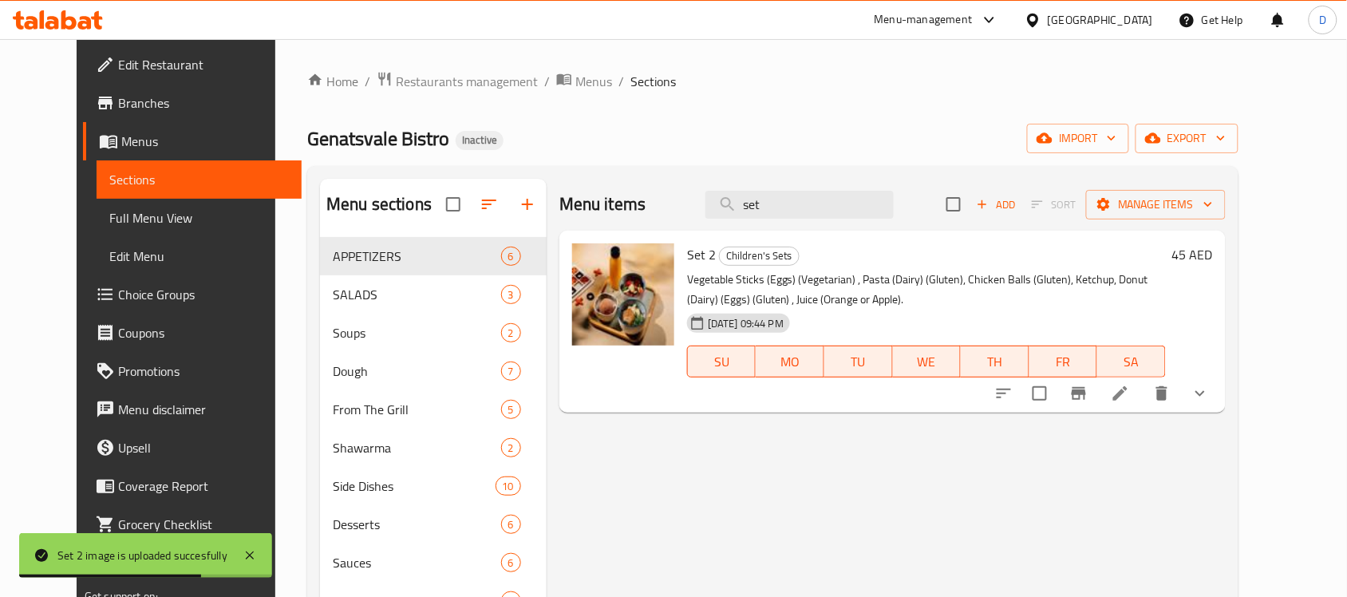
drag, startPoint x: 803, startPoint y: 209, endPoint x: 660, endPoint y: 233, distance: 144.8
click at [660, 233] on div "Menu items set Add Sort Manage items Set 2 Children's Sets Vegetable Sticks (Eg…" at bounding box center [885, 477] width 679 height 597
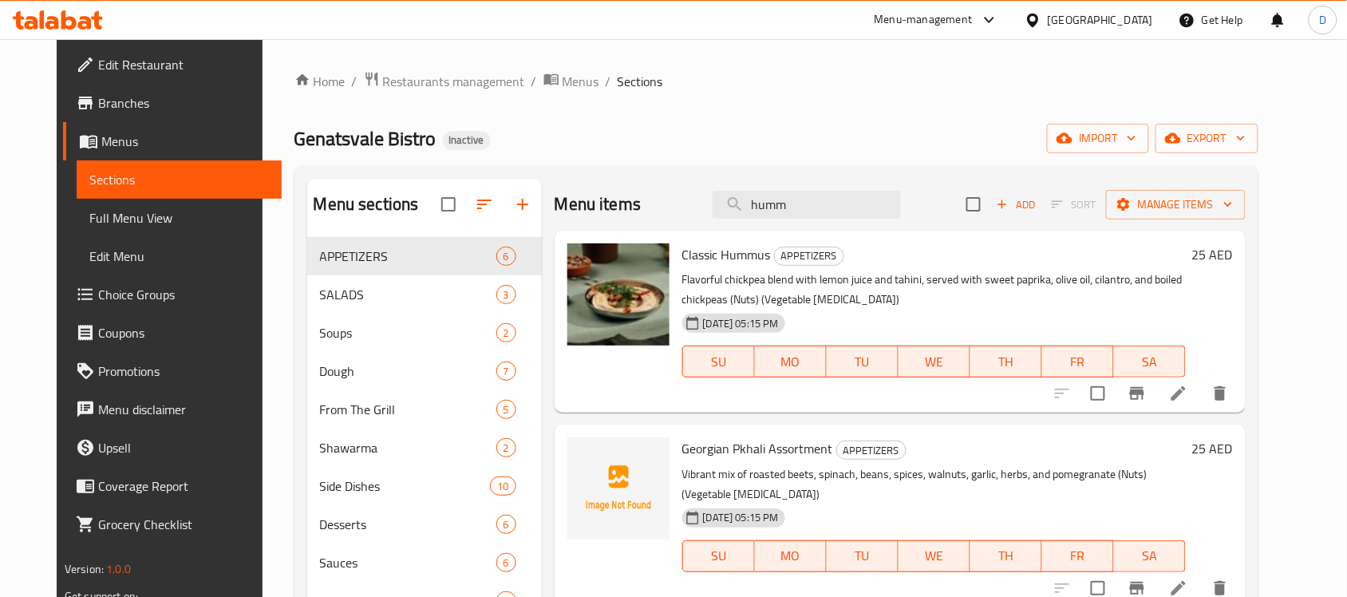
drag, startPoint x: 818, startPoint y: 211, endPoint x: 707, endPoint y: 208, distance: 110.9
click at [707, 208] on div "Menu items humm Add Sort Manage items" at bounding box center [899, 205] width 691 height 52
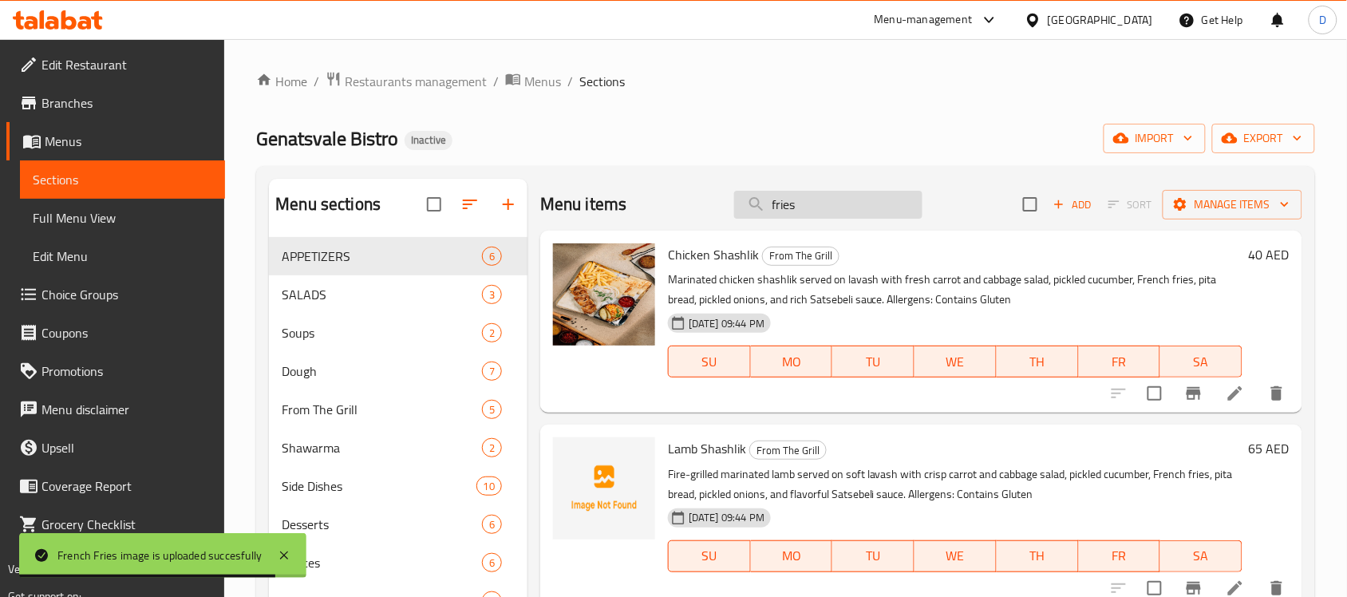
drag, startPoint x: 823, startPoint y: 205, endPoint x: 731, endPoint y: 205, distance: 91.7
click at [734, 205] on input "fries" at bounding box center [828, 205] width 188 height 28
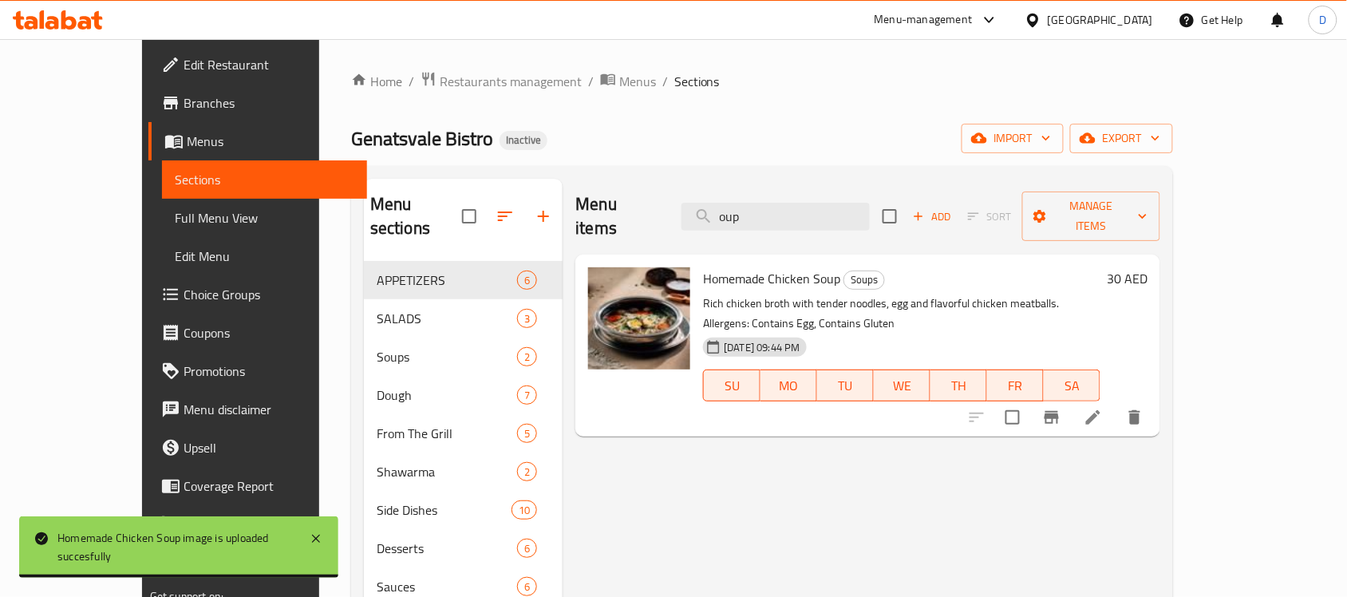
drag, startPoint x: 800, startPoint y: 206, endPoint x: 678, endPoint y: 190, distance: 123.1
click at [678, 190] on div "Menu items oup Add Sort Manage items" at bounding box center [867, 217] width 585 height 76
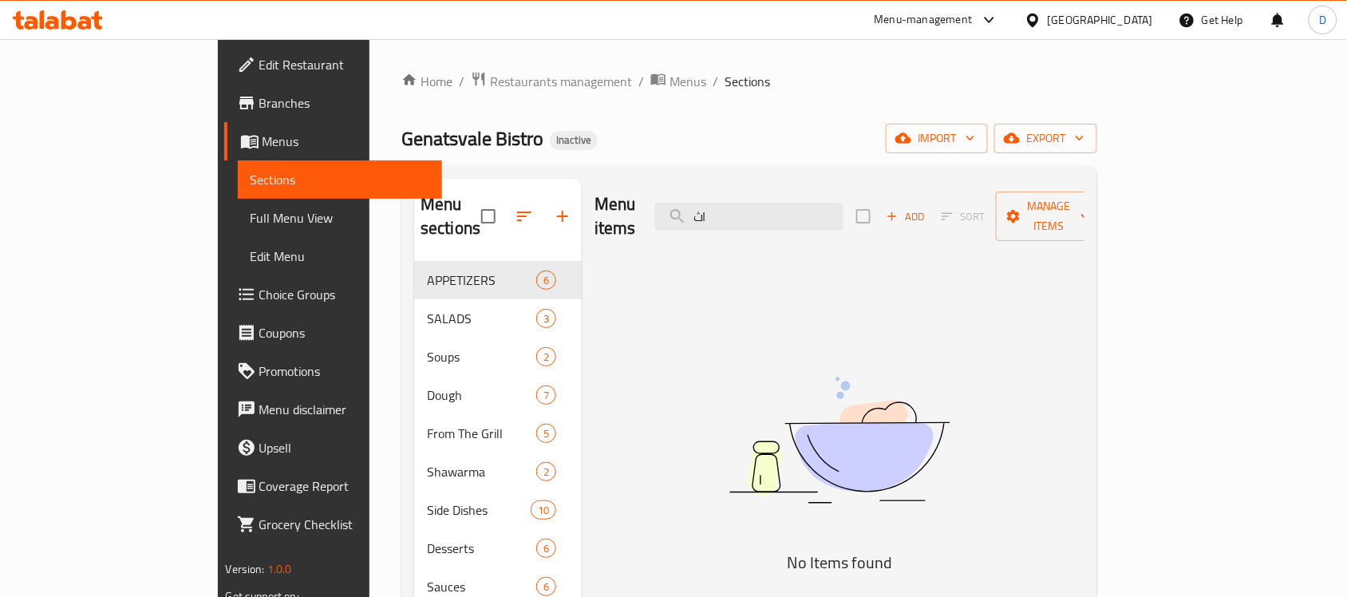
type input "ا"
drag, startPoint x: 791, startPoint y: 201, endPoint x: 772, endPoint y: 206, distance: 19.7
click at [772, 206] on input "hero" at bounding box center [749, 217] width 188 height 28
drag, startPoint x: 822, startPoint y: 198, endPoint x: 746, endPoint y: 205, distance: 76.9
click at [746, 205] on input "hero" at bounding box center [749, 217] width 188 height 28
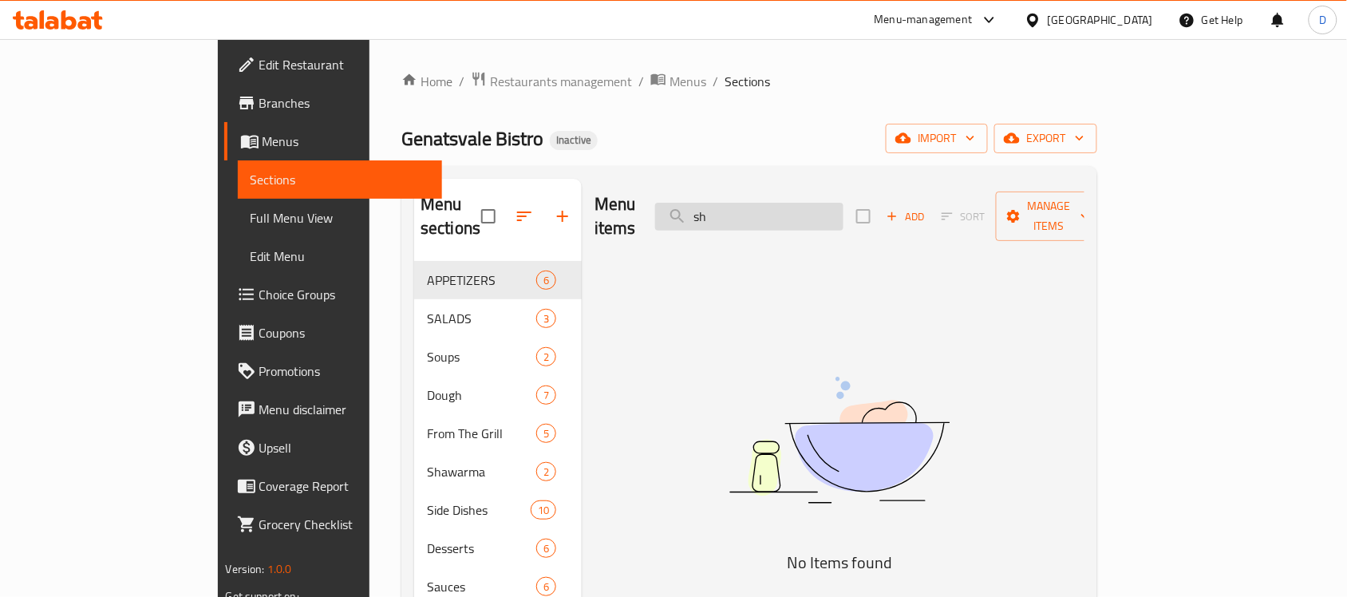
type input "s"
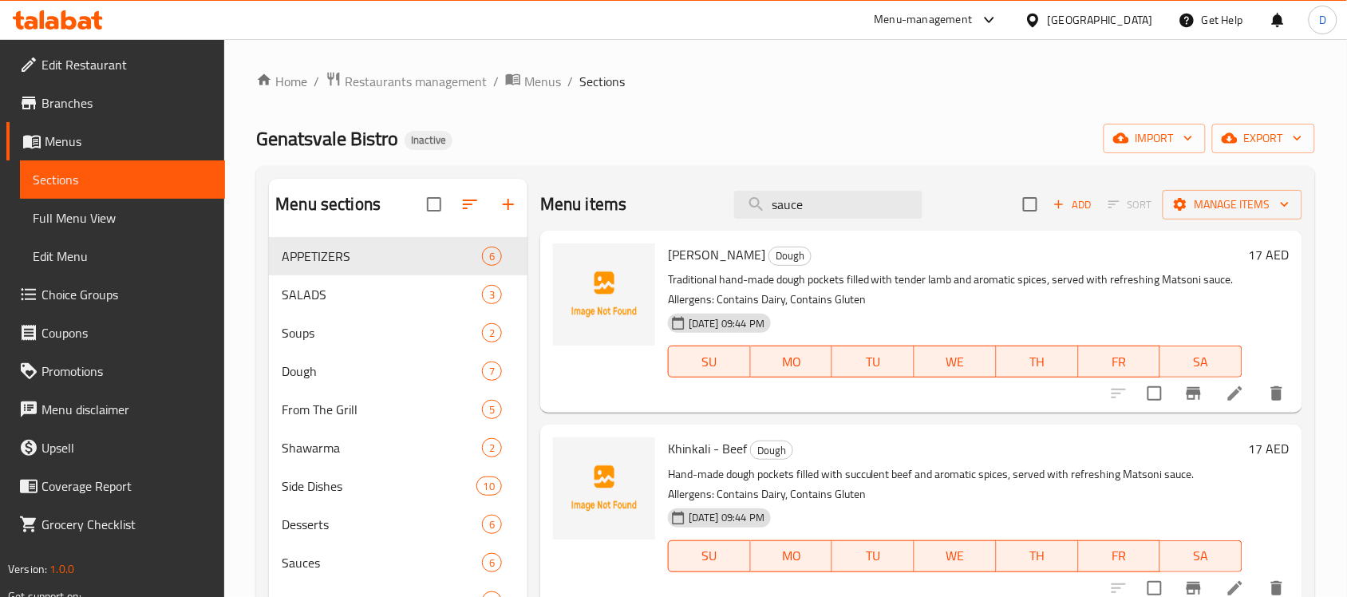
drag, startPoint x: 802, startPoint y: 203, endPoint x: 716, endPoint y: 186, distance: 87.9
click at [716, 186] on div "Menu items sauce Add Sort Manage items" at bounding box center [921, 205] width 762 height 52
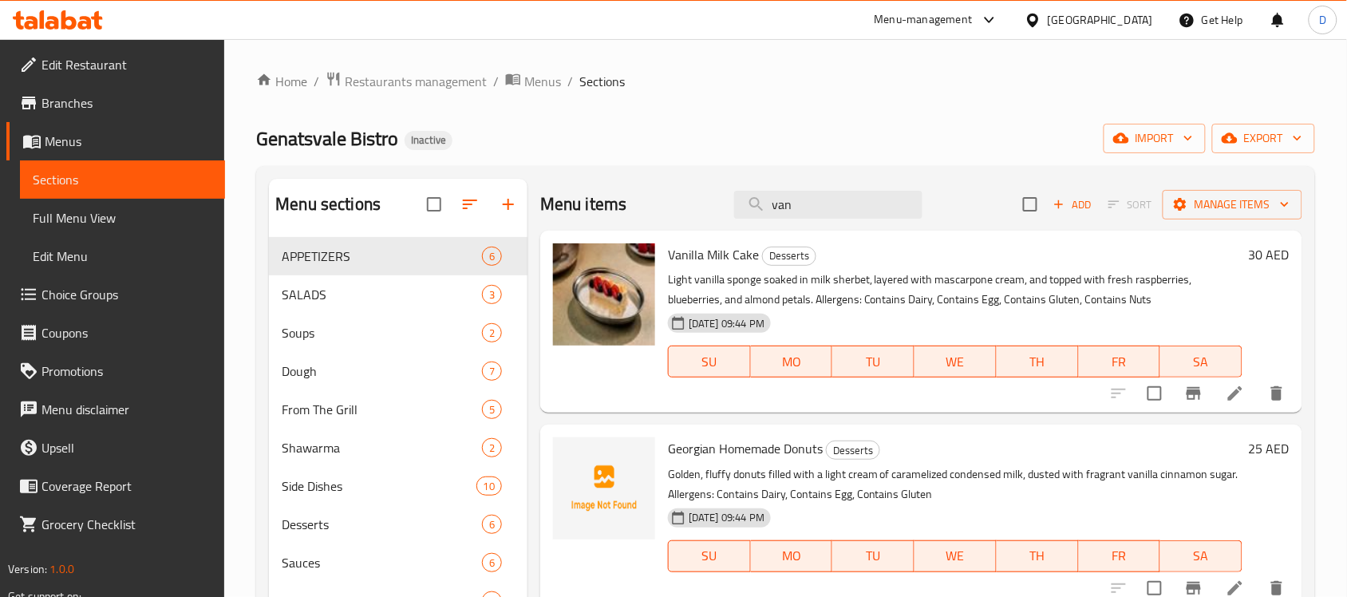
drag, startPoint x: 814, startPoint y: 210, endPoint x: 680, endPoint y: 200, distance: 133.6
click at [680, 200] on div "Menu items van Add Sort Manage items" at bounding box center [921, 205] width 762 height 52
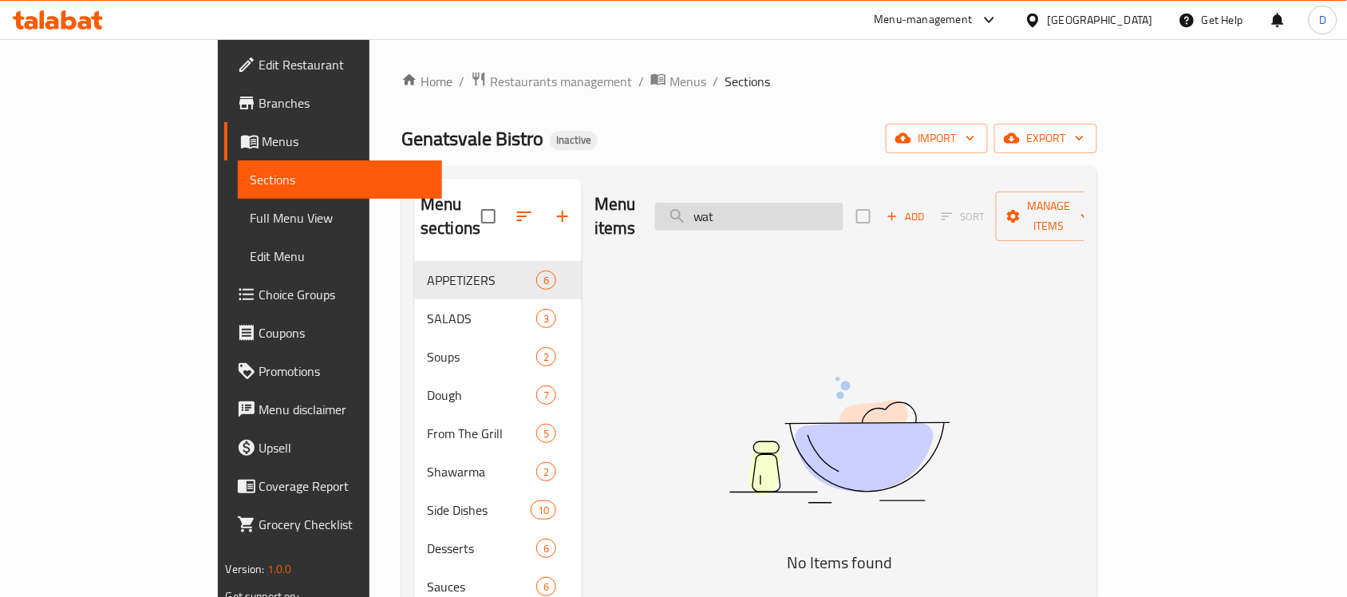
click at [790, 203] on input "wat" at bounding box center [749, 217] width 188 height 28
click at [831, 210] on input "wat" at bounding box center [749, 217] width 188 height 28
type input "wa"
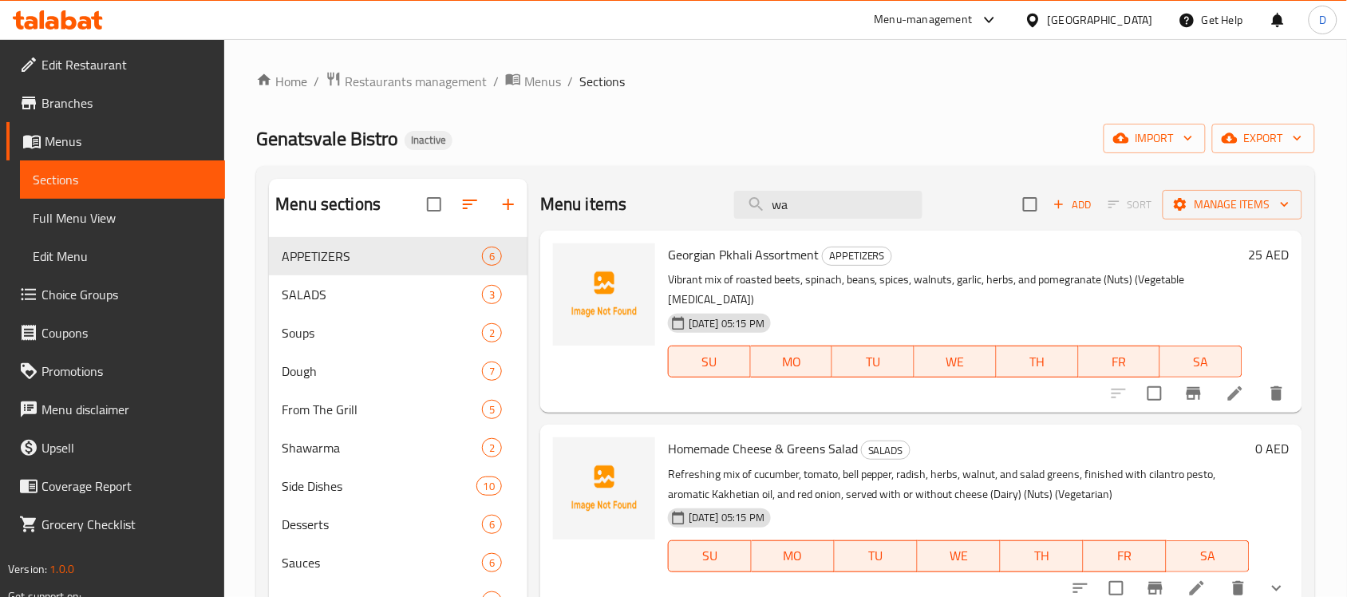
drag, startPoint x: 799, startPoint y: 198, endPoint x: 691, endPoint y: 222, distance: 111.1
click at [691, 222] on div "Menu items wa Add Sort Manage items" at bounding box center [921, 205] width 762 height 52
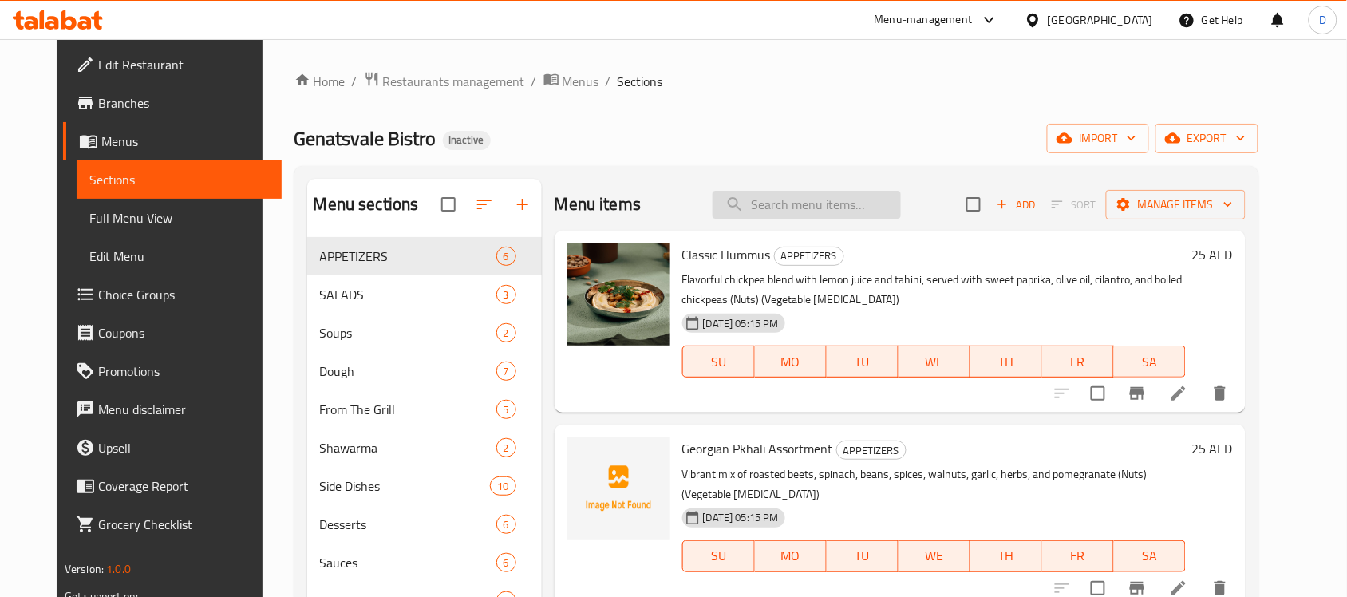
click at [812, 199] on input "search" at bounding box center [806, 205] width 188 height 28
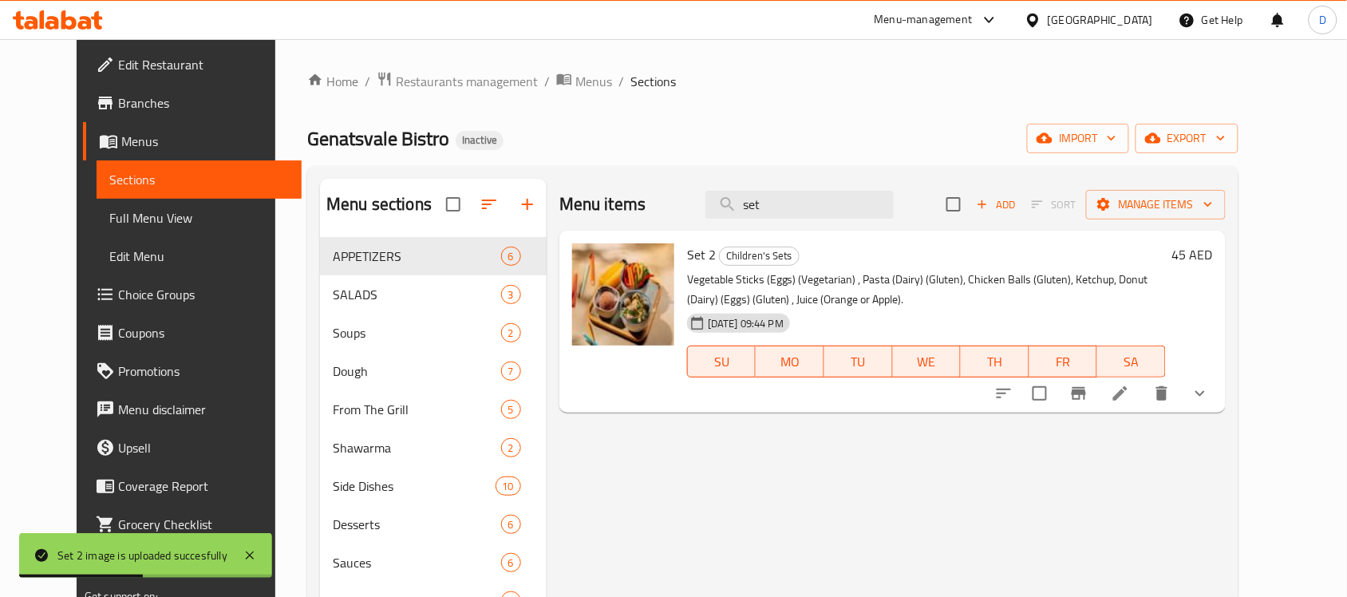
drag, startPoint x: 802, startPoint y: 202, endPoint x: 664, endPoint y: 211, distance: 138.3
click at [664, 211] on div "Menu items set Add Sort Manage items" at bounding box center [892, 205] width 666 height 52
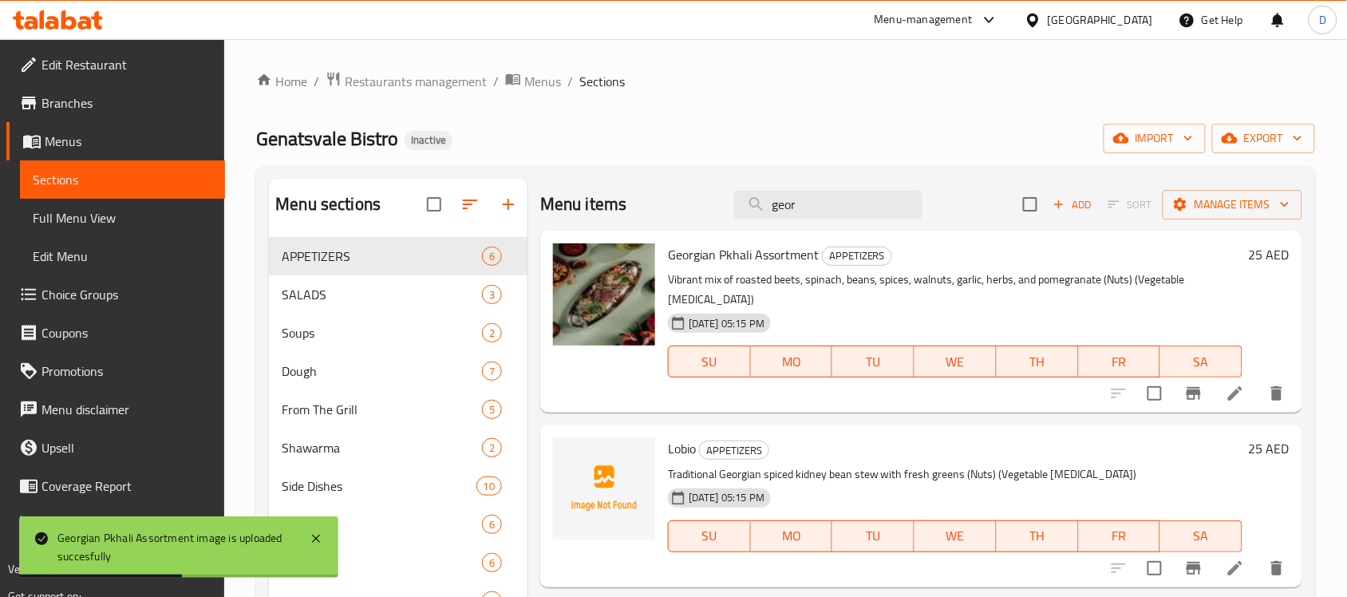
drag, startPoint x: 807, startPoint y: 207, endPoint x: 668, endPoint y: 207, distance: 139.6
click at [668, 207] on div "Menu items geor Add Sort Manage items" at bounding box center [921, 205] width 762 height 52
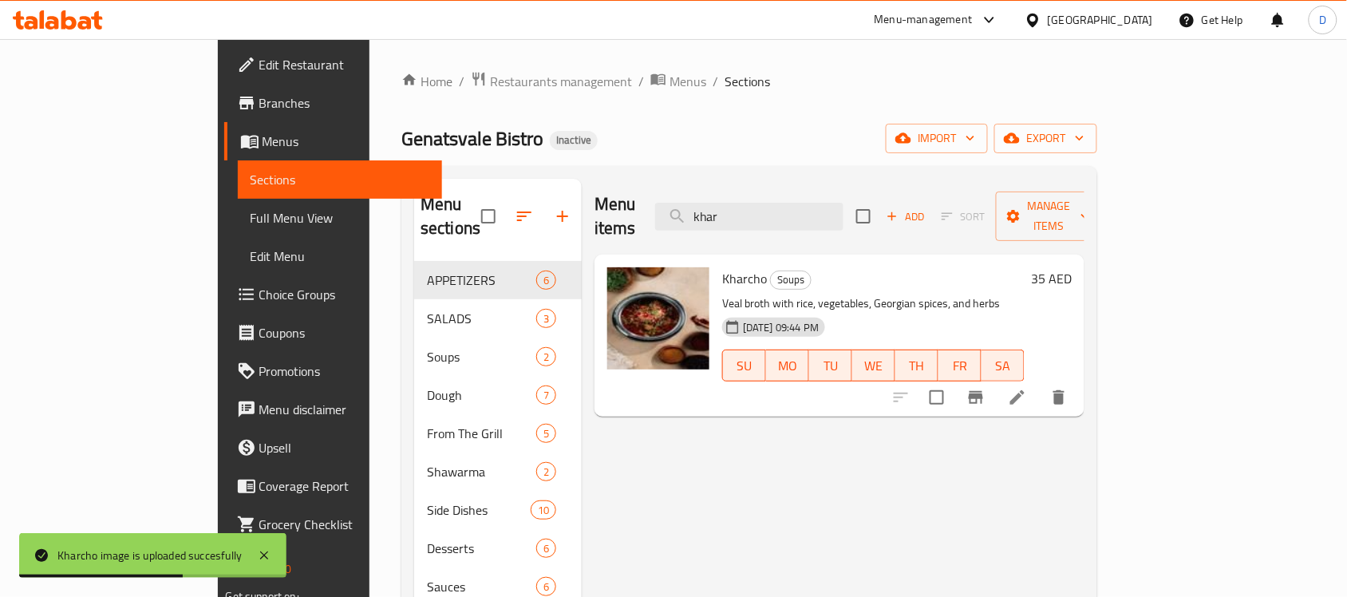
drag, startPoint x: 807, startPoint y: 200, endPoint x: 644, endPoint y: 219, distance: 164.6
click at [644, 219] on div "Menu items khar Add Sort Manage items" at bounding box center [839, 217] width 490 height 76
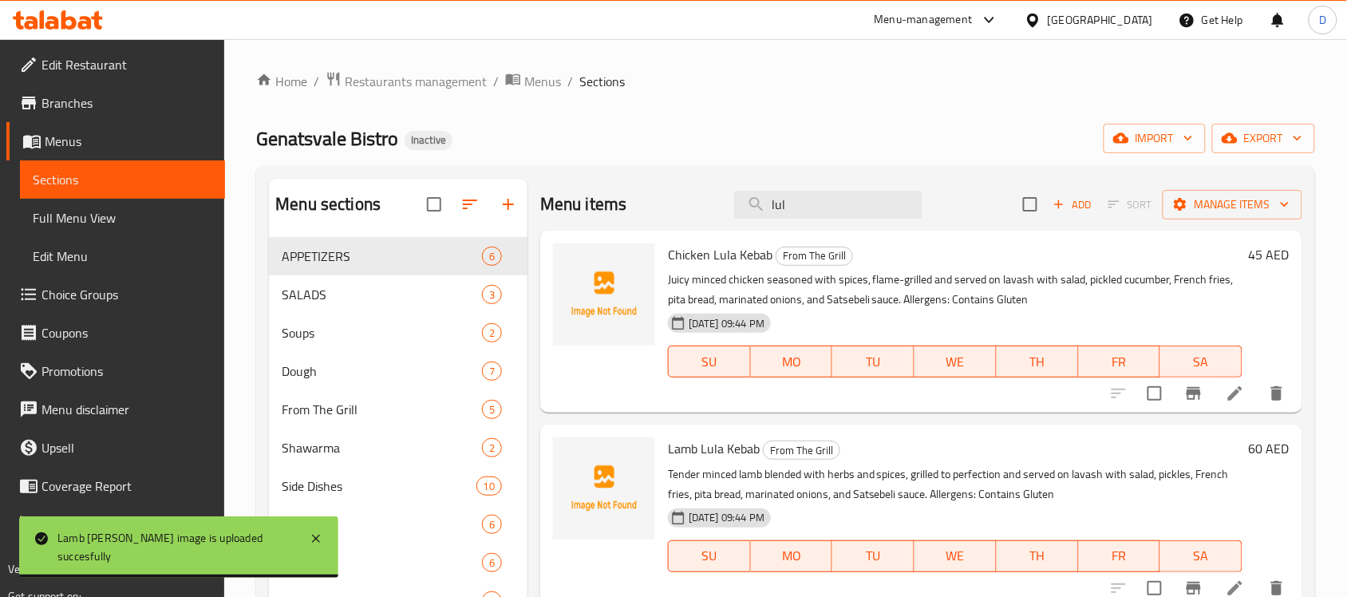
drag, startPoint x: 810, startPoint y: 206, endPoint x: 708, endPoint y: 209, distance: 102.2
click at [708, 209] on div "Menu items lul Add Sort Manage items" at bounding box center [921, 205] width 762 height 52
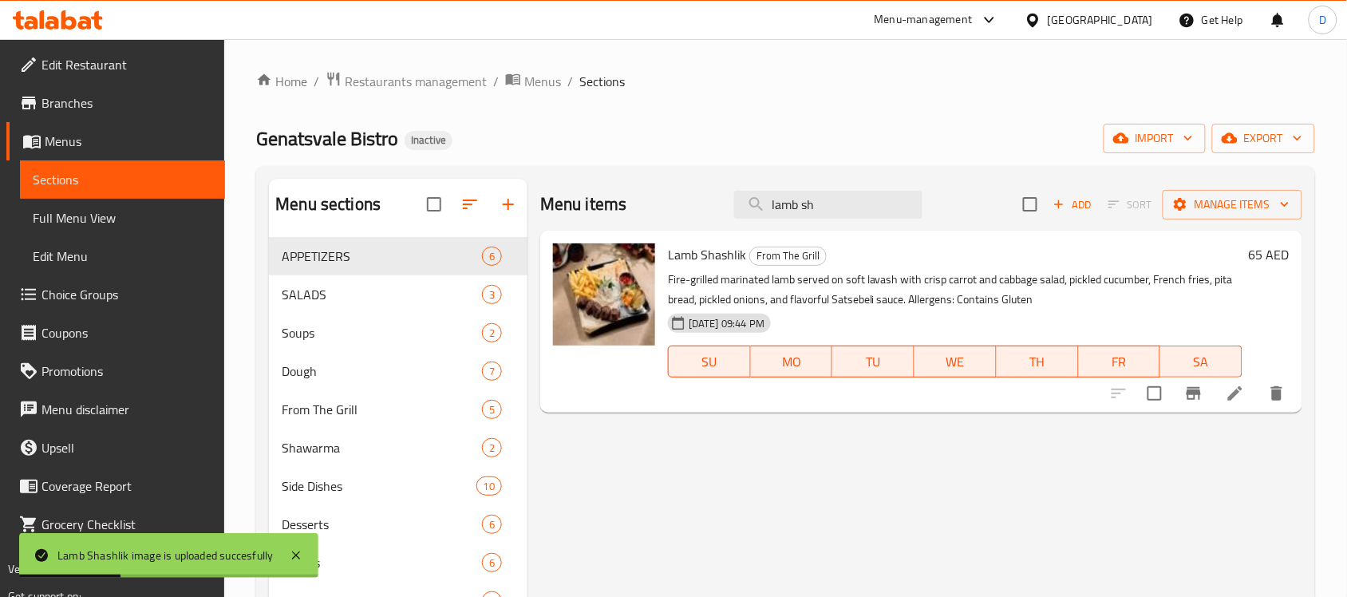
drag, startPoint x: 830, startPoint y: 213, endPoint x: 734, endPoint y: 236, distance: 98.5
click at [734, 236] on div "Menu items lamb sh Add Sort Manage items Lamb Shashlik From The Grill Fire-gril…" at bounding box center [914, 477] width 775 height 597
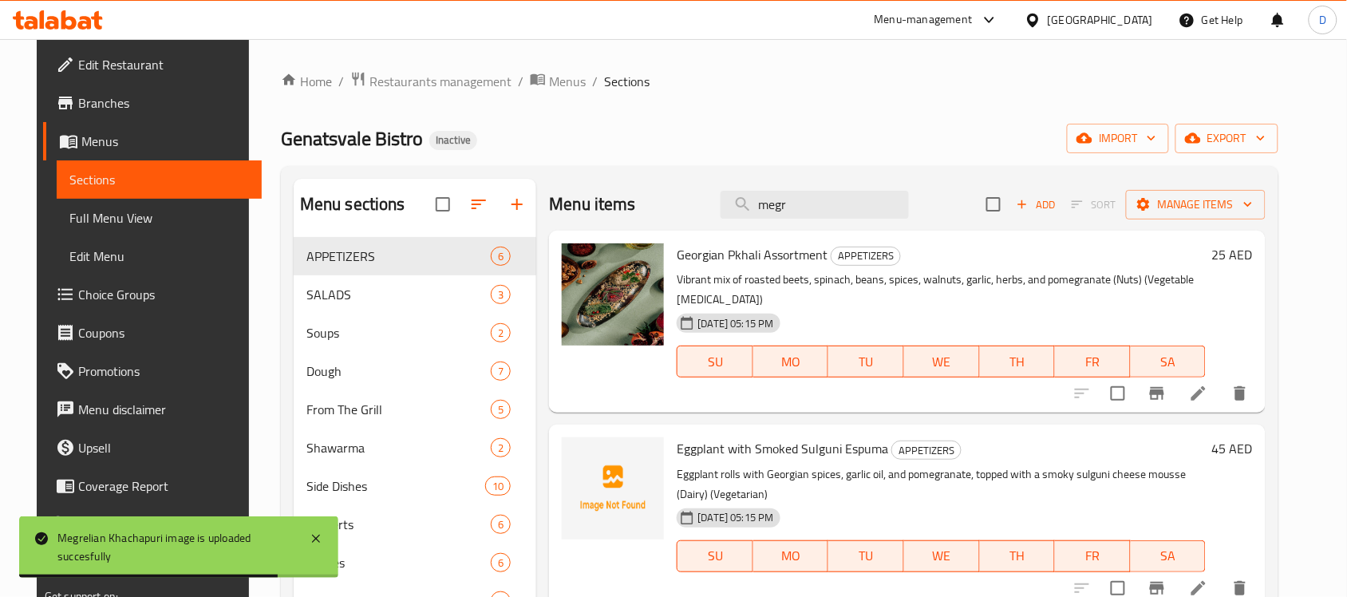
drag, startPoint x: 808, startPoint y: 197, endPoint x: 704, endPoint y: 205, distance: 104.0
click at [704, 205] on div "Menu items megr Add Sort Manage items" at bounding box center [907, 205] width 716 height 52
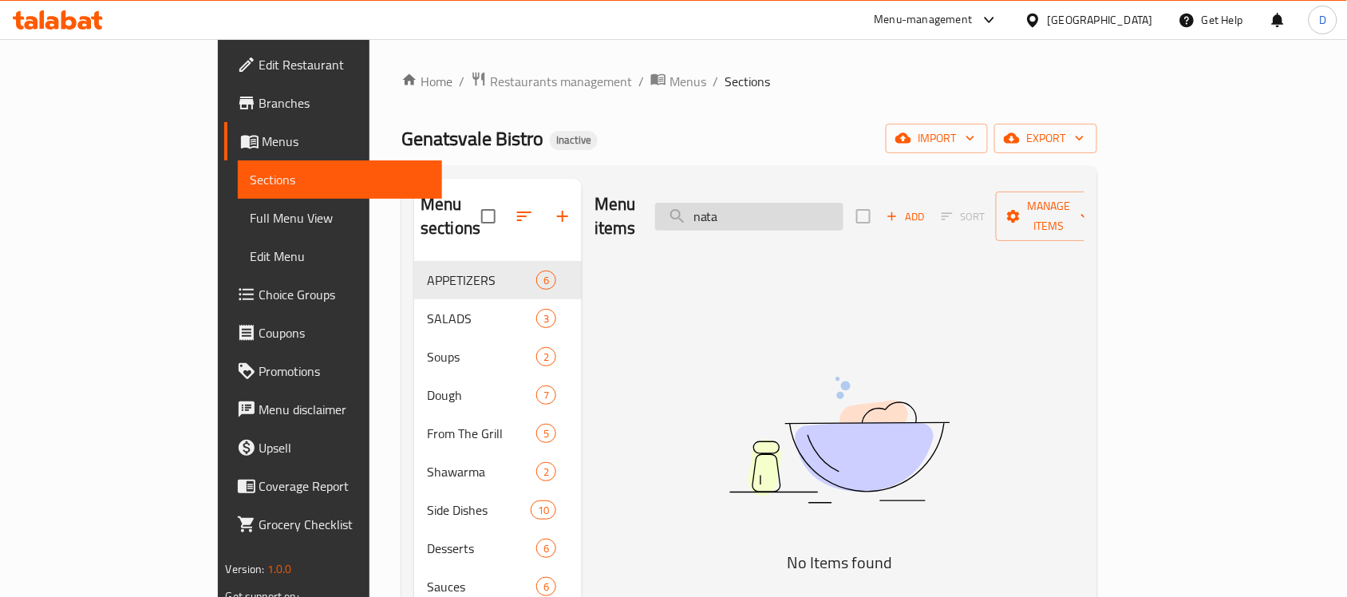
click at [832, 203] on input "nata" at bounding box center [749, 217] width 188 height 28
drag, startPoint x: 828, startPoint y: 202, endPoint x: 679, endPoint y: 208, distance: 149.3
click at [679, 208] on div "Menu items nata Add Sort Manage items" at bounding box center [839, 217] width 490 height 76
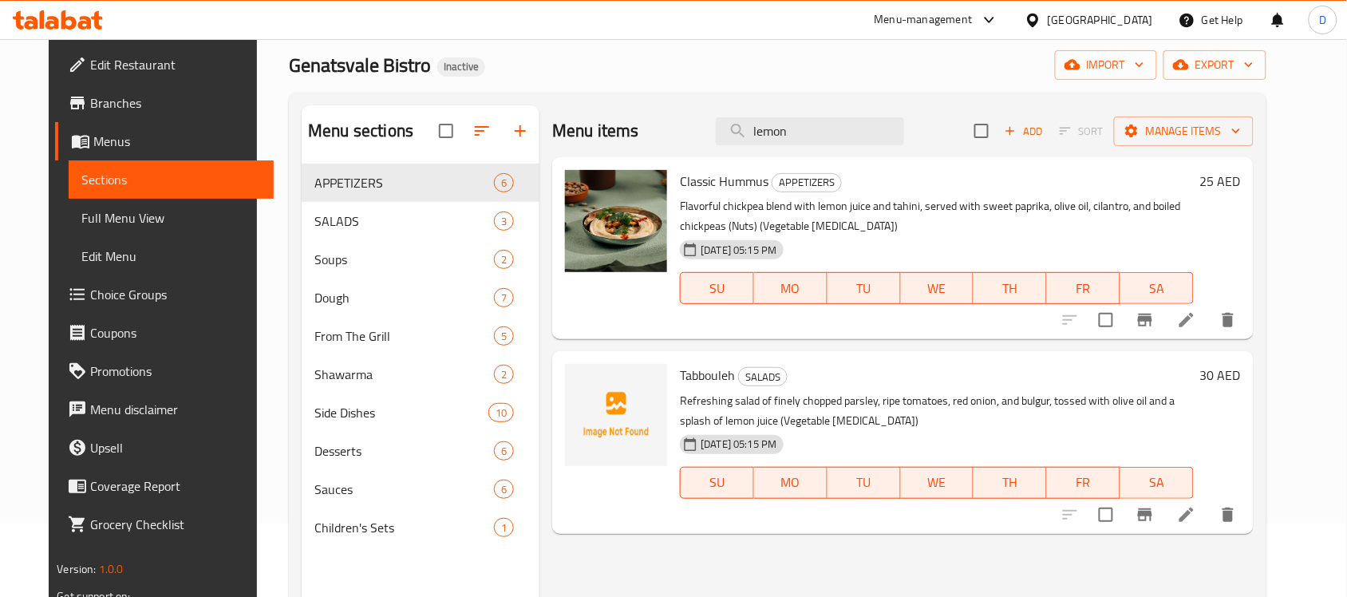
scroll to position [25, 0]
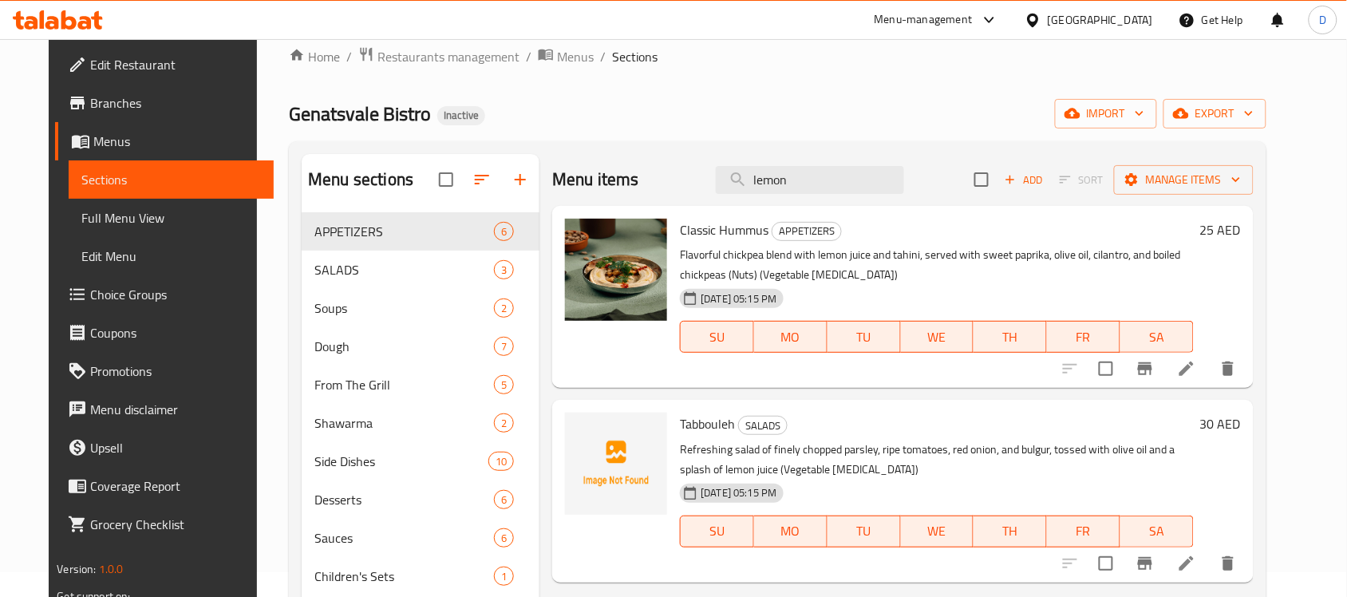
drag, startPoint x: 814, startPoint y: 177, endPoint x: 704, endPoint y: 200, distance: 112.5
click at [704, 200] on div "Menu items lemon Add Sort Manage items" at bounding box center [902, 180] width 700 height 52
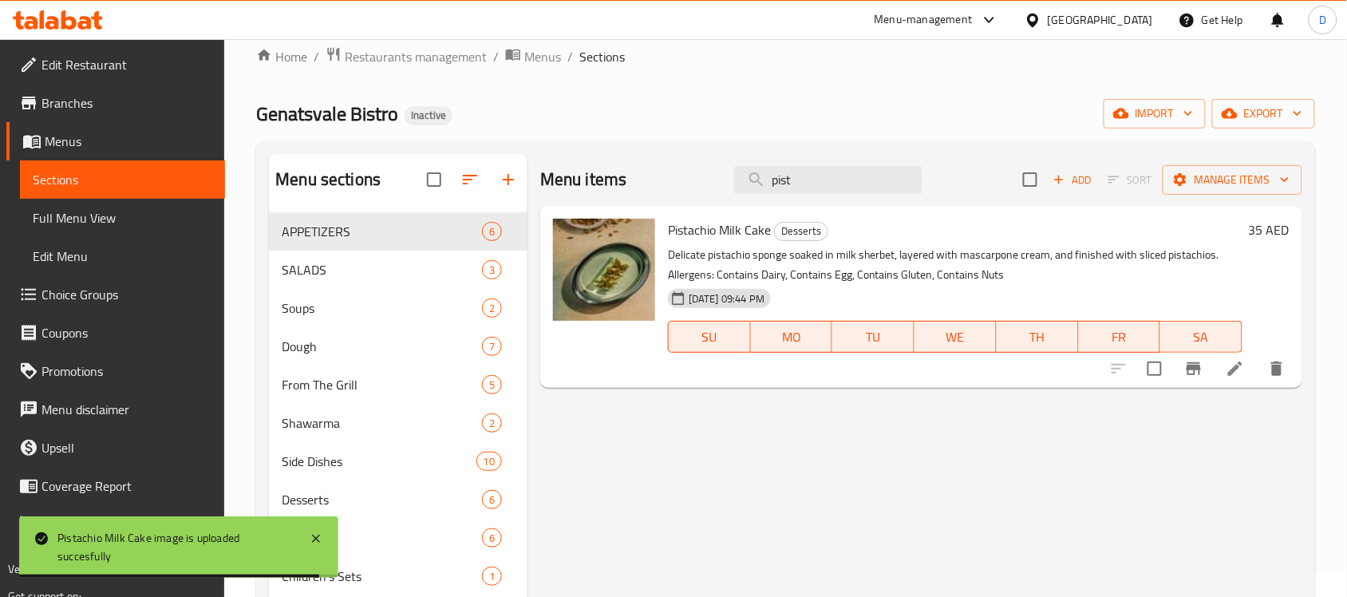
drag, startPoint x: 822, startPoint y: 187, endPoint x: 735, endPoint y: 194, distance: 86.4
click at [735, 194] on div "Menu items pist Add Sort Manage items" at bounding box center [921, 180] width 762 height 52
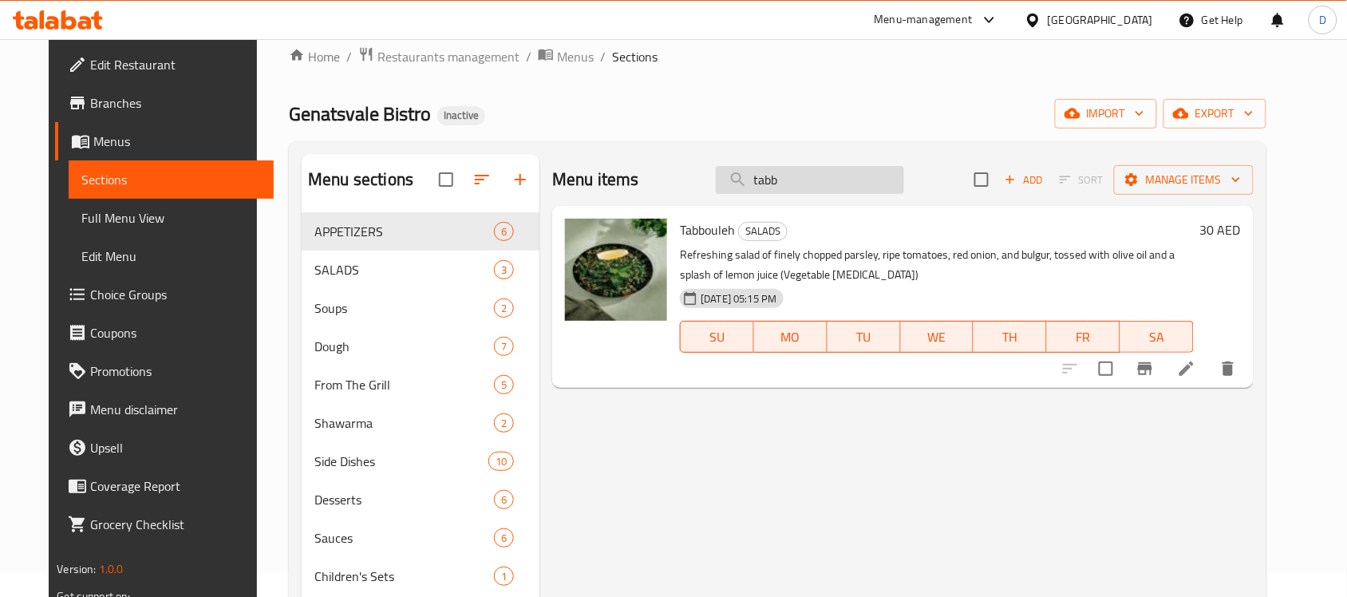
drag, startPoint x: 826, startPoint y: 176, endPoint x: 767, endPoint y: 185, distance: 60.5
click at [767, 185] on input "tabb" at bounding box center [810, 180] width 188 height 28
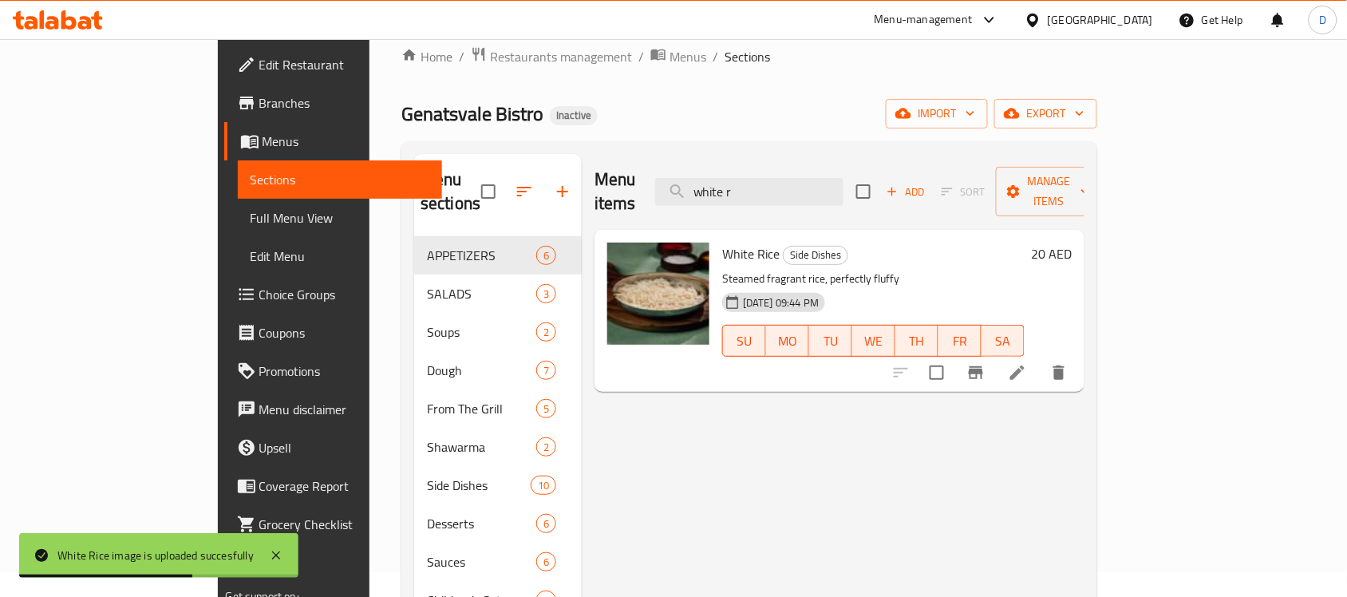
drag, startPoint x: 832, startPoint y: 179, endPoint x: 708, endPoint y: 190, distance: 124.9
click at [708, 190] on div "Menu items white r Add Sort Manage items" at bounding box center [839, 192] width 490 height 76
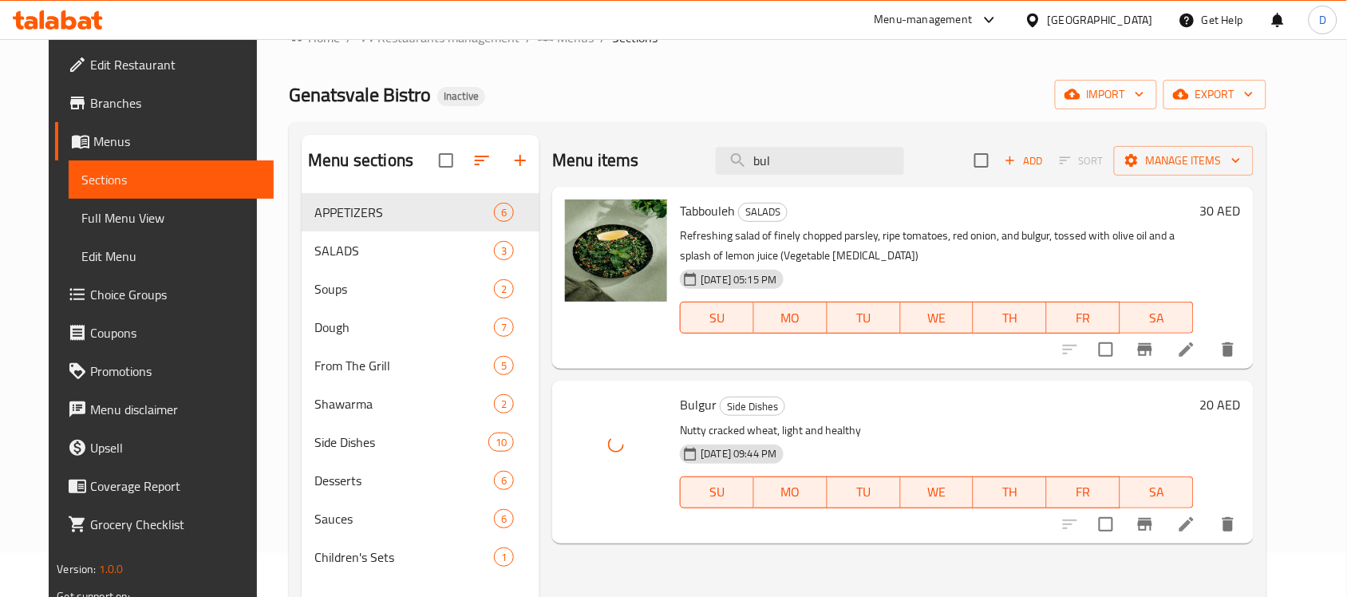
scroll to position [0, 0]
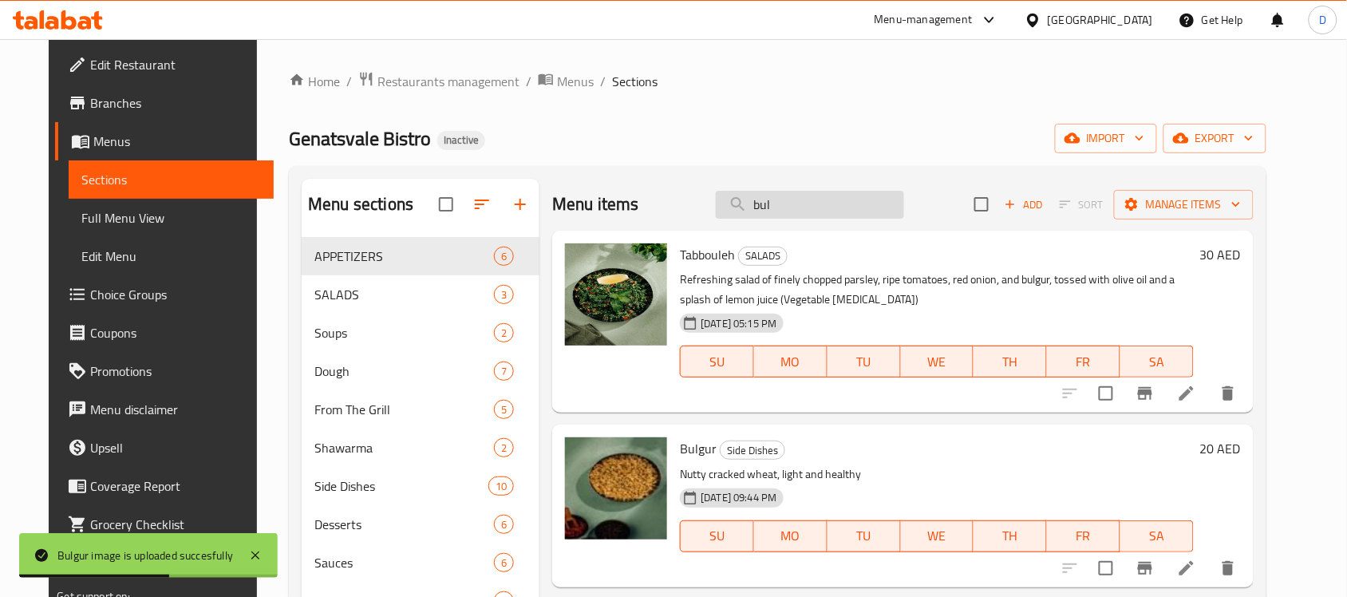
drag, startPoint x: 815, startPoint y: 200, endPoint x: 734, endPoint y: 206, distance: 81.6
click at [734, 206] on input "bul" at bounding box center [810, 205] width 188 height 28
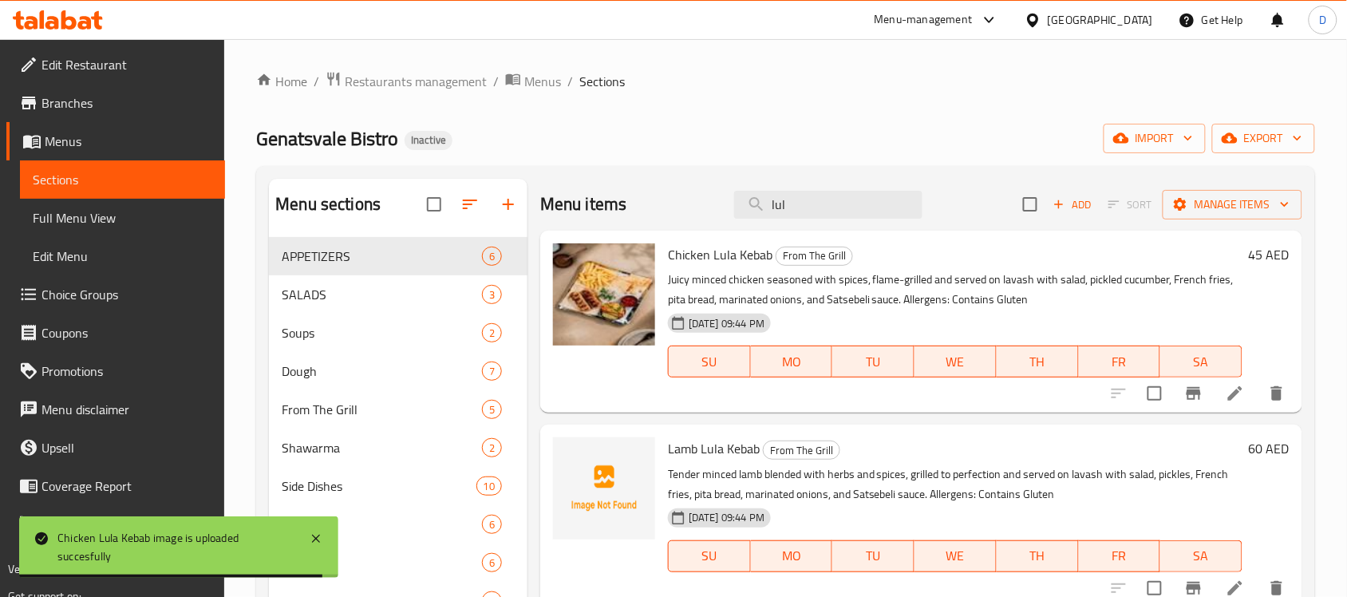
drag, startPoint x: 788, startPoint y: 211, endPoint x: 703, endPoint y: 204, distance: 85.7
click at [703, 204] on div "Menu items lul Add Sort Manage items" at bounding box center [921, 205] width 762 height 52
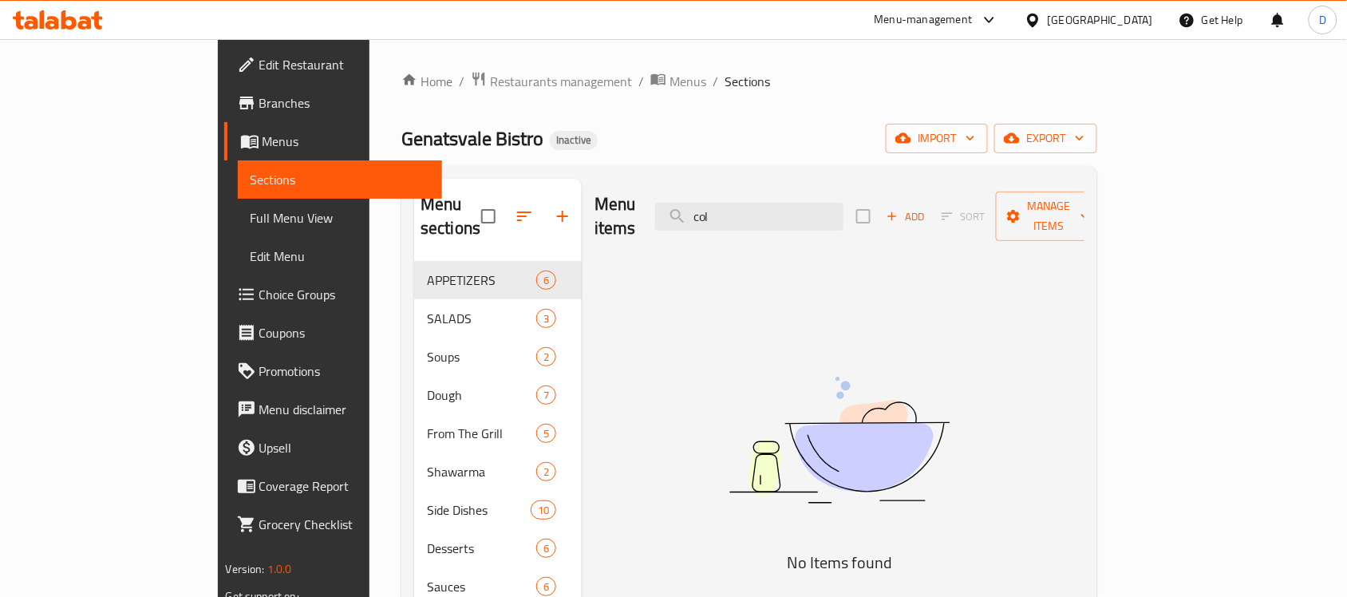
drag, startPoint x: 798, startPoint y: 206, endPoint x: 704, endPoint y: 216, distance: 94.7
click at [704, 216] on div "Menu items col Add Sort Manage items" at bounding box center [839, 217] width 490 height 76
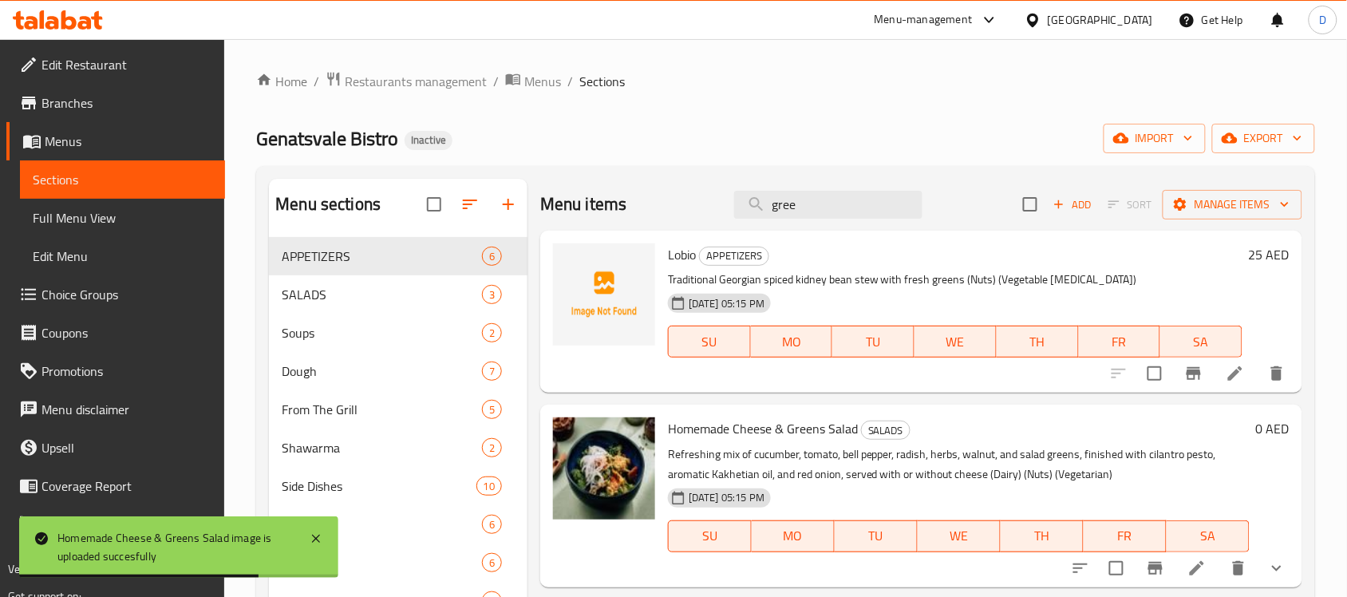
drag, startPoint x: 823, startPoint y: 213, endPoint x: 663, endPoint y: 198, distance: 161.1
click at [663, 198] on div "Menu items gree Add Sort Manage items" at bounding box center [921, 205] width 762 height 52
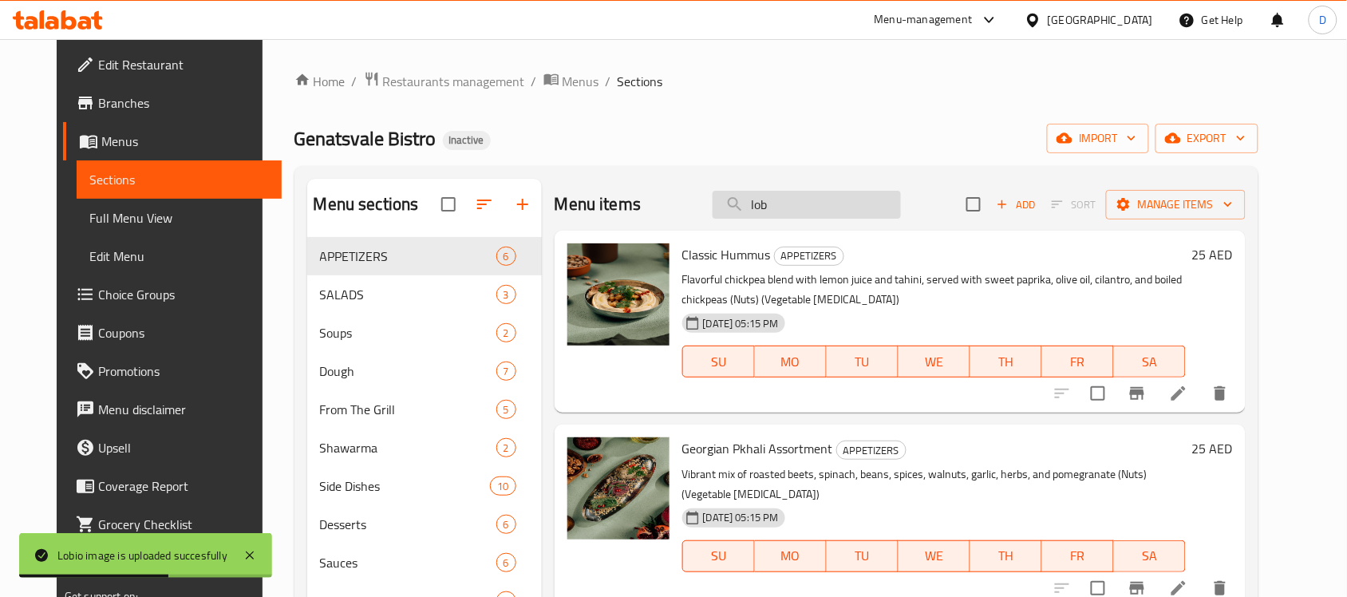
click at [806, 198] on input "lob" at bounding box center [806, 205] width 188 height 28
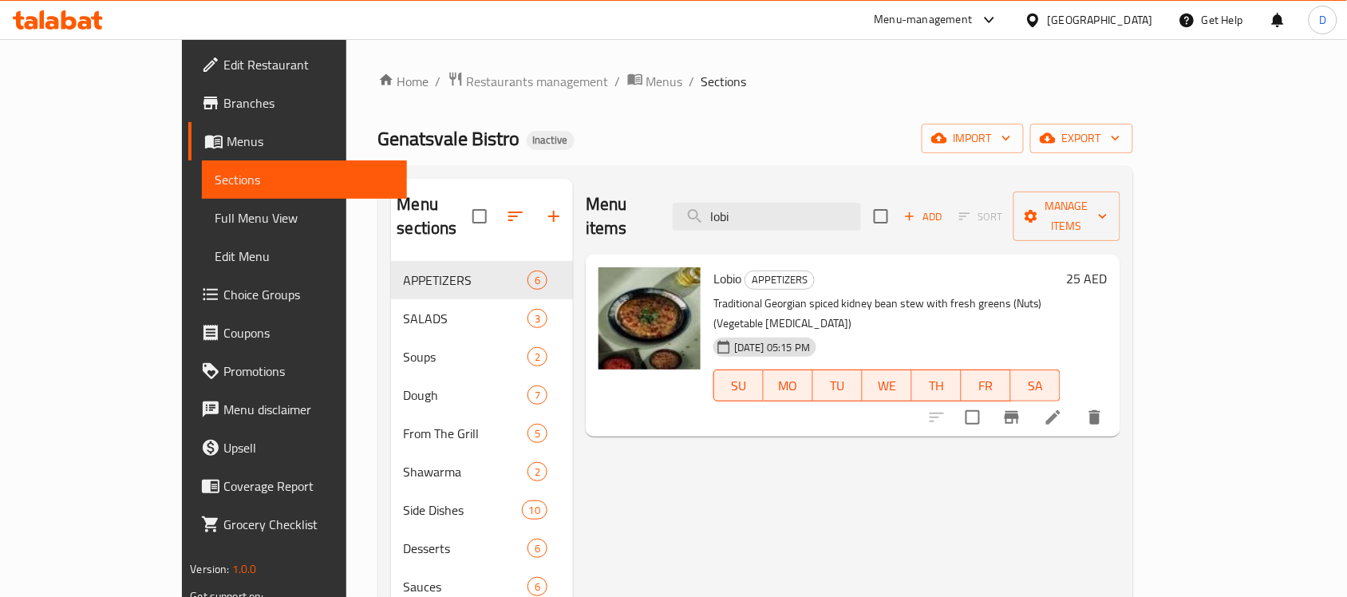
drag, startPoint x: 812, startPoint y: 215, endPoint x: 660, endPoint y: 226, distance: 152.7
click at [660, 226] on div "Menu items lobi Add Sort Manage items" at bounding box center [853, 217] width 534 height 76
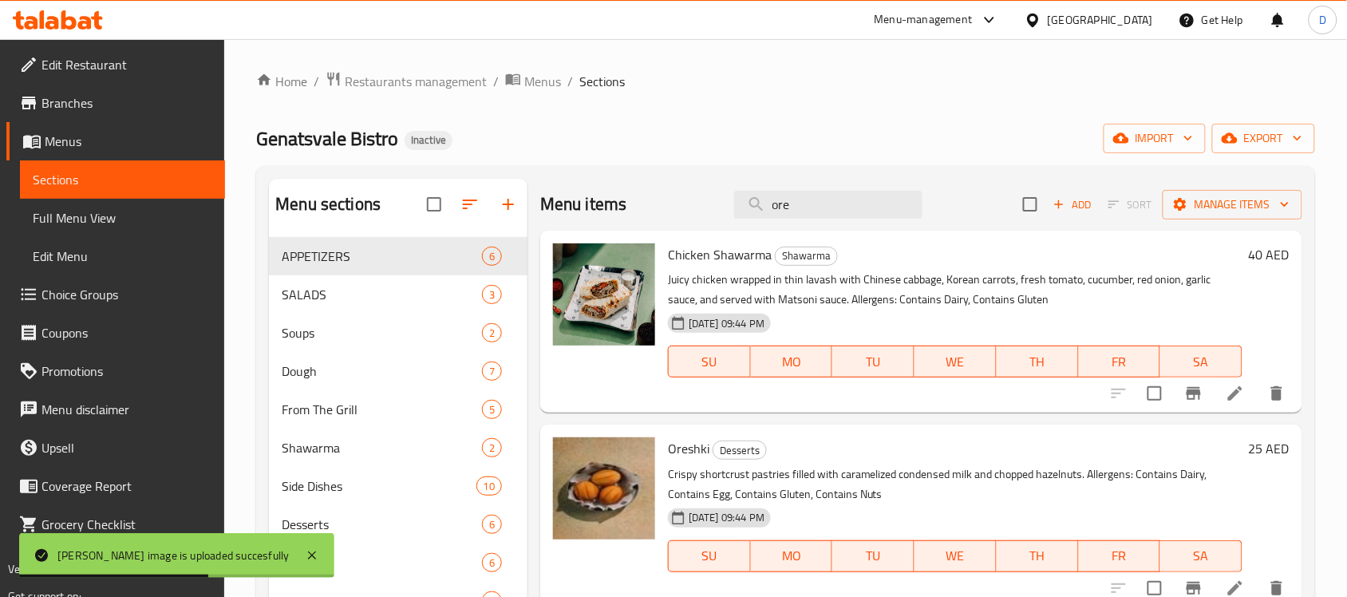
drag, startPoint x: 802, startPoint y: 206, endPoint x: 668, endPoint y: 219, distance: 134.7
click at [668, 219] on div "Menu items ore Add Sort Manage items" at bounding box center [921, 205] width 762 height 52
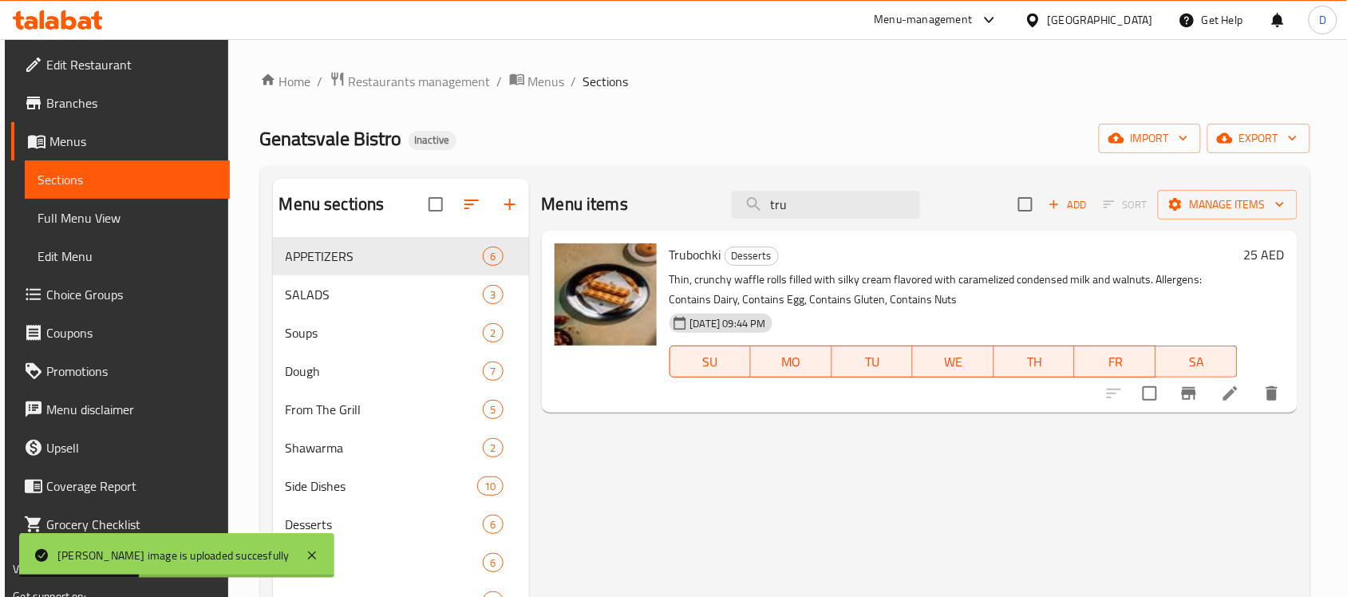
drag, startPoint x: 802, startPoint y: 215, endPoint x: 686, endPoint y: 223, distance: 115.9
click at [686, 223] on div "Menu items tru Add Sort Manage items" at bounding box center [919, 205] width 755 height 52
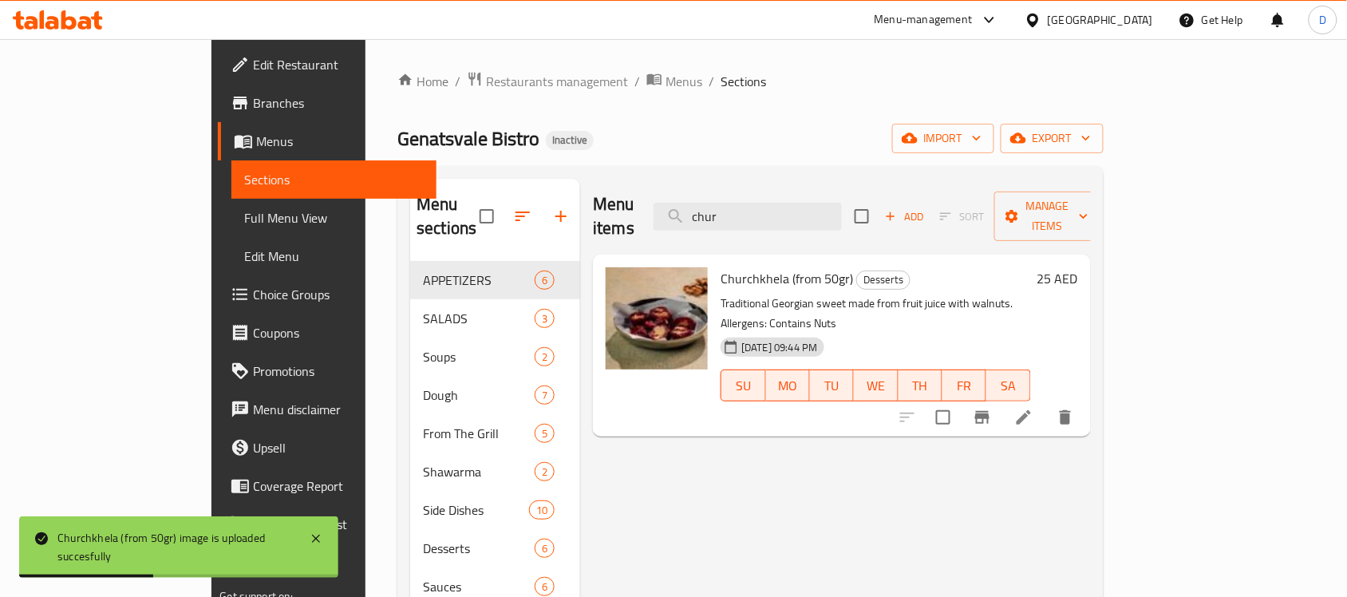
drag, startPoint x: 823, startPoint y: 207, endPoint x: 615, endPoint y: 206, distance: 208.2
click at [615, 206] on div "Menu items chur Add Sort Manage items" at bounding box center [841, 217] width 497 height 76
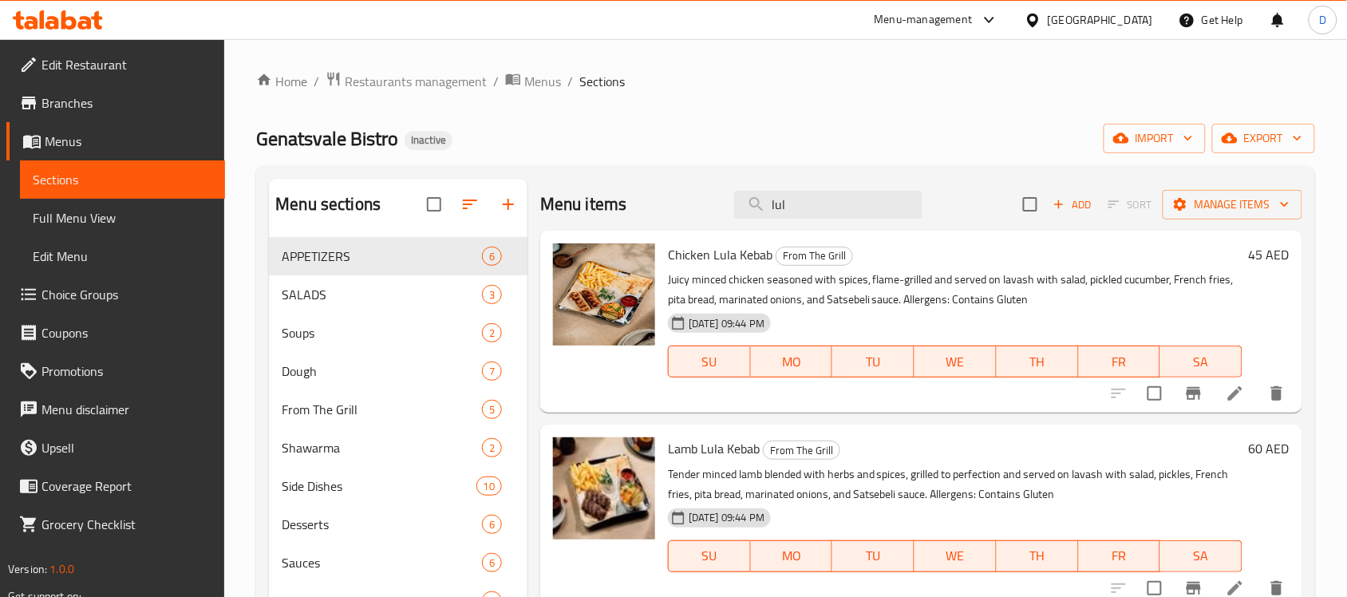
drag, startPoint x: 779, startPoint y: 200, endPoint x: 720, endPoint y: 217, distance: 60.6
click at [720, 217] on div "Menu items lul Add Sort Manage items" at bounding box center [921, 205] width 762 height 52
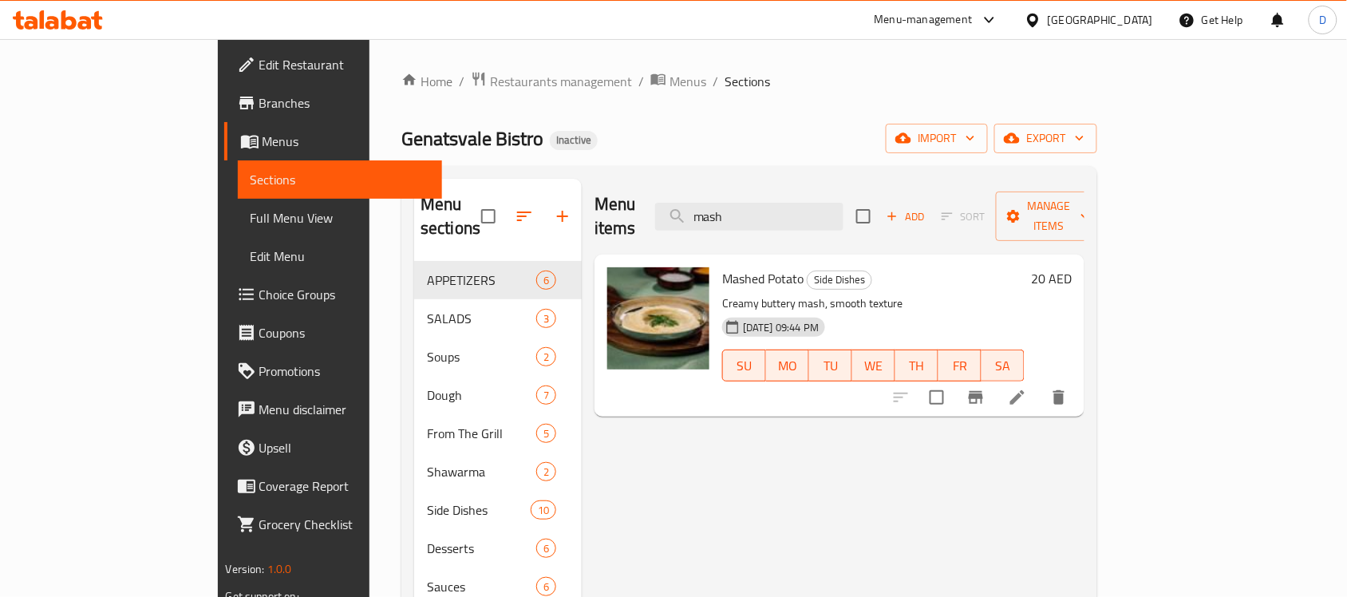
drag, startPoint x: 840, startPoint y: 208, endPoint x: 636, endPoint y: 208, distance: 204.2
click at [636, 208] on div "Menu items mash Add Sort Manage items" at bounding box center [839, 217] width 490 height 76
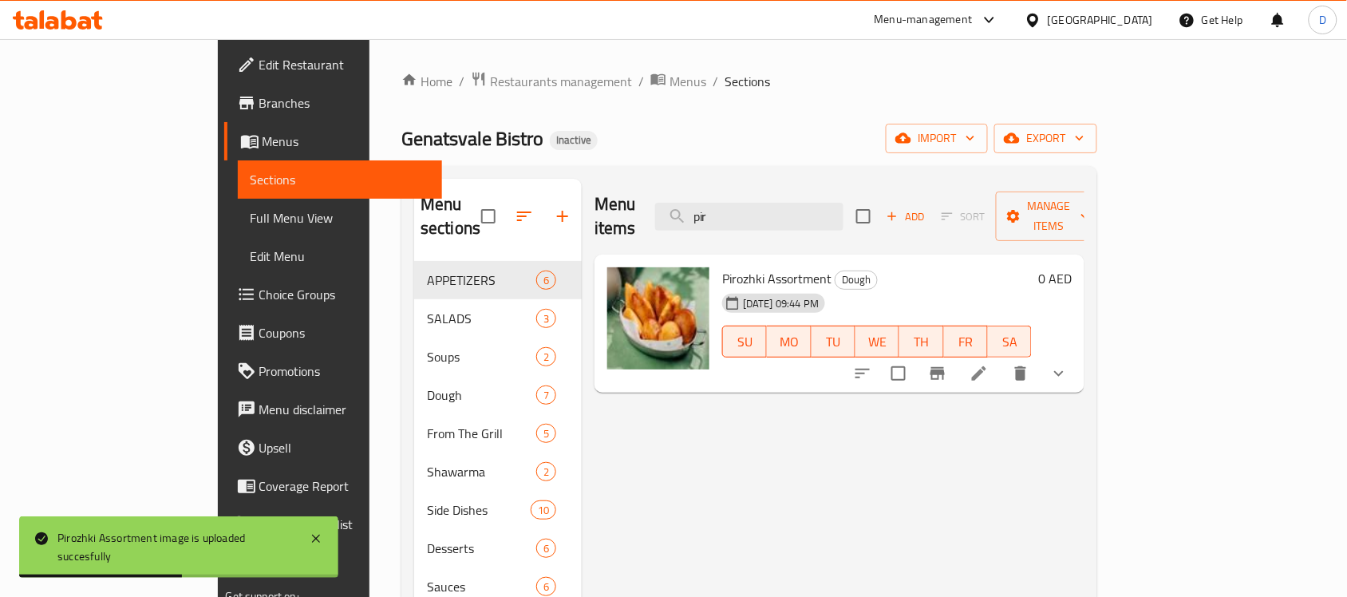
drag, startPoint x: 803, startPoint y: 205, endPoint x: 683, endPoint y: 224, distance: 122.0
click at [683, 224] on div "Menu items pir Add Sort Manage items" at bounding box center [839, 217] width 490 height 76
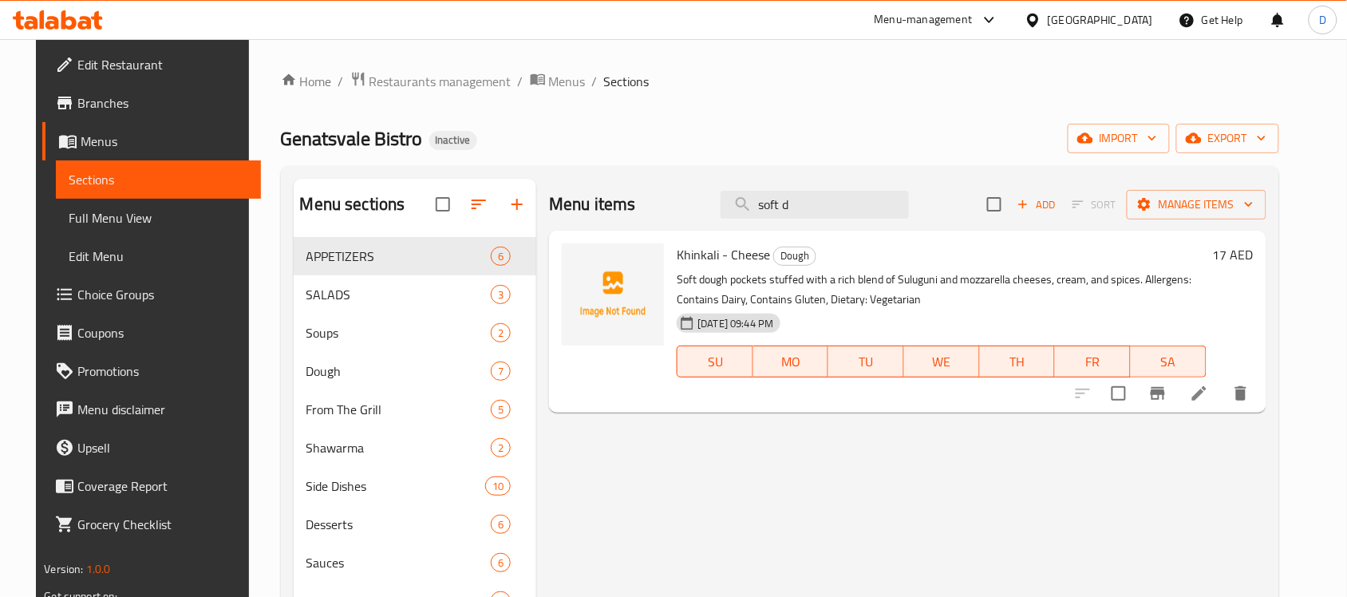
drag, startPoint x: 820, startPoint y: 197, endPoint x: 684, endPoint y: 212, distance: 137.2
click at [684, 212] on div "Menu items soft d Add Sort Manage items" at bounding box center [907, 205] width 716 height 52
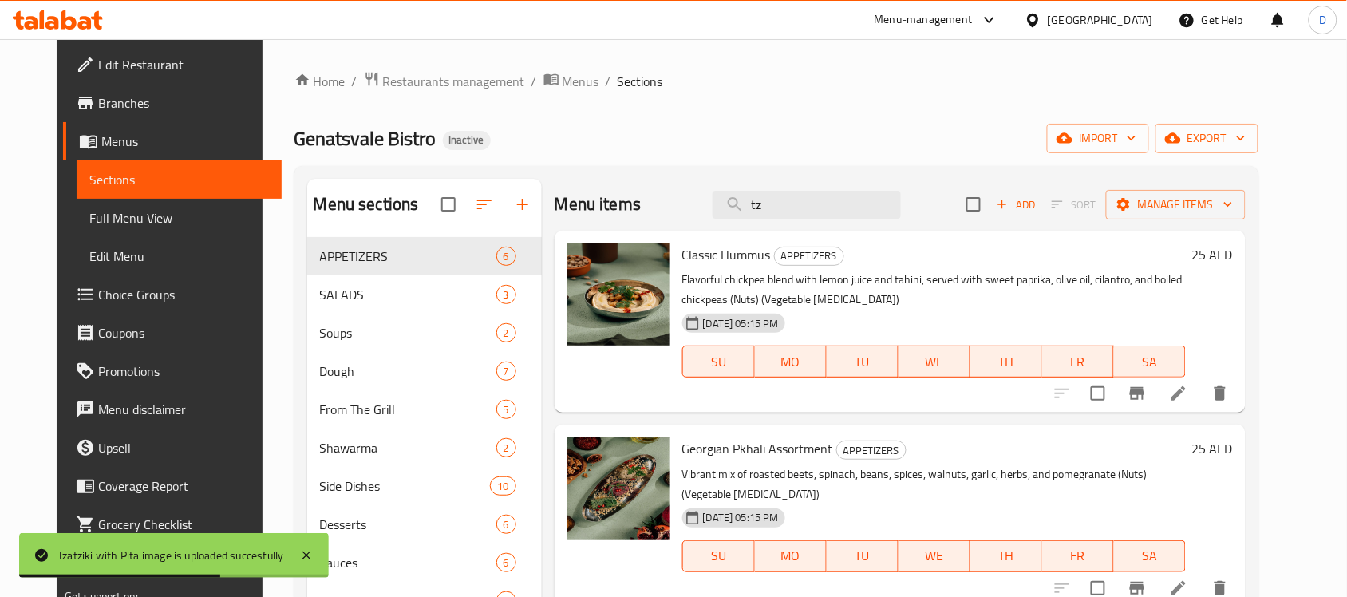
drag, startPoint x: 790, startPoint y: 202, endPoint x: 684, endPoint y: 215, distance: 107.0
click at [684, 215] on div "Menu items tz Add Sort Manage items" at bounding box center [899, 205] width 691 height 52
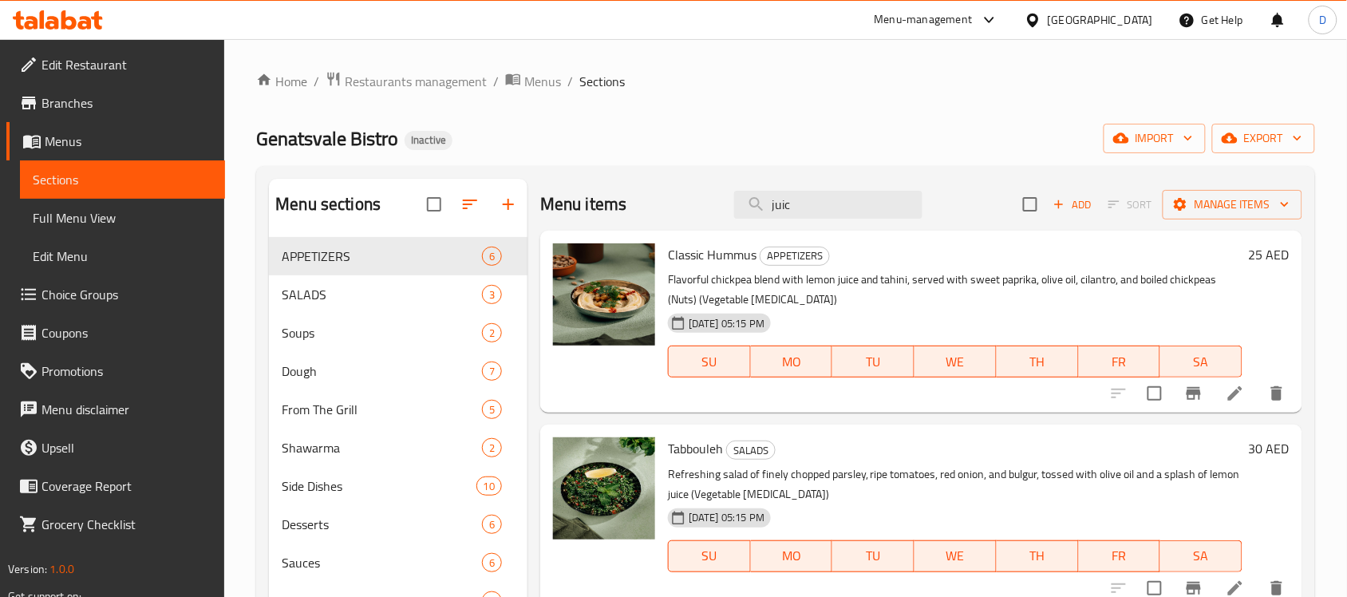
drag, startPoint x: 798, startPoint y: 192, endPoint x: 716, endPoint y: 211, distance: 84.4
click at [716, 211] on div "Menu items juic Add Sort Manage items" at bounding box center [921, 205] width 762 height 52
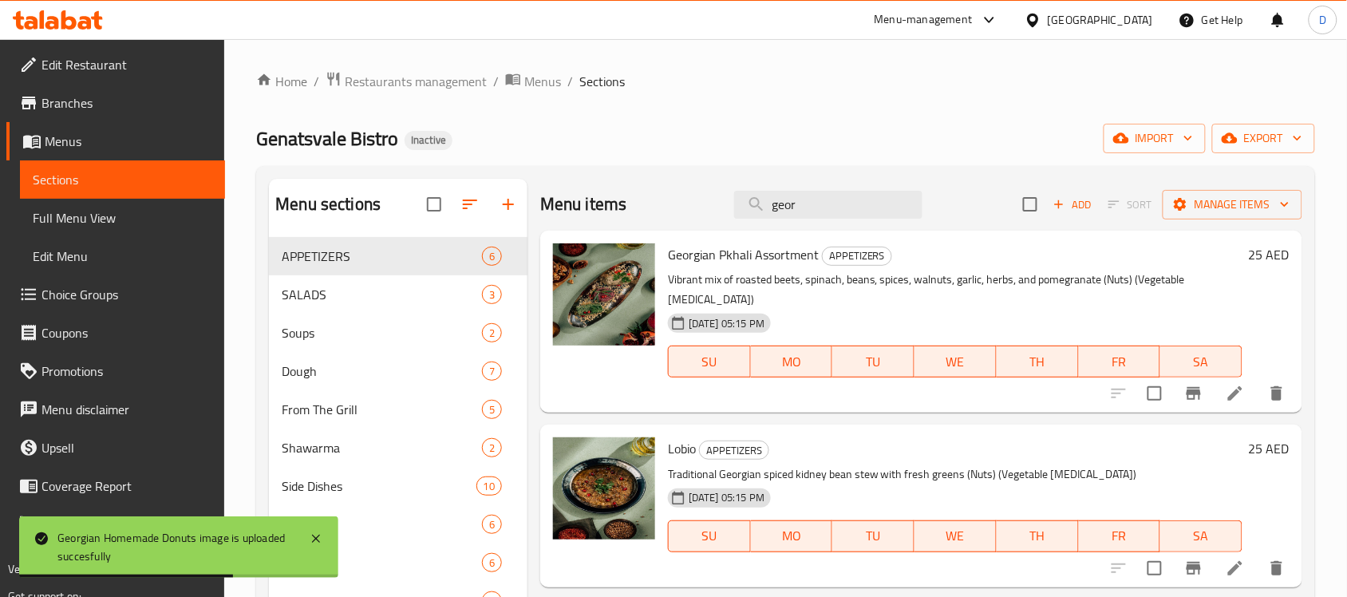
drag, startPoint x: 814, startPoint y: 200, endPoint x: 696, endPoint y: 197, distance: 117.3
click at [696, 197] on div "Menu items geor Add Sort Manage items" at bounding box center [921, 205] width 762 height 52
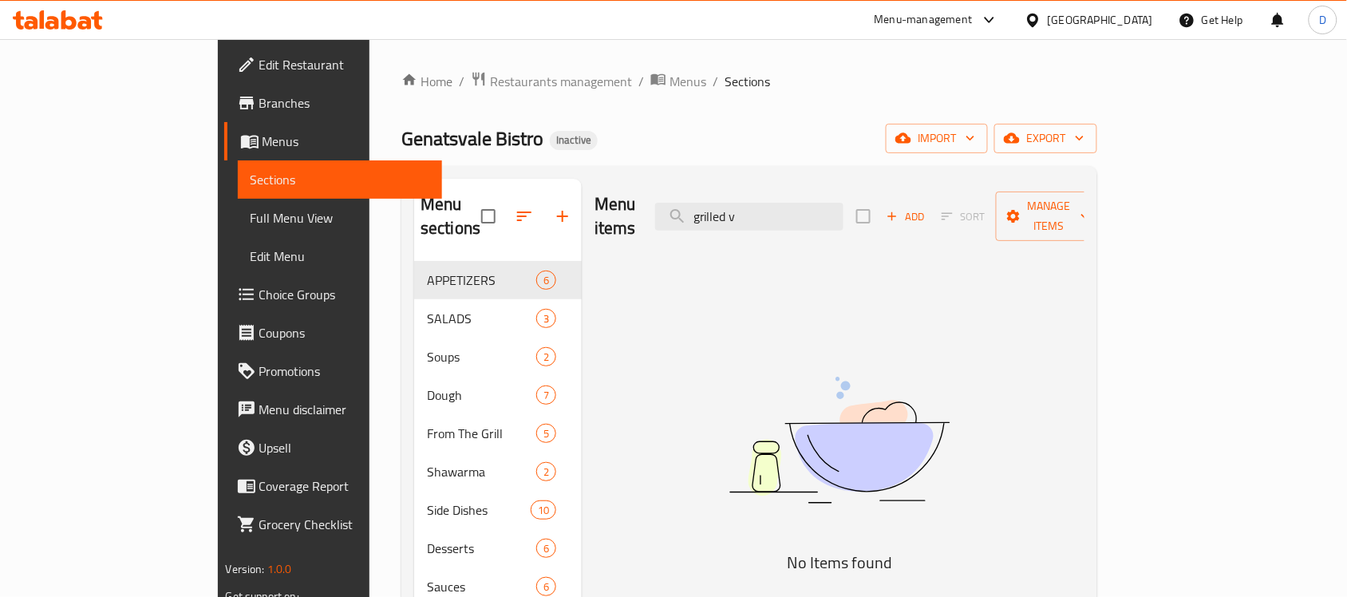
drag, startPoint x: 852, startPoint y: 199, endPoint x: 702, endPoint y: 203, distance: 150.0
click at [702, 203] on div "Menu items grilled v Add Sort Manage items" at bounding box center [839, 217] width 490 height 76
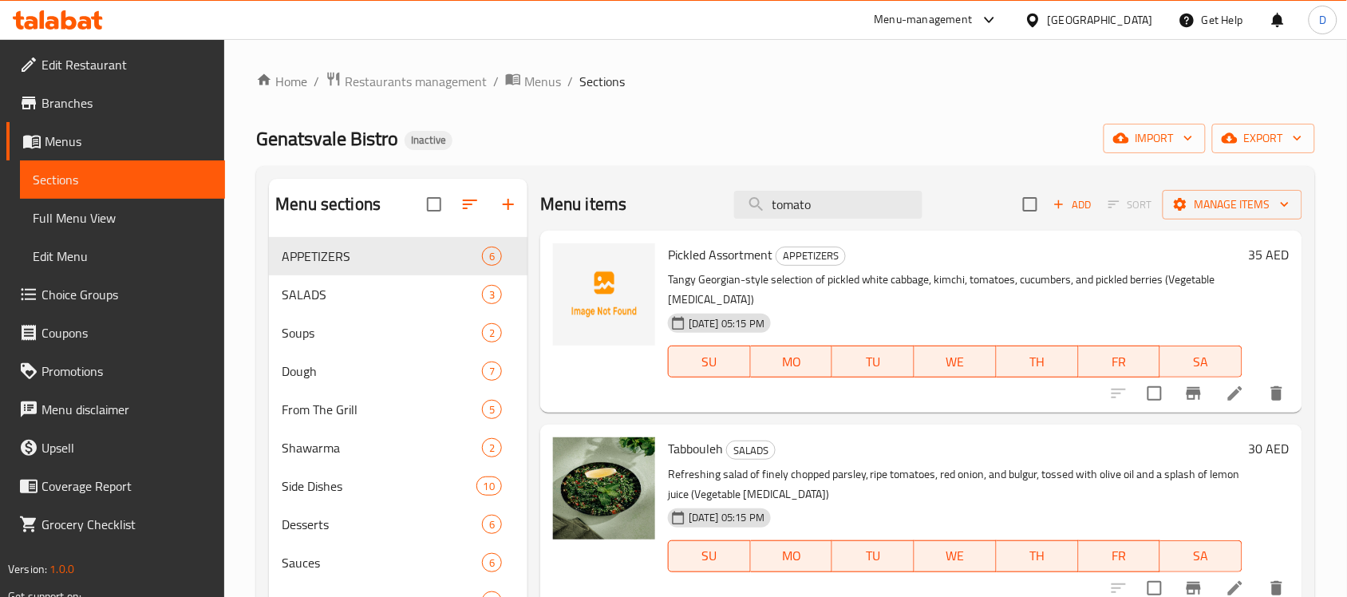
drag, startPoint x: 826, startPoint y: 208, endPoint x: 703, endPoint y: 215, distance: 123.1
click at [703, 215] on div "Menu items tomato Add Sort Manage items" at bounding box center [921, 205] width 762 height 52
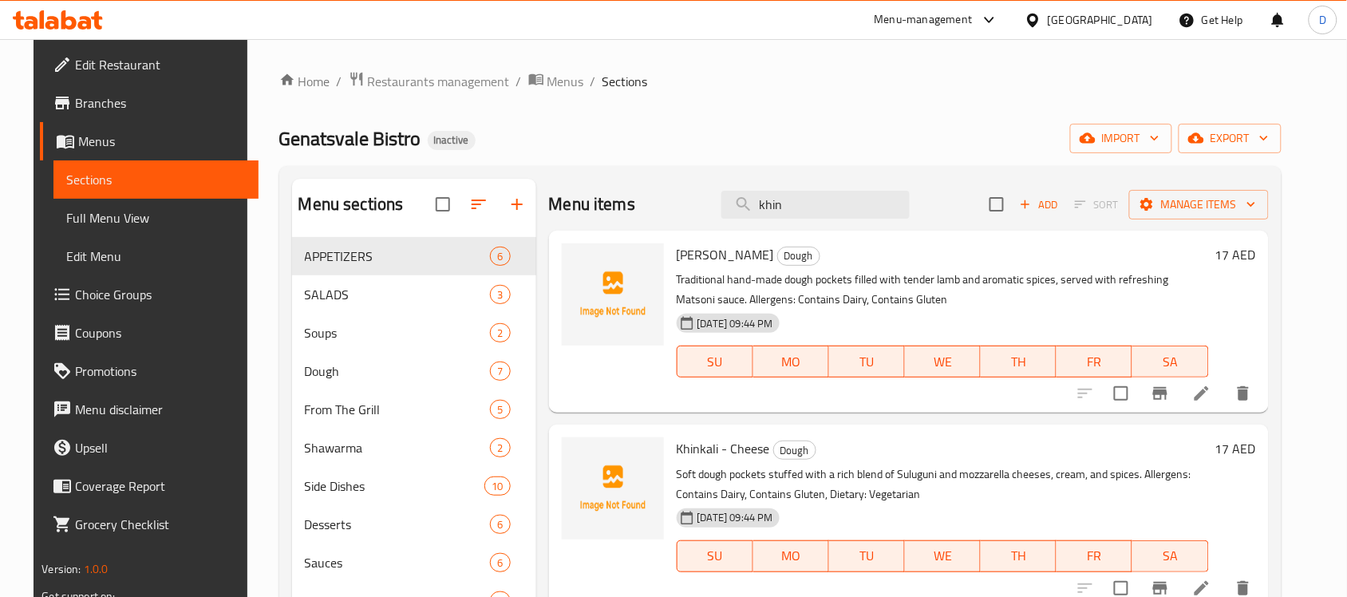
drag, startPoint x: 790, startPoint y: 207, endPoint x: 687, endPoint y: 213, distance: 103.1
click at [687, 213] on div "Menu items khin Add Sort Manage items" at bounding box center [909, 205] width 720 height 52
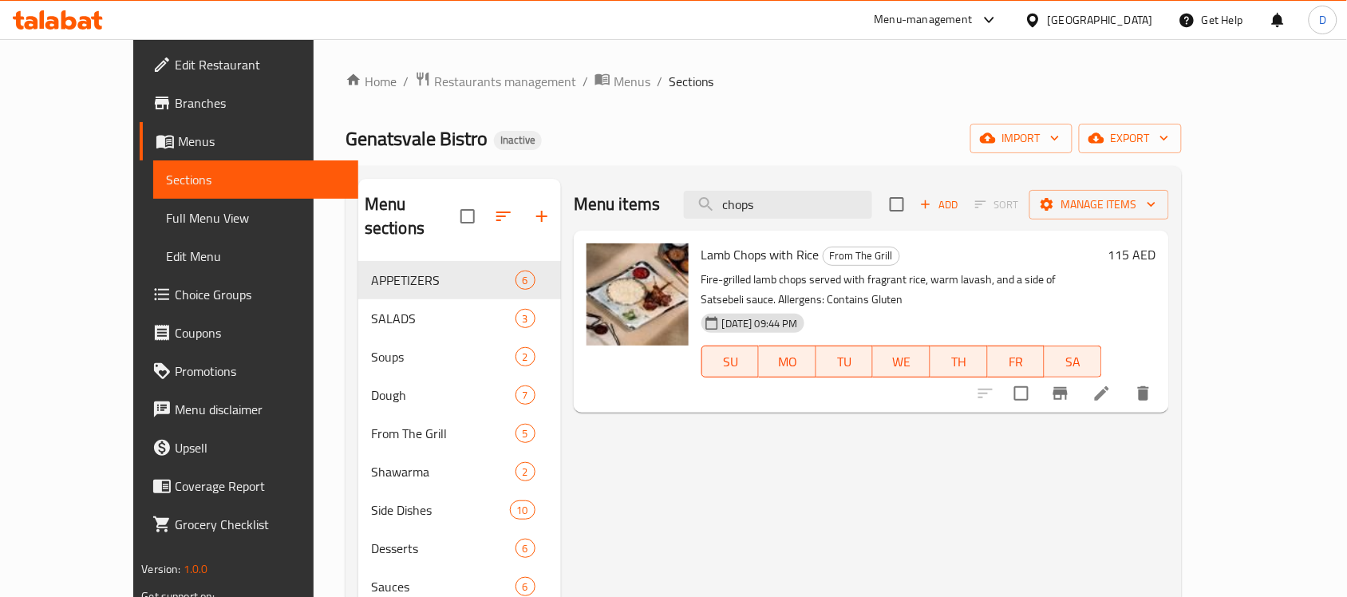
drag, startPoint x: 824, startPoint y: 204, endPoint x: 678, endPoint y: 215, distance: 146.4
click at [678, 215] on div "Menu items chops Add Sort Manage items" at bounding box center [871, 205] width 595 height 52
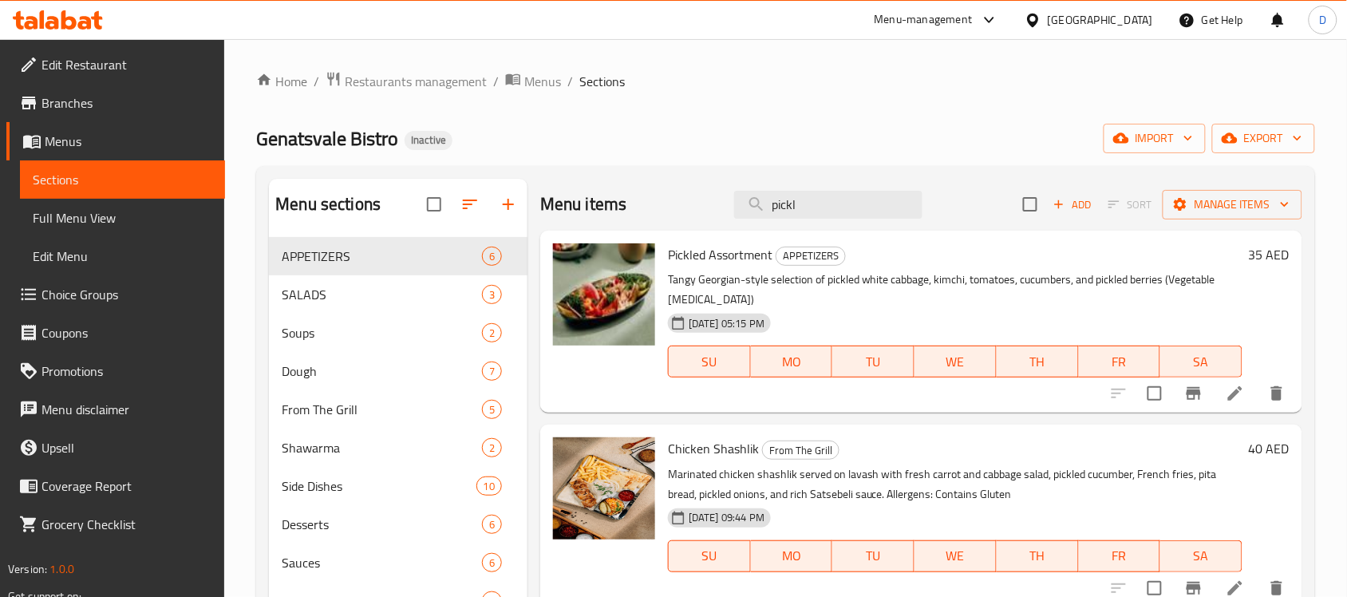
drag, startPoint x: 826, startPoint y: 216, endPoint x: 703, endPoint y: 219, distance: 123.7
click at [703, 219] on div "Menu items pickl Add Sort Manage items" at bounding box center [921, 205] width 762 height 52
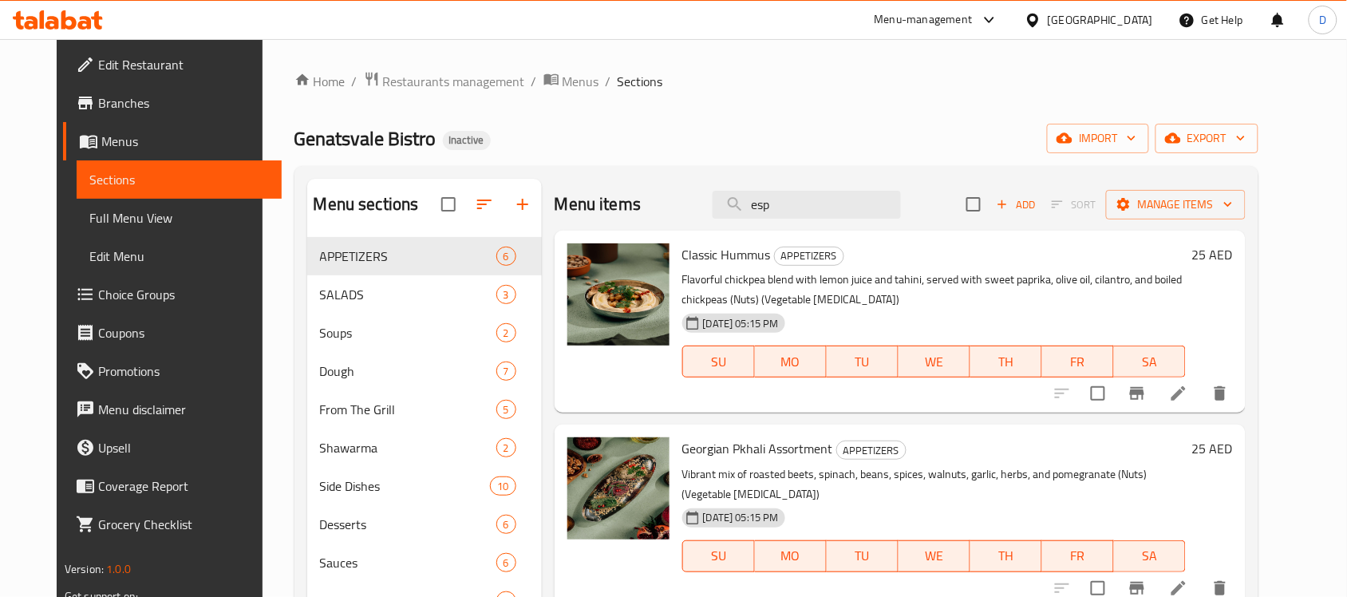
drag, startPoint x: 812, startPoint y: 217, endPoint x: 704, endPoint y: 218, distance: 107.7
click at [704, 218] on div "Menu items esp Add Sort Manage items" at bounding box center [899, 205] width 691 height 52
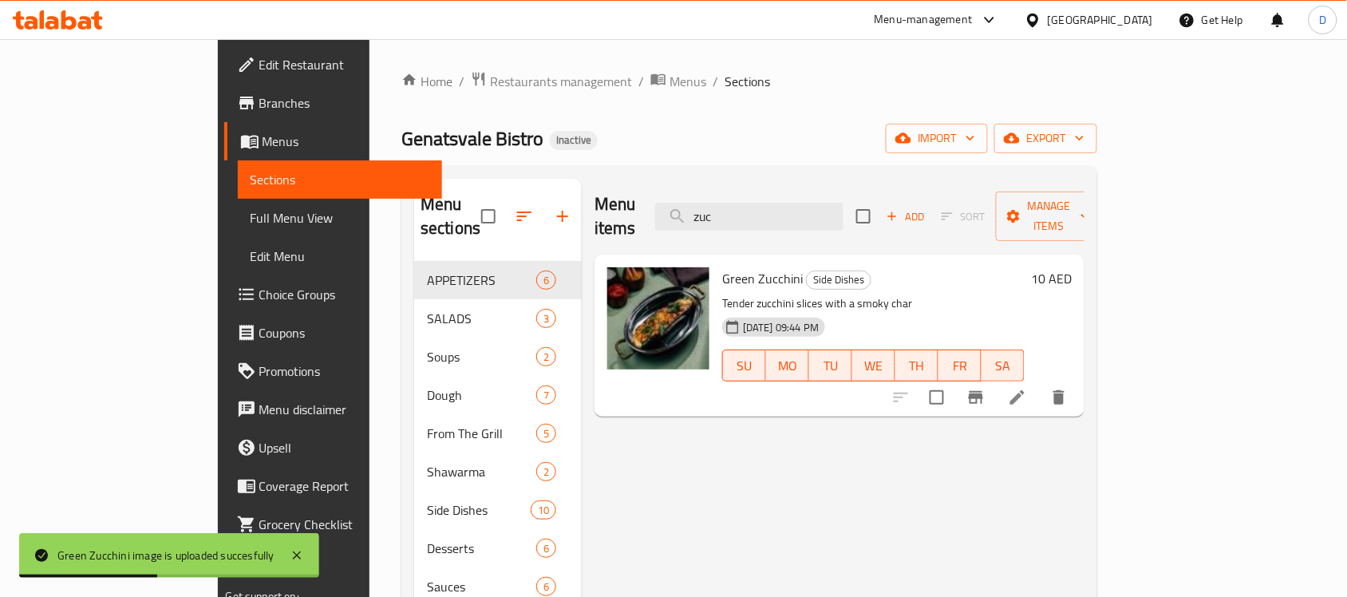
drag, startPoint x: 823, startPoint y: 194, endPoint x: 680, endPoint y: 206, distance: 143.3
click at [680, 206] on div "Menu items zuc Add Sort Manage items" at bounding box center [839, 217] width 490 height 76
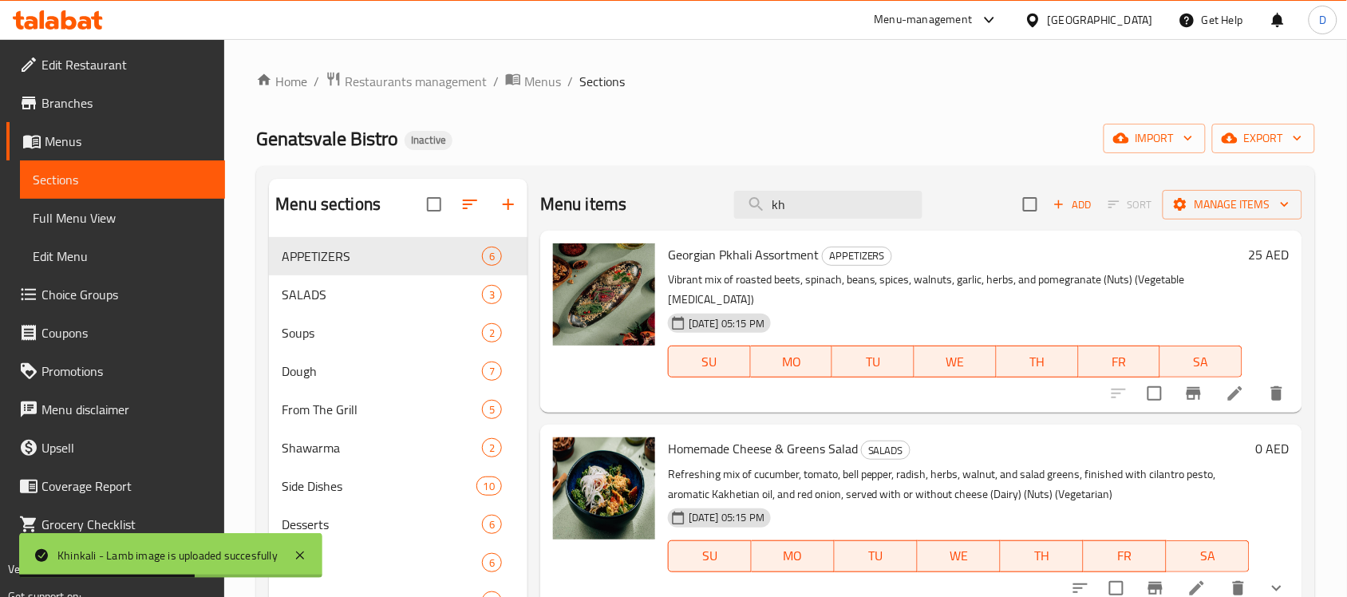
drag, startPoint x: 802, startPoint y: 204, endPoint x: 651, endPoint y: 199, distance: 151.6
click at [651, 199] on div "Menu items kh Add Sort Manage items" at bounding box center [921, 205] width 762 height 52
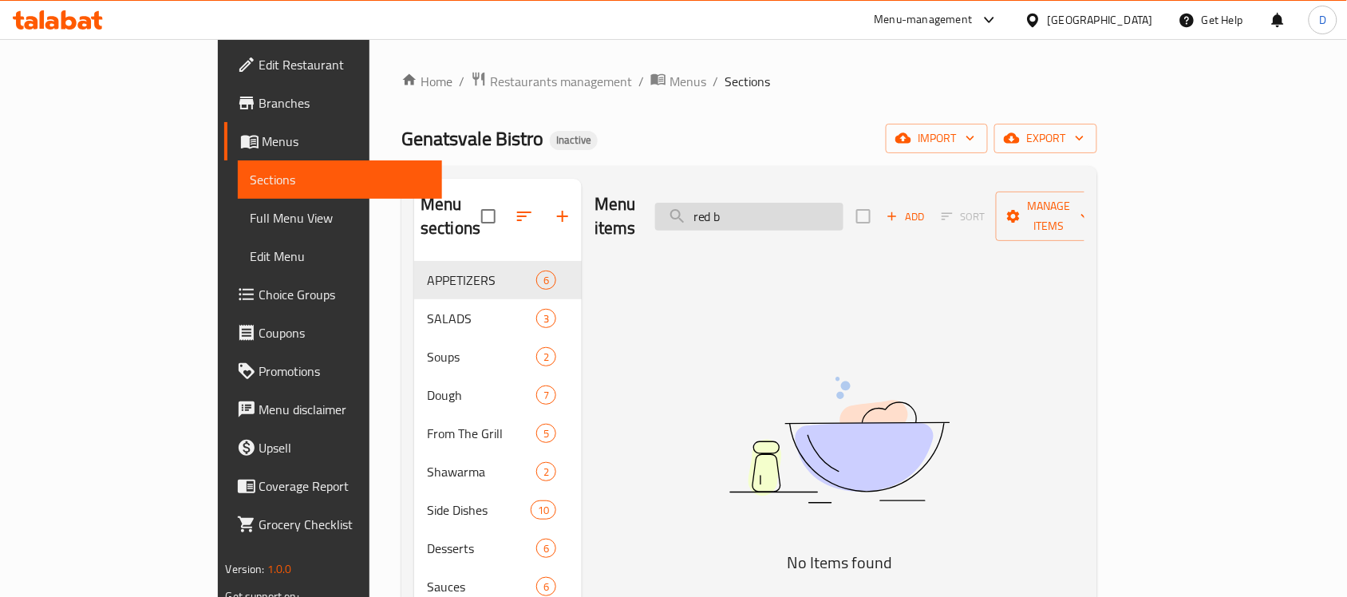
click at [791, 210] on input "red b" at bounding box center [749, 217] width 188 height 28
type input "redb"
drag, startPoint x: 808, startPoint y: 203, endPoint x: 691, endPoint y: 202, distance: 117.3
click at [691, 202] on div "Menu items redb Add Sort Manage items" at bounding box center [839, 217] width 490 height 76
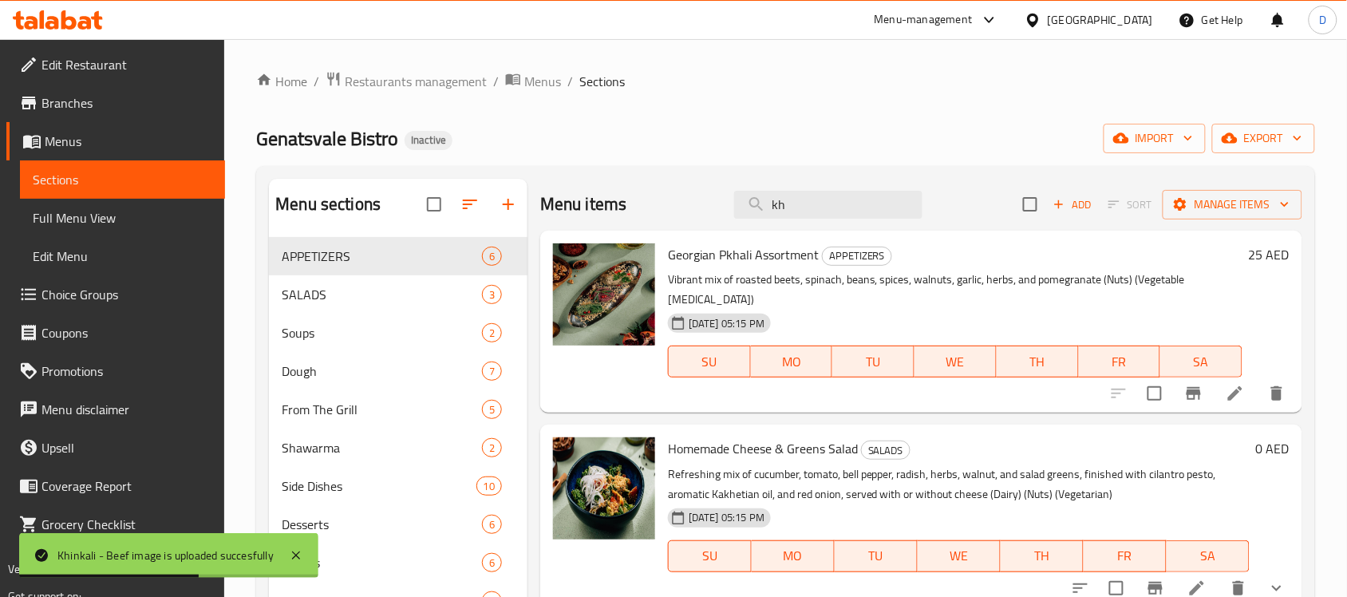
drag, startPoint x: 807, startPoint y: 206, endPoint x: 589, endPoint y: 192, distance: 219.0
click at [589, 192] on div "Menu items kh Add Sort Manage items" at bounding box center [921, 205] width 762 height 52
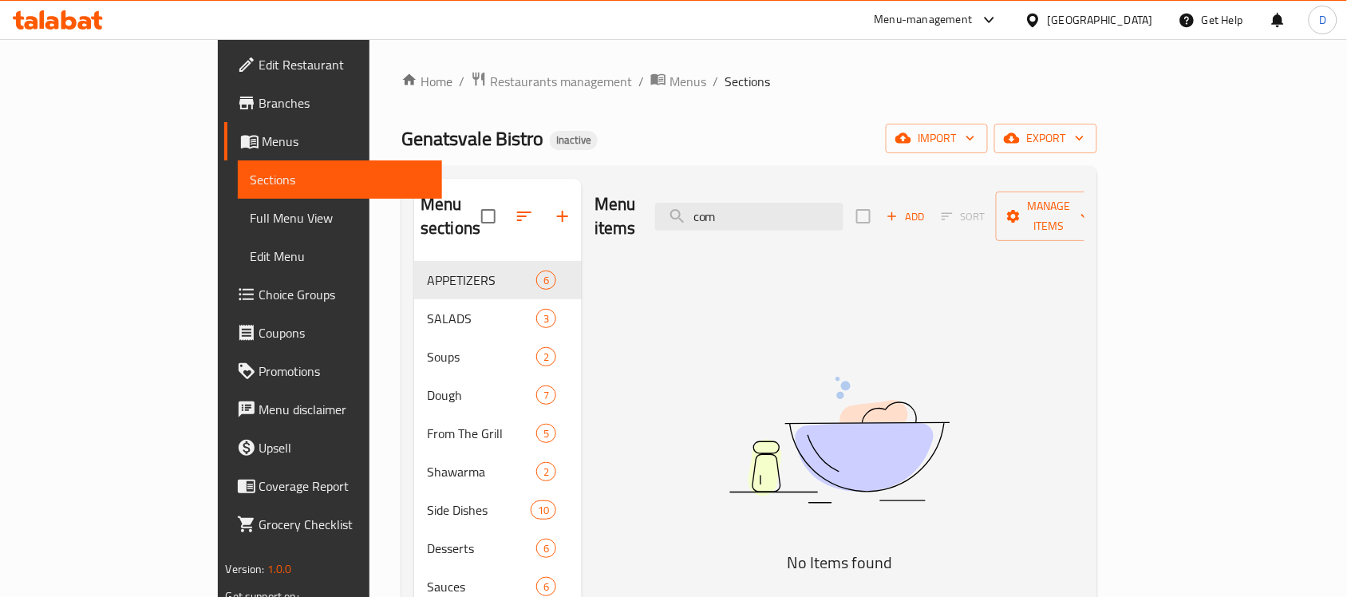
drag, startPoint x: 812, startPoint y: 209, endPoint x: 646, endPoint y: 194, distance: 166.6
click at [646, 194] on div "Menu items com Add Sort Manage items" at bounding box center [839, 217] width 490 height 76
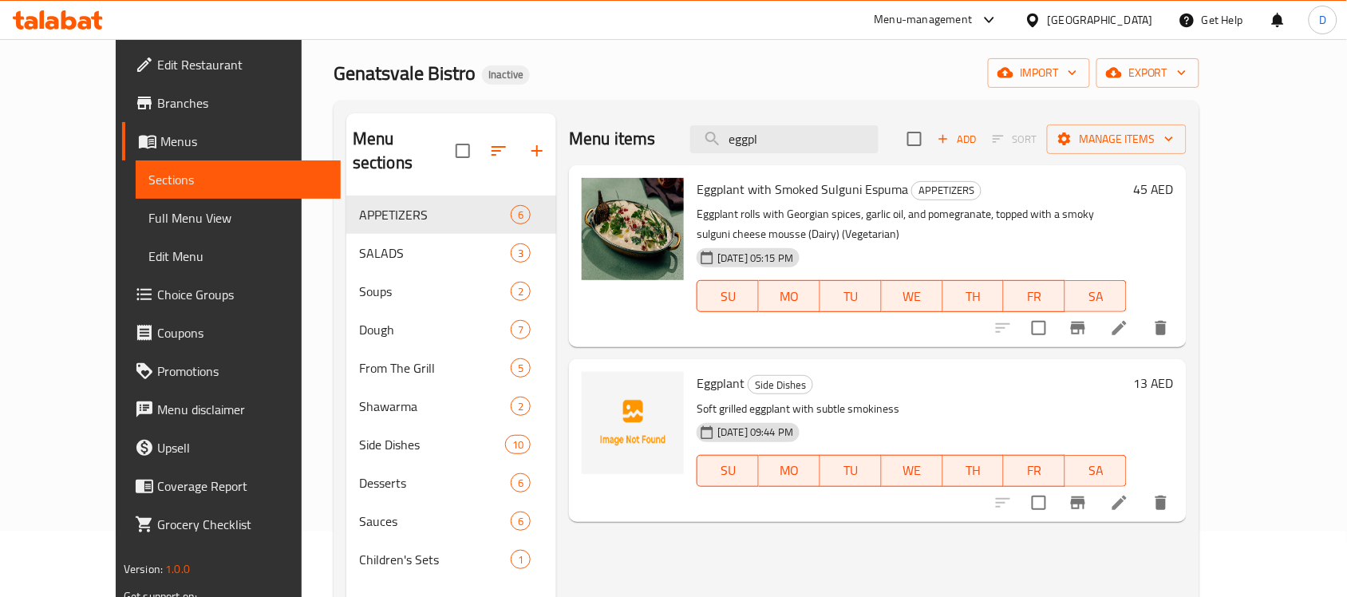
scroll to position [100, 0]
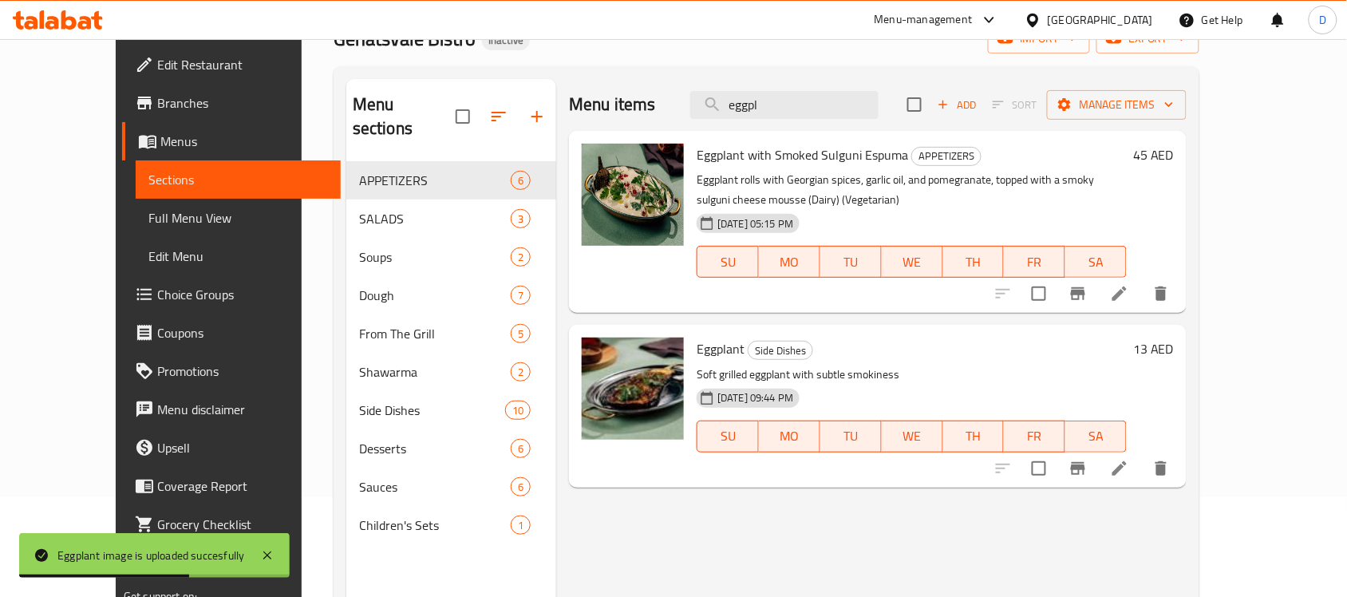
drag, startPoint x: 814, startPoint y: 108, endPoint x: 732, endPoint y: 140, distance: 87.7
click at [732, 140] on div "Menu items eggpl Add Sort Manage items Eggplant with Smoked Sulguni Espuma APPE…" at bounding box center [871, 377] width 630 height 597
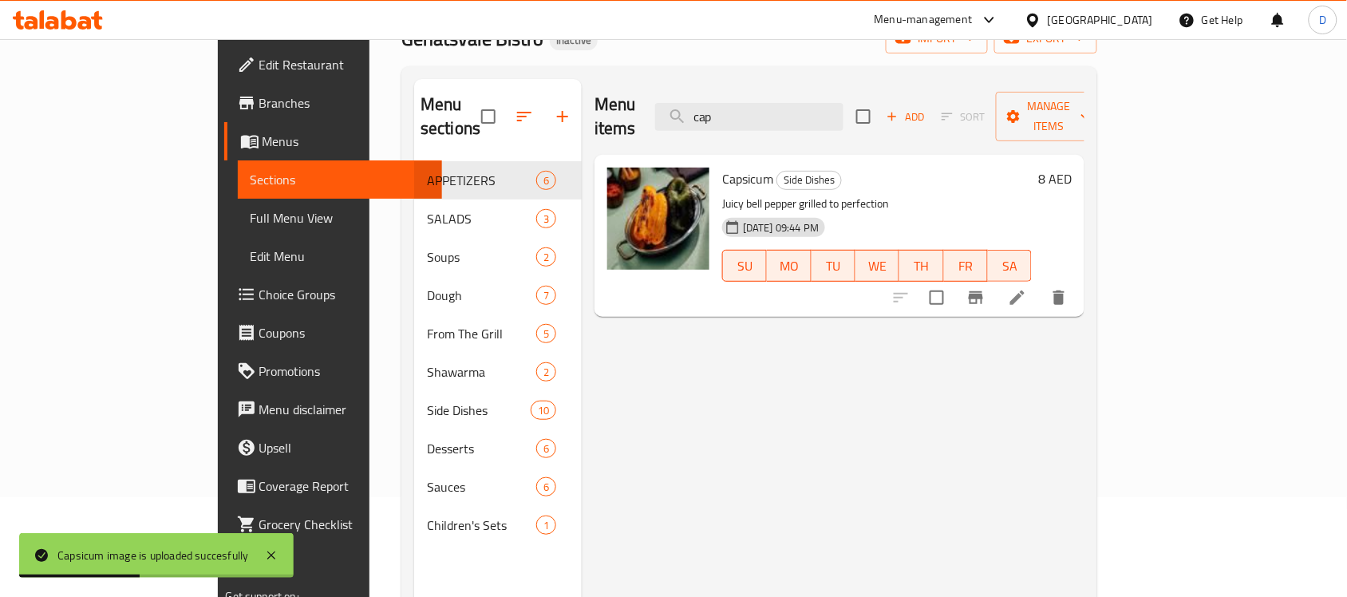
drag, startPoint x: 818, startPoint y: 101, endPoint x: 680, endPoint y: 106, distance: 137.3
click at [680, 106] on div "Menu items cap Add Sort Manage items" at bounding box center [839, 117] width 490 height 76
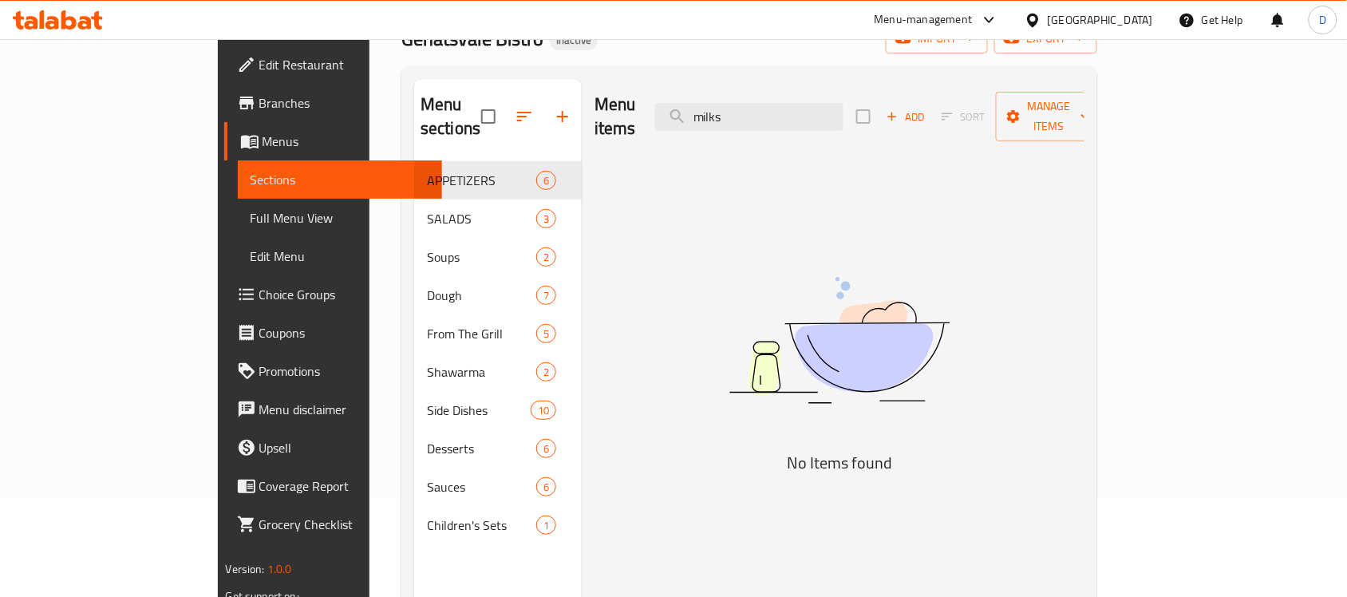
drag, startPoint x: 835, startPoint y: 114, endPoint x: 658, endPoint y: 117, distance: 177.1
click at [658, 117] on div "Menu items milks Add Sort Manage items" at bounding box center [839, 117] width 490 height 76
click at [827, 103] on input "milks" at bounding box center [749, 117] width 188 height 28
drag, startPoint x: 812, startPoint y: 109, endPoint x: 720, endPoint y: 121, distance: 92.5
click at [720, 121] on div "Menu items milks Add Sort Manage items" at bounding box center [839, 117] width 490 height 76
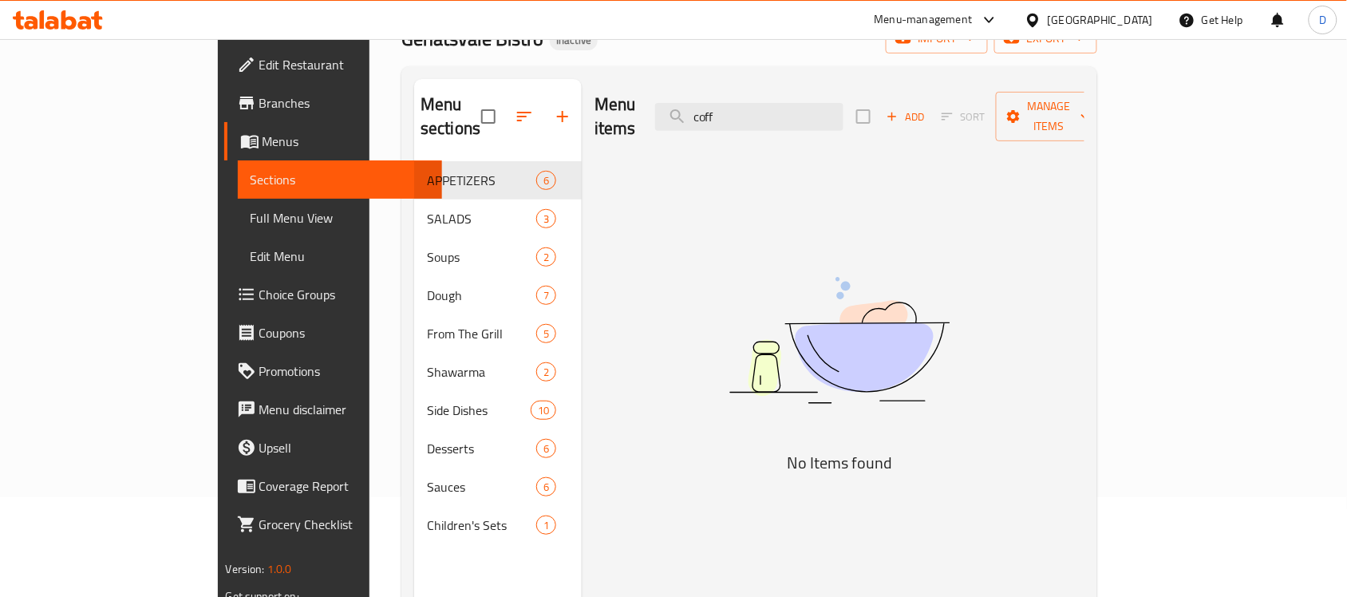
drag, startPoint x: 815, startPoint y: 104, endPoint x: 728, endPoint y: 104, distance: 86.9
click at [728, 104] on div "Menu items coff Add Sort Manage items" at bounding box center [839, 117] width 490 height 76
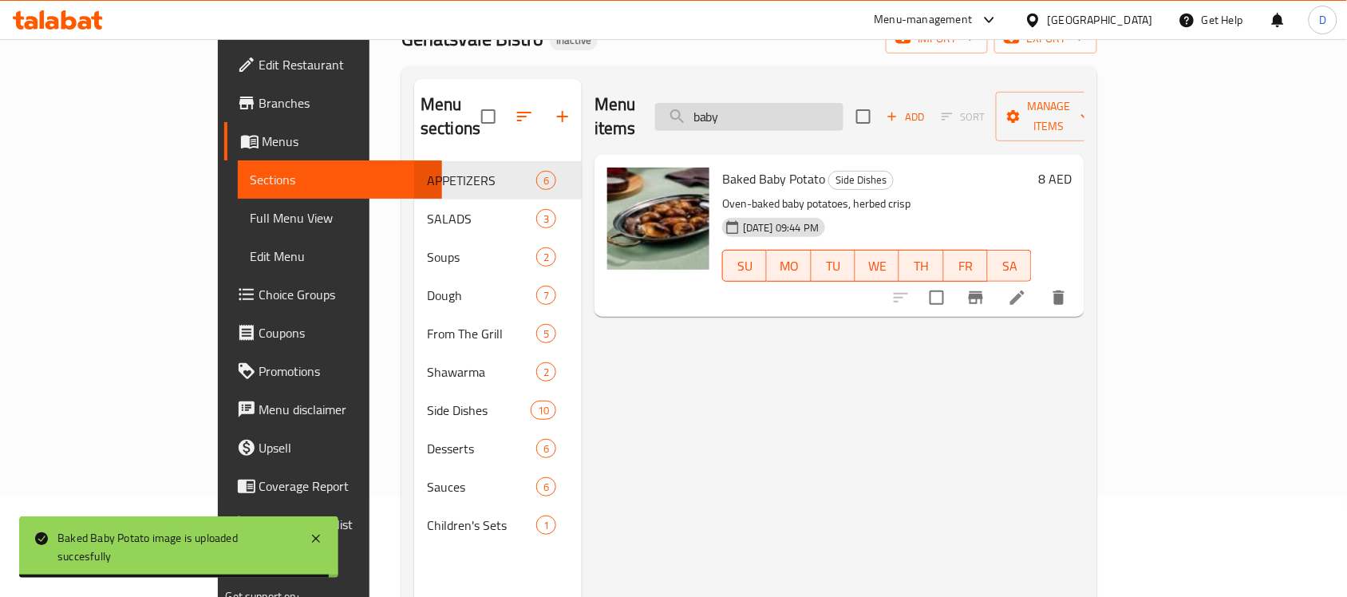
click at [828, 108] on input "baby" at bounding box center [749, 117] width 188 height 28
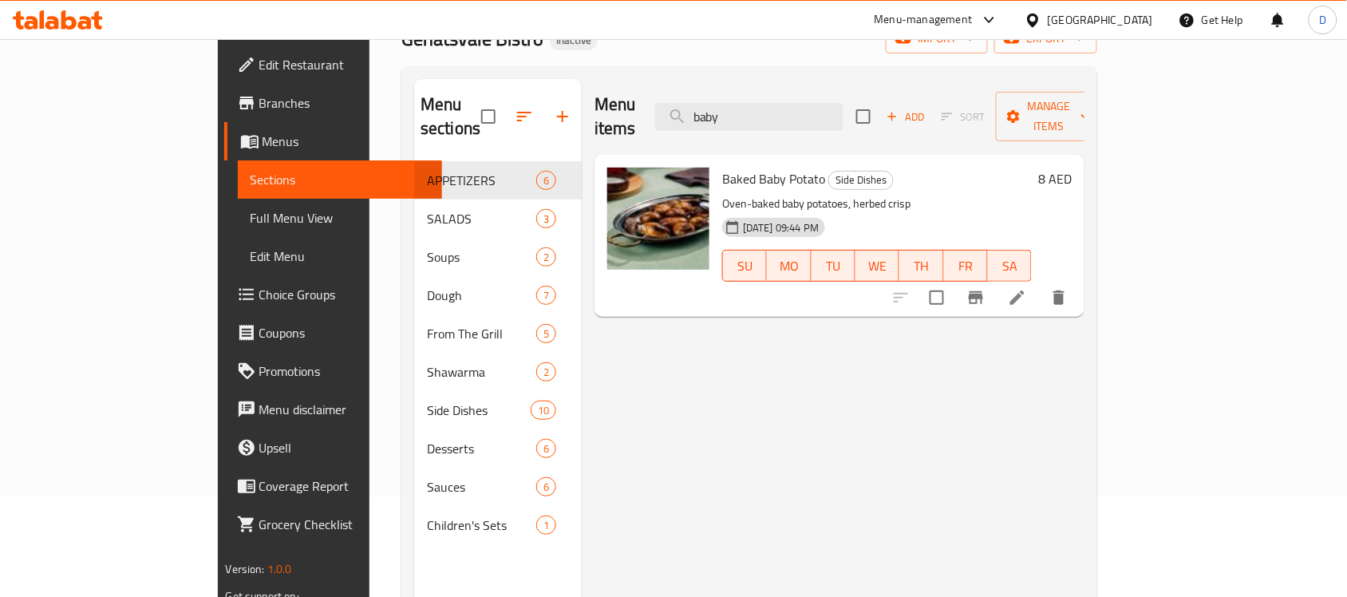
drag, startPoint x: 828, startPoint y: 108, endPoint x: 719, endPoint y: 130, distance: 111.4
click at [719, 130] on div "Menu items baby Add Sort Manage items Baked Baby Potato Side Dishes Oven-baked …" at bounding box center [833, 377] width 503 height 597
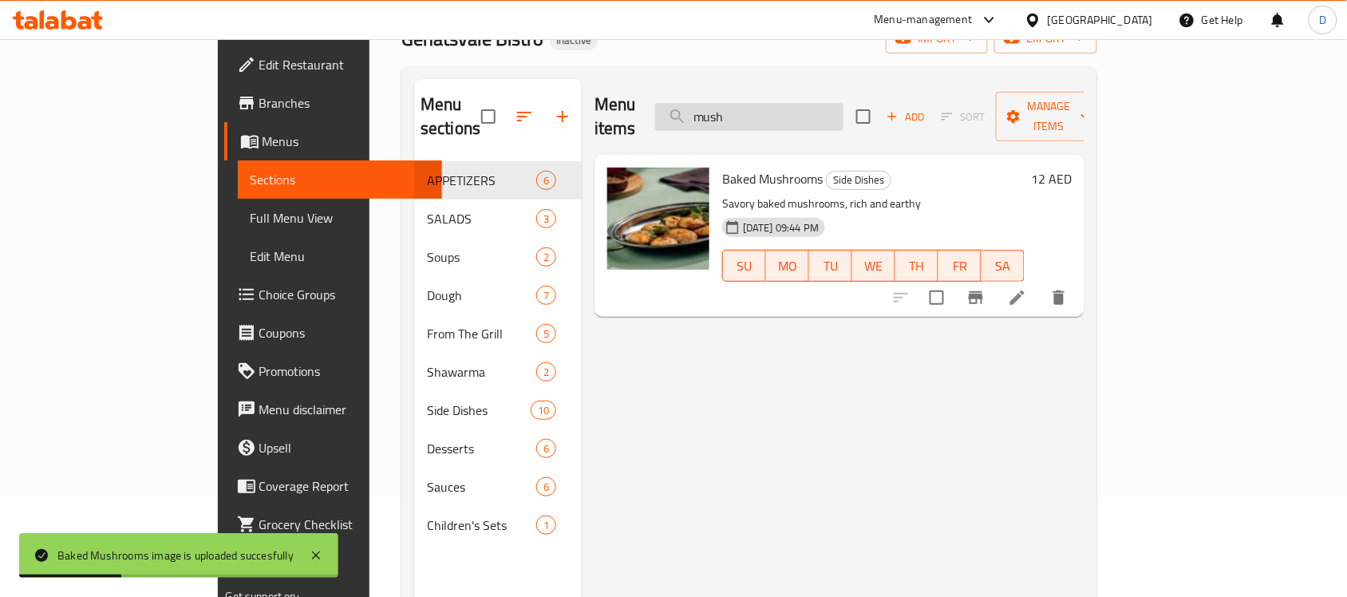
drag, startPoint x: 831, startPoint y: 101, endPoint x: 736, endPoint y: 110, distance: 95.3
click at [736, 110] on input "mush" at bounding box center [749, 117] width 188 height 28
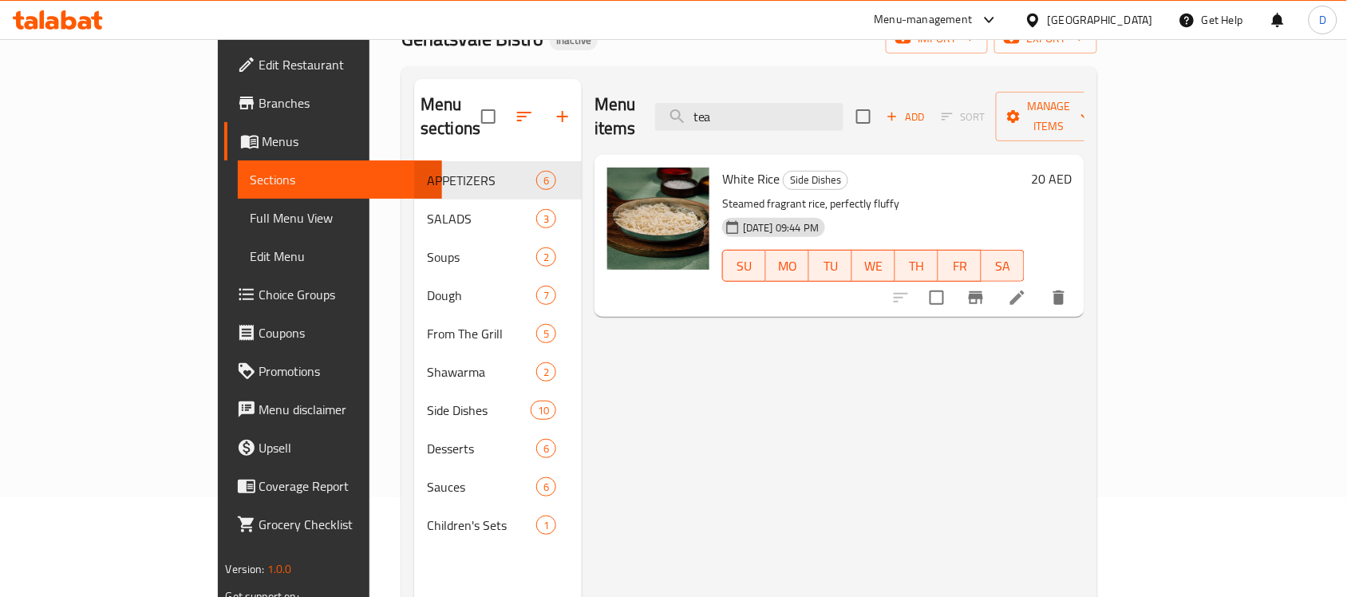
drag, startPoint x: 814, startPoint y: 108, endPoint x: 716, endPoint y: 116, distance: 98.4
click at [716, 116] on div "Menu items tea Add Sort Manage items" at bounding box center [839, 117] width 490 height 76
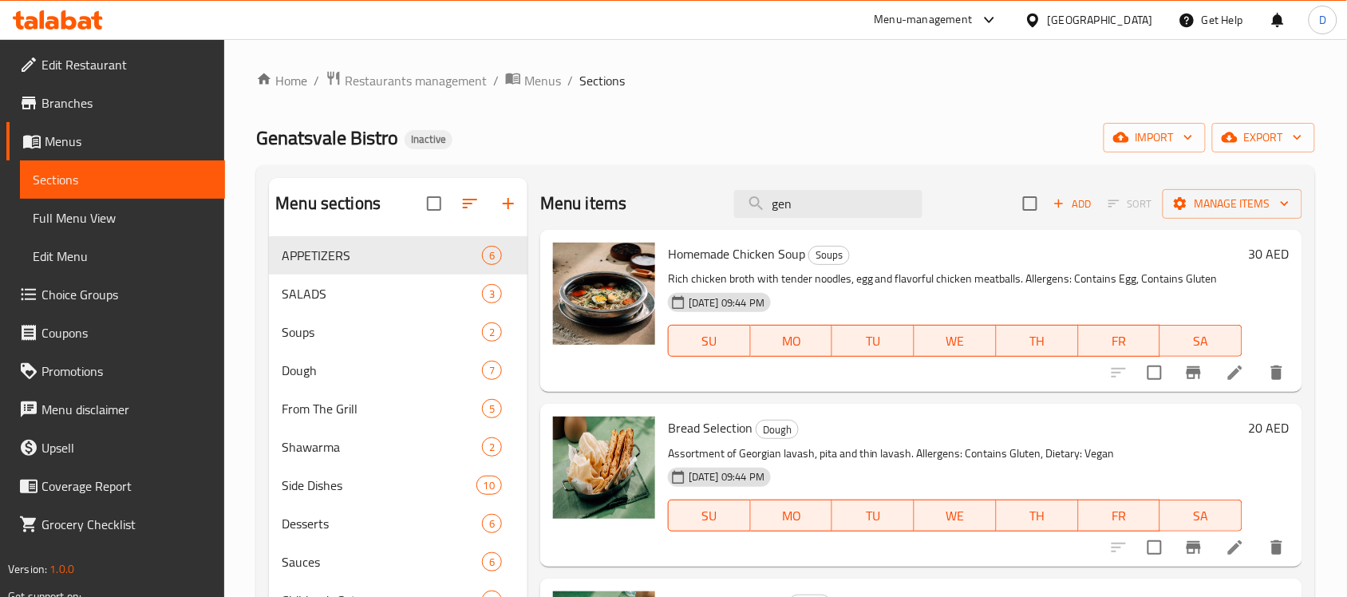
scroll to position [0, 0]
drag, startPoint x: 787, startPoint y: 206, endPoint x: 716, endPoint y: 205, distance: 70.2
click at [716, 205] on div "Menu items gen Add Sort Manage items" at bounding box center [921, 205] width 762 height 52
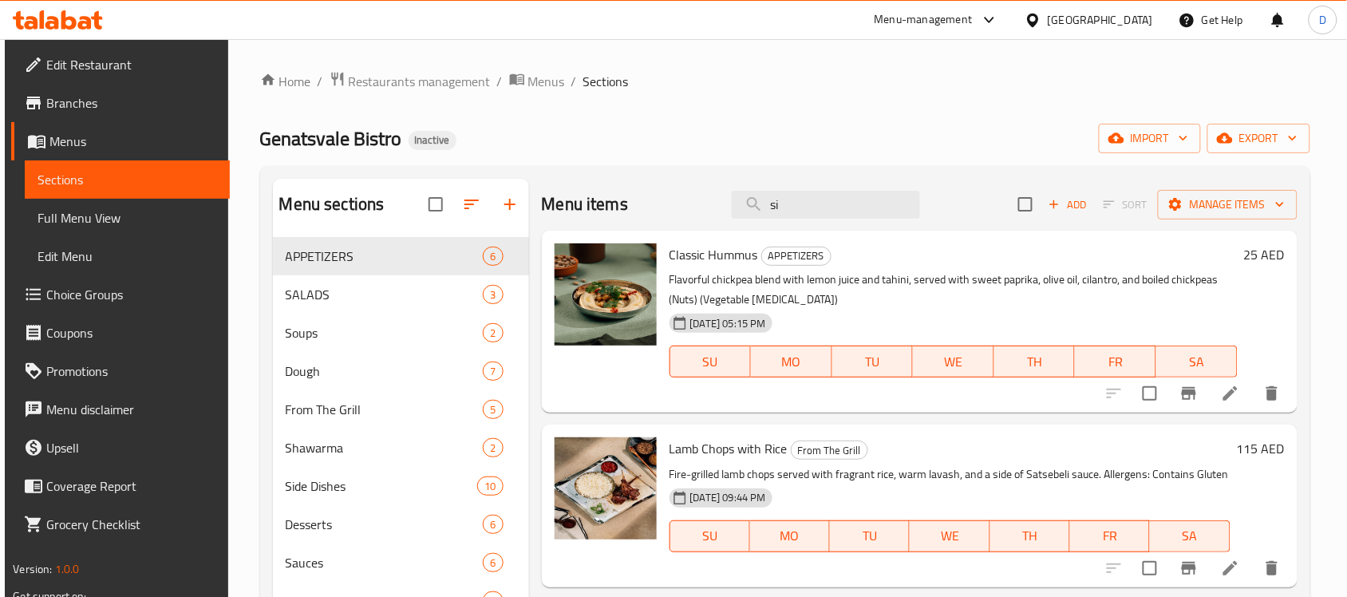
type input "sid"
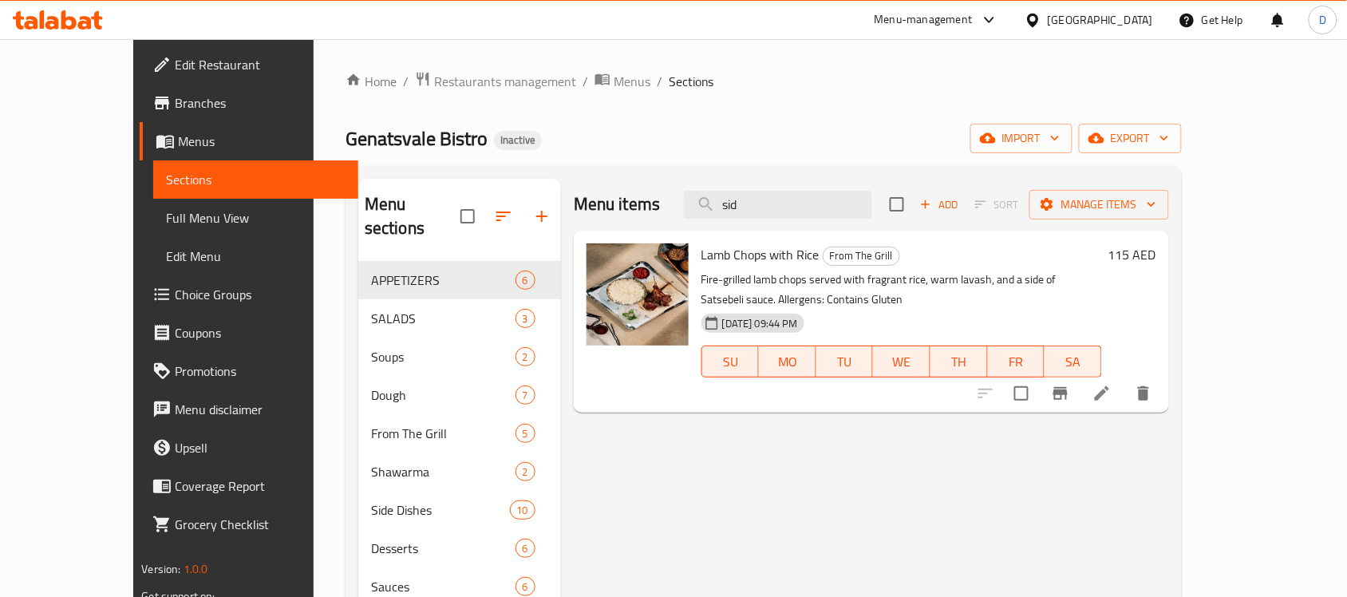
drag, startPoint x: 818, startPoint y: 201, endPoint x: 706, endPoint y: 217, distance: 113.6
click at [706, 217] on div "Menu items sid Add Sort Manage items" at bounding box center [871, 205] width 595 height 52
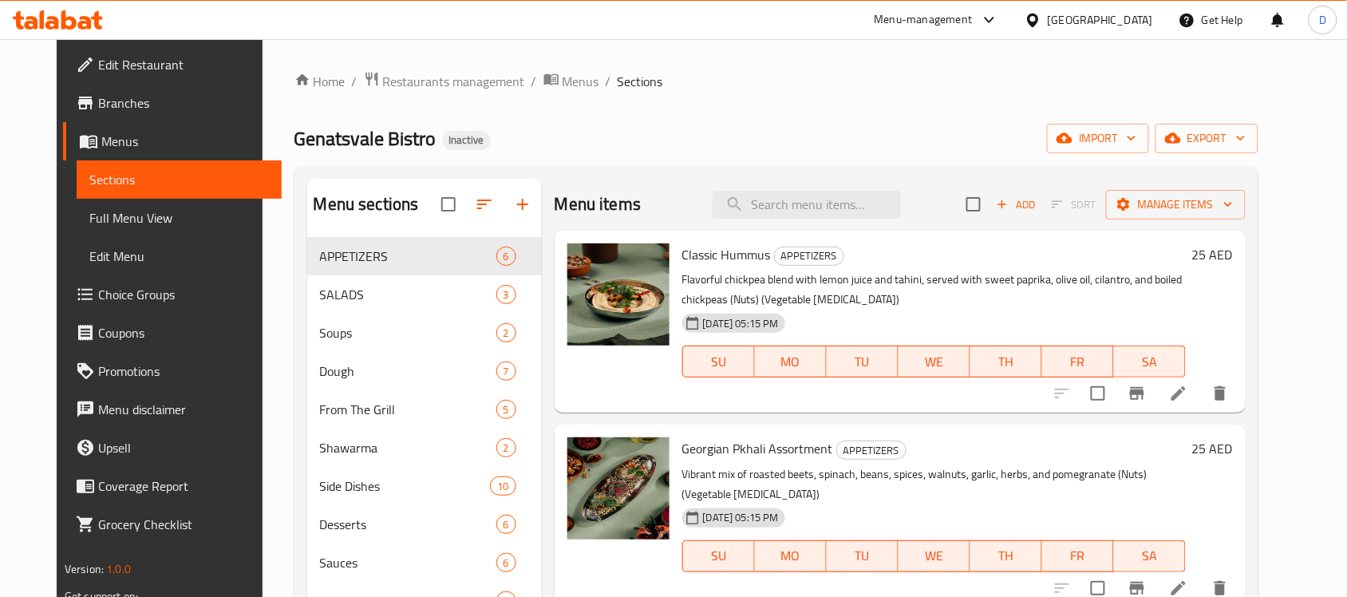
click at [89, 208] on span "Full Menu View" at bounding box center [178, 217] width 179 height 19
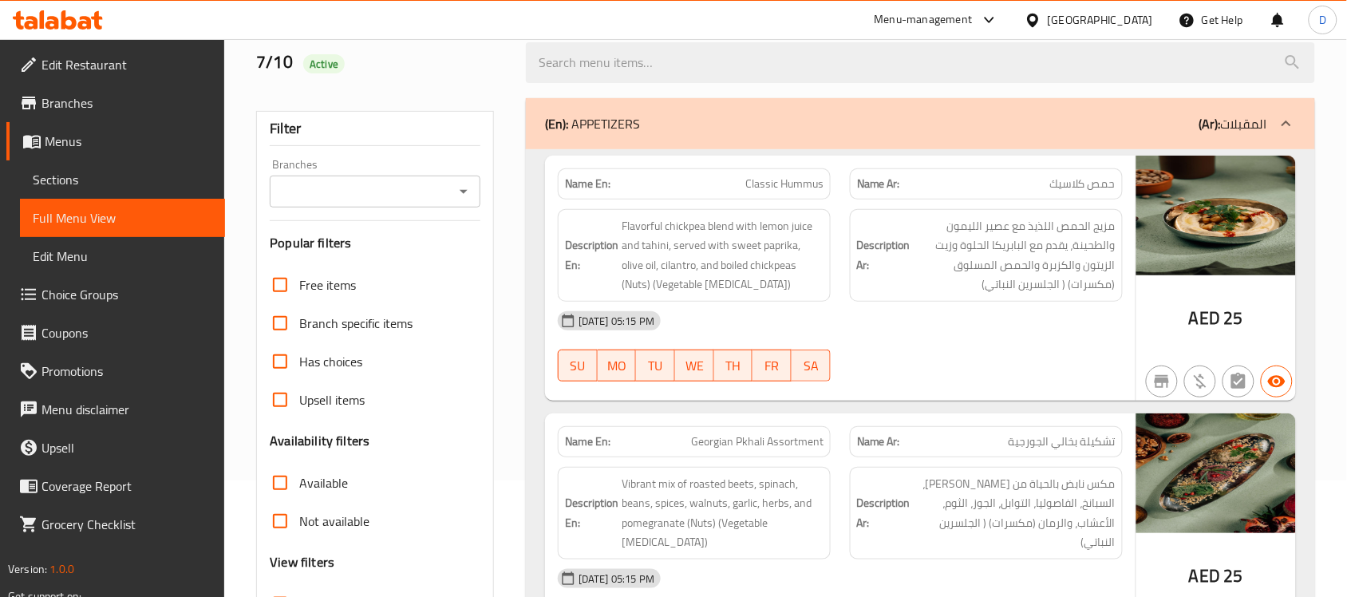
scroll to position [299, 0]
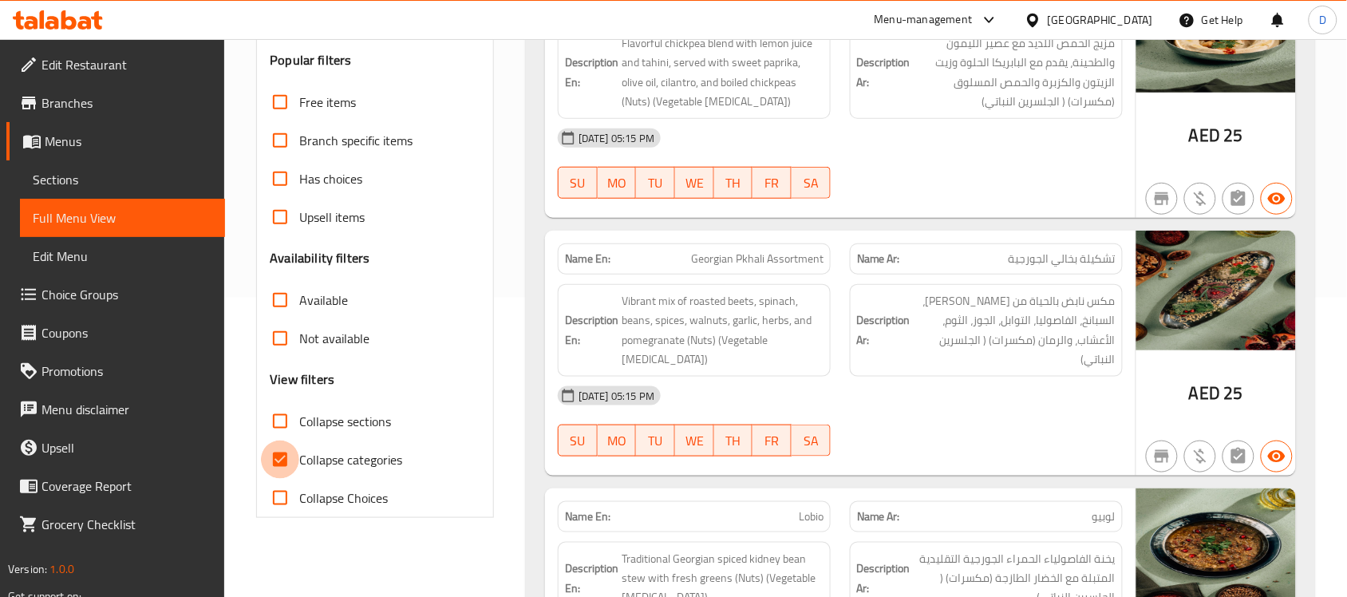
click at [276, 459] on input "Collapse categories" at bounding box center [280, 459] width 38 height 38
checkbox input "false"
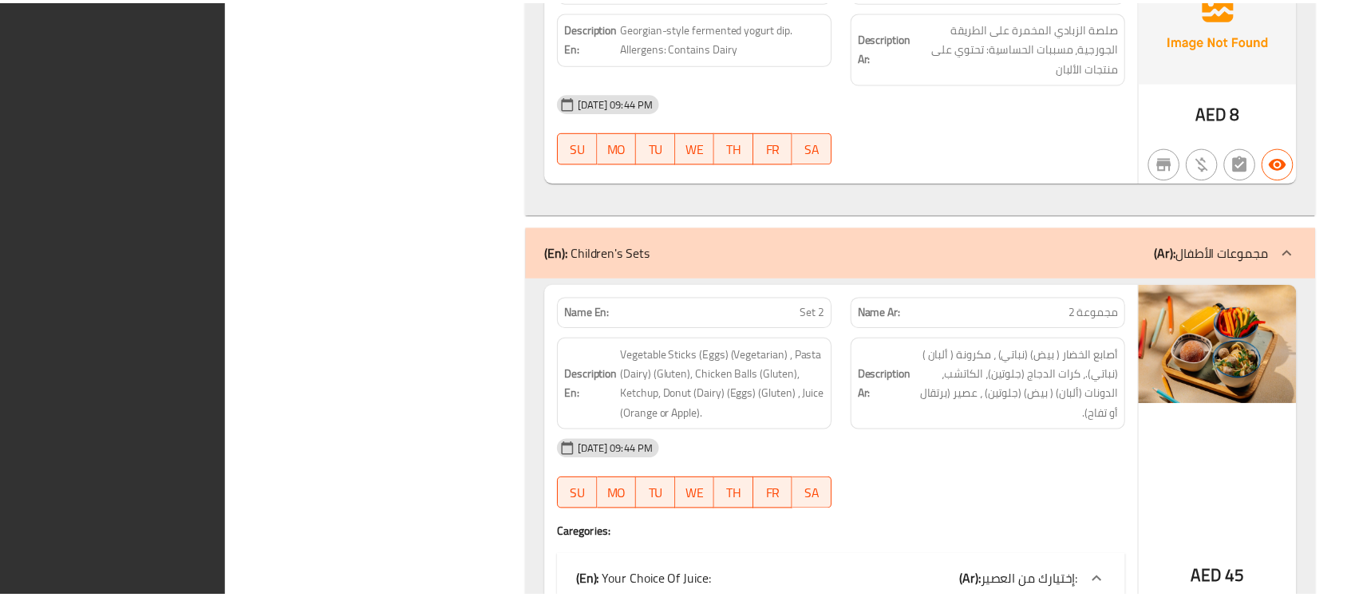
scroll to position [13744, 0]
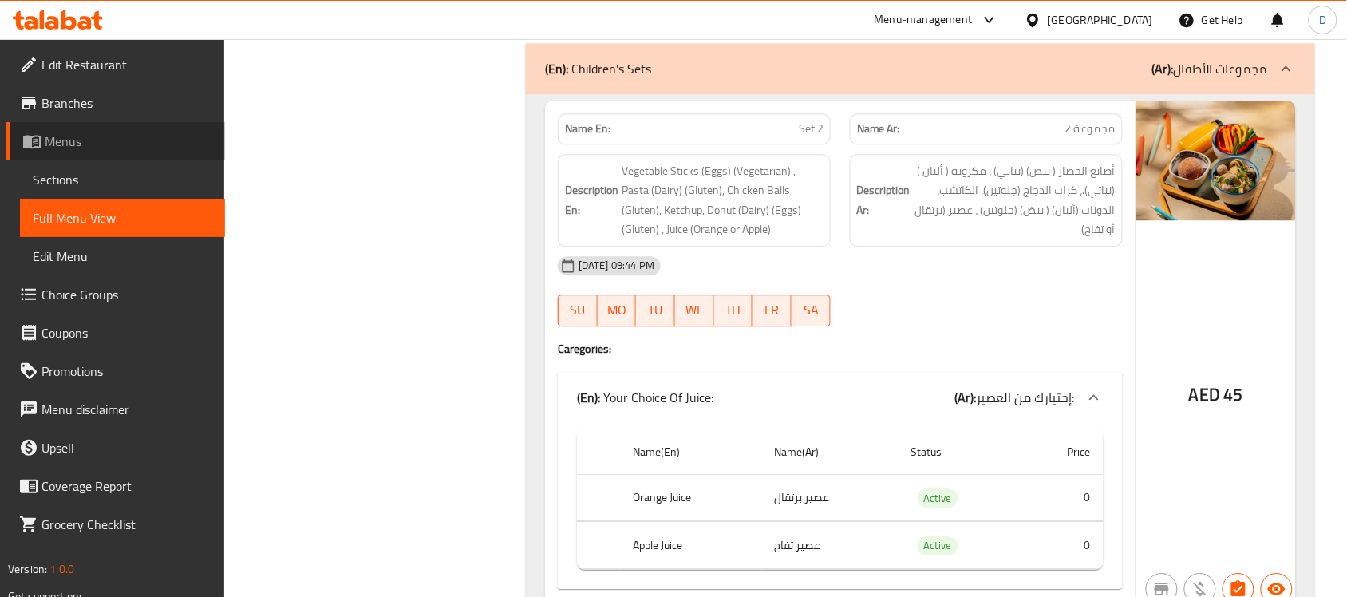
click at [73, 142] on span "Menus" at bounding box center [129, 141] width 168 height 19
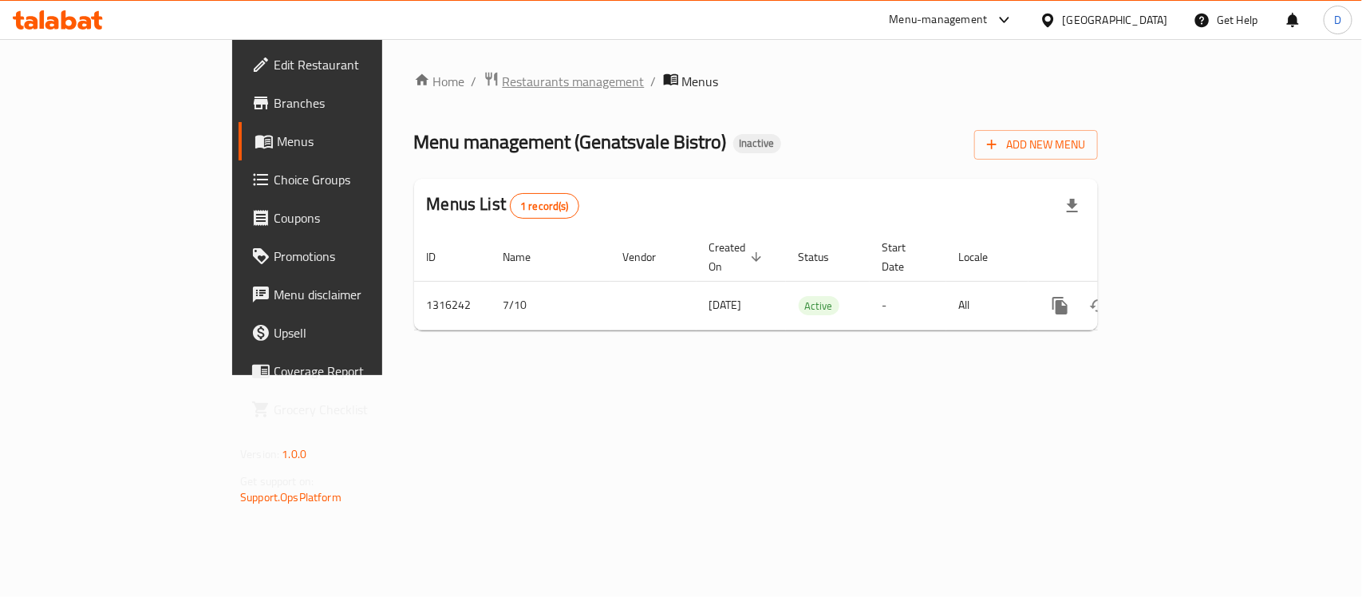
click at [503, 81] on span "Restaurants management" at bounding box center [574, 81] width 142 height 19
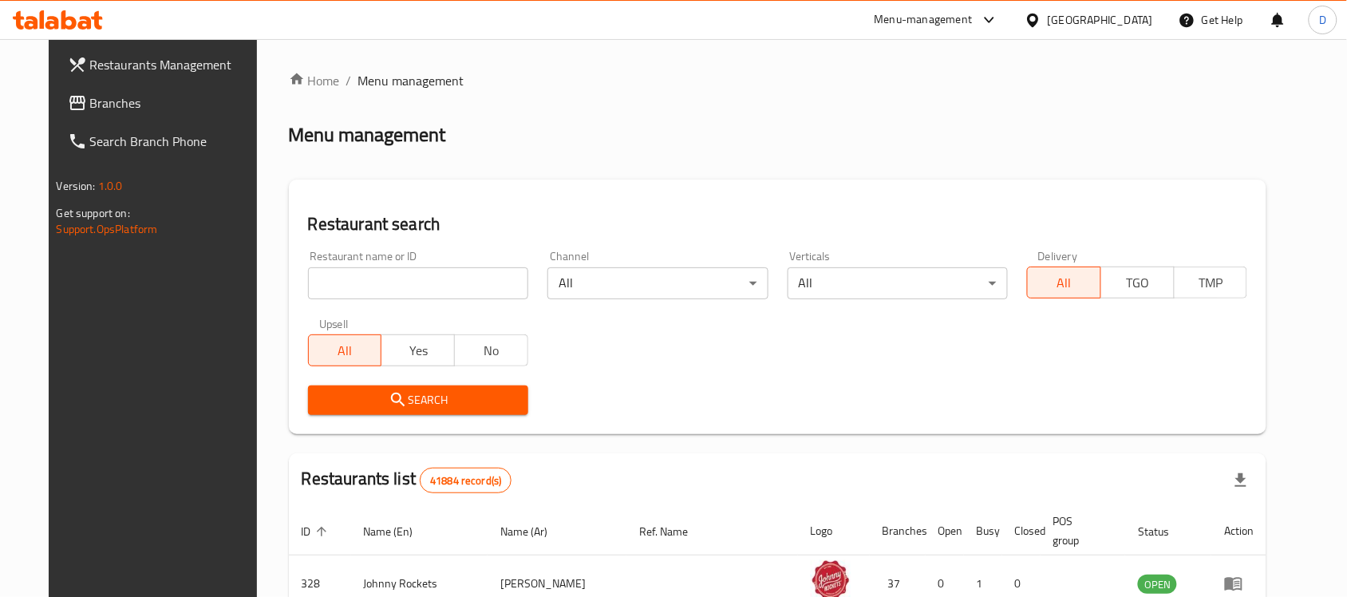
click at [90, 93] on span "Branches" at bounding box center [175, 102] width 171 height 19
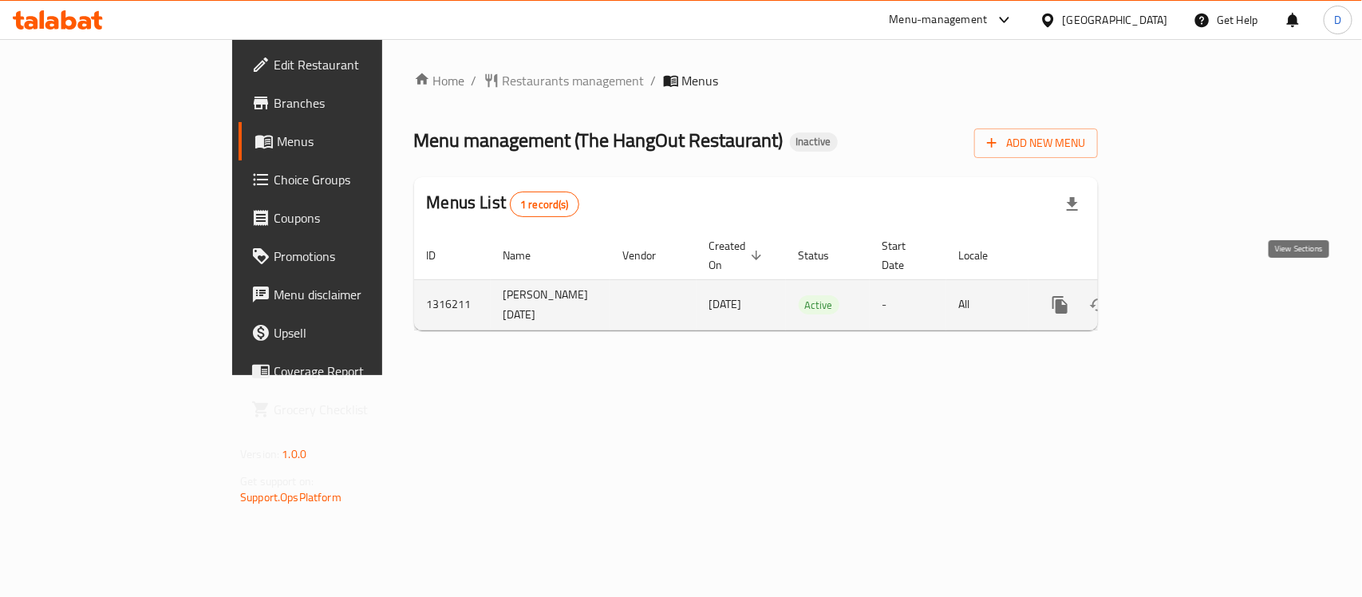
click at [1185, 295] on icon "enhanced table" at bounding box center [1174, 304] width 19 height 19
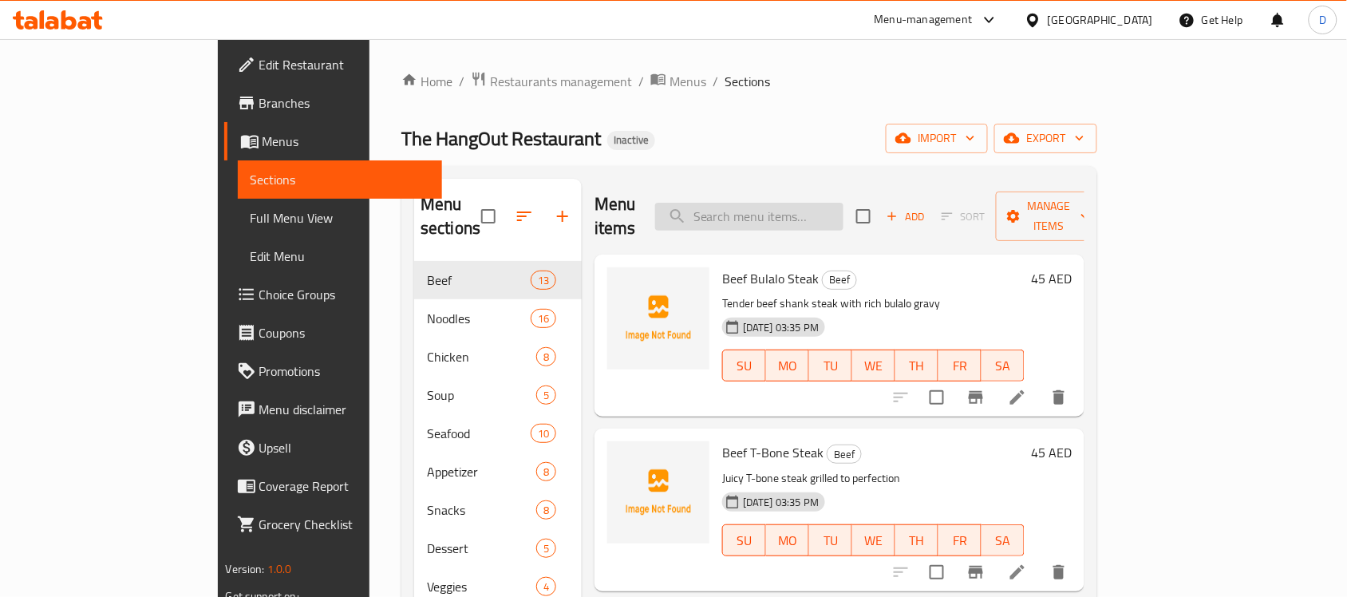
click at [843, 203] on input "search" at bounding box center [749, 217] width 188 height 28
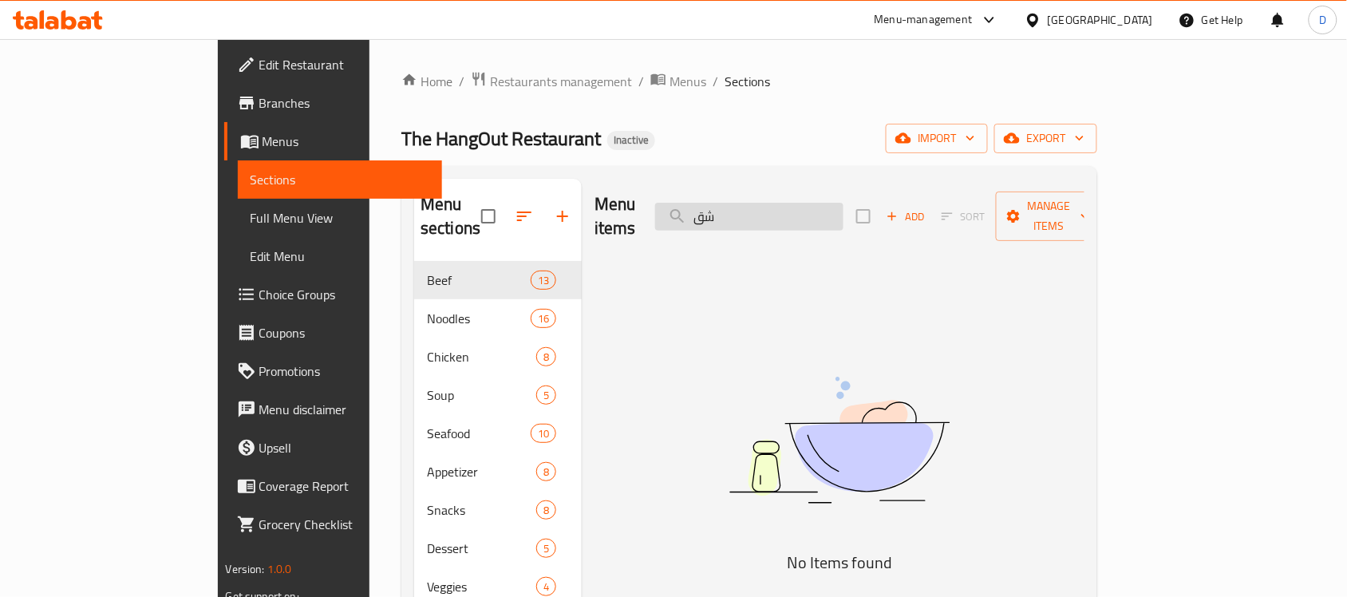
type input "ش"
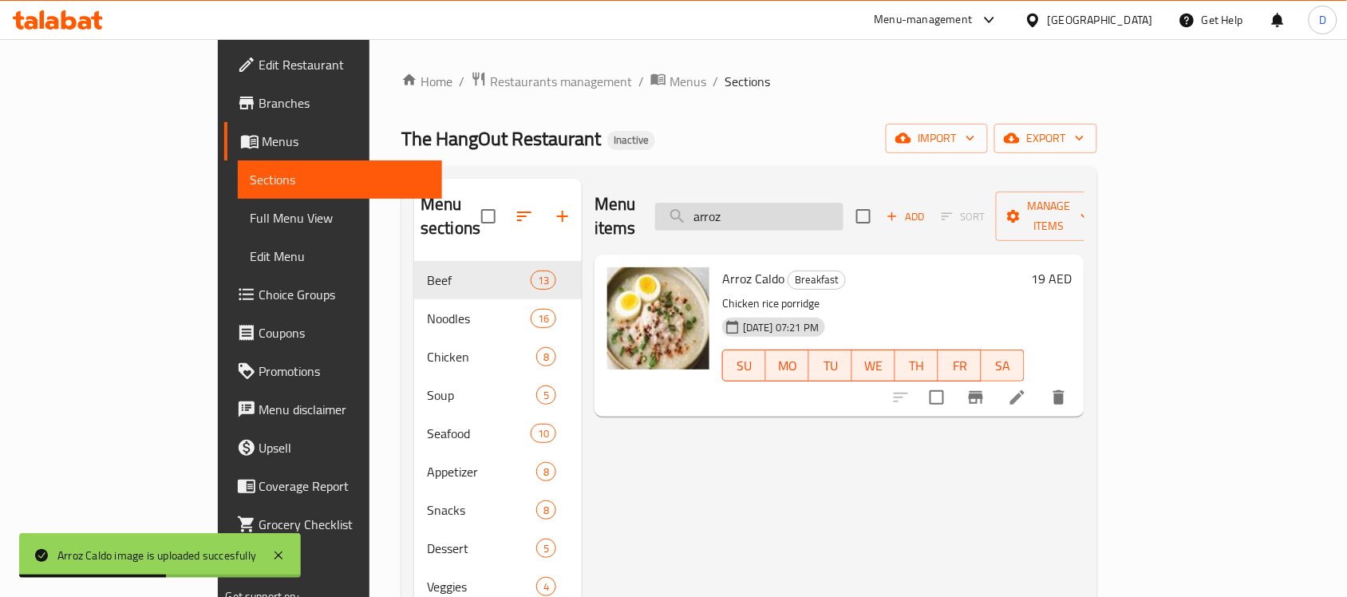
drag, startPoint x: 814, startPoint y: 206, endPoint x: 748, endPoint y: 210, distance: 65.5
click at [748, 210] on input "arroz" at bounding box center [749, 217] width 188 height 28
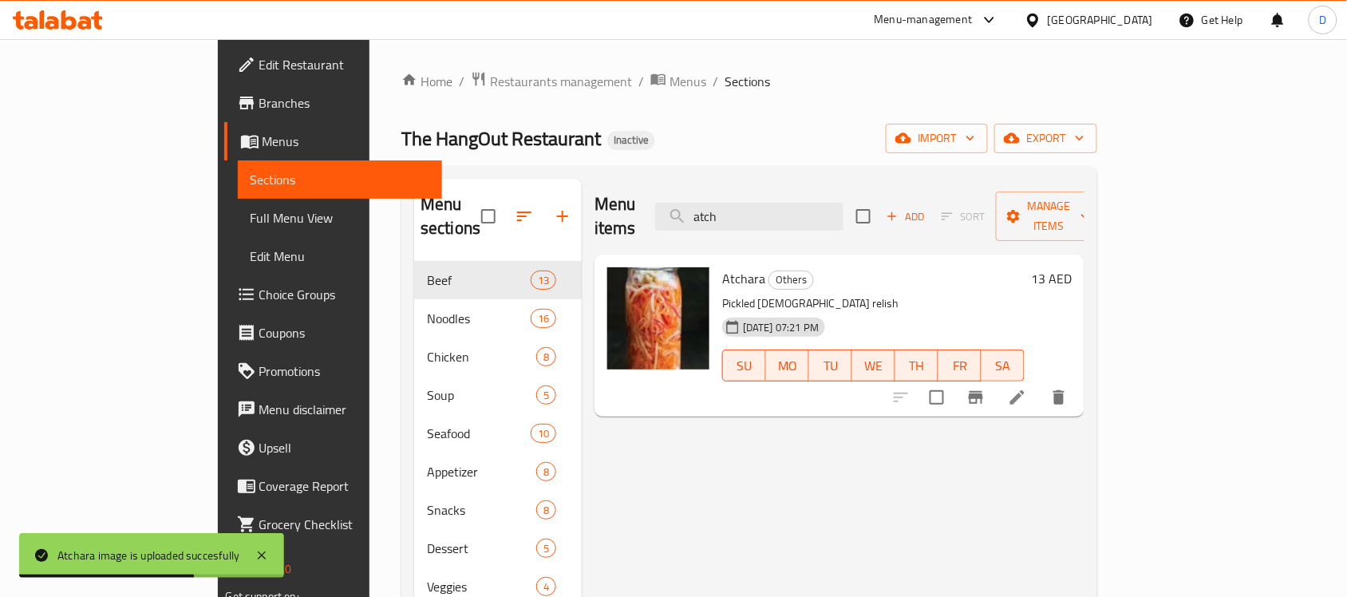
drag, startPoint x: 818, startPoint y: 210, endPoint x: 676, endPoint y: 219, distance: 142.3
click at [676, 219] on div "Menu items atch Add Sort Manage items" at bounding box center [839, 217] width 490 height 76
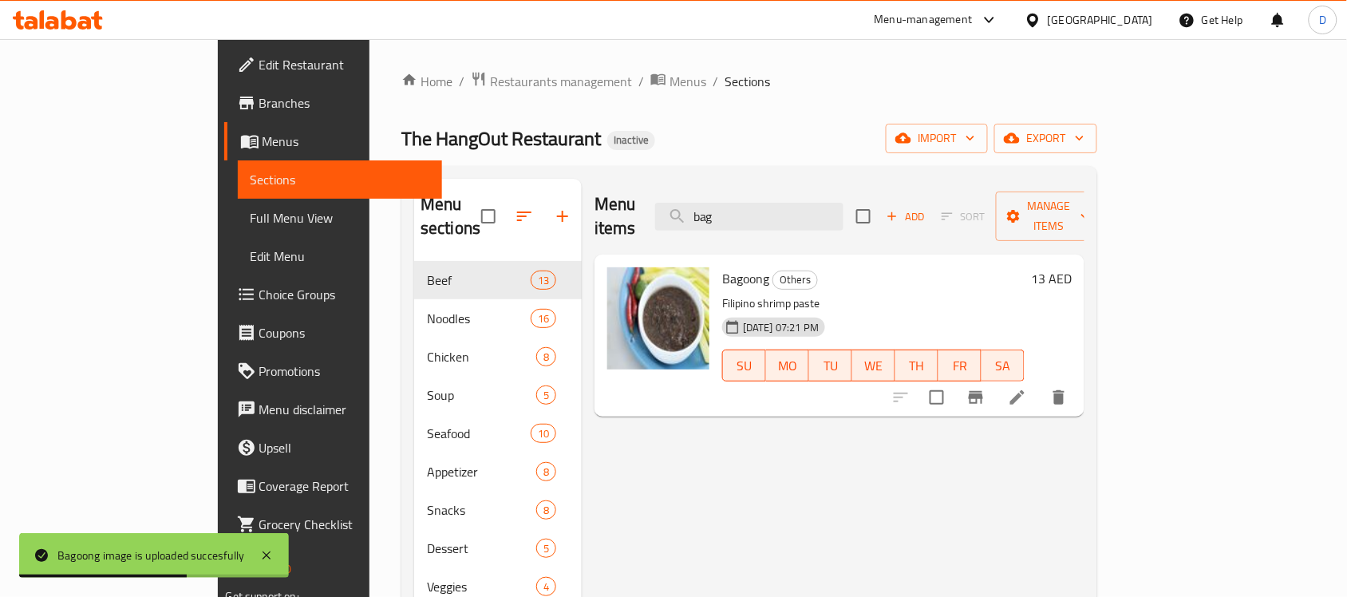
drag, startPoint x: 803, startPoint y: 203, endPoint x: 680, endPoint y: 212, distance: 123.2
click at [680, 212] on div "Menu items bag Add Sort Manage items" at bounding box center [839, 217] width 490 height 76
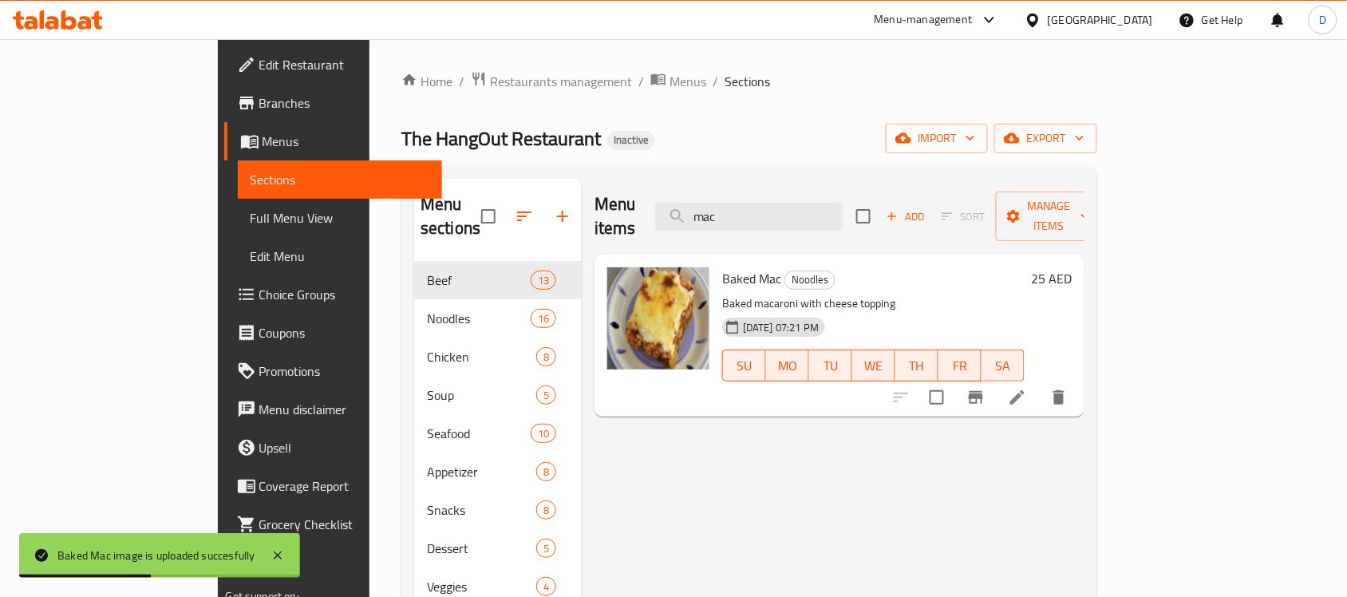
drag, startPoint x: 802, startPoint y: 206, endPoint x: 708, endPoint y: 192, distance: 95.1
click at [708, 192] on div "Menu items mac Add Sort Manage items" at bounding box center [839, 217] width 490 height 76
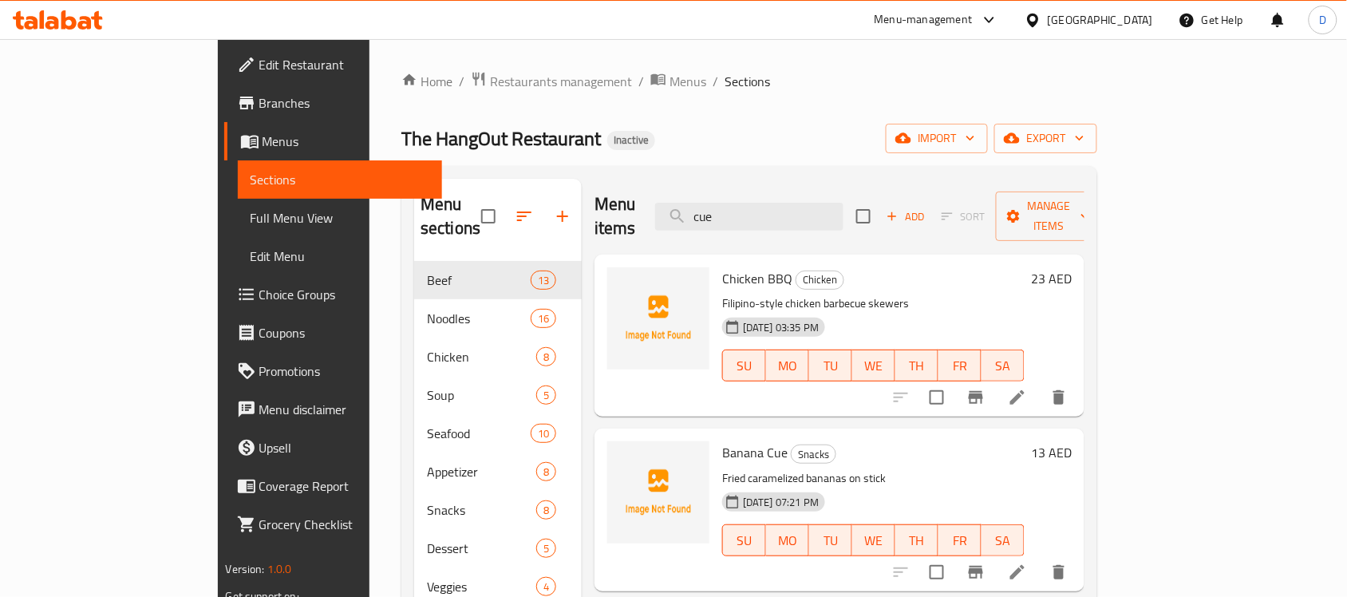
scroll to position [100, 0]
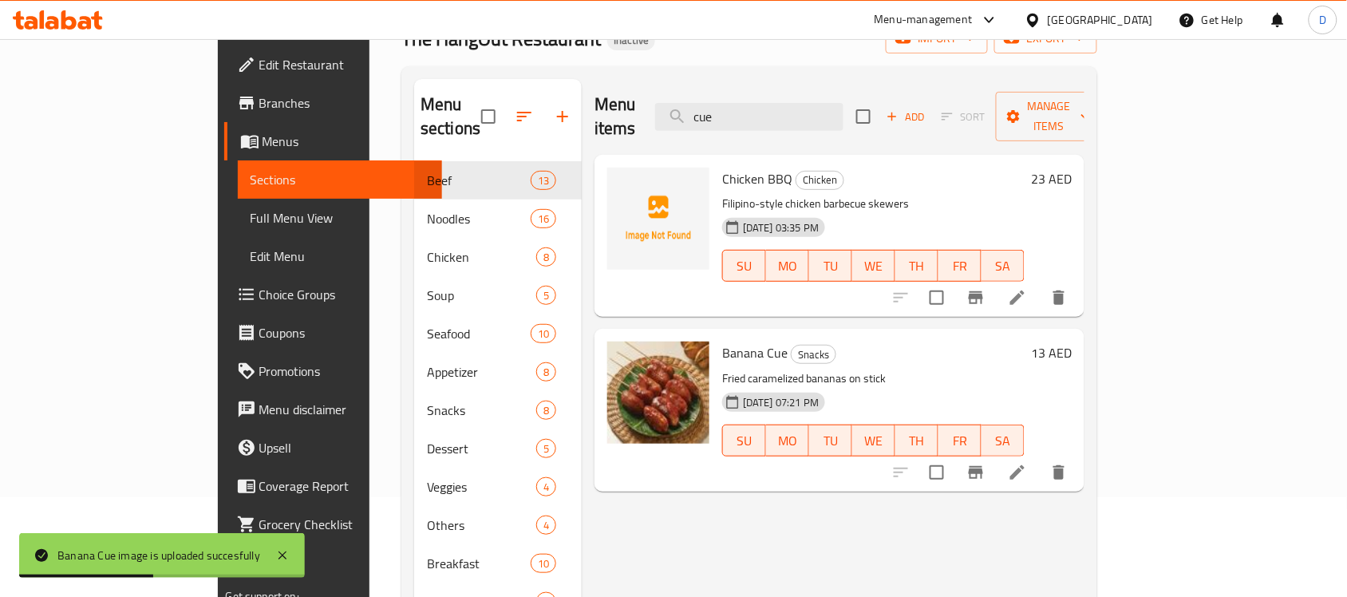
drag, startPoint x: 854, startPoint y: 114, endPoint x: 668, endPoint y: 104, distance: 186.9
click at [668, 104] on div "Menu items cue Add Sort Manage items" at bounding box center [839, 117] width 490 height 76
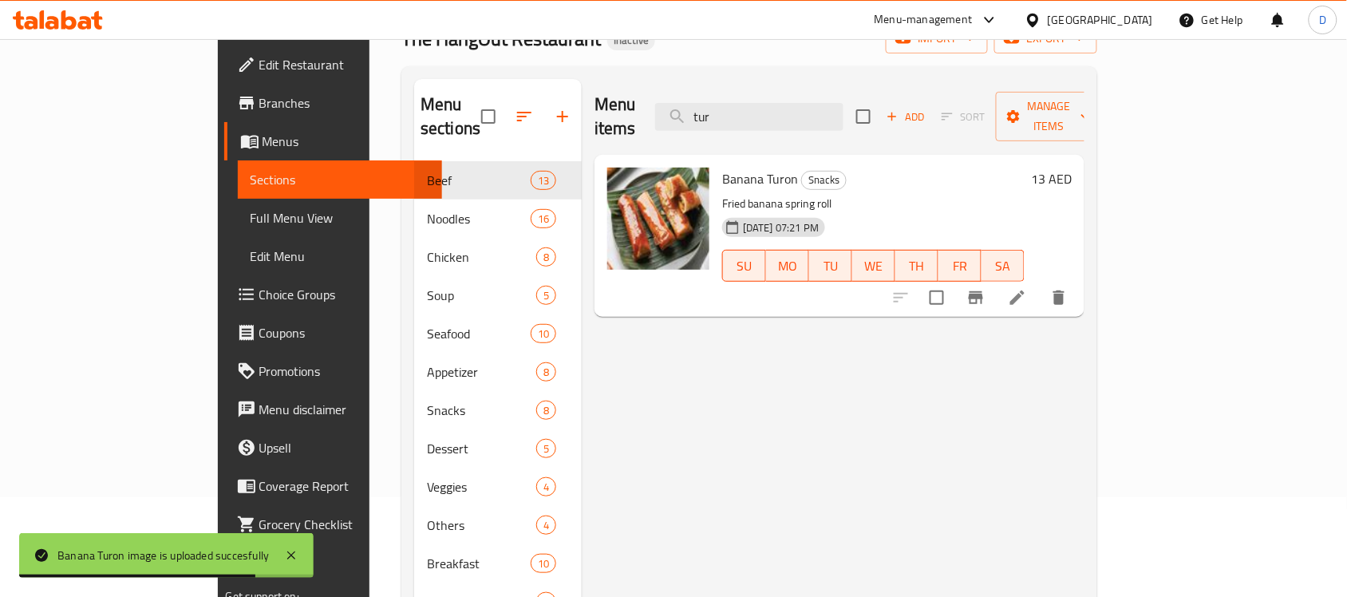
drag, startPoint x: 814, startPoint y: 104, endPoint x: 719, endPoint y: 85, distance: 97.8
click at [719, 85] on div "Menu items tur Add Sort Manage items" at bounding box center [839, 117] width 490 height 76
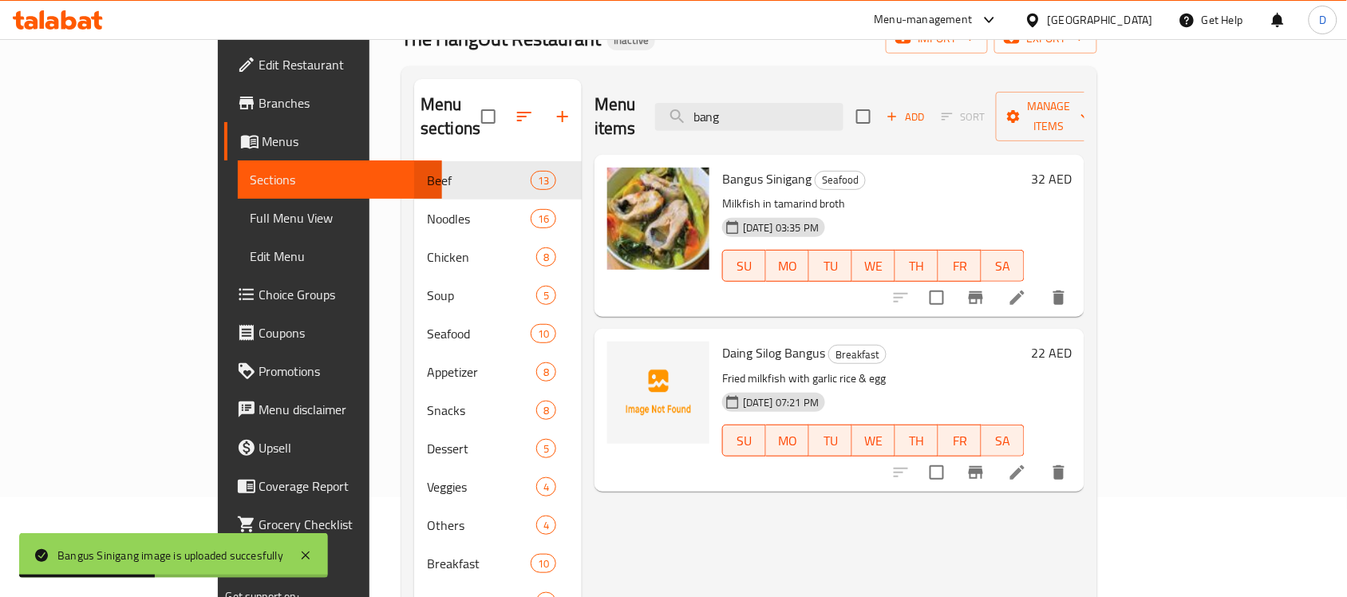
drag, startPoint x: 823, startPoint y: 108, endPoint x: 658, endPoint y: 89, distance: 166.2
click at [658, 89] on div "Menu items bang Add Sort Manage items" at bounding box center [839, 117] width 490 height 76
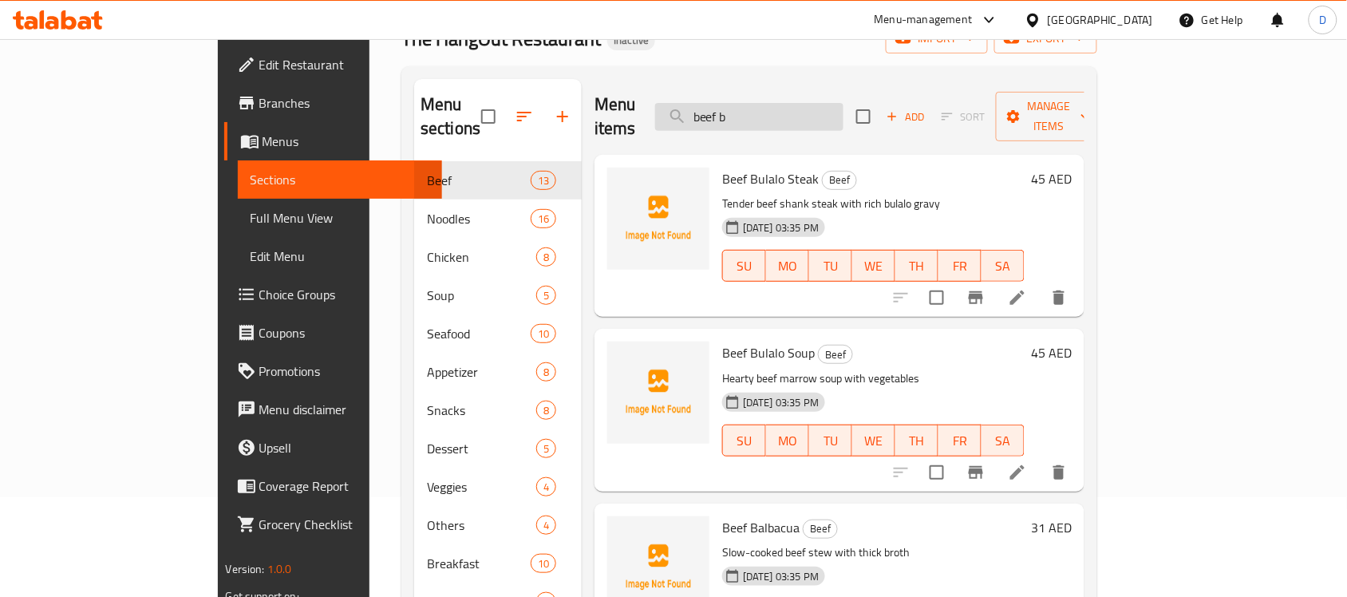
click at [843, 104] on input "beef b" at bounding box center [749, 117] width 188 height 28
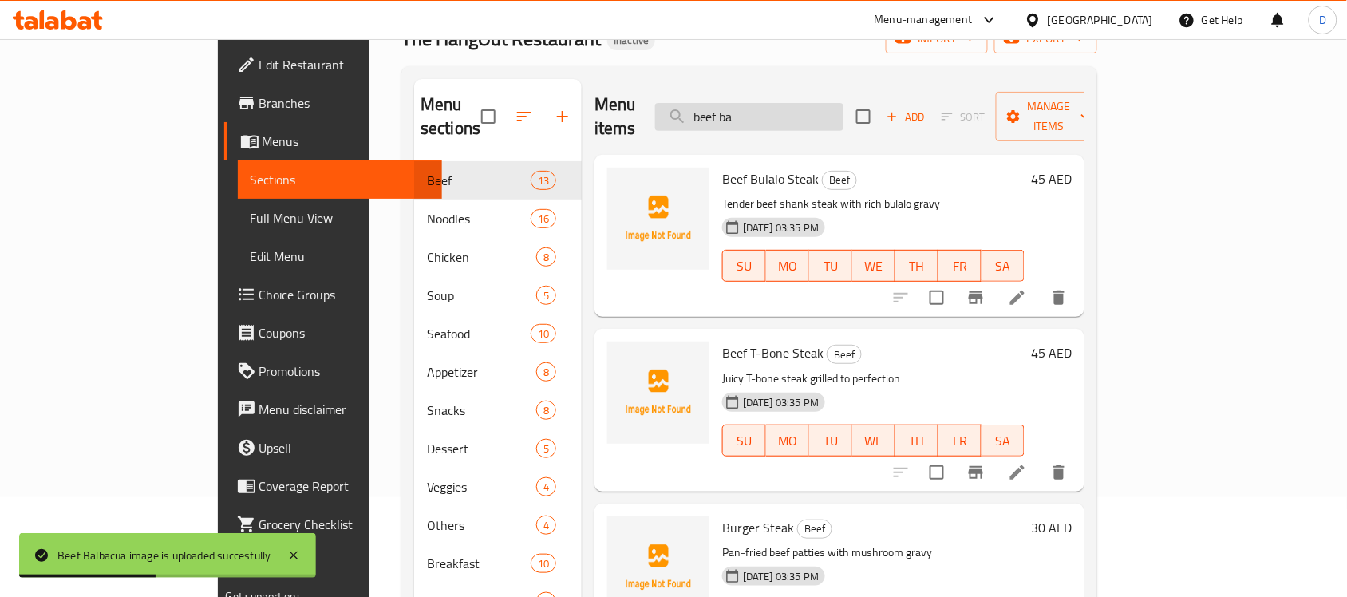
click at [843, 103] on input "beef ba" at bounding box center [749, 117] width 188 height 28
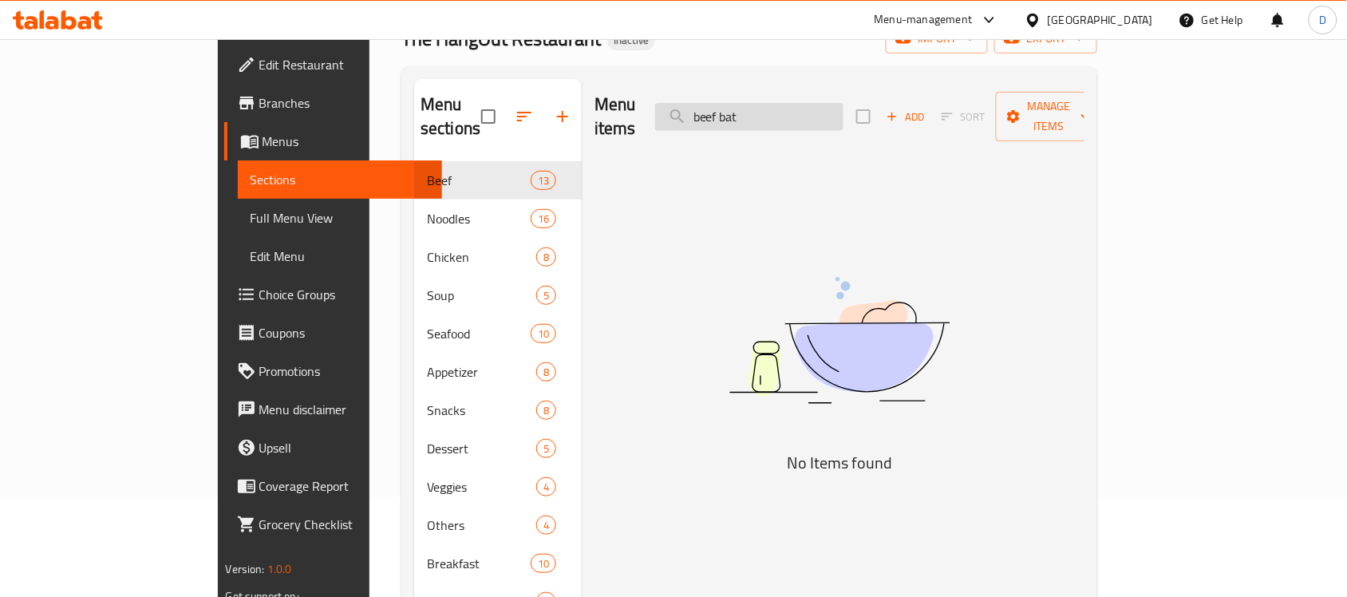
click at [843, 103] on input "beef bat" at bounding box center [749, 117] width 188 height 28
drag, startPoint x: 847, startPoint y: 102, endPoint x: 699, endPoint y: 112, distance: 148.7
click at [699, 112] on div "Menu items beef bat Add Sort Manage items" at bounding box center [839, 117] width 490 height 76
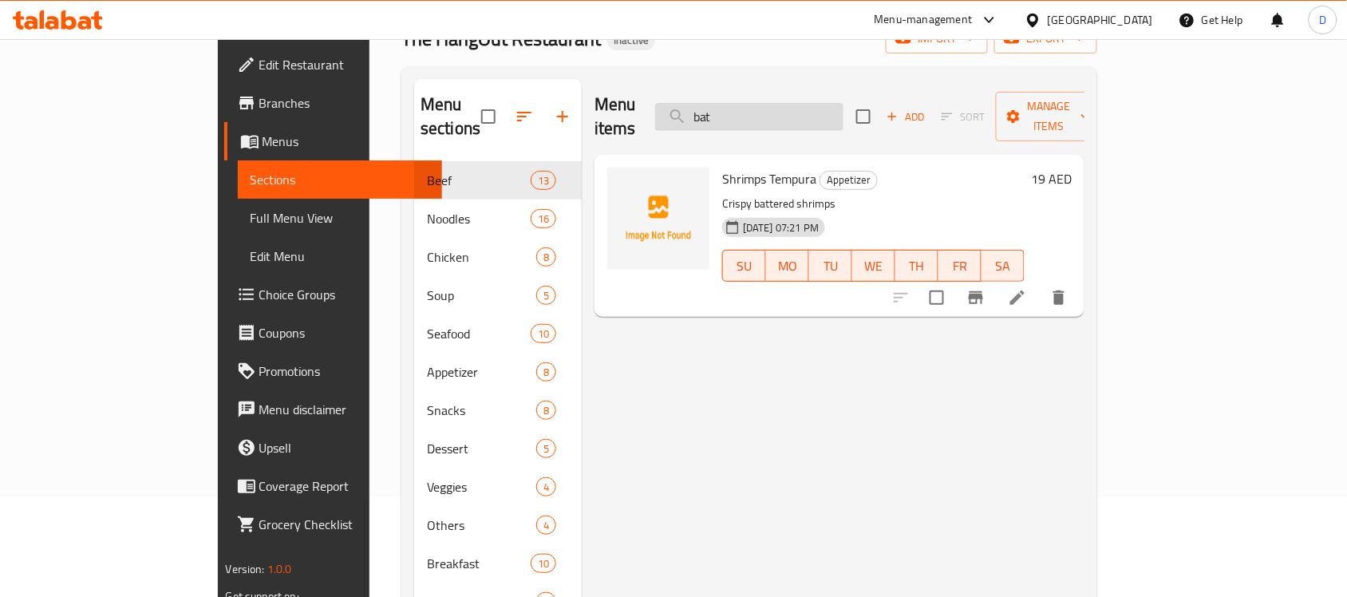
drag, startPoint x: 819, startPoint y: 112, endPoint x: 743, endPoint y: 118, distance: 76.8
click at [743, 118] on input "bat" at bounding box center [749, 117] width 188 height 28
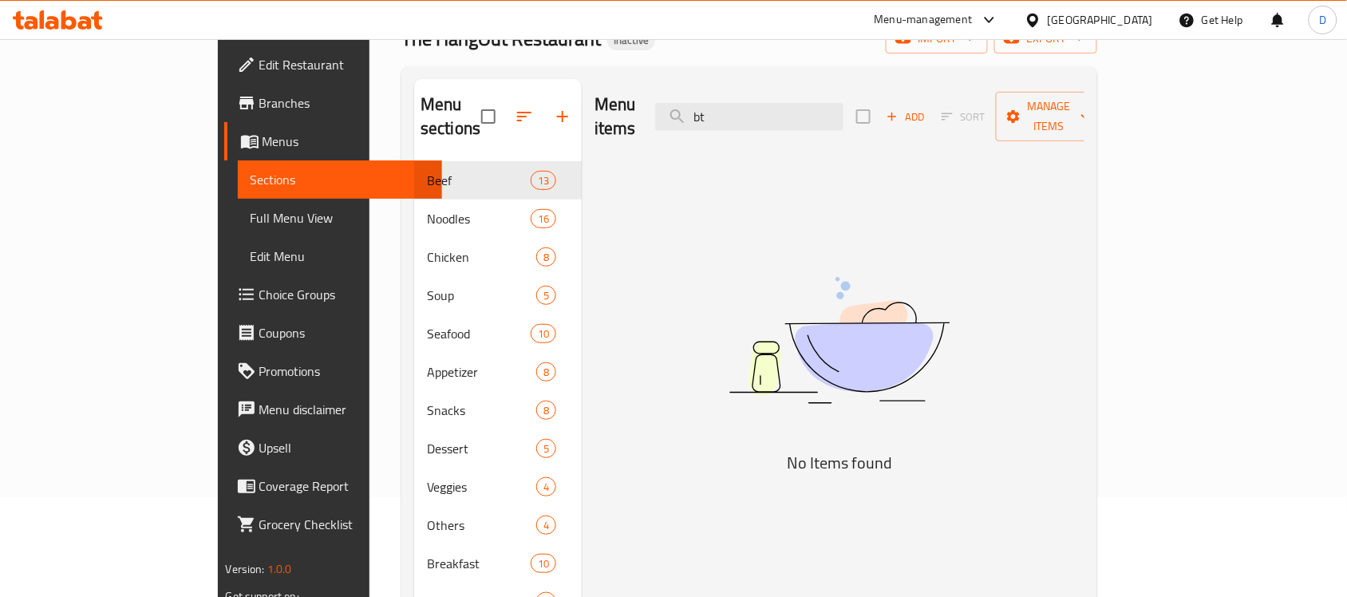
drag, startPoint x: 807, startPoint y: 108, endPoint x: 726, endPoint y: 102, distance: 81.6
click at [726, 102] on div "Menu items bt Add Sort Manage items" at bounding box center [839, 117] width 490 height 76
click at [819, 103] on input "bt" at bounding box center [749, 117] width 188 height 28
drag, startPoint x: 818, startPoint y: 102, endPoint x: 698, endPoint y: 102, distance: 119.7
click at [698, 102] on div "Menu items bt Add Sort Manage items" at bounding box center [839, 117] width 490 height 76
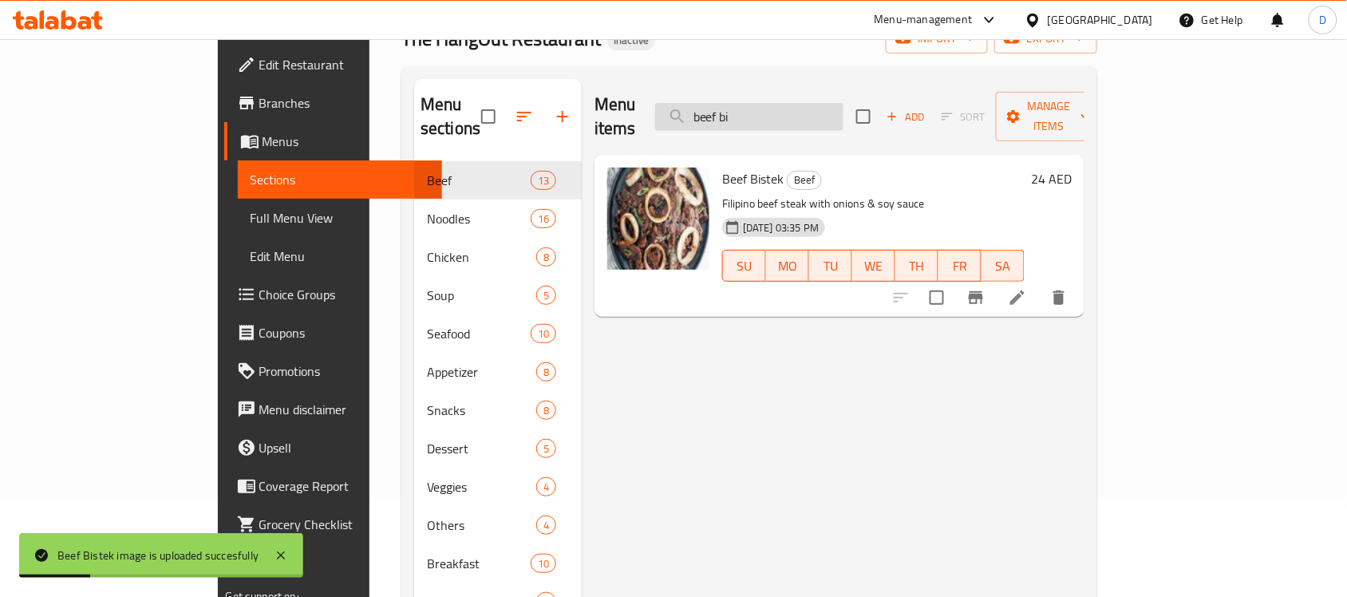
click at [843, 108] on input "beef bi" at bounding box center [749, 117] width 188 height 28
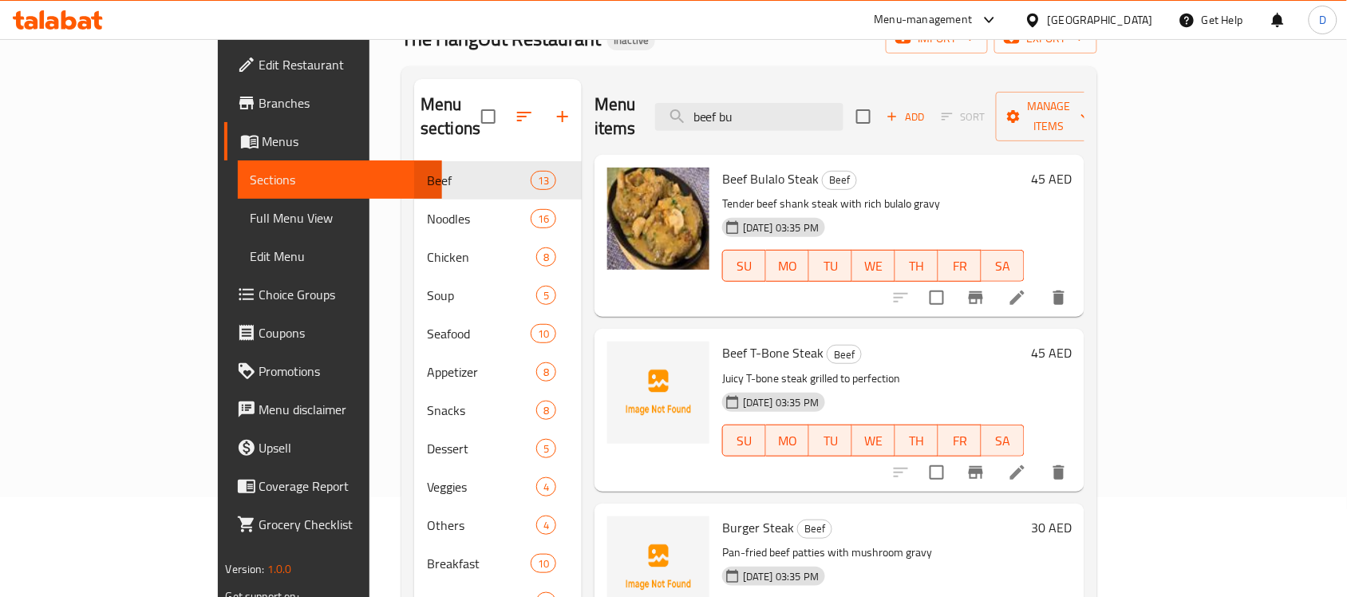
drag, startPoint x: 827, startPoint y: 110, endPoint x: 671, endPoint y: 140, distance: 159.3
click at [671, 140] on div "Menu items beef bu Add Sort Manage items Beef Bulalo Steak Beef Tender beef sha…" at bounding box center [833, 377] width 503 height 597
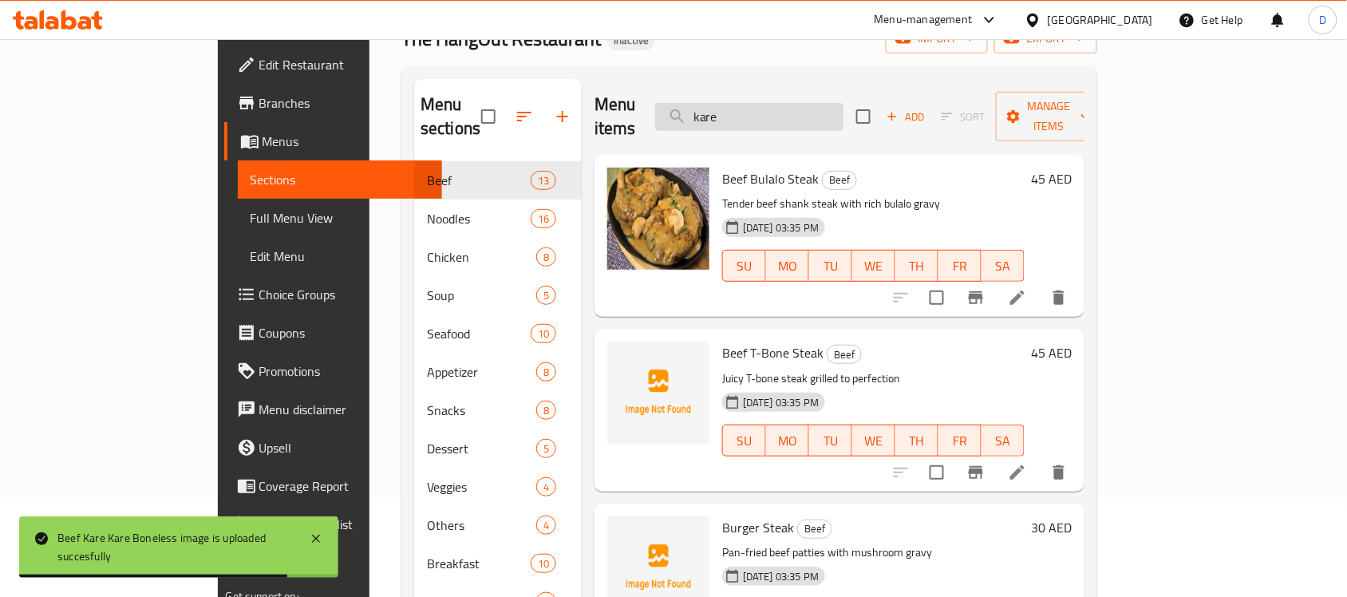
click at [812, 110] on input "kare" at bounding box center [749, 117] width 188 height 28
drag, startPoint x: 794, startPoint y: 113, endPoint x: 599, endPoint y: 117, distance: 194.7
click at [599, 117] on div "Menu items kare Add Sort Manage items" at bounding box center [839, 117] width 490 height 76
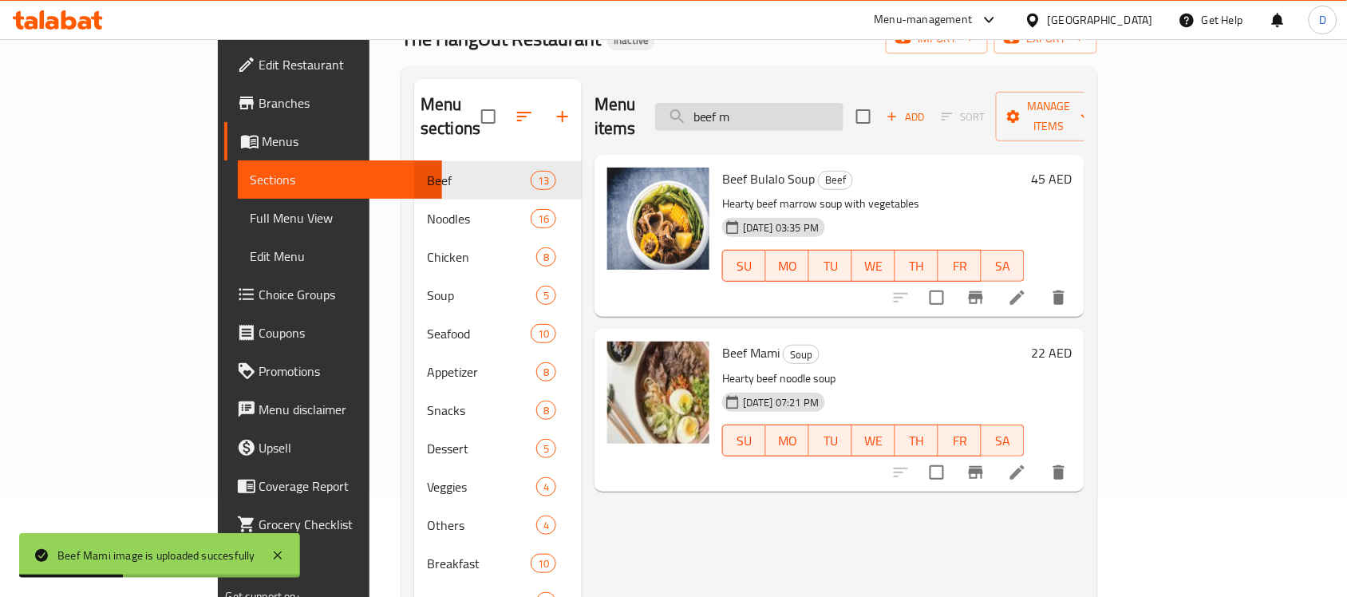
click at [835, 104] on input "beef m" at bounding box center [749, 117] width 188 height 28
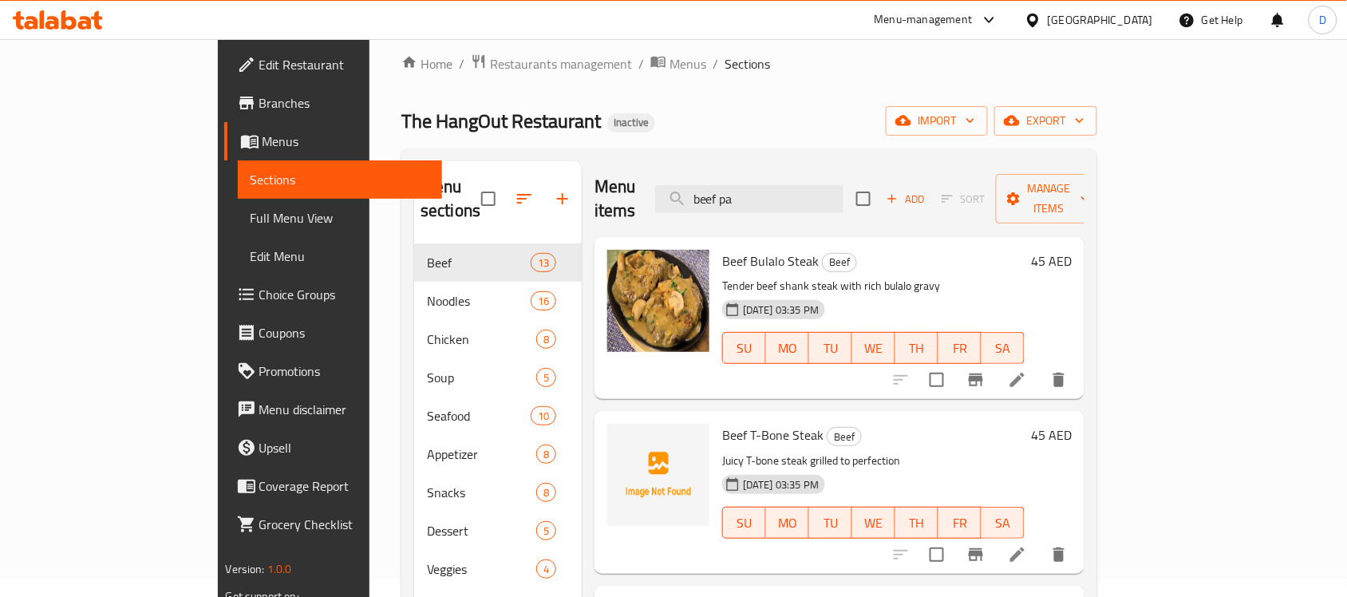
scroll to position [0, 0]
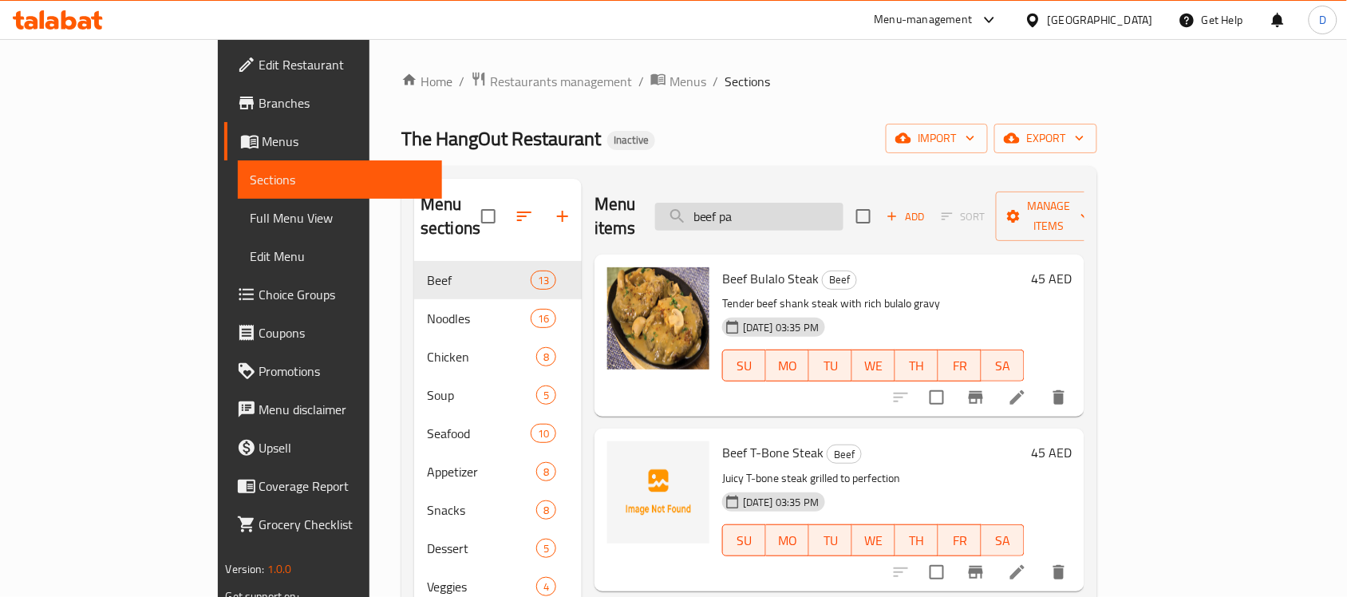
click at [843, 209] on input "beef pa" at bounding box center [749, 217] width 188 height 28
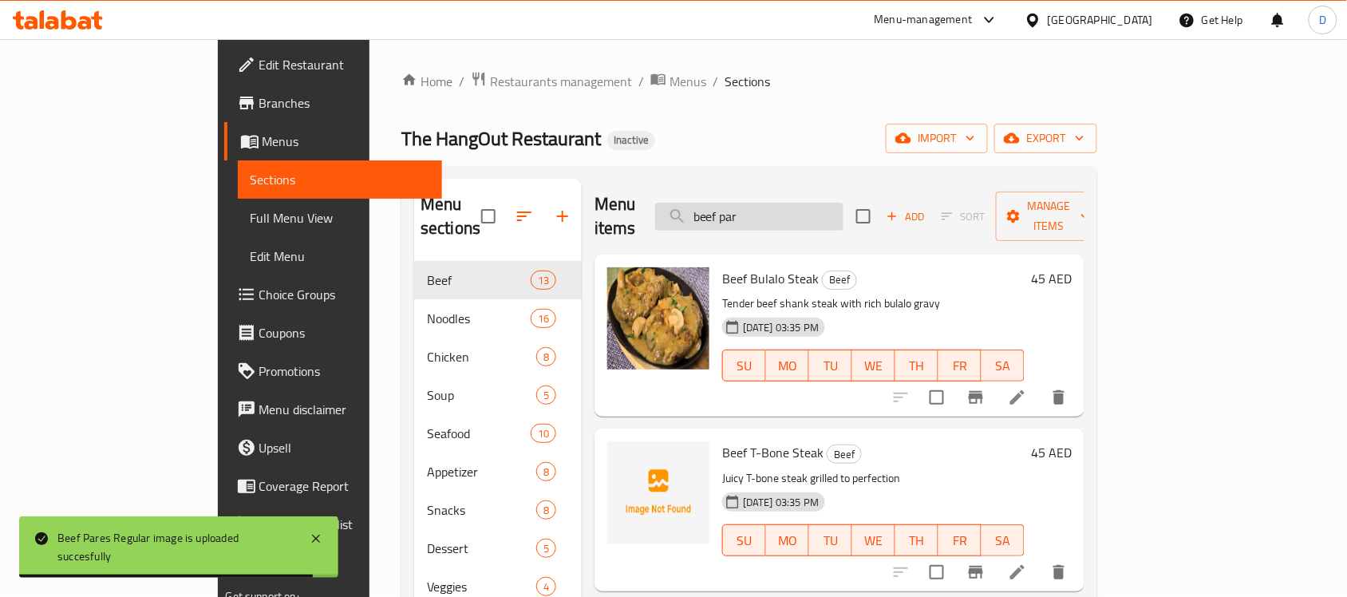
click at [843, 209] on input "beef par" at bounding box center [749, 217] width 188 height 28
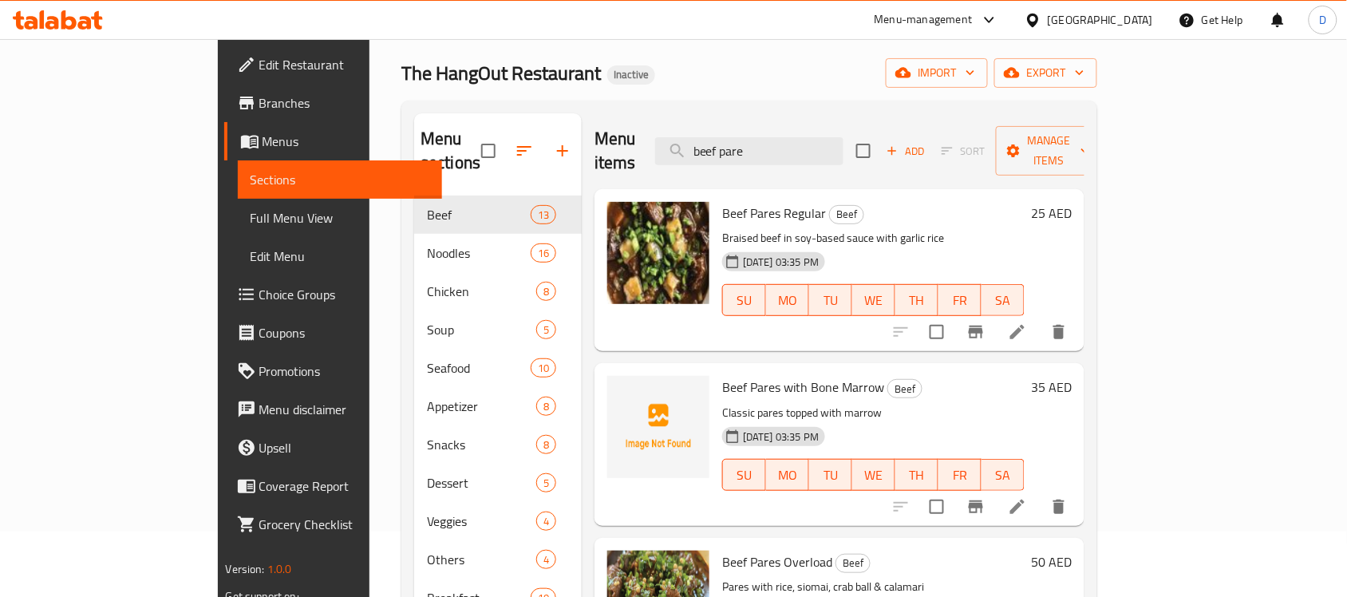
scroll to position [100, 0]
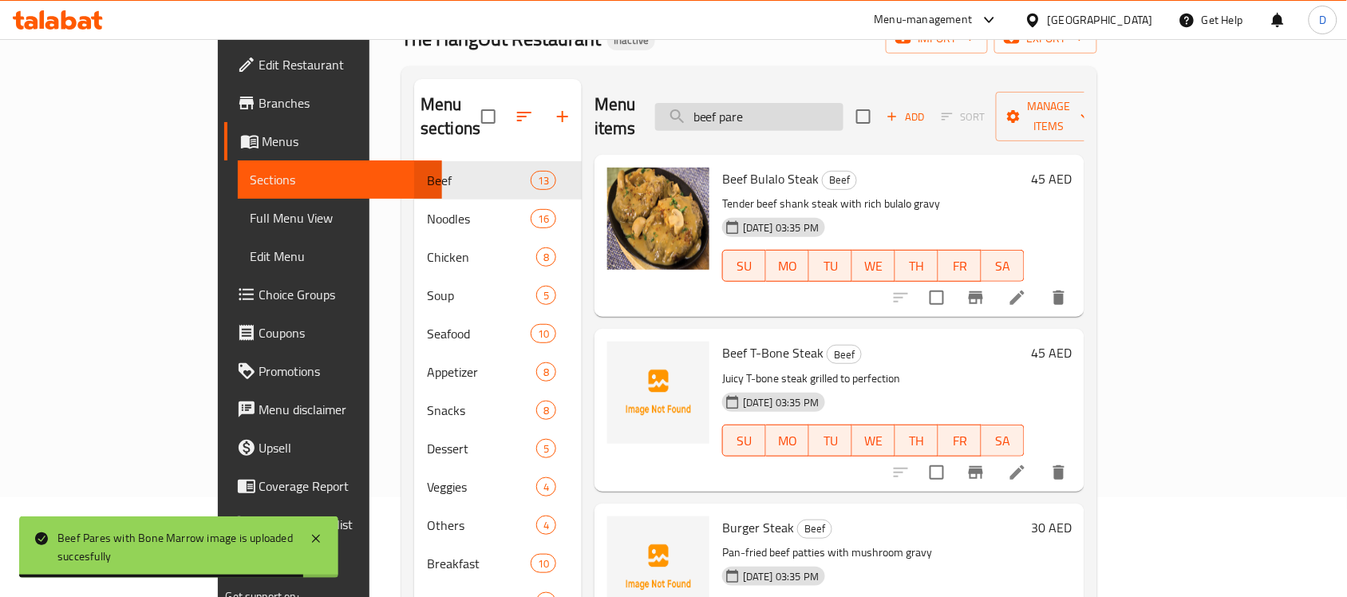
click at [834, 110] on input "beef pare" at bounding box center [749, 117] width 188 height 28
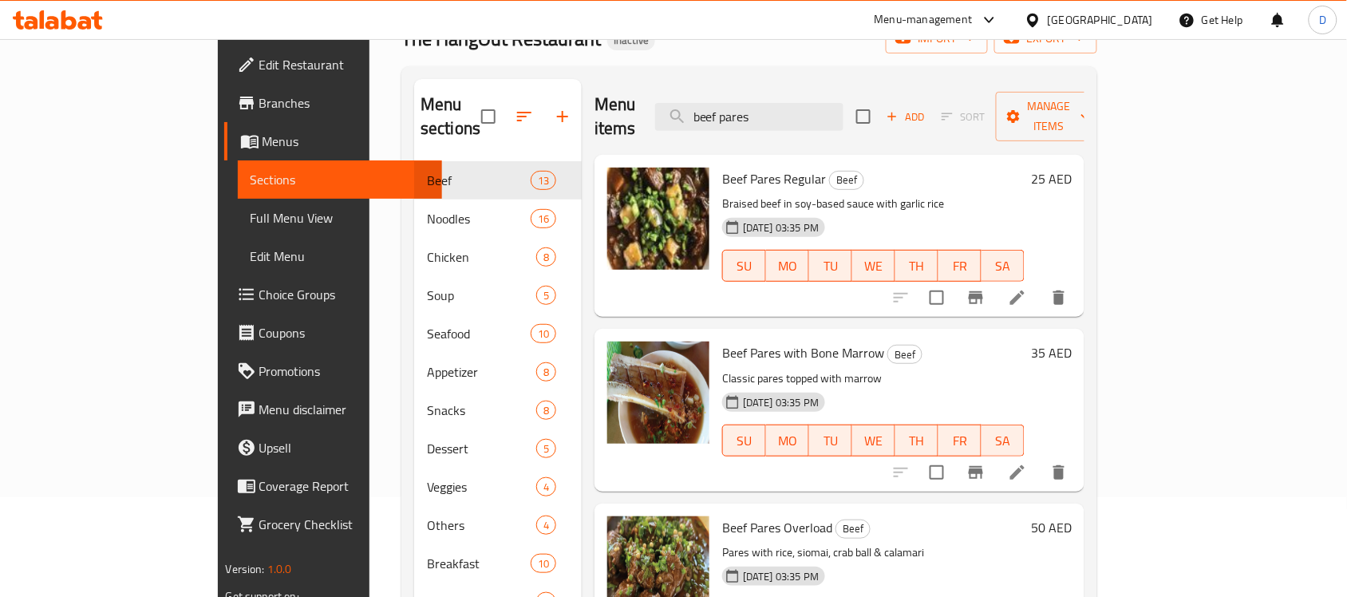
drag, startPoint x: 834, startPoint y: 110, endPoint x: 688, endPoint y: 104, distance: 146.9
click at [688, 104] on div "Menu items beef pares Add Sort Manage items" at bounding box center [839, 117] width 490 height 76
click at [843, 105] on input "beef pares" at bounding box center [749, 117] width 188 height 28
drag, startPoint x: 866, startPoint y: 104, endPoint x: 799, endPoint y: 112, distance: 66.8
click at [799, 112] on input "beef pares" at bounding box center [749, 117] width 188 height 28
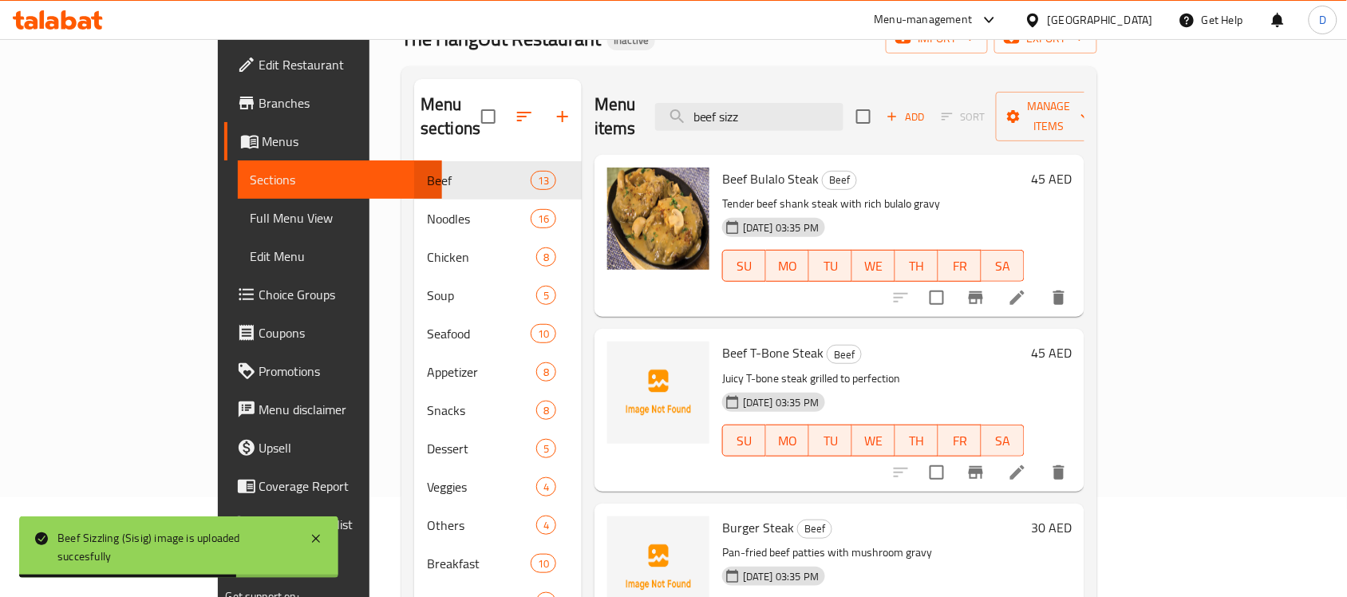
drag, startPoint x: 818, startPoint y: 106, endPoint x: 664, endPoint y: 108, distance: 153.2
click at [664, 108] on div "Menu items beef sizz Add Sort Manage items" at bounding box center [839, 117] width 490 height 76
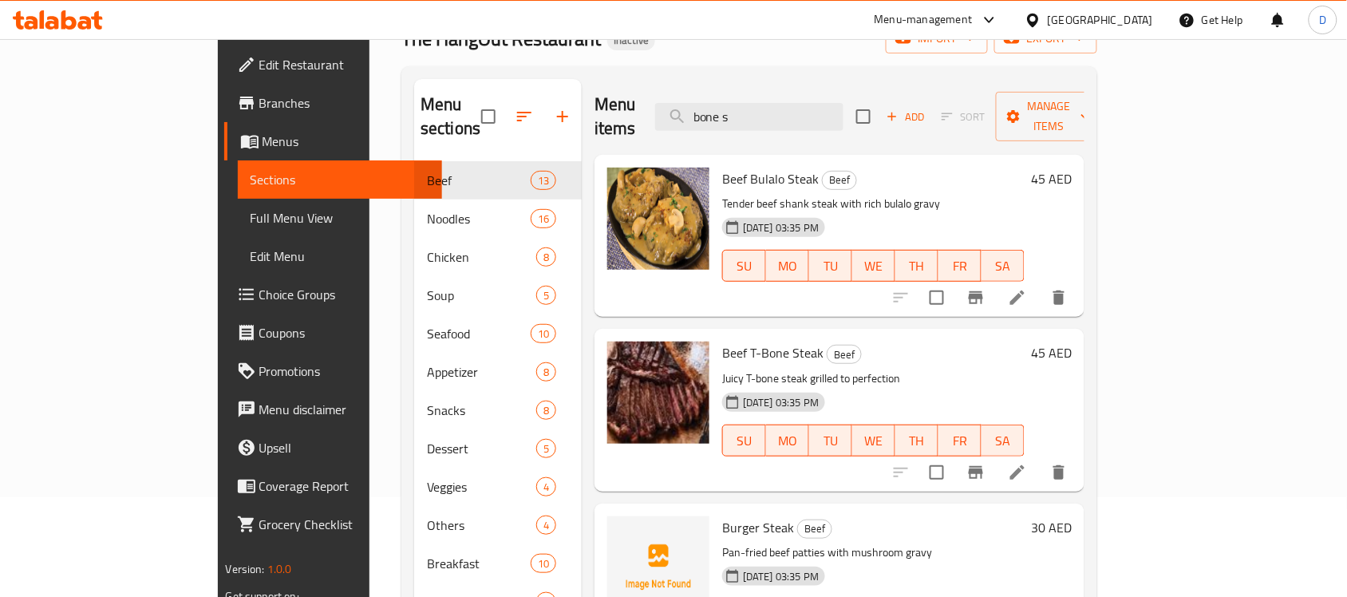
drag, startPoint x: 822, startPoint y: 118, endPoint x: 702, endPoint y: 128, distance: 120.9
click at [702, 128] on div "Menu items bone s Add Sort Manage items" at bounding box center [839, 117] width 490 height 76
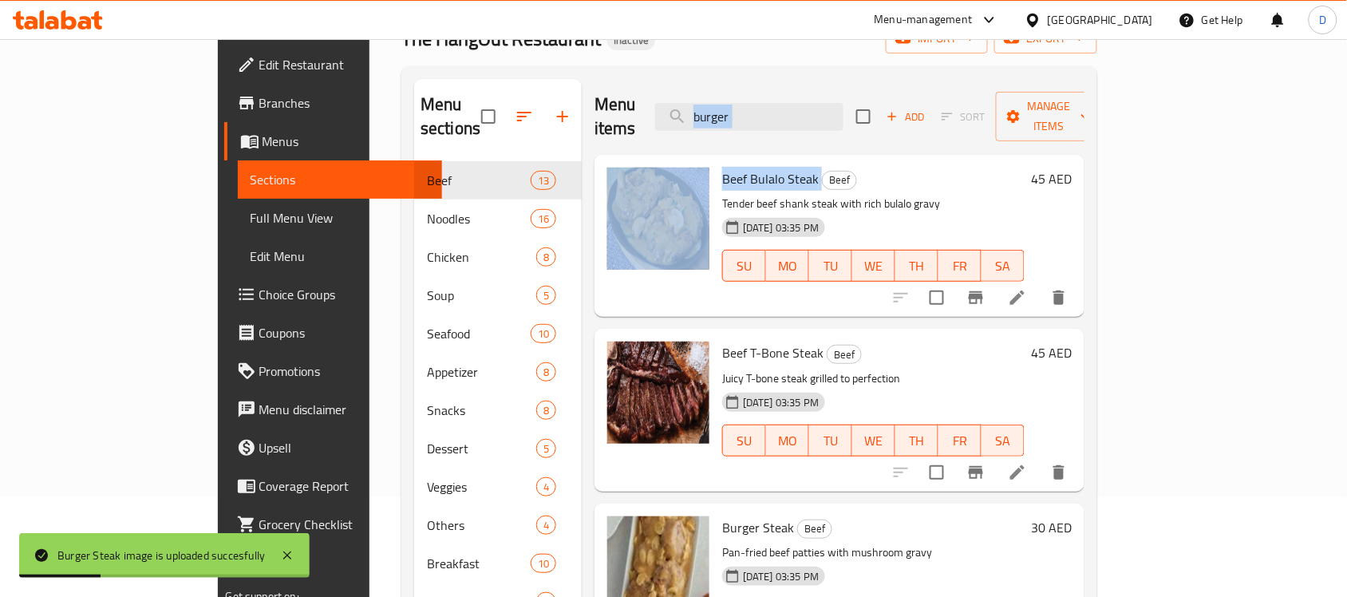
drag, startPoint x: 807, startPoint y: 136, endPoint x: 795, endPoint y: 132, distance: 13.4
click at [787, 138] on div "Menu items burger Add Sort Manage items Beef Bulalo Steak Beef Tender beef shan…" at bounding box center [833, 377] width 503 height 597
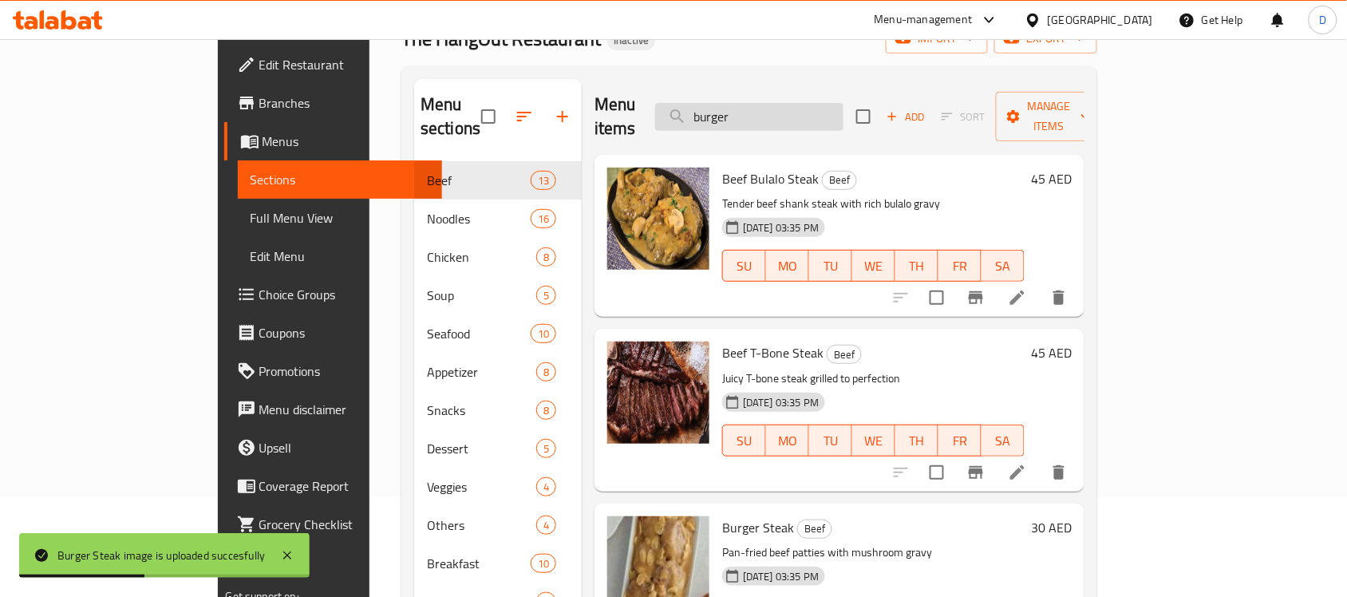
click at [823, 109] on input "burger" at bounding box center [749, 117] width 188 height 28
drag, startPoint x: 846, startPoint y: 108, endPoint x: 657, endPoint y: 117, distance: 190.1
click at [657, 117] on div "Menu items burger Add Sort Manage items" at bounding box center [839, 117] width 490 height 76
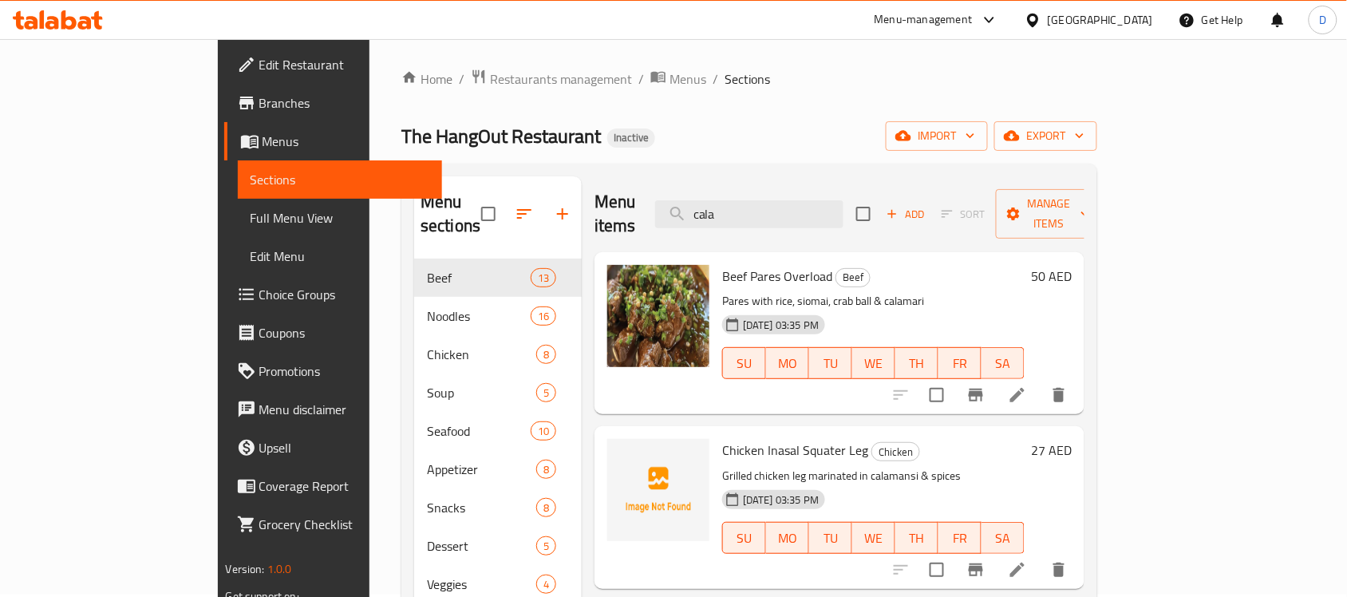
scroll to position [0, 0]
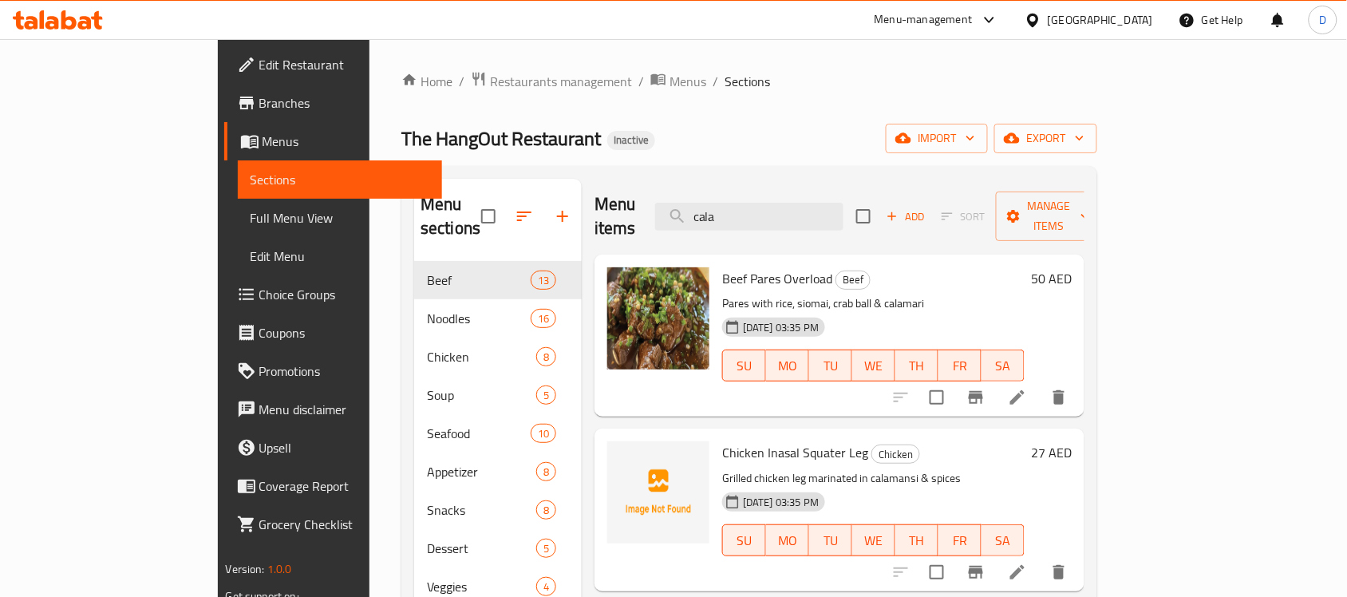
drag, startPoint x: 802, startPoint y: 210, endPoint x: 698, endPoint y: 218, distance: 104.0
click at [698, 218] on div "Menu items cala Add Sort Manage items" at bounding box center [839, 217] width 490 height 76
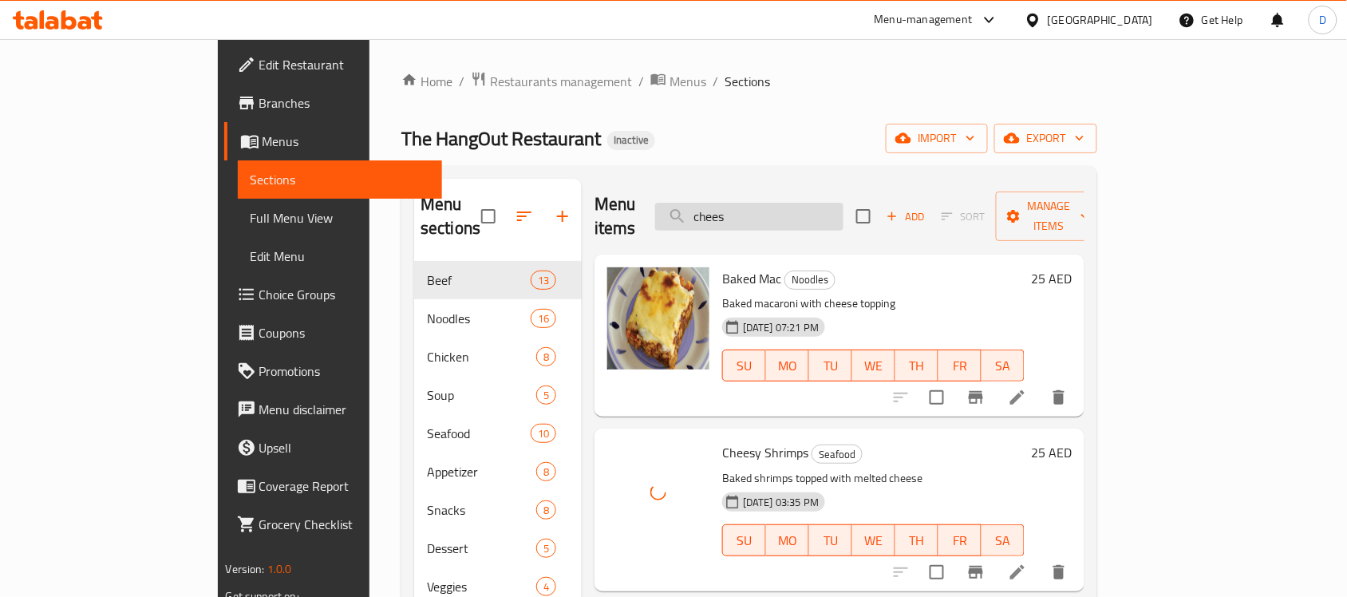
click at [835, 206] on input "chees" at bounding box center [749, 217] width 188 height 28
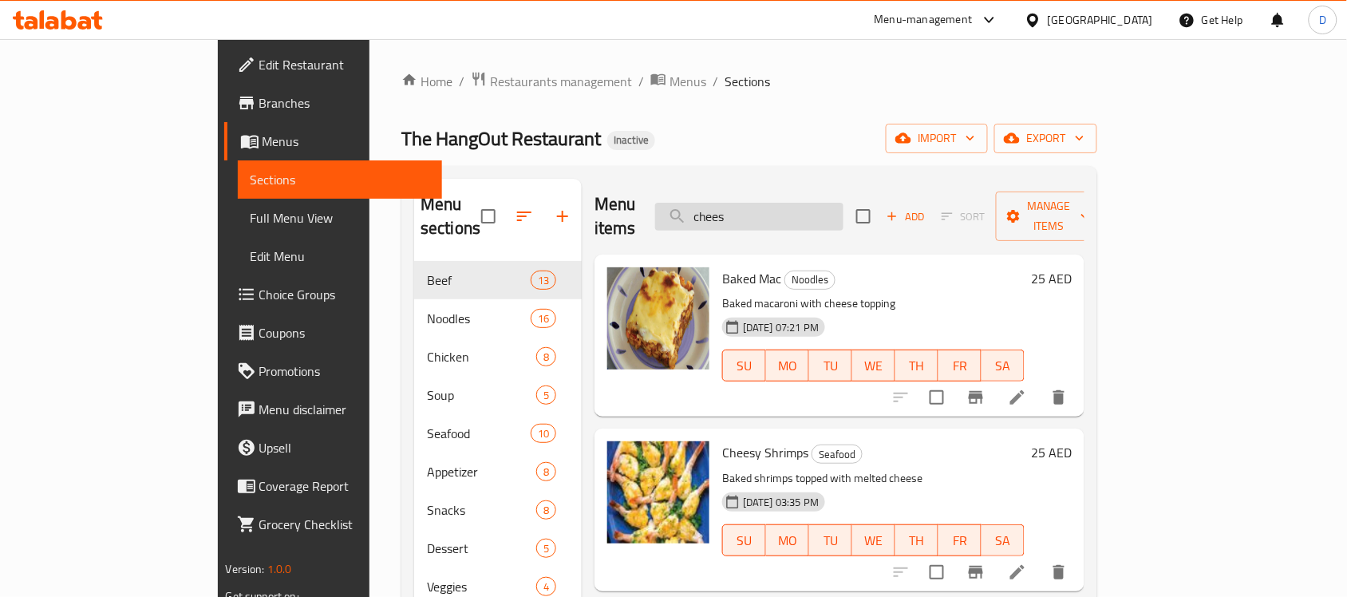
click at [834, 203] on input "chees" at bounding box center [749, 217] width 188 height 28
drag, startPoint x: 830, startPoint y: 202, endPoint x: 743, endPoint y: 207, distance: 87.9
click at [743, 207] on input "chees" at bounding box center [749, 217] width 188 height 28
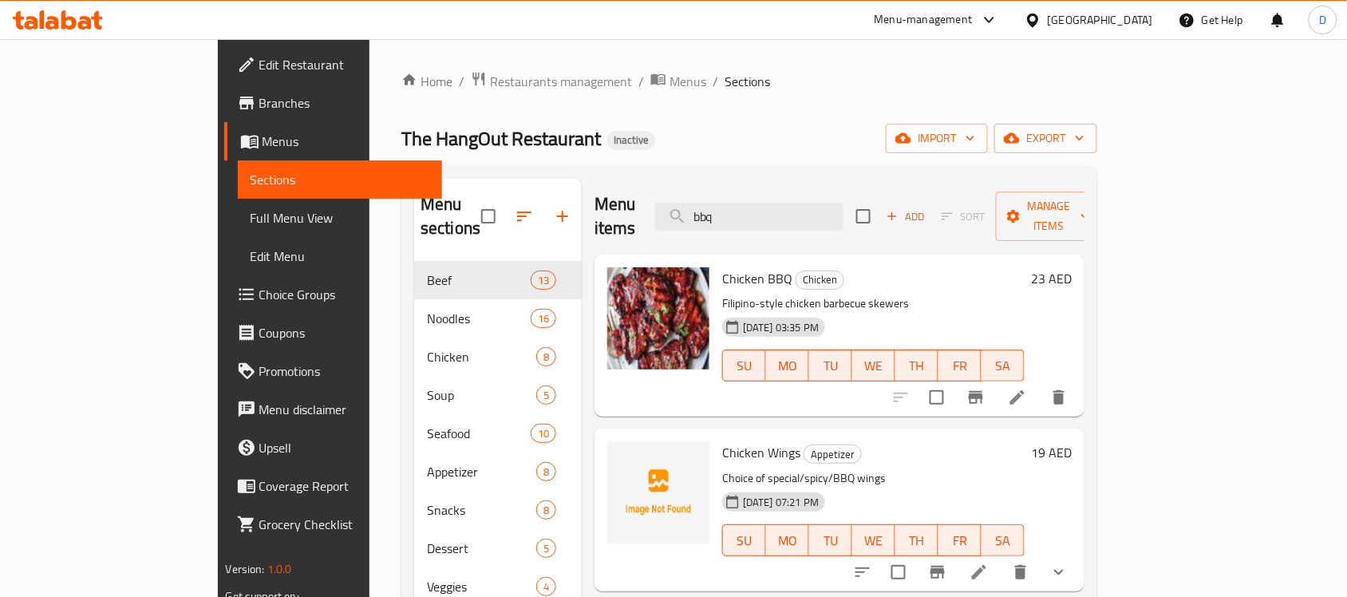
drag, startPoint x: 803, startPoint y: 206, endPoint x: 738, endPoint y: 221, distance: 67.1
click at [738, 221] on div "Menu items bbq Add Sort Manage items" at bounding box center [839, 217] width 490 height 76
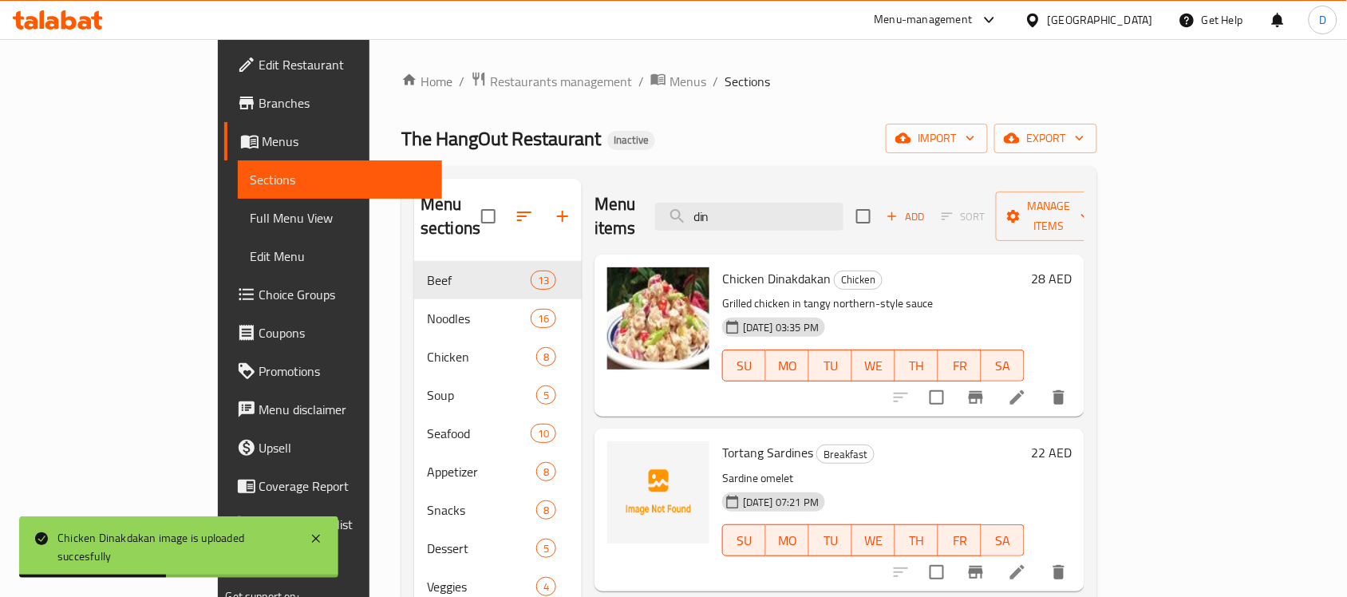
drag, startPoint x: 799, startPoint y: 204, endPoint x: 688, endPoint y: 217, distance: 112.4
click at [688, 217] on div "Menu items din Add Sort Manage items" at bounding box center [839, 217] width 490 height 76
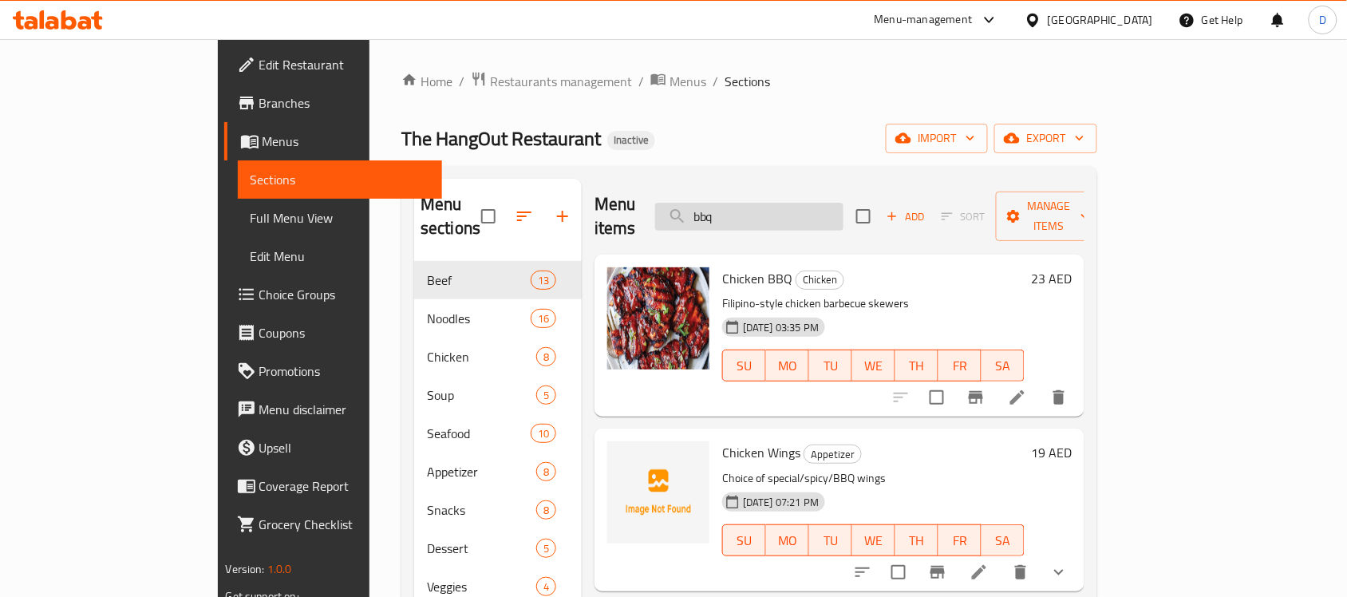
drag, startPoint x: 840, startPoint y: 208, endPoint x: 732, endPoint y: 204, distance: 107.8
click at [732, 204] on input "bbq" at bounding box center [749, 217] width 188 height 28
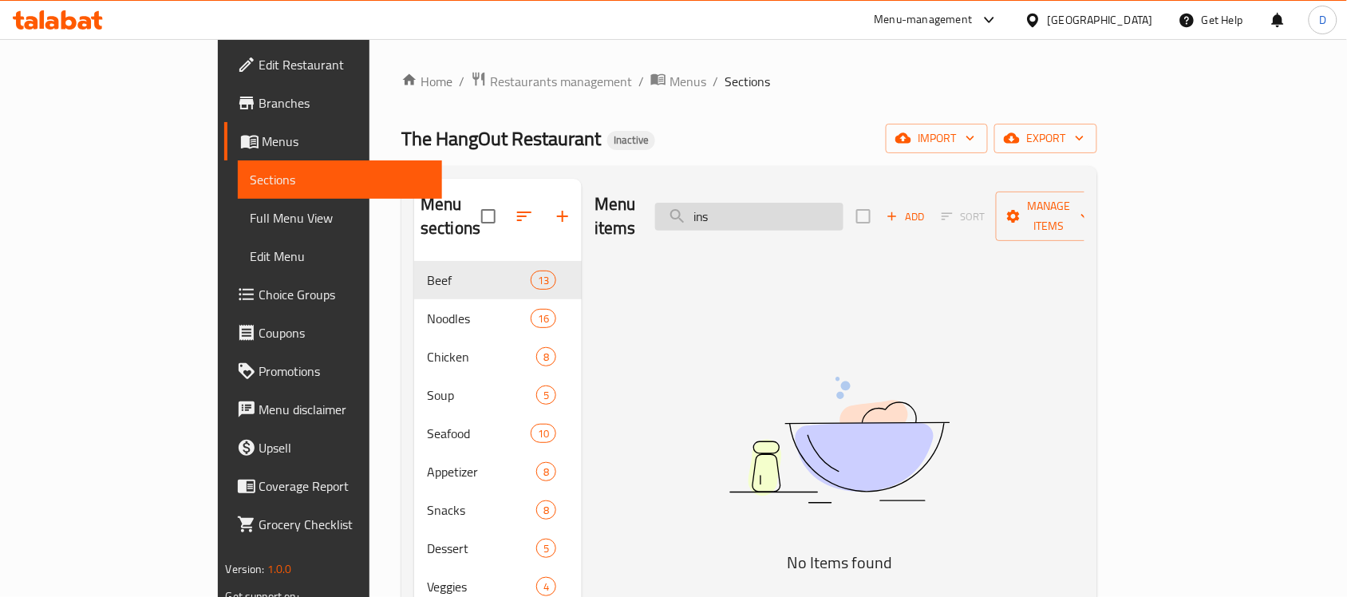
click at [810, 205] on input "ins" at bounding box center [749, 217] width 188 height 28
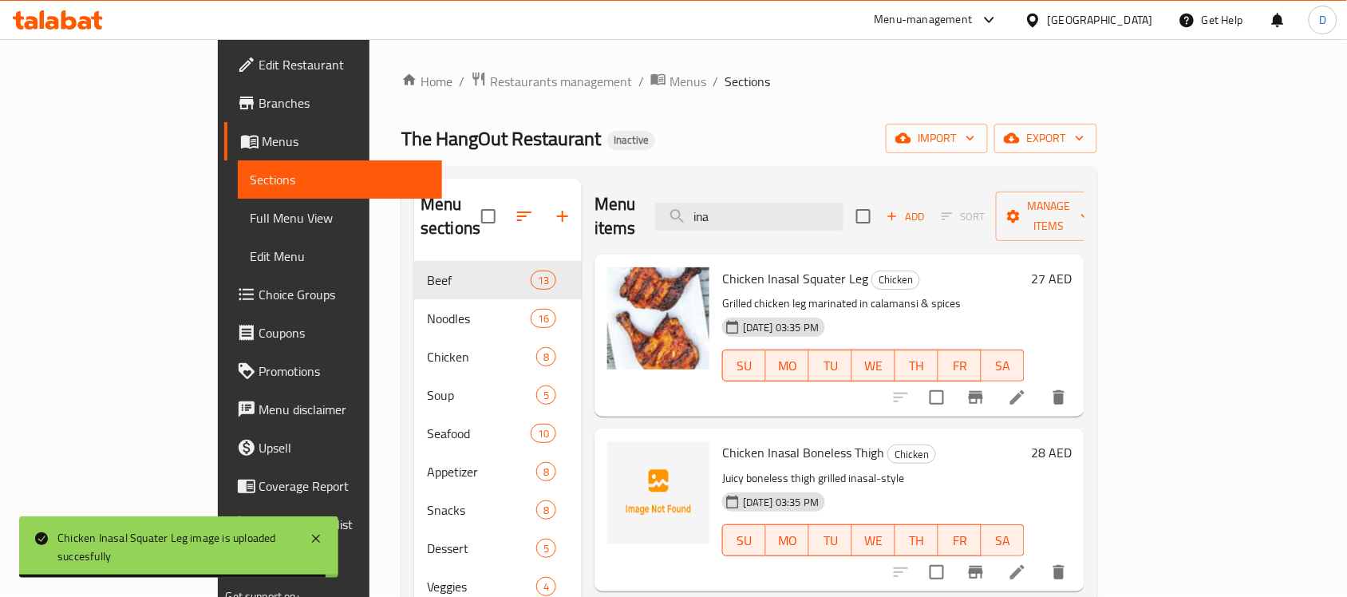
drag, startPoint x: 792, startPoint y: 201, endPoint x: 710, endPoint y: 227, distance: 86.3
click at [710, 227] on div "Menu items ina Add Sort Manage items" at bounding box center [839, 217] width 490 height 76
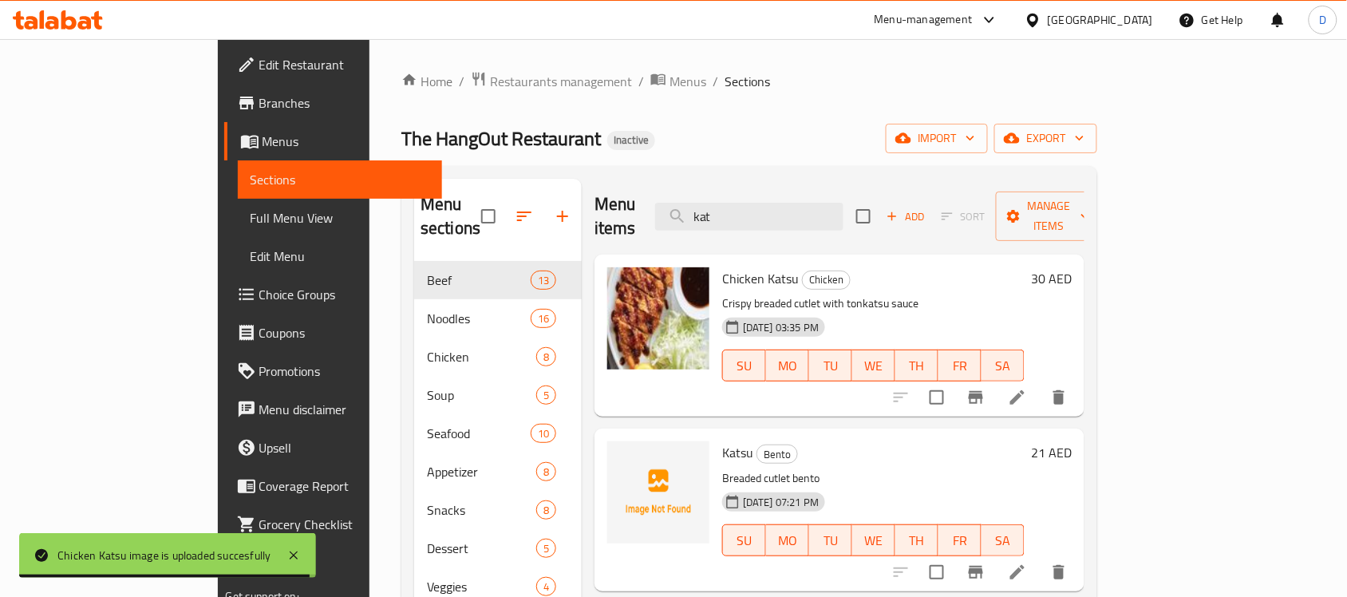
drag, startPoint x: 812, startPoint y: 196, endPoint x: 726, endPoint y: 228, distance: 91.9
click at [726, 228] on div "Menu items kat Add Sort Manage items" at bounding box center [839, 217] width 490 height 76
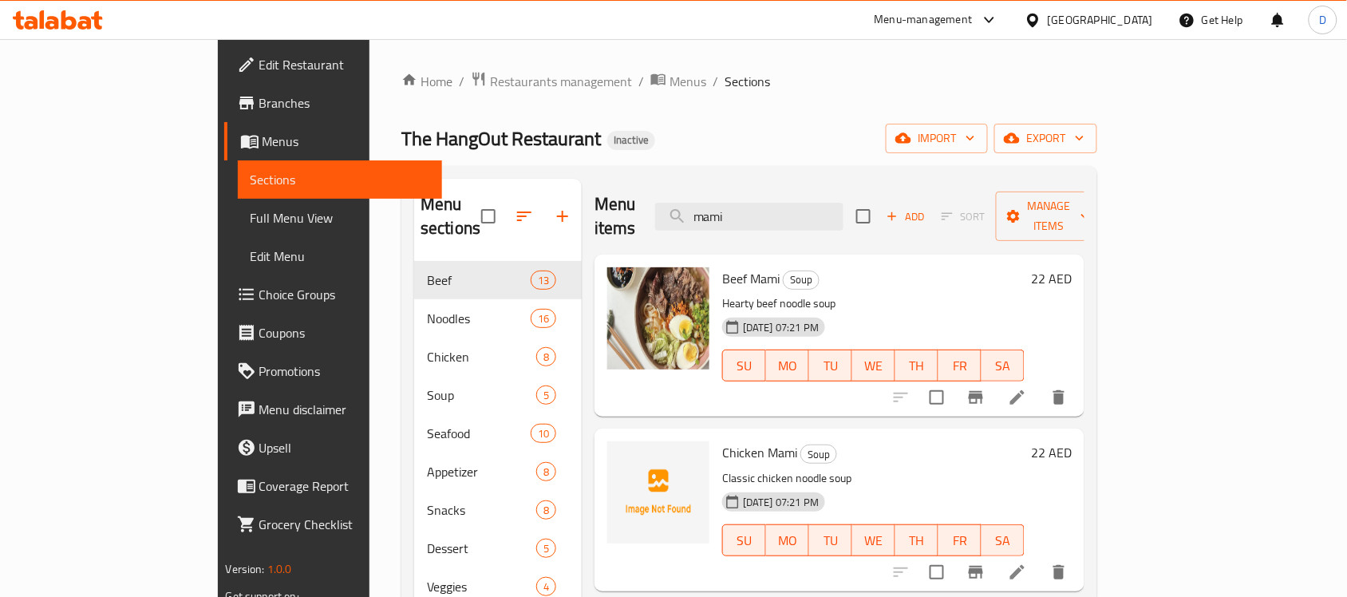
scroll to position [100, 0]
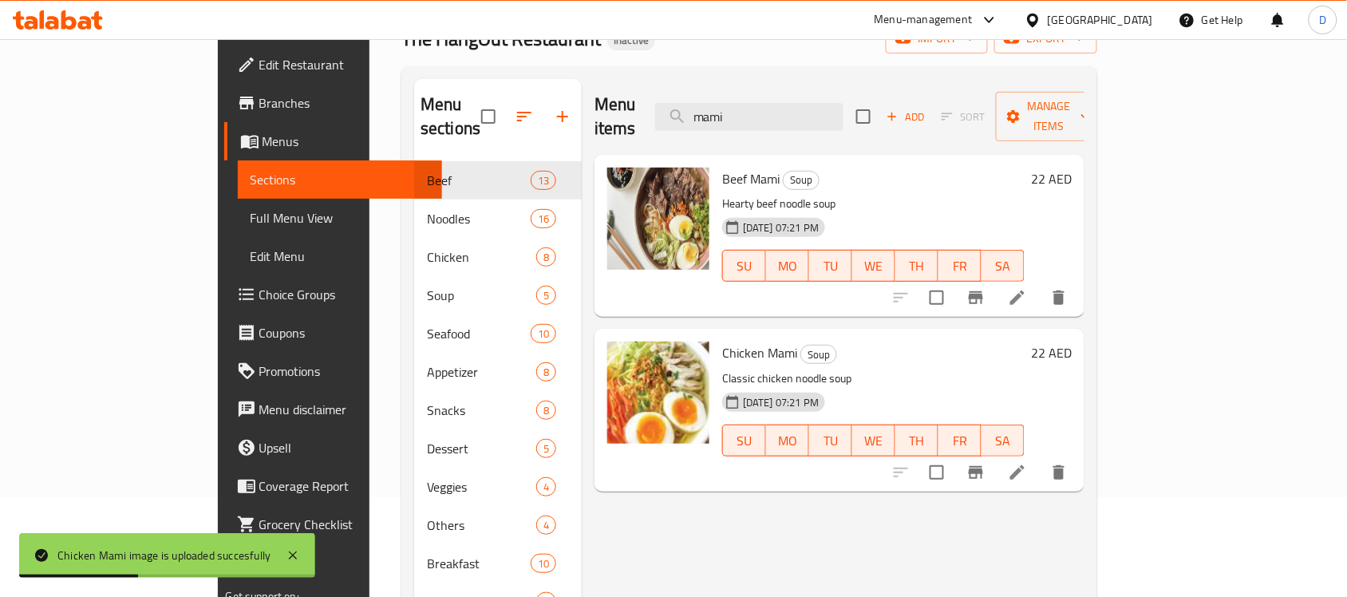
drag, startPoint x: 814, startPoint y: 108, endPoint x: 699, endPoint y: 118, distance: 116.1
click at [699, 118] on div "Menu items mami Add Sort Manage items" at bounding box center [839, 117] width 490 height 76
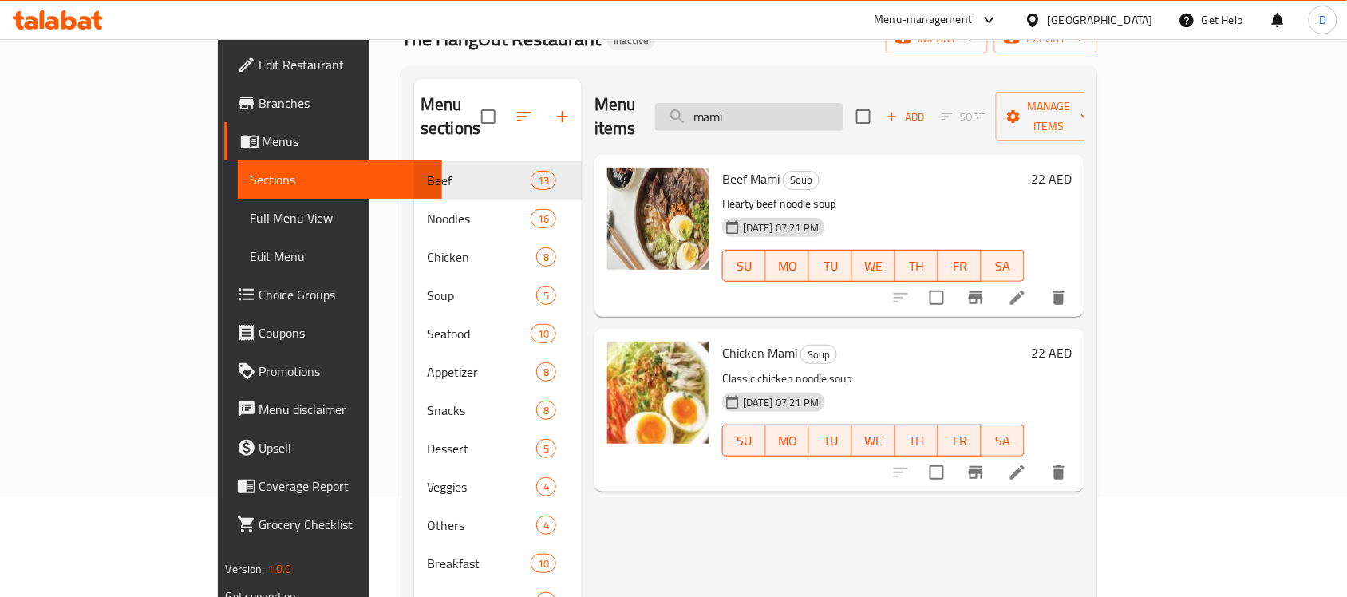
click at [838, 103] on input "mami" at bounding box center [749, 117] width 188 height 28
drag, startPoint x: 839, startPoint y: 101, endPoint x: 747, endPoint y: 97, distance: 92.6
click at [747, 103] on input "mami" at bounding box center [749, 117] width 188 height 28
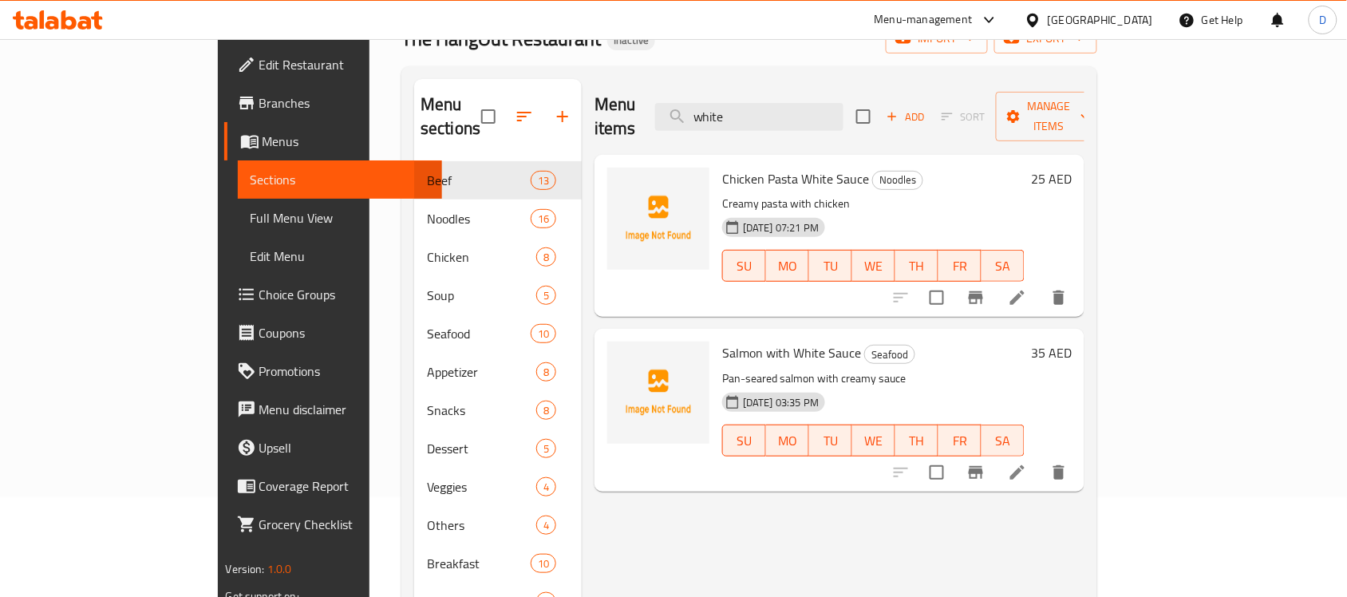
type input "white"
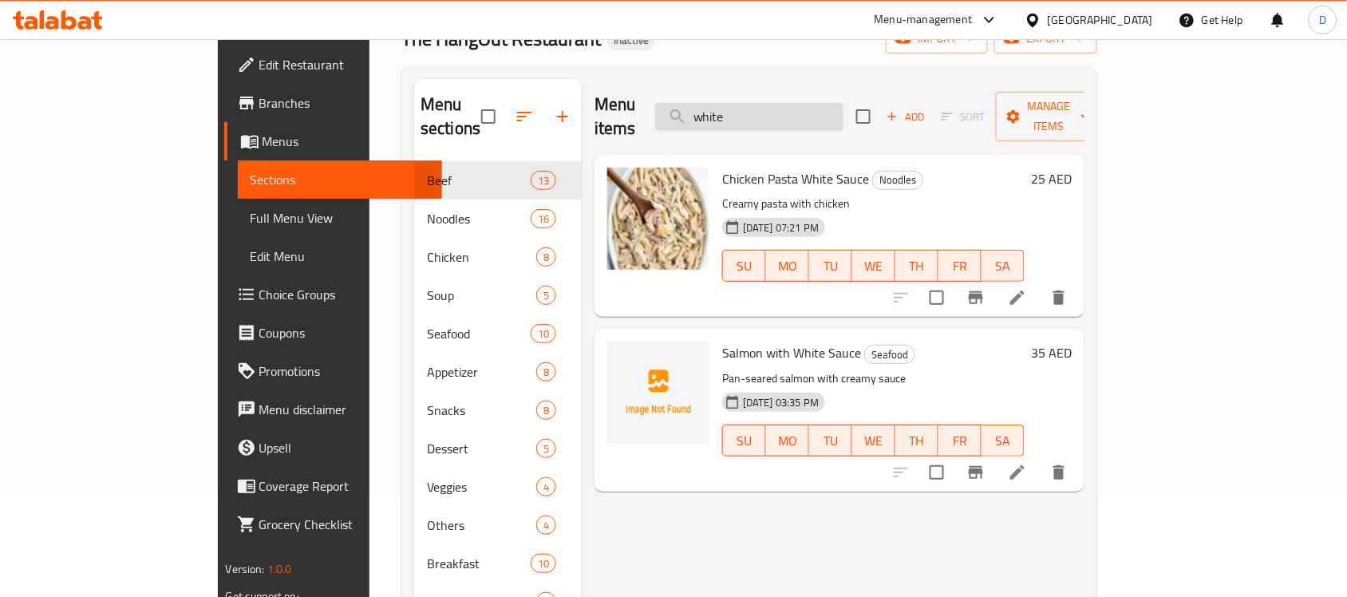
drag, startPoint x: 823, startPoint y: 108, endPoint x: 744, endPoint y: 110, distance: 79.0
click at [744, 110] on input "white" at bounding box center [749, 117] width 188 height 28
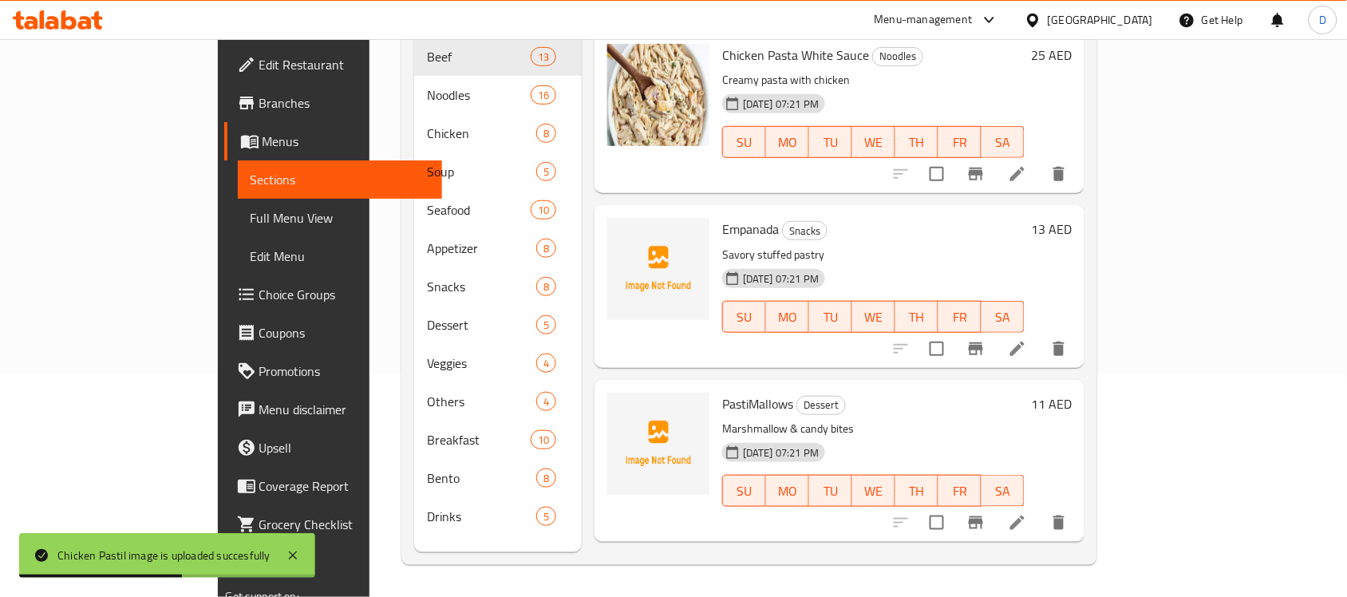
scroll to position [0, 0]
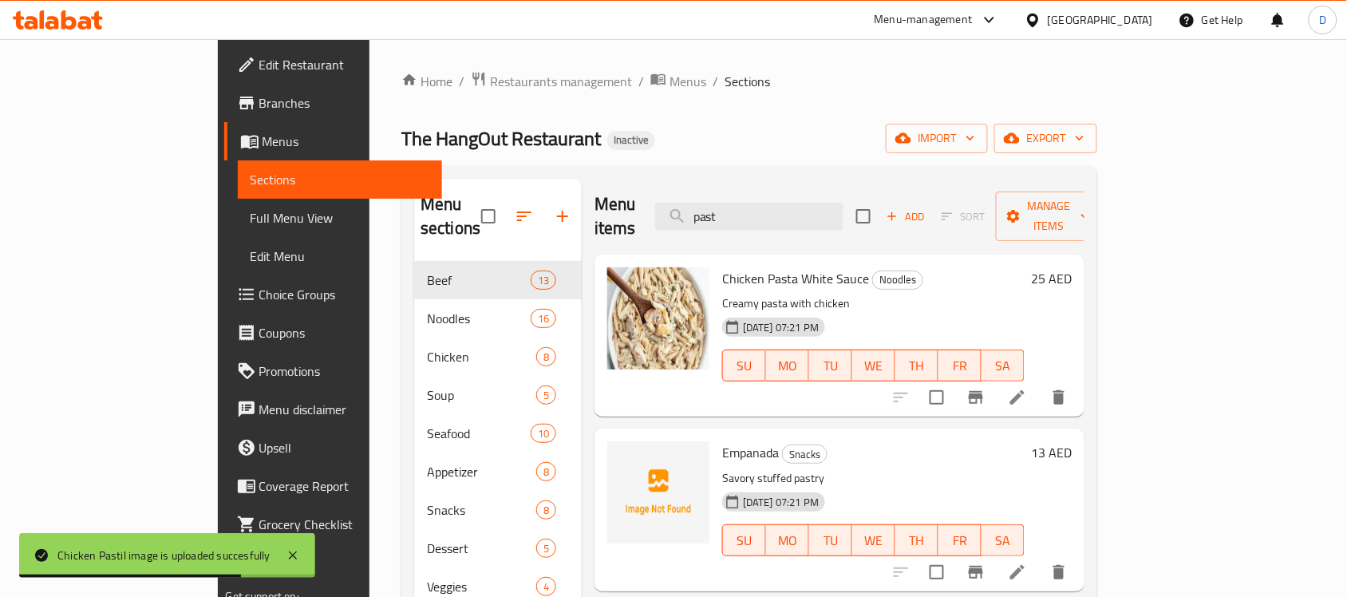
drag, startPoint x: 804, startPoint y: 205, endPoint x: 700, endPoint y: 213, distance: 104.8
click at [700, 213] on div "Menu items past Add Sort Manage items" at bounding box center [839, 217] width 490 height 76
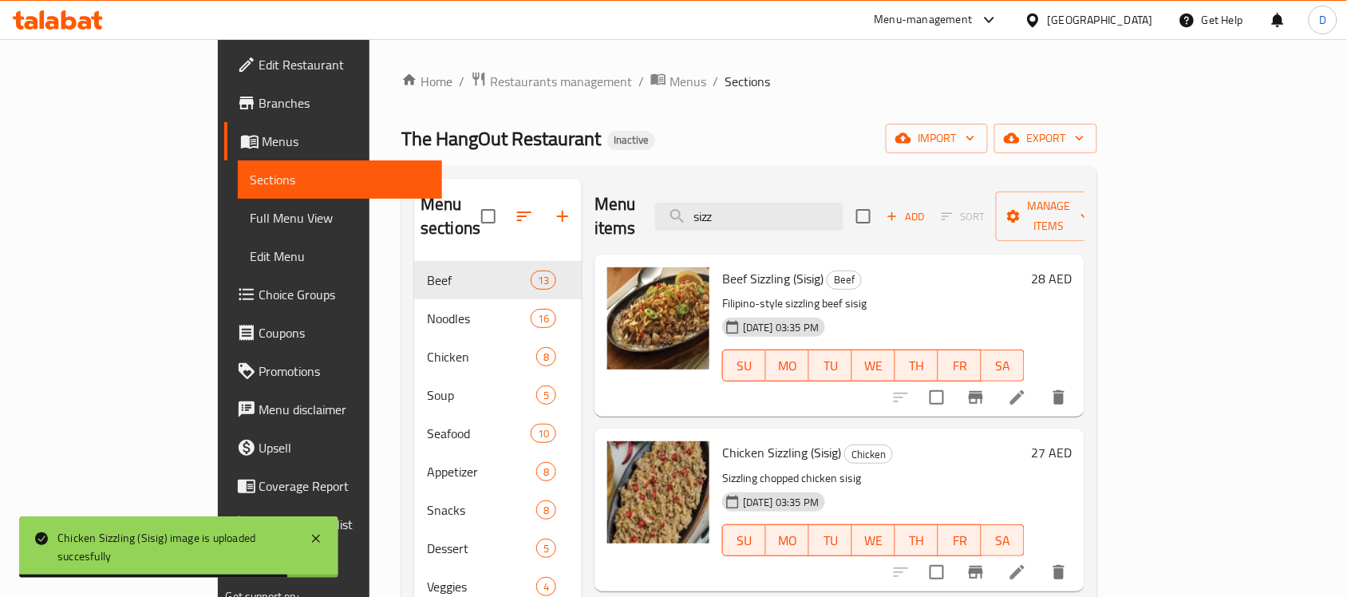
drag, startPoint x: 814, startPoint y: 213, endPoint x: 710, endPoint y: 217, distance: 104.6
click at [710, 217] on div "Menu items sizz Add Sort Manage items" at bounding box center [839, 217] width 490 height 76
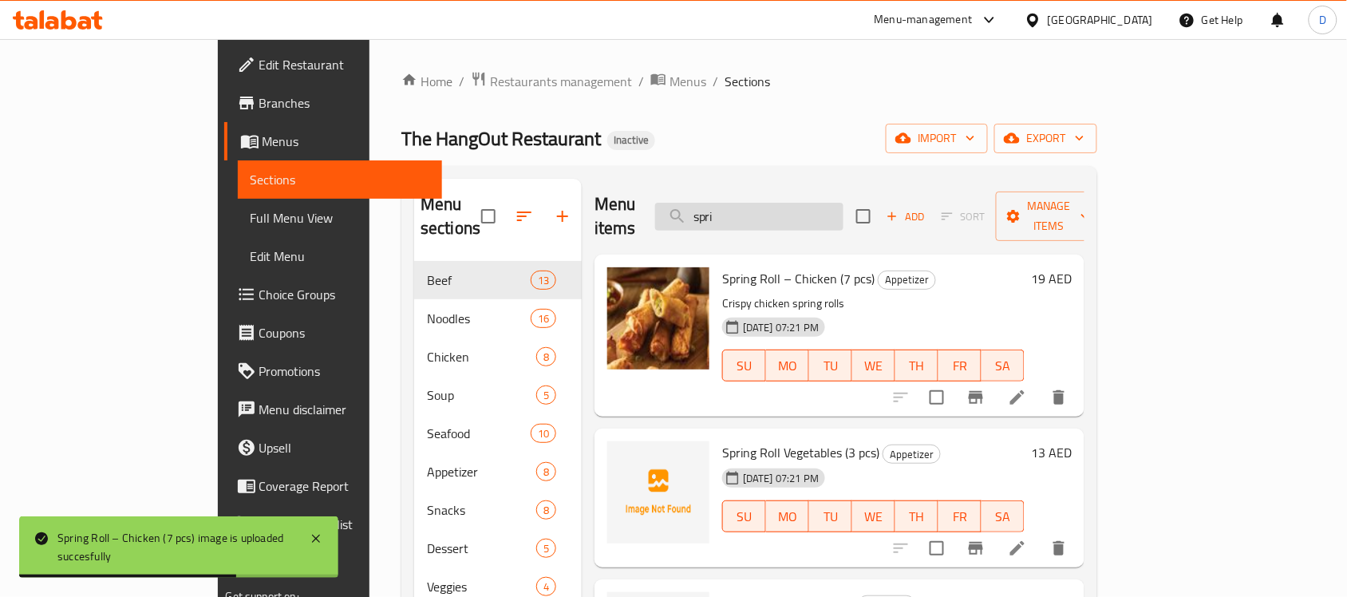
drag, startPoint x: 794, startPoint y: 209, endPoint x: 732, endPoint y: 209, distance: 61.4
click at [732, 209] on input "spri" at bounding box center [749, 217] width 188 height 28
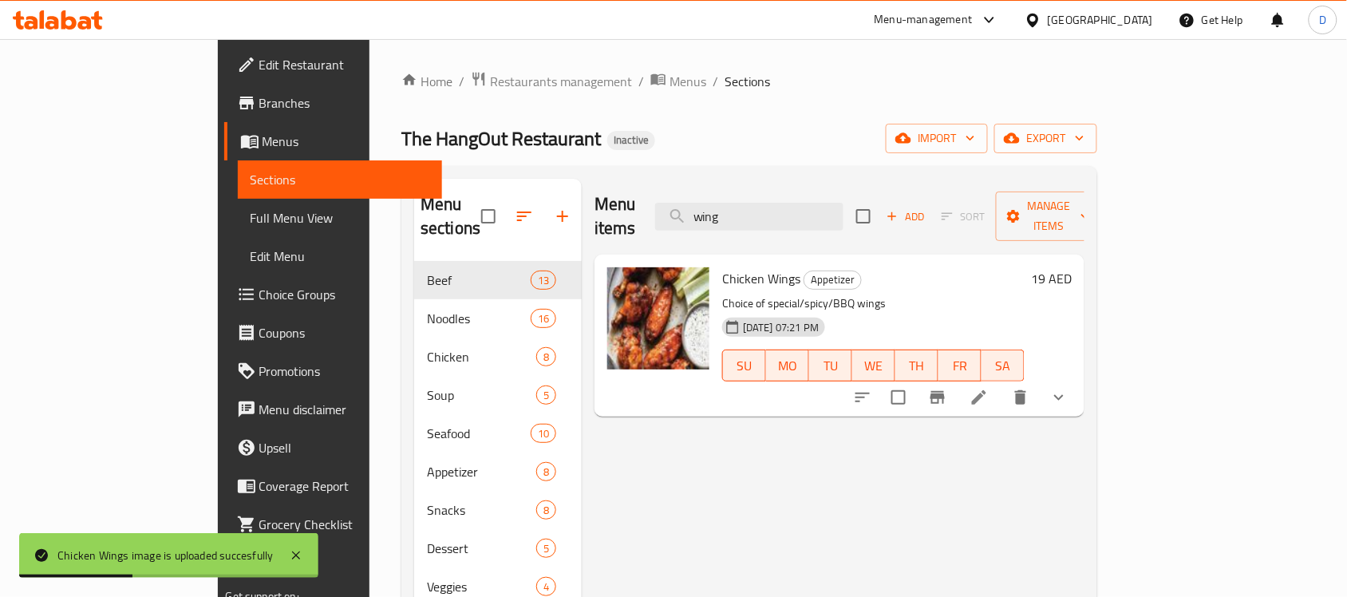
drag, startPoint x: 818, startPoint y: 201, endPoint x: 718, endPoint y: 206, distance: 99.8
click at [718, 206] on div "Menu items wing Add Sort Manage items" at bounding box center [839, 217] width 490 height 76
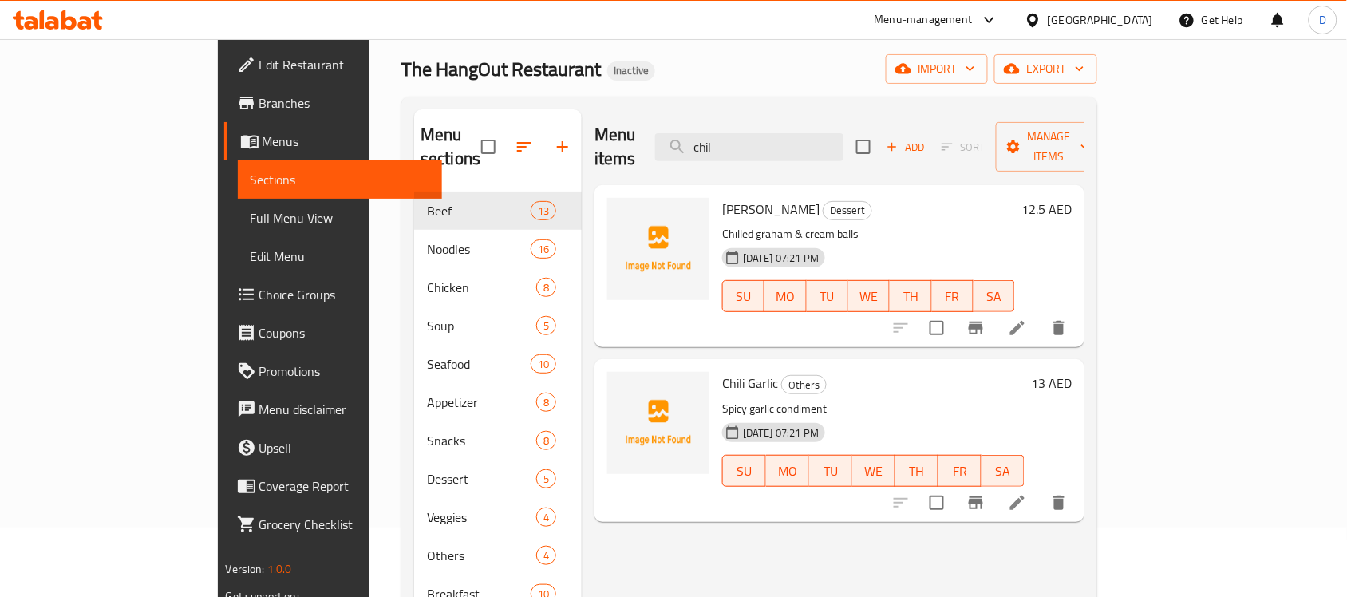
scroll to position [100, 0]
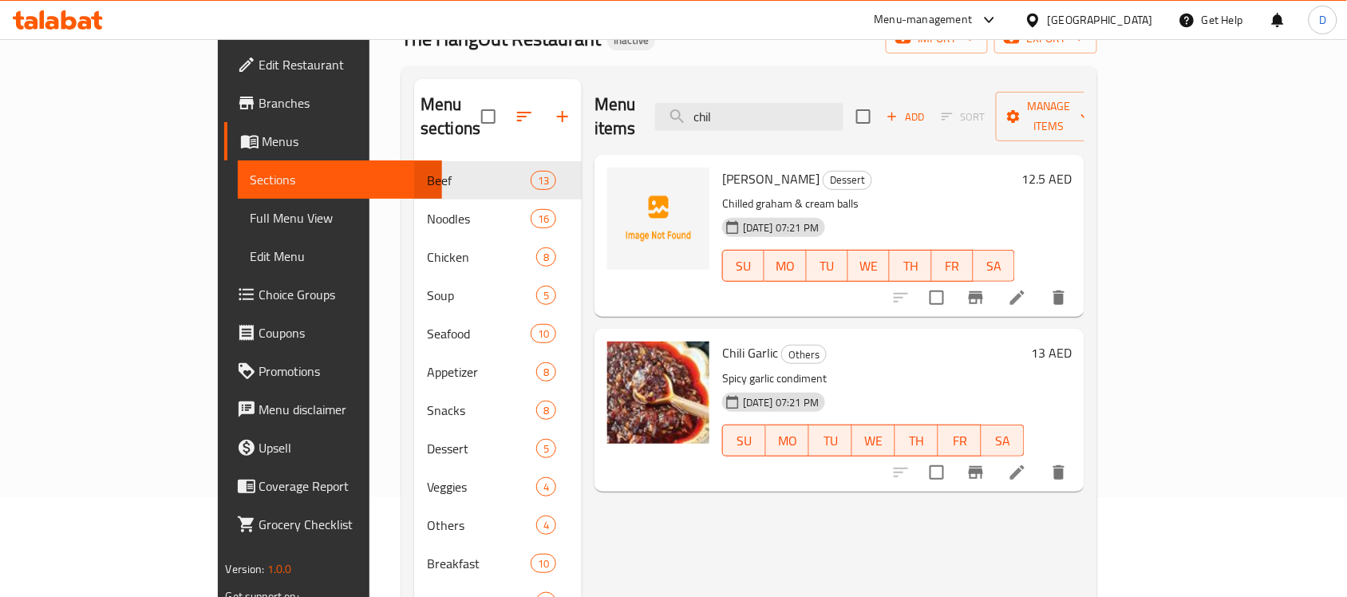
drag, startPoint x: 806, startPoint y: 112, endPoint x: 718, endPoint y: 116, distance: 88.6
click at [718, 116] on div "Menu items chil Add Sort Manage items" at bounding box center [839, 117] width 490 height 76
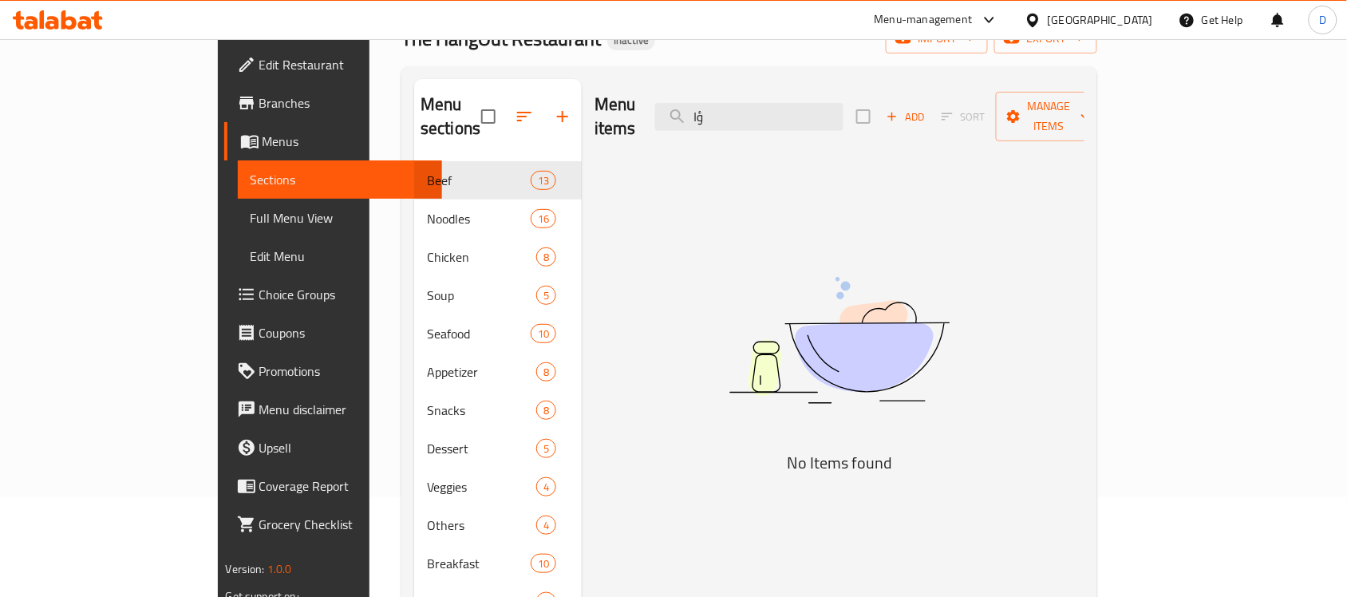
type input "ؤ"
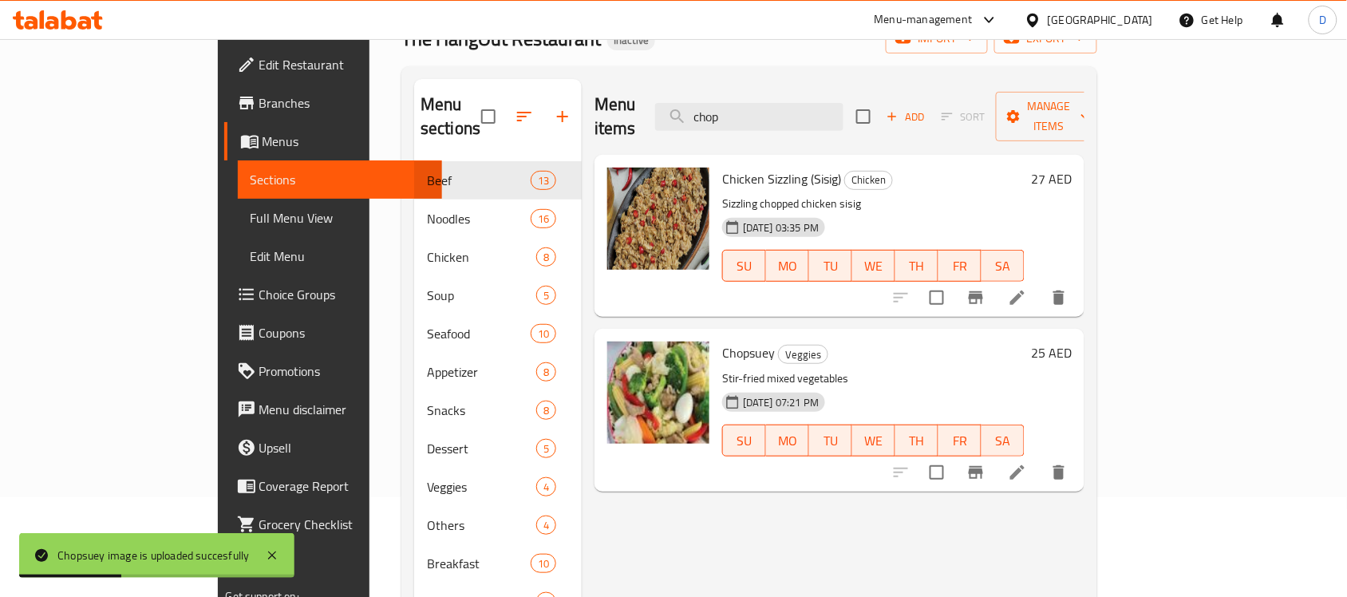
drag, startPoint x: 818, startPoint y: 100, endPoint x: 695, endPoint y: 108, distance: 123.1
click at [695, 108] on div "Menu items chop Add Sort Manage items" at bounding box center [839, 117] width 490 height 76
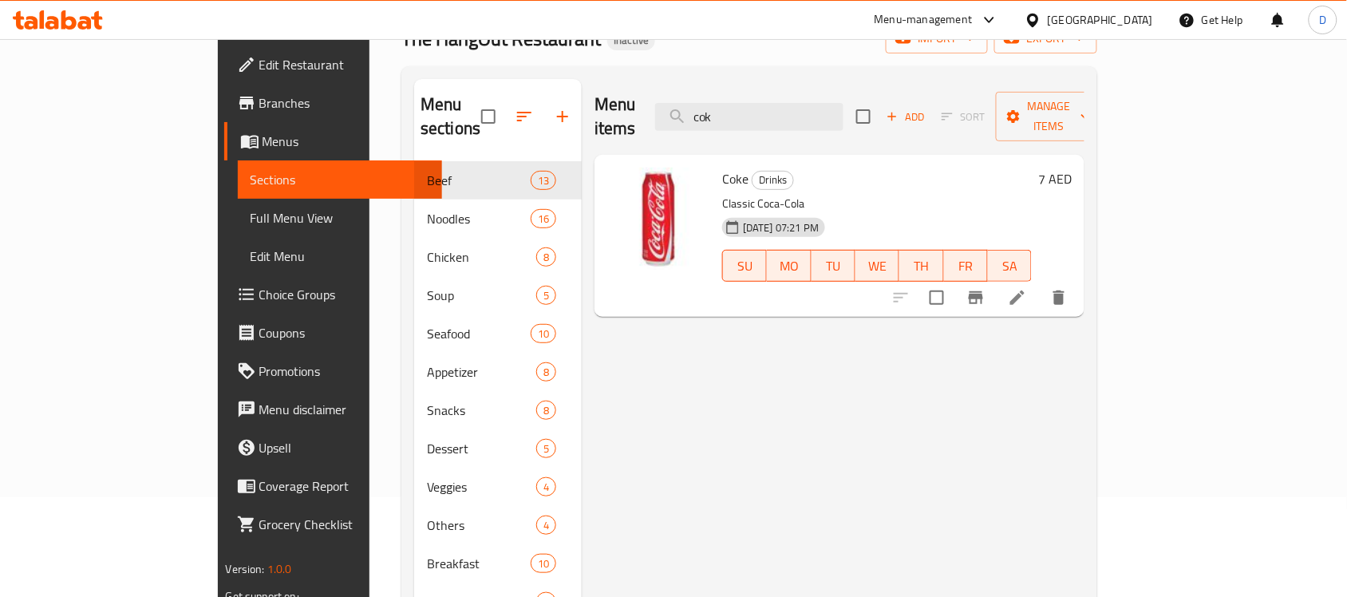
drag, startPoint x: 798, startPoint y: 97, endPoint x: 720, endPoint y: 106, distance: 78.8
click at [720, 106] on div "Menu items cok Add Sort Manage items" at bounding box center [839, 117] width 490 height 76
click at [843, 103] on input "cok" at bounding box center [749, 117] width 188 height 28
drag, startPoint x: 800, startPoint y: 109, endPoint x: 720, endPoint y: 117, distance: 81.0
click at [720, 117] on div "Menu items cok Add Sort Manage items" at bounding box center [839, 117] width 490 height 76
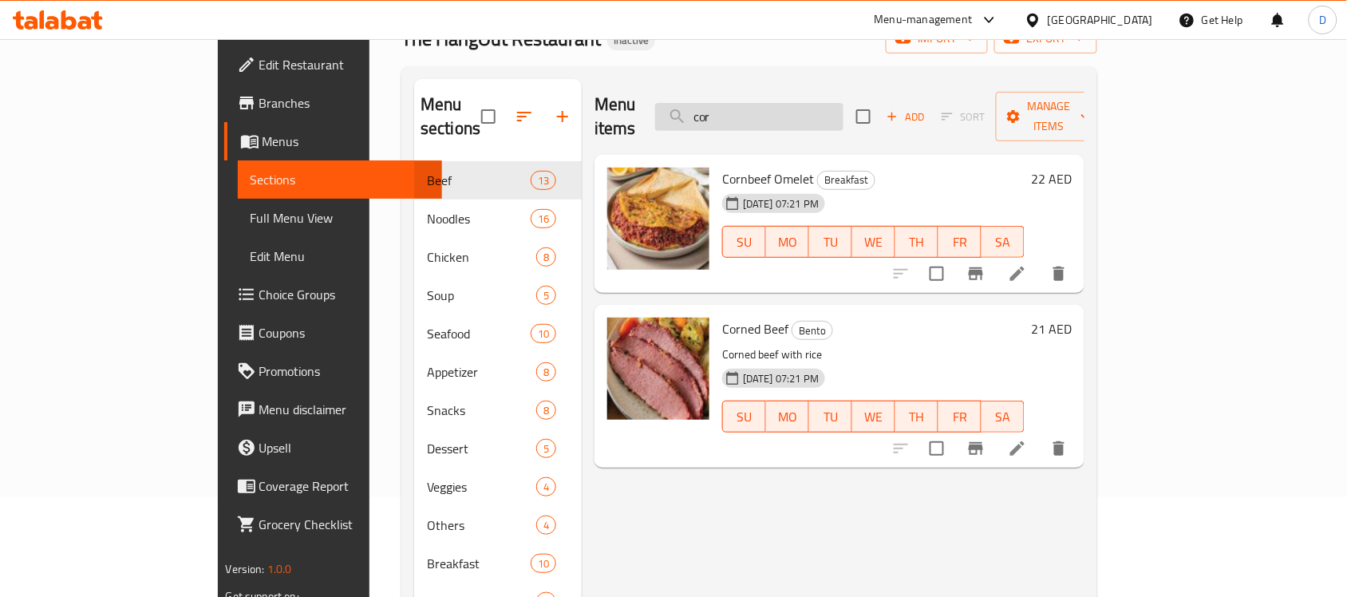
drag, startPoint x: 802, startPoint y: 110, endPoint x: 743, endPoint y: 112, distance: 59.8
click at [743, 112] on input "cor" at bounding box center [749, 117] width 188 height 28
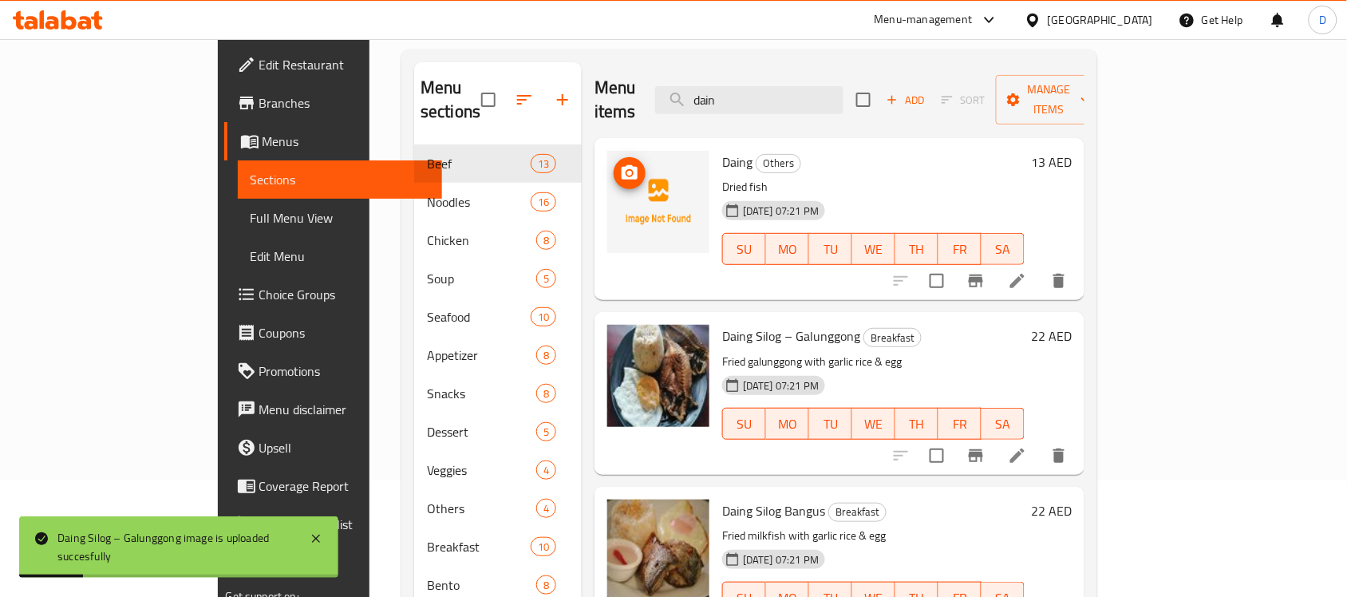
scroll to position [0, 0]
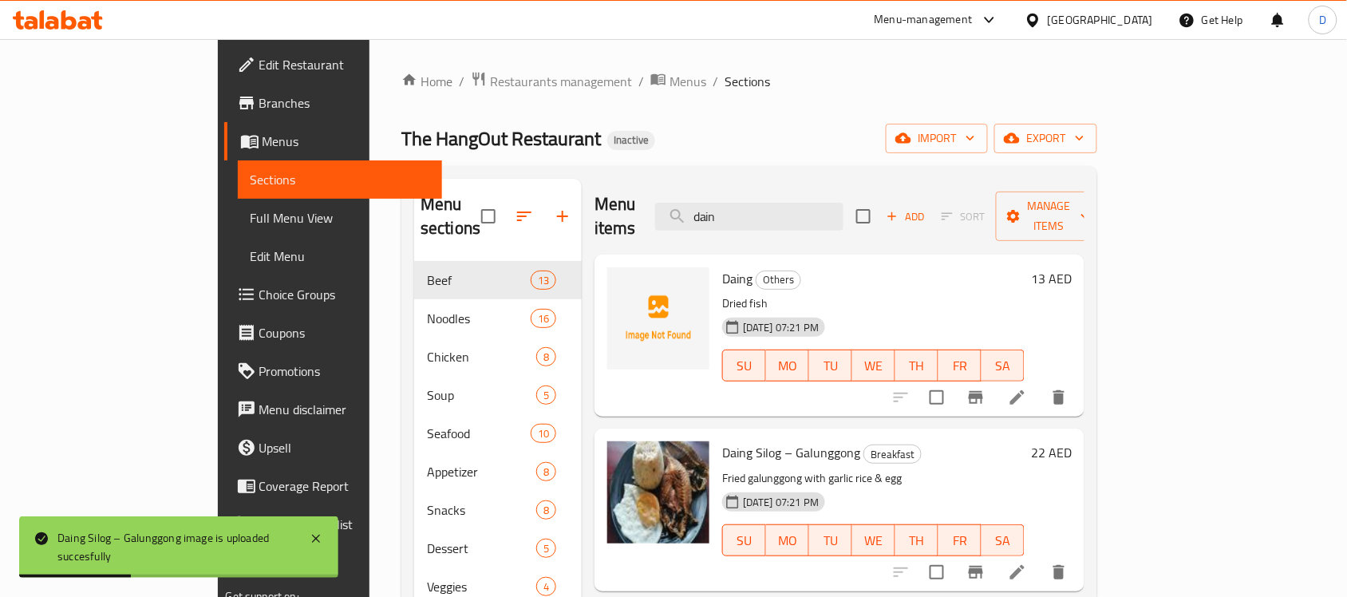
drag, startPoint x: 844, startPoint y: 196, endPoint x: 728, endPoint y: 220, distance: 118.9
click at [728, 220] on div "Menu items dain Add Sort Manage items" at bounding box center [839, 217] width 490 height 76
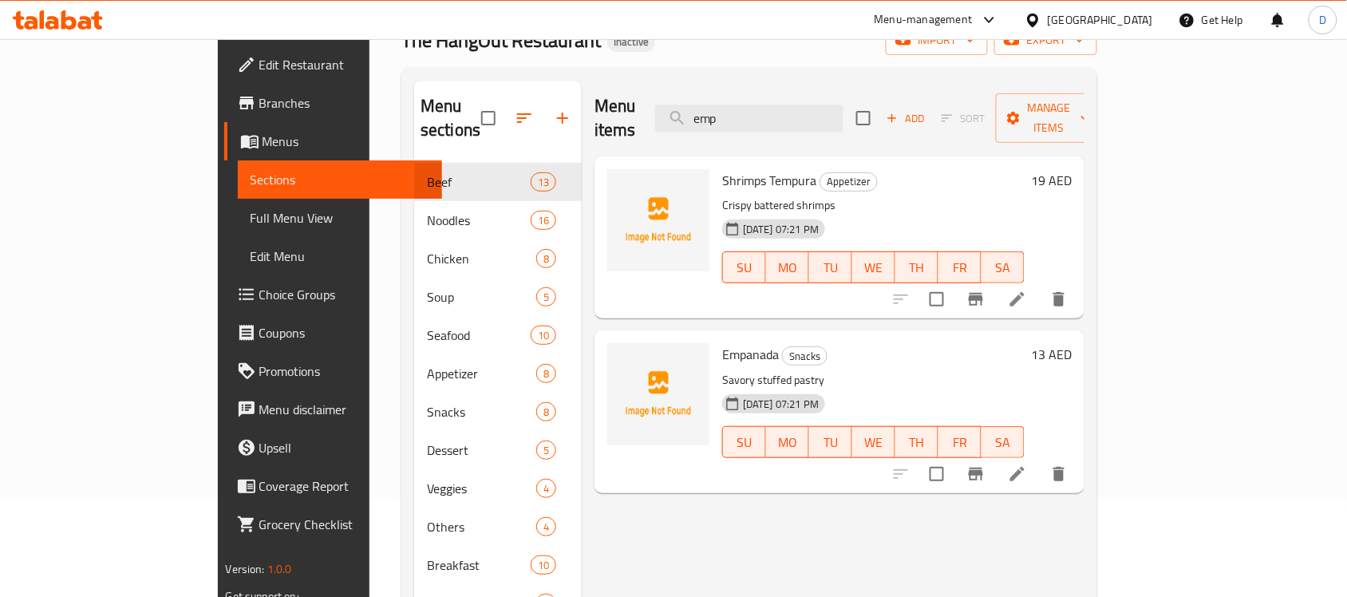
scroll to position [100, 0]
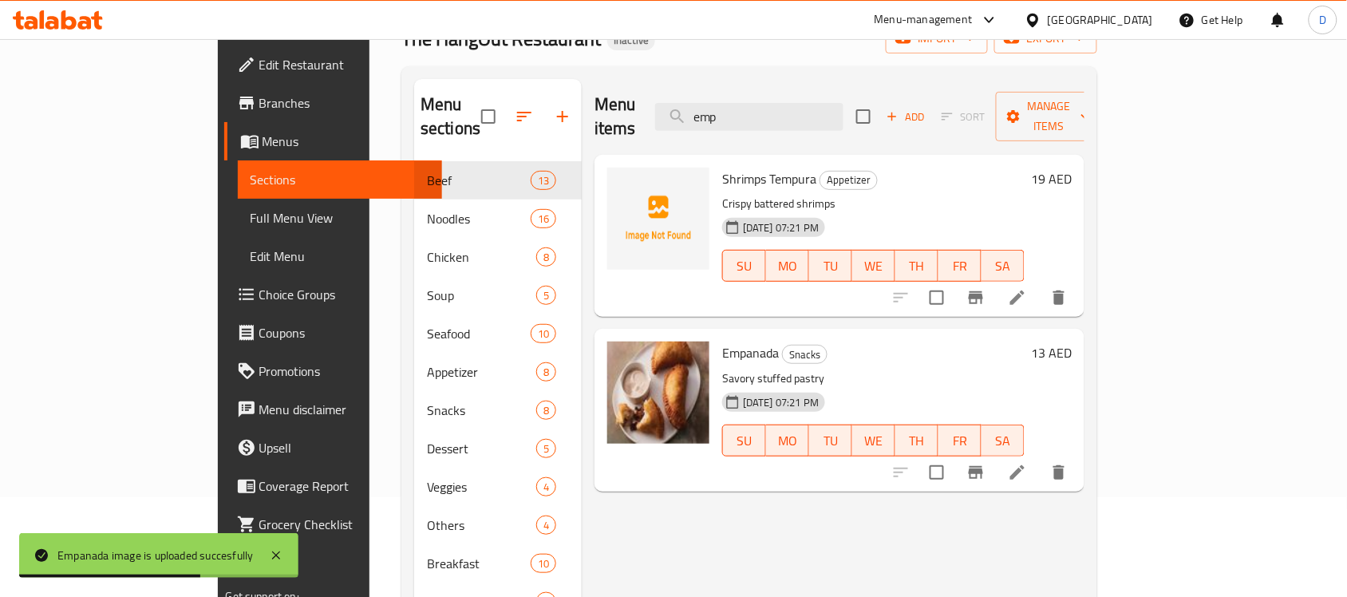
drag, startPoint x: 822, startPoint y: 106, endPoint x: 762, endPoint y: 137, distance: 67.4
click at [762, 137] on div "Menu items emp Add Sort Manage items Shrimps Tempura Appetizer Crispy battered …" at bounding box center [833, 377] width 503 height 597
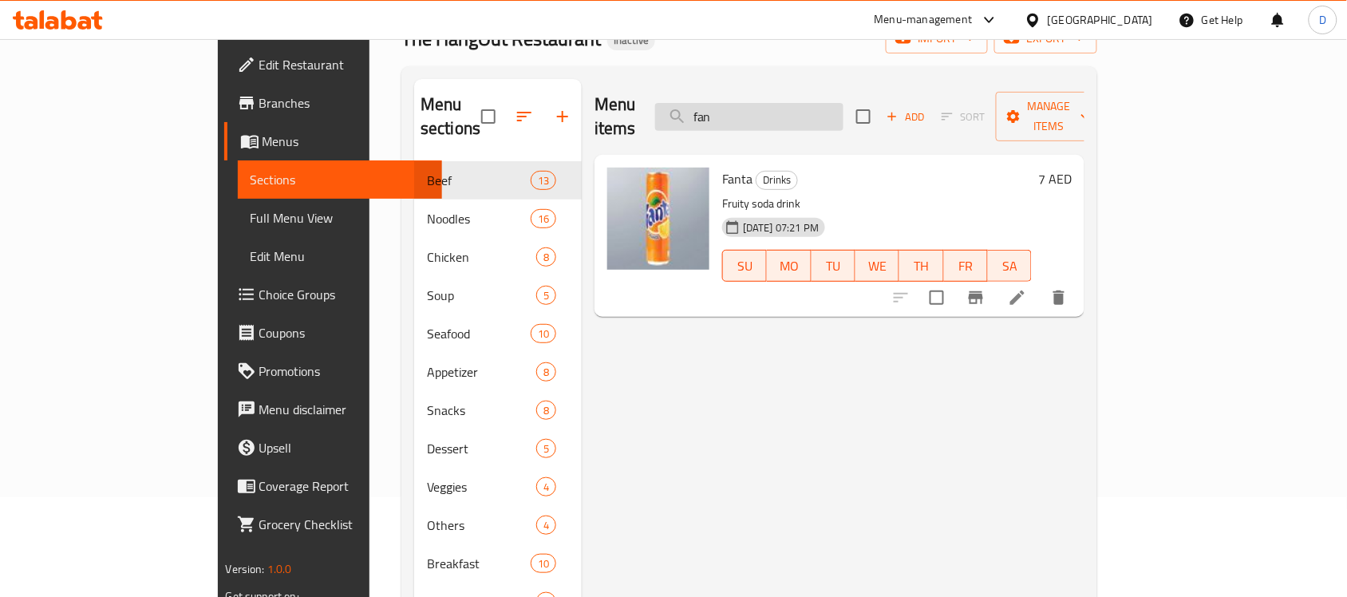
click at [843, 103] on input "fan" at bounding box center [749, 117] width 188 height 28
drag, startPoint x: 822, startPoint y: 101, endPoint x: 723, endPoint y: 116, distance: 100.1
click at [723, 116] on div "Menu items fan Add Sort Manage items" at bounding box center [839, 117] width 490 height 76
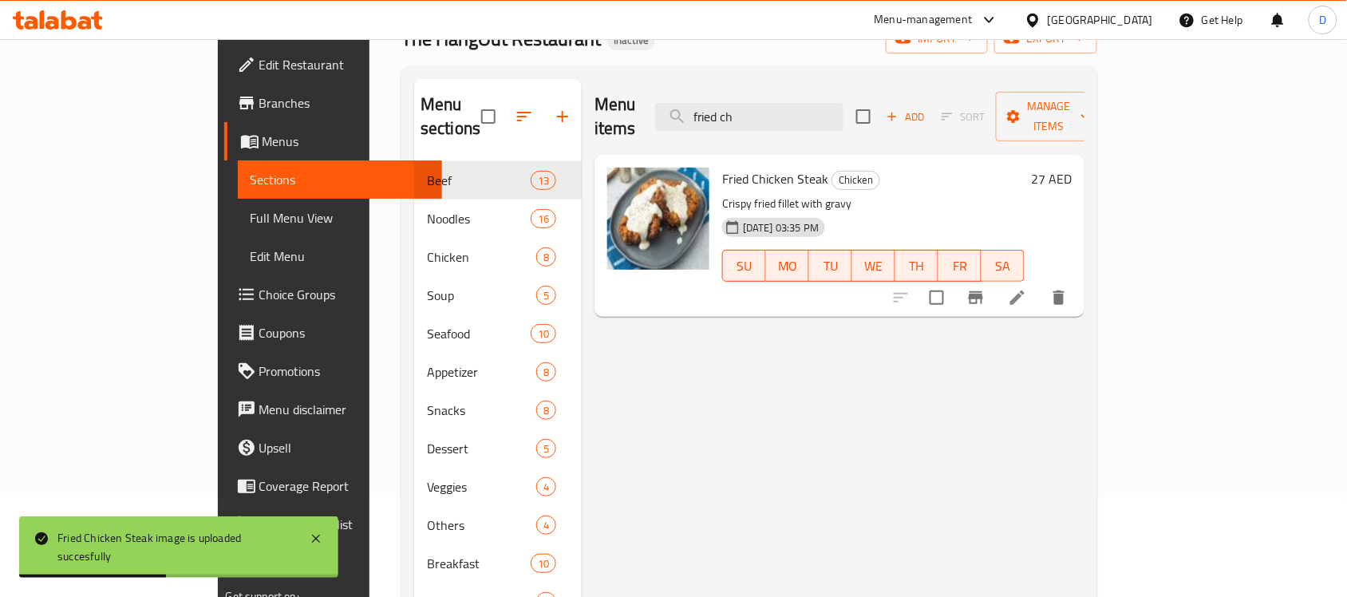
drag, startPoint x: 831, startPoint y: 112, endPoint x: 653, endPoint y: 132, distance: 179.8
click at [653, 132] on div "Menu items fried ch Add Sort Manage items Fried Chicken Steak Chicken Crispy fr…" at bounding box center [833, 377] width 503 height 597
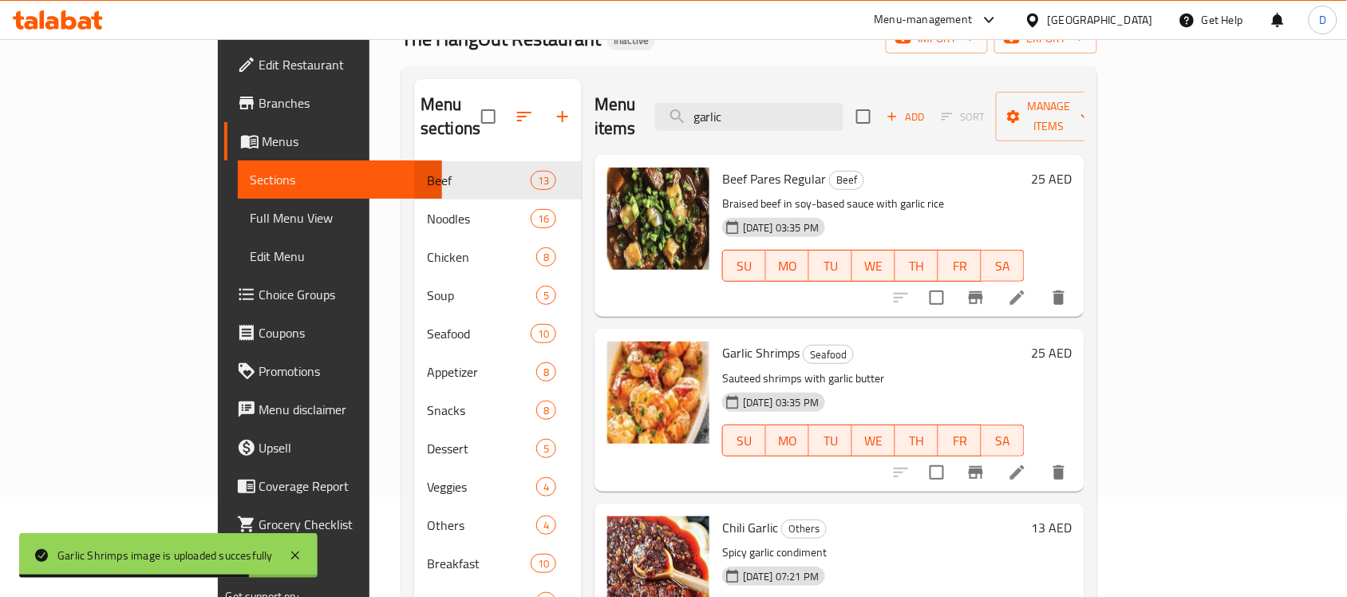
drag, startPoint x: 854, startPoint y: 96, endPoint x: 724, endPoint y: 100, distance: 130.9
click at [724, 100] on div "Menu items garlic Add Sort Manage items" at bounding box center [839, 117] width 490 height 76
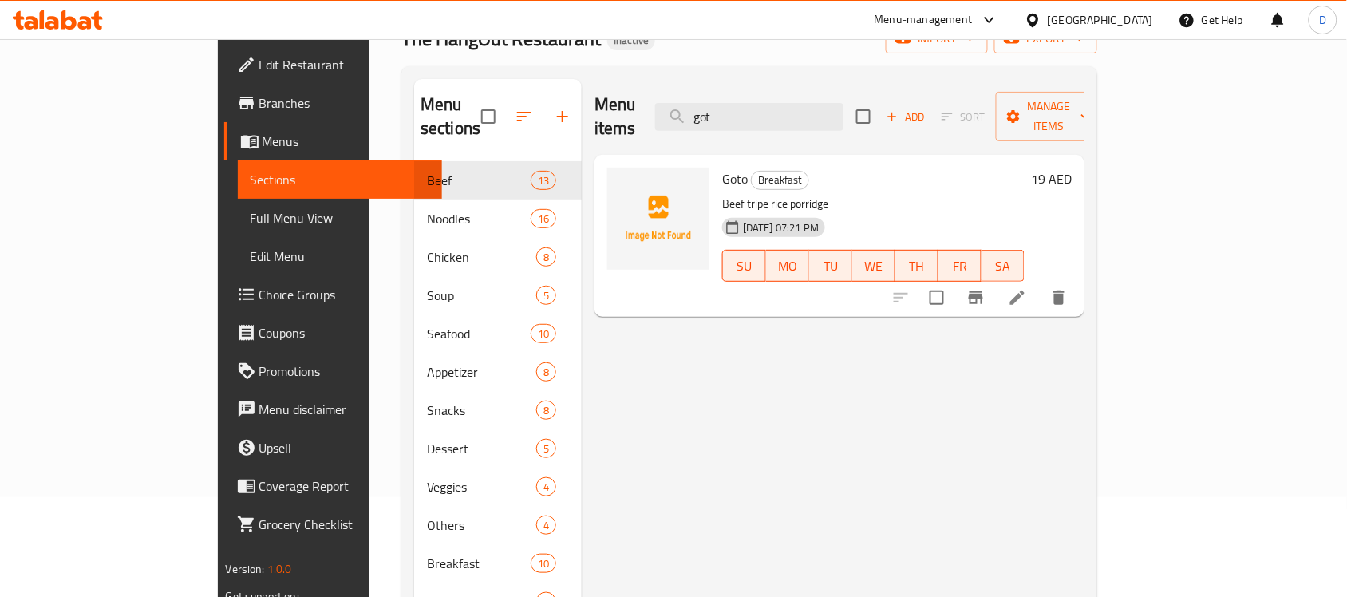
type input "got"
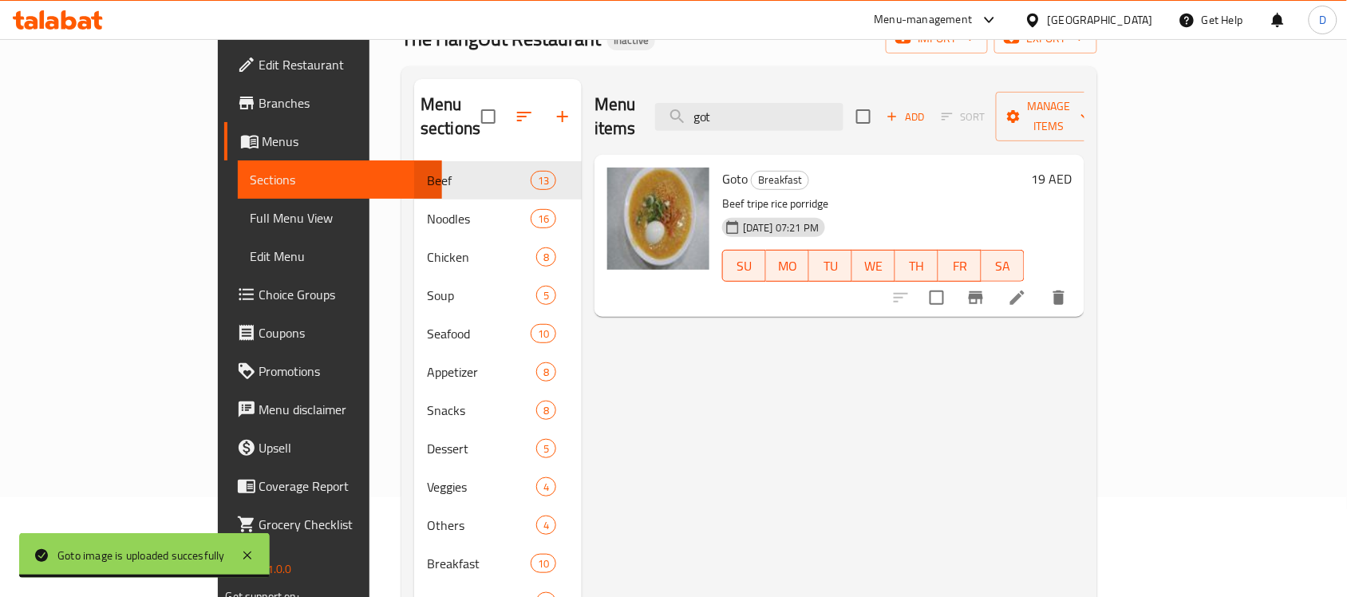
drag, startPoint x: 792, startPoint y: 109, endPoint x: 703, endPoint y: 132, distance: 92.3
click at [703, 132] on div "Menu items got Add Sort Manage items Goto Breakfast Beef tripe rice porridge [D…" at bounding box center [833, 377] width 503 height 597
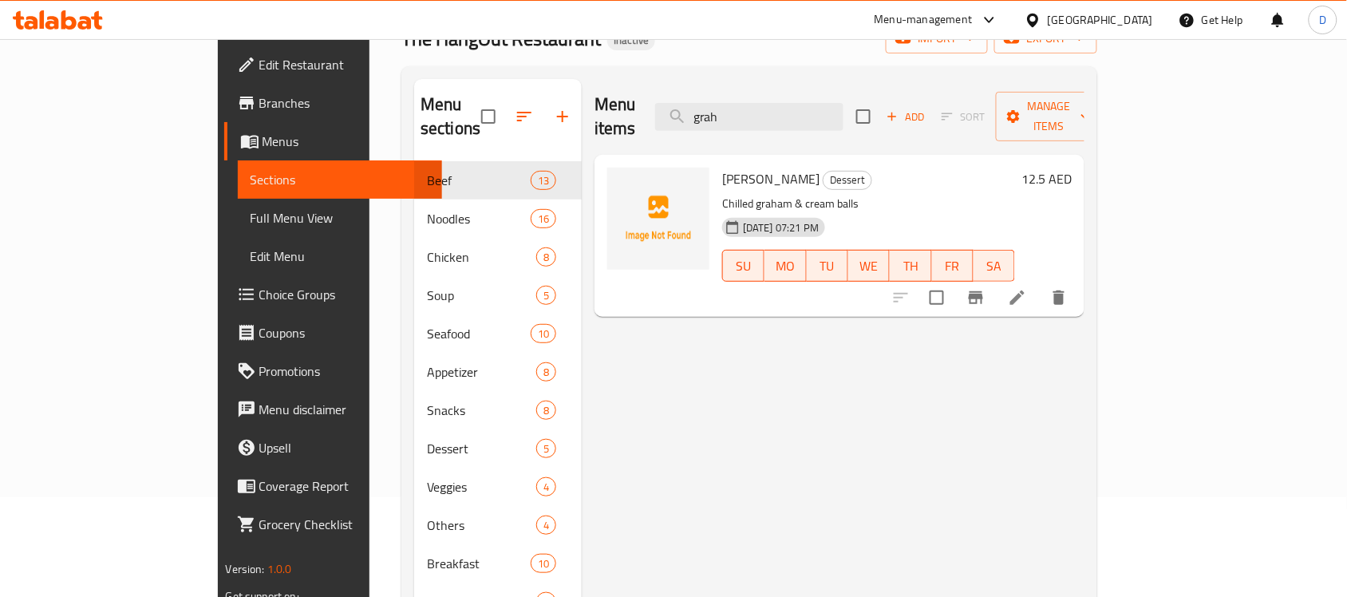
type input "grah"
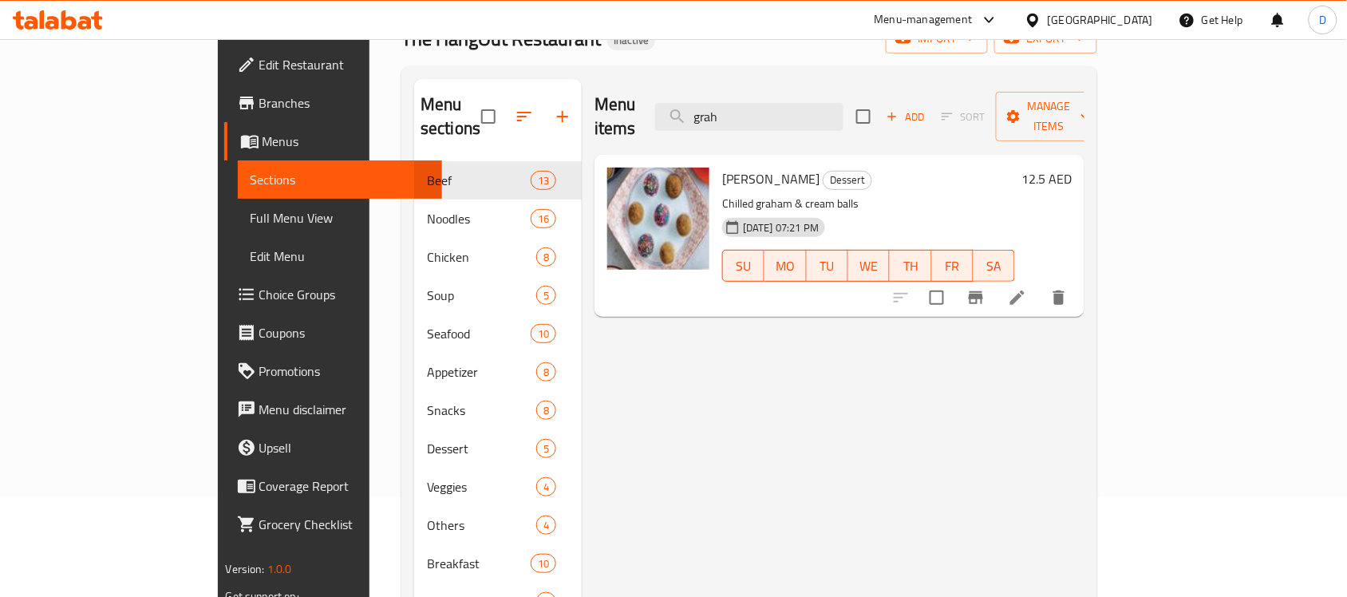
drag, startPoint x: 815, startPoint y: 112, endPoint x: 714, endPoint y: 128, distance: 102.6
click at [714, 128] on div "Menu items grah Add Sort Manage items" at bounding box center [839, 117] width 490 height 76
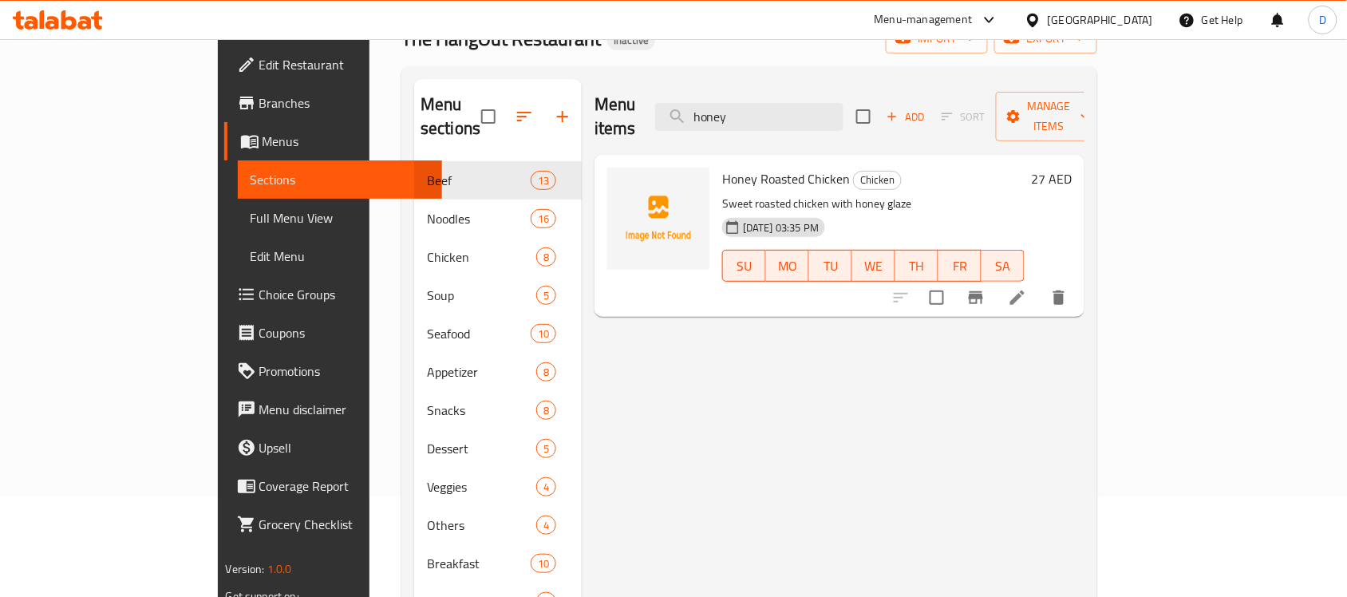
type input "honey"
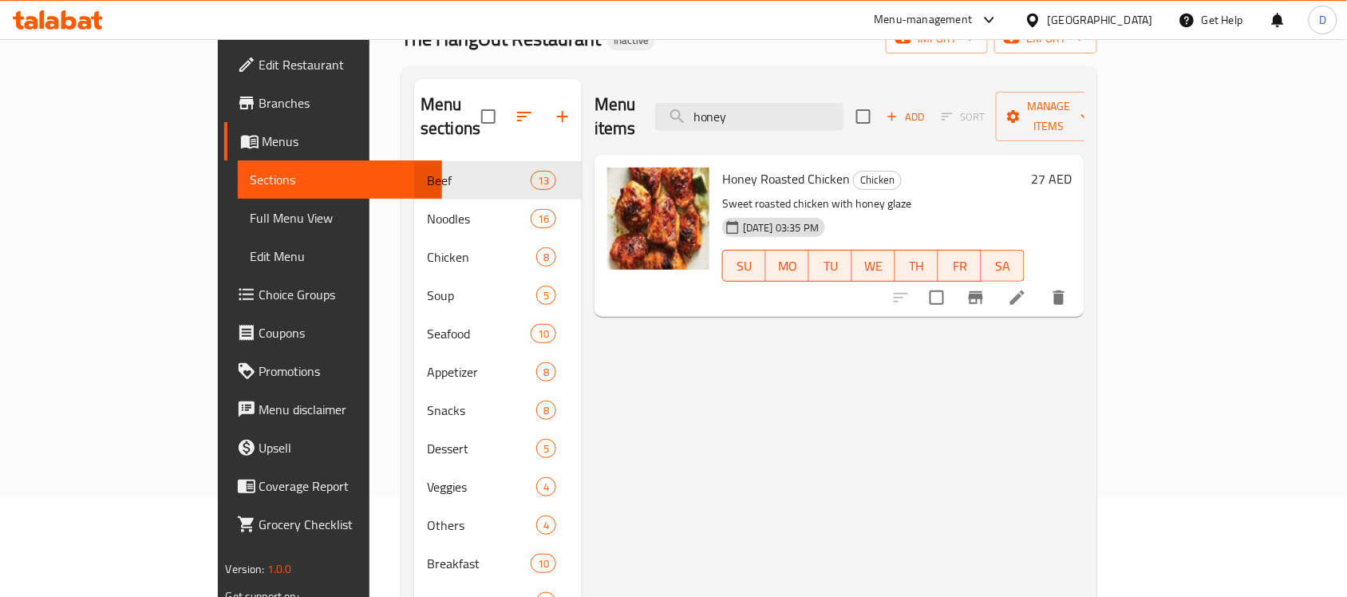
drag, startPoint x: 816, startPoint y: 102, endPoint x: 730, endPoint y: 130, distance: 90.6
click at [730, 130] on div "Menu items honey Add Sort Manage items Honey Roasted Chicken Chicken Sweet roas…" at bounding box center [833, 377] width 503 height 597
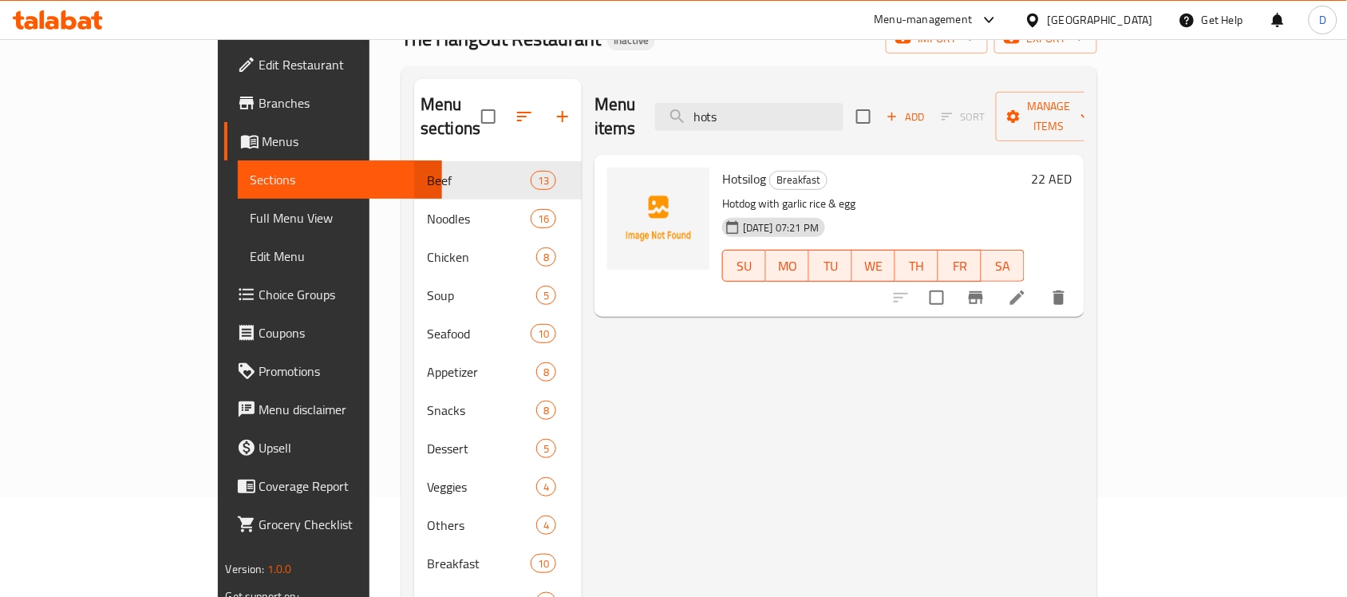
type input "hots"
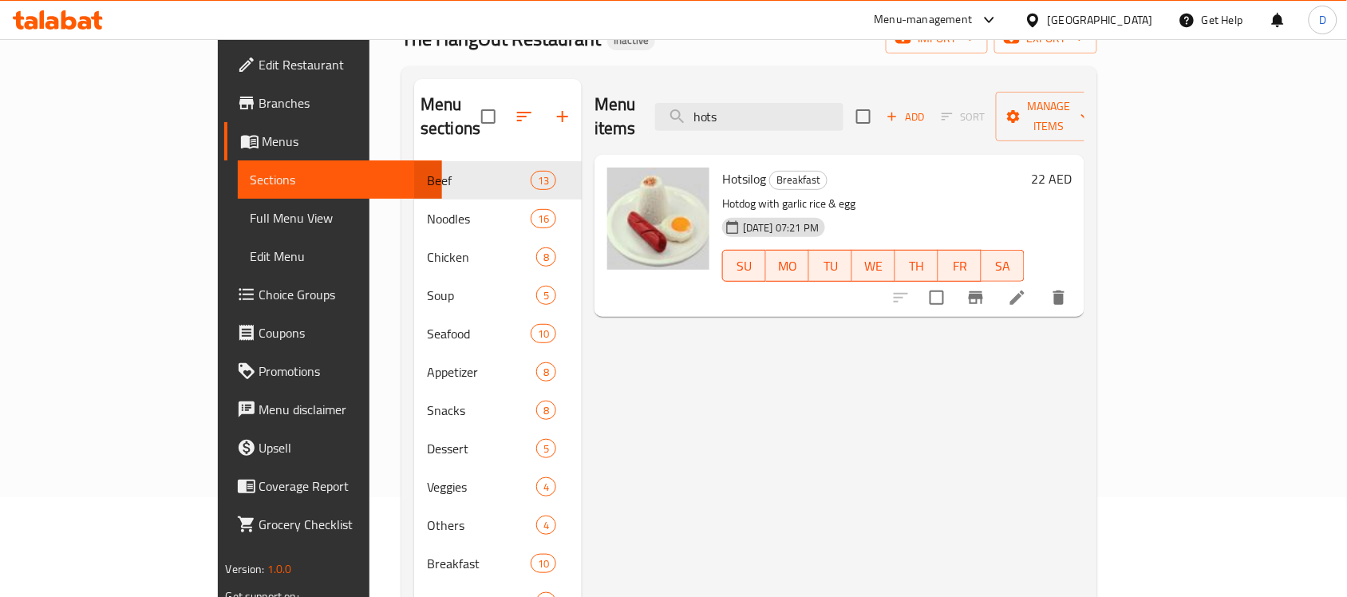
drag, startPoint x: 808, startPoint y: 106, endPoint x: 710, endPoint y: 116, distance: 98.6
click at [710, 116] on div "Menu items hots Add Sort Manage items" at bounding box center [839, 117] width 490 height 76
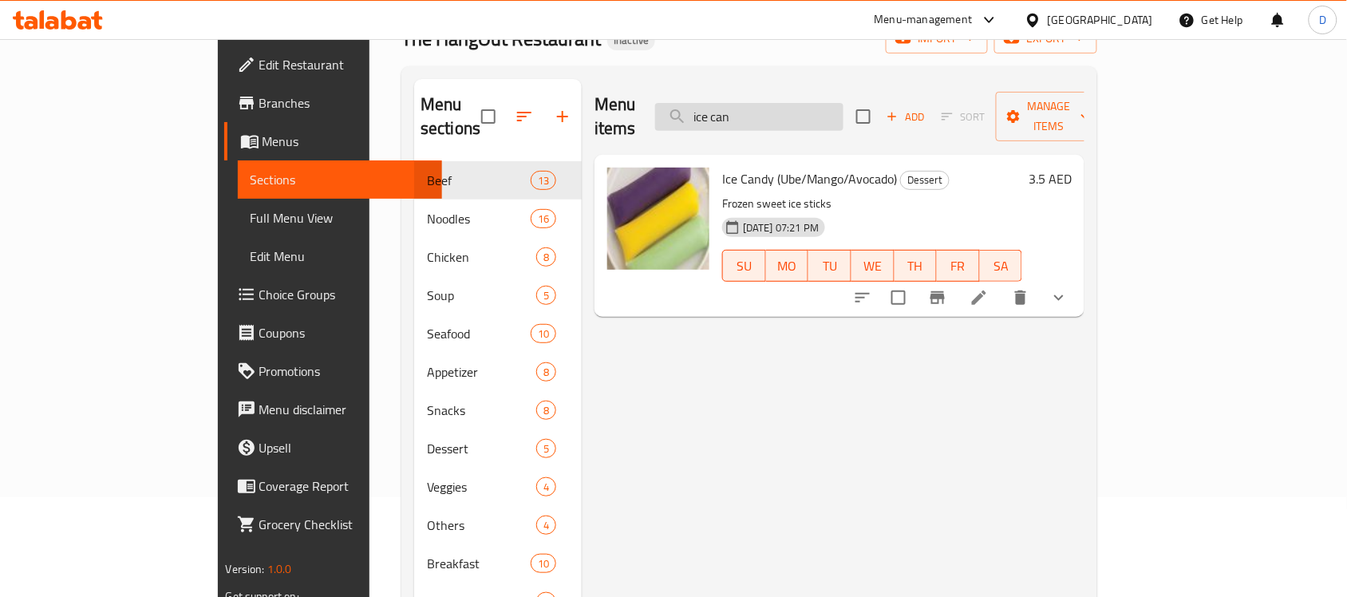
click at [814, 110] on input "ice can" at bounding box center [749, 117] width 188 height 28
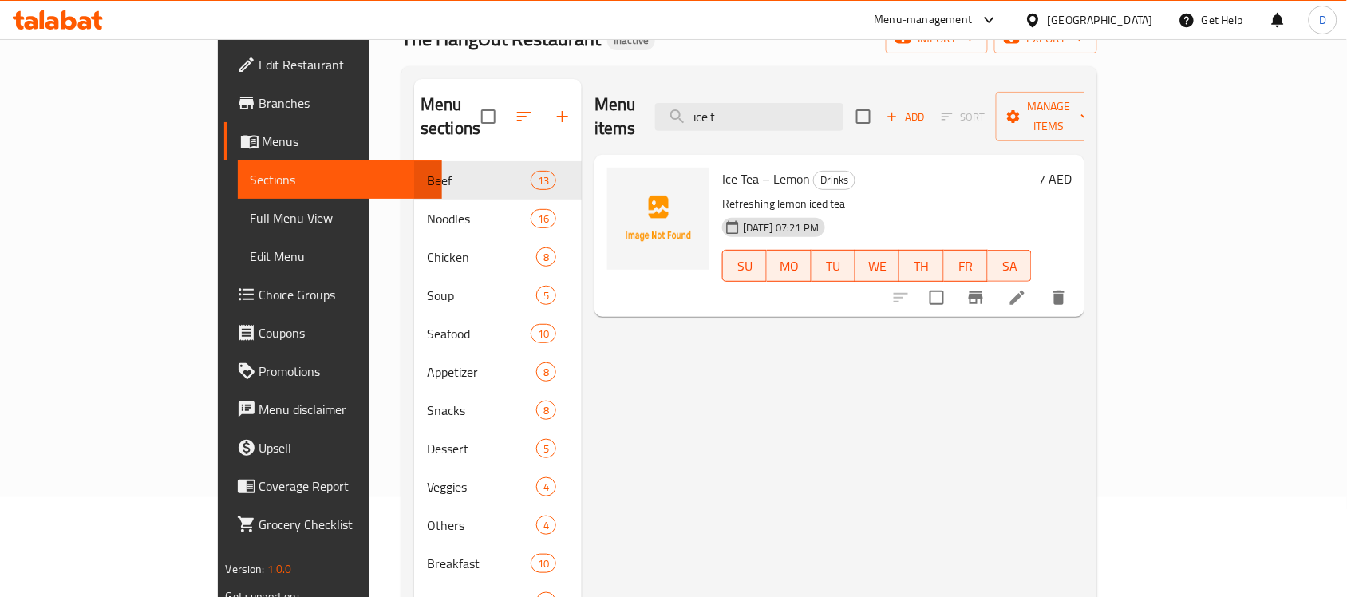
type input "ice t"
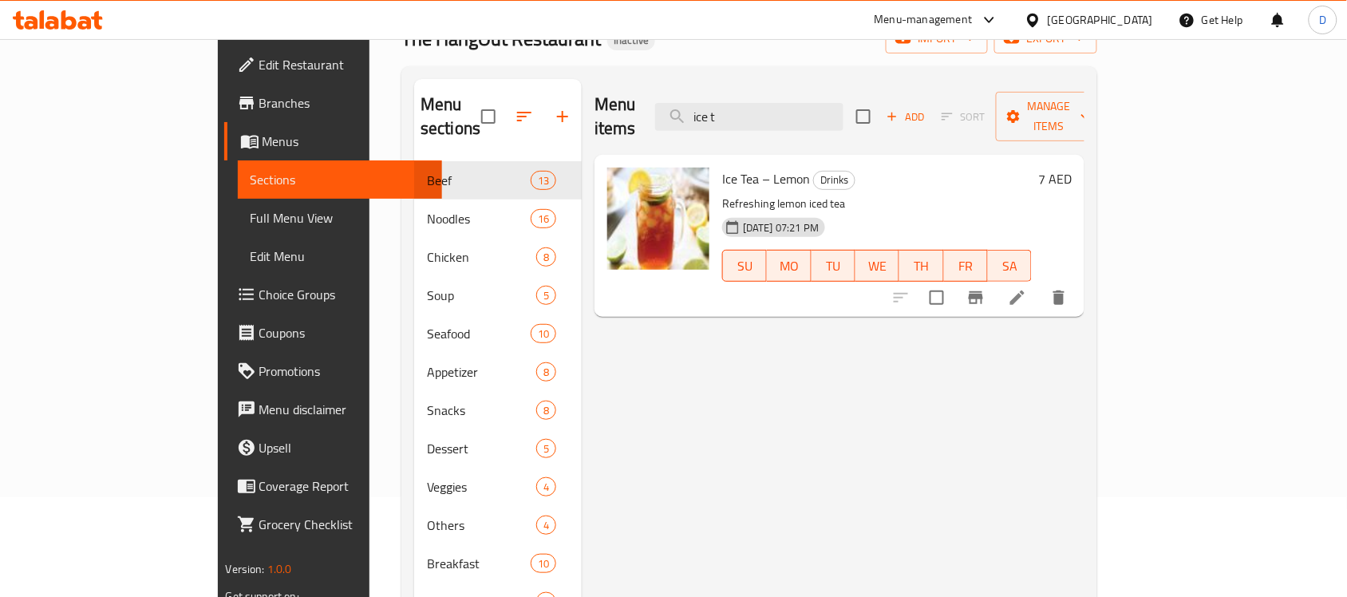
drag, startPoint x: 831, startPoint y: 104, endPoint x: 727, endPoint y: 120, distance: 105.7
click at [727, 120] on div "Menu items [PERSON_NAME] Add Sort Manage items" at bounding box center [839, 117] width 490 height 76
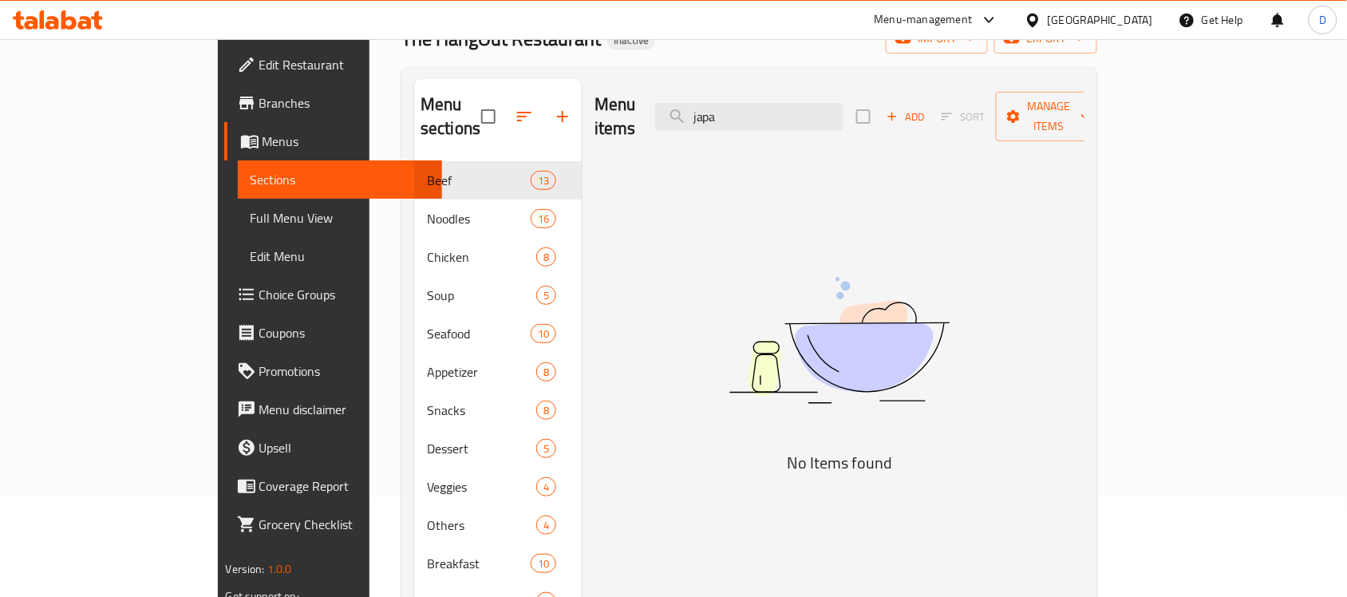
type input "japa"
drag, startPoint x: 842, startPoint y: 108, endPoint x: 708, endPoint y: 122, distance: 135.5
click at [708, 122] on div "Menu items japa Add Sort Manage items" at bounding box center [839, 117] width 490 height 76
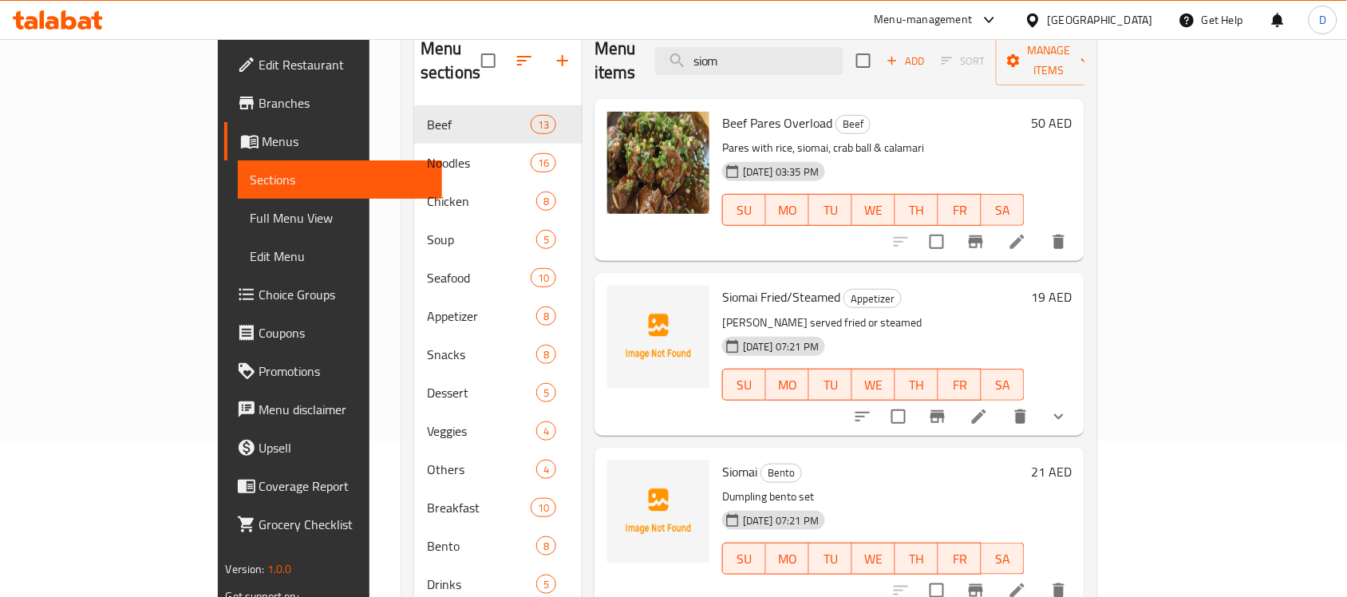
scroll to position [124, 0]
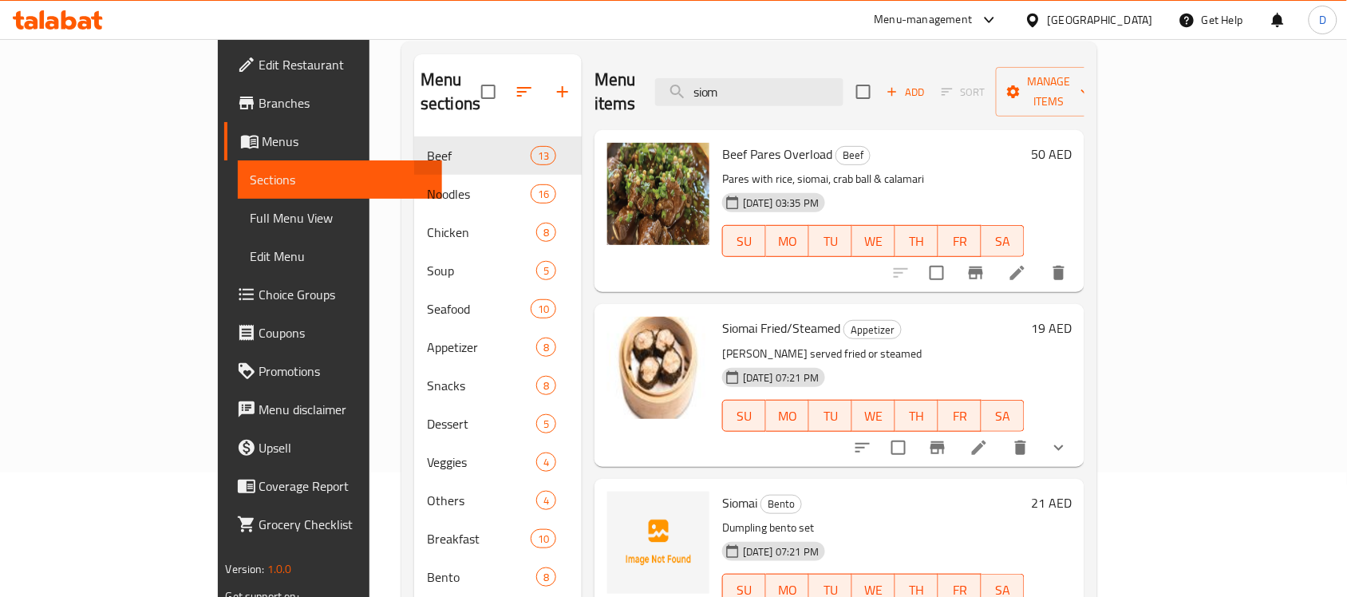
drag, startPoint x: 814, startPoint y: 81, endPoint x: 712, endPoint y: 85, distance: 102.2
click at [712, 85] on div "Menu items siom Add Sort Manage items" at bounding box center [839, 92] width 490 height 76
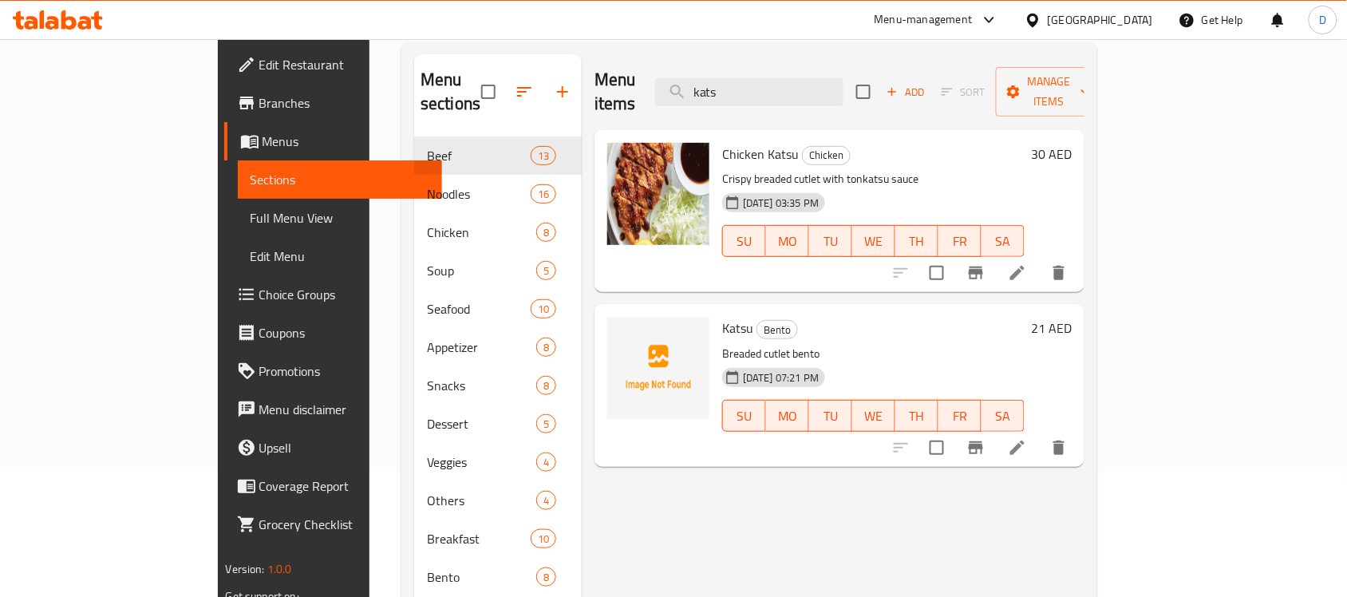
type input "kats"
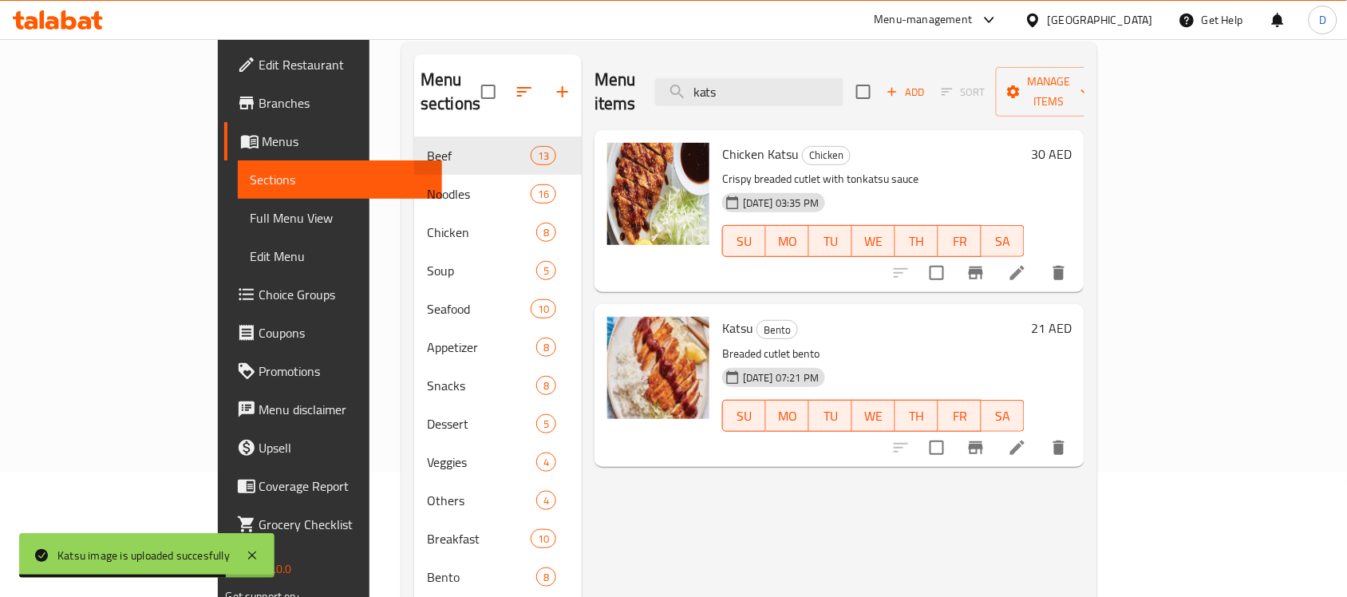
drag, startPoint x: 842, startPoint y: 73, endPoint x: 735, endPoint y: 112, distance: 113.5
click at [735, 112] on div "Menu items kats Add Sort Manage items Chicken Katsu Chicken Crispy breaded cutl…" at bounding box center [833, 352] width 503 height 597
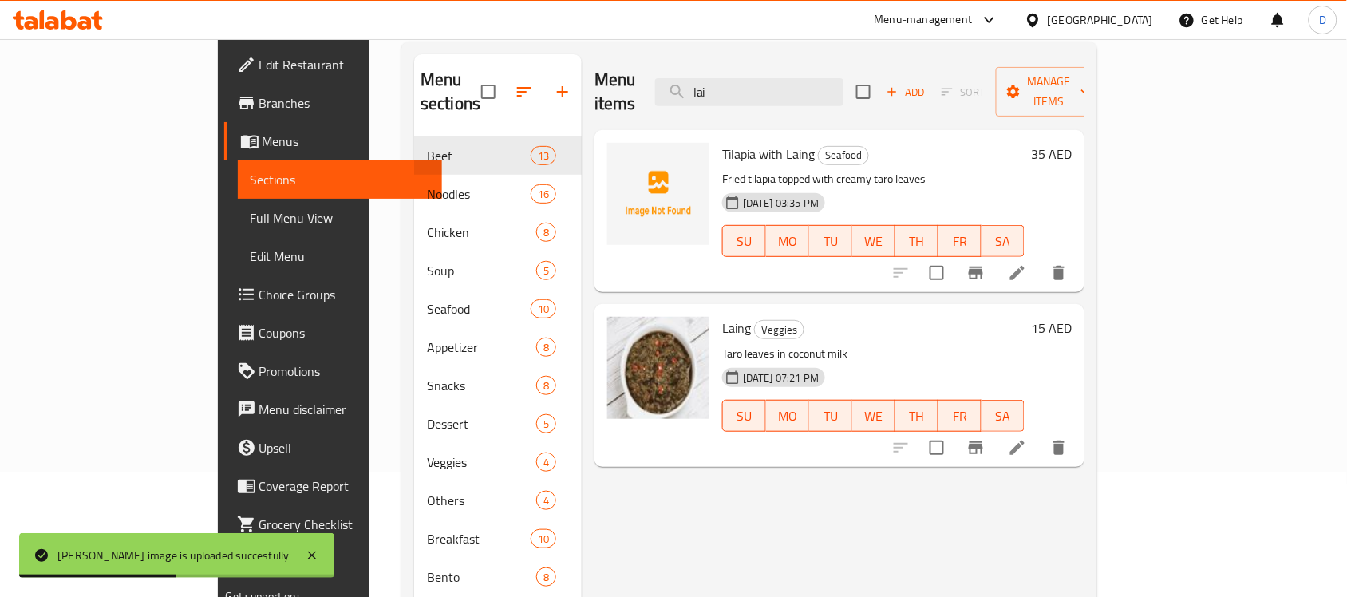
drag, startPoint x: 810, startPoint y: 73, endPoint x: 716, endPoint y: 94, distance: 97.3
click at [716, 94] on div "Menu items lai Add Sort Manage items" at bounding box center [839, 92] width 490 height 76
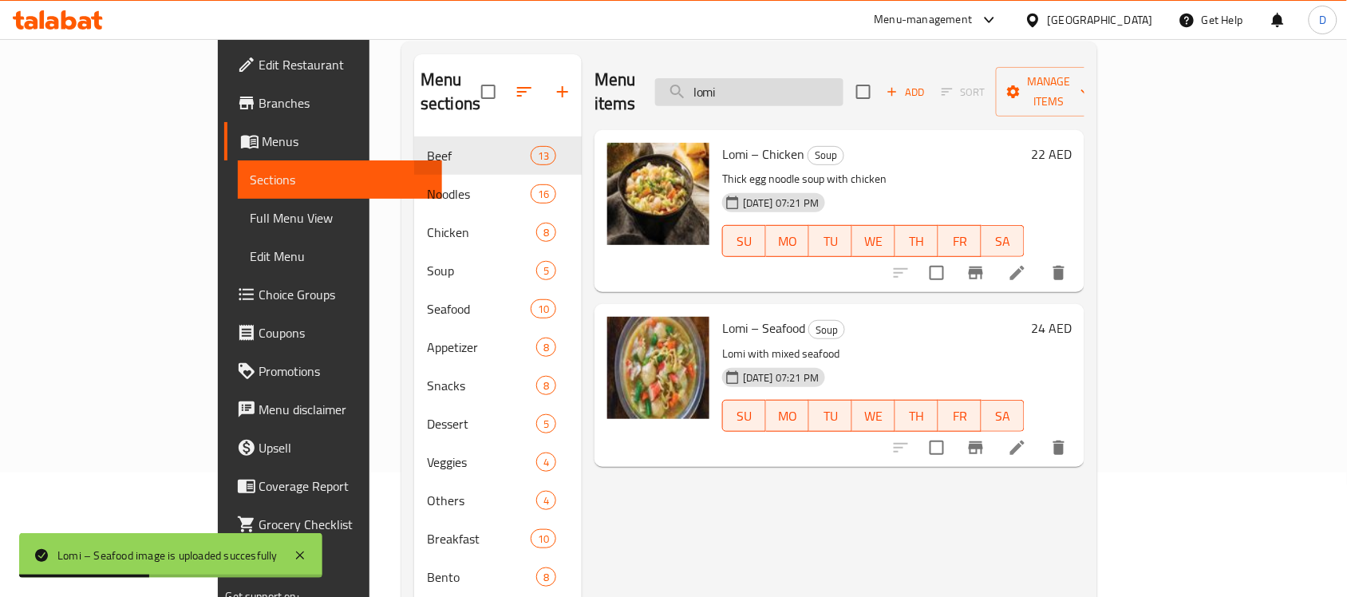
drag, startPoint x: 814, startPoint y: 77, endPoint x: 746, endPoint y: 89, distance: 69.8
click at [746, 89] on input "lomi" at bounding box center [749, 92] width 188 height 28
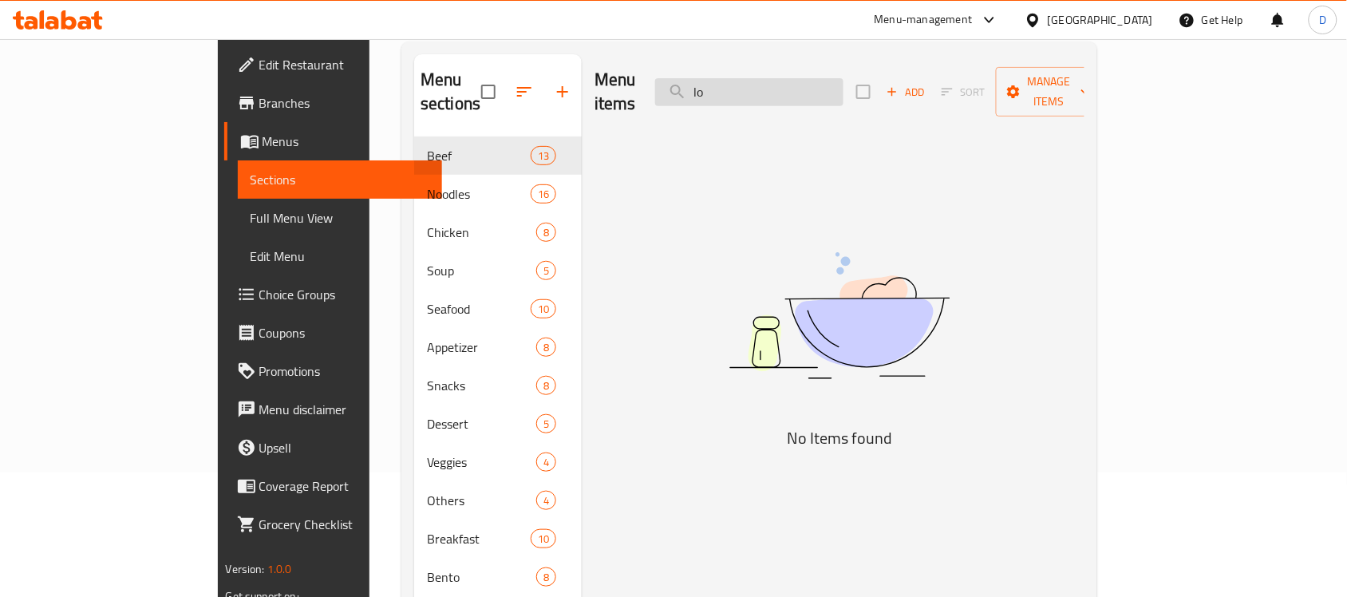
type input "l"
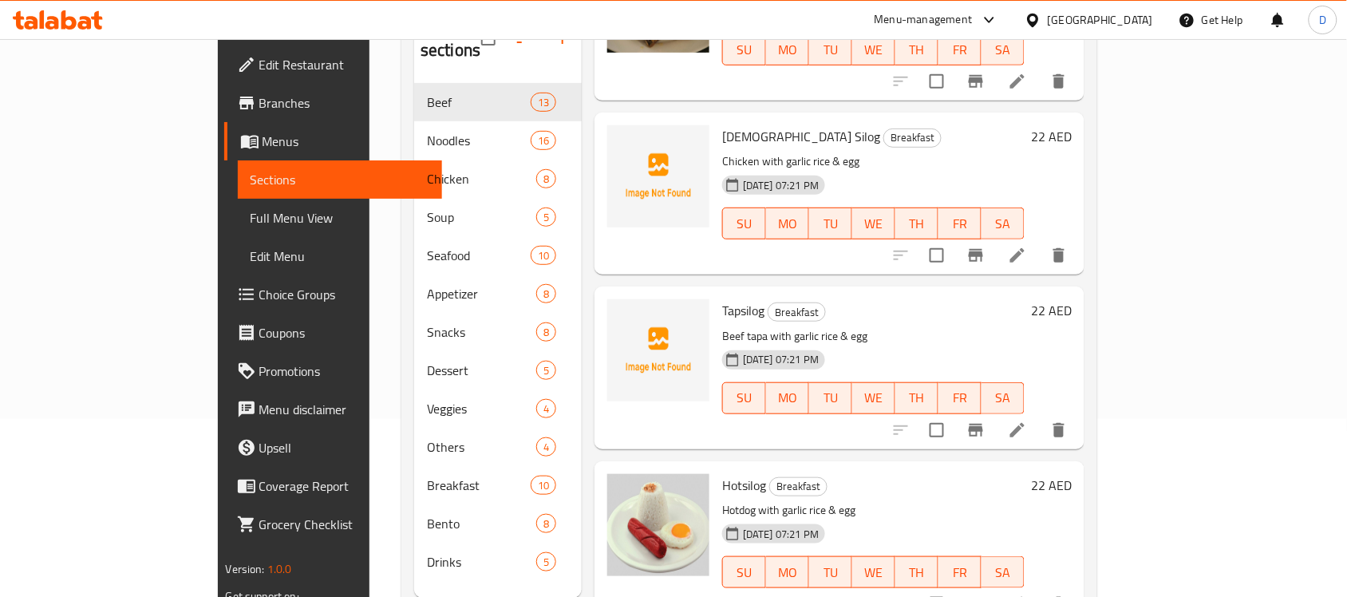
scroll to position [224, 0]
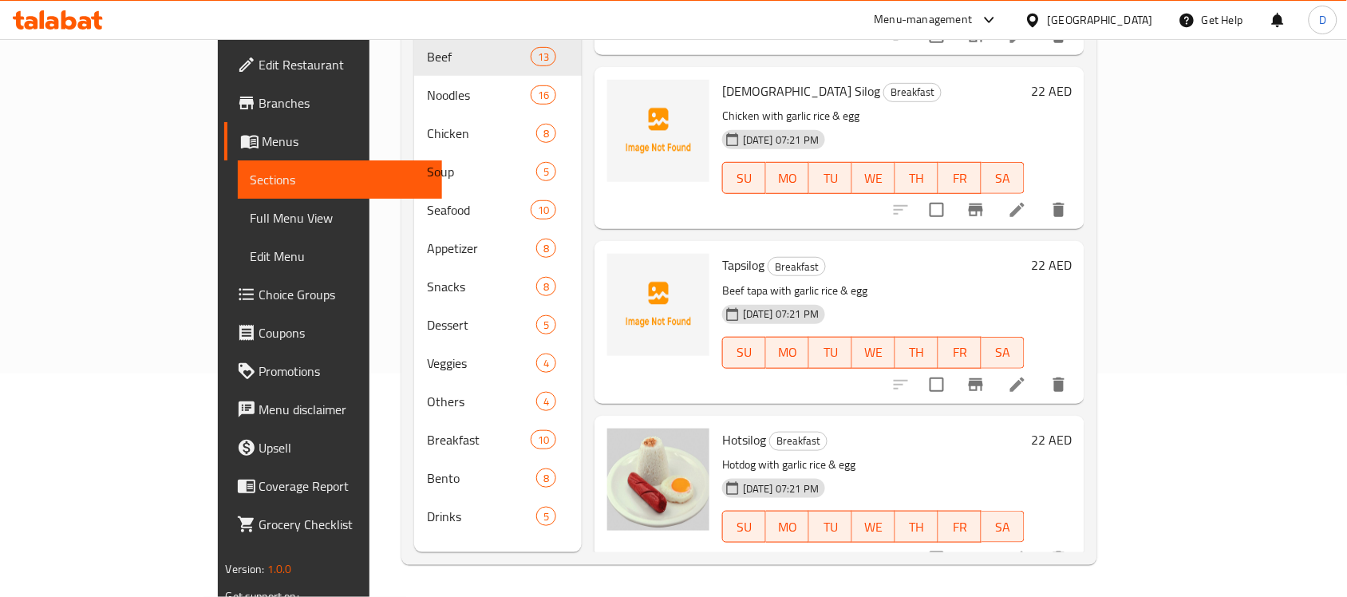
type input "silo"
